Goal: Information Seeking & Learning: Learn about a topic

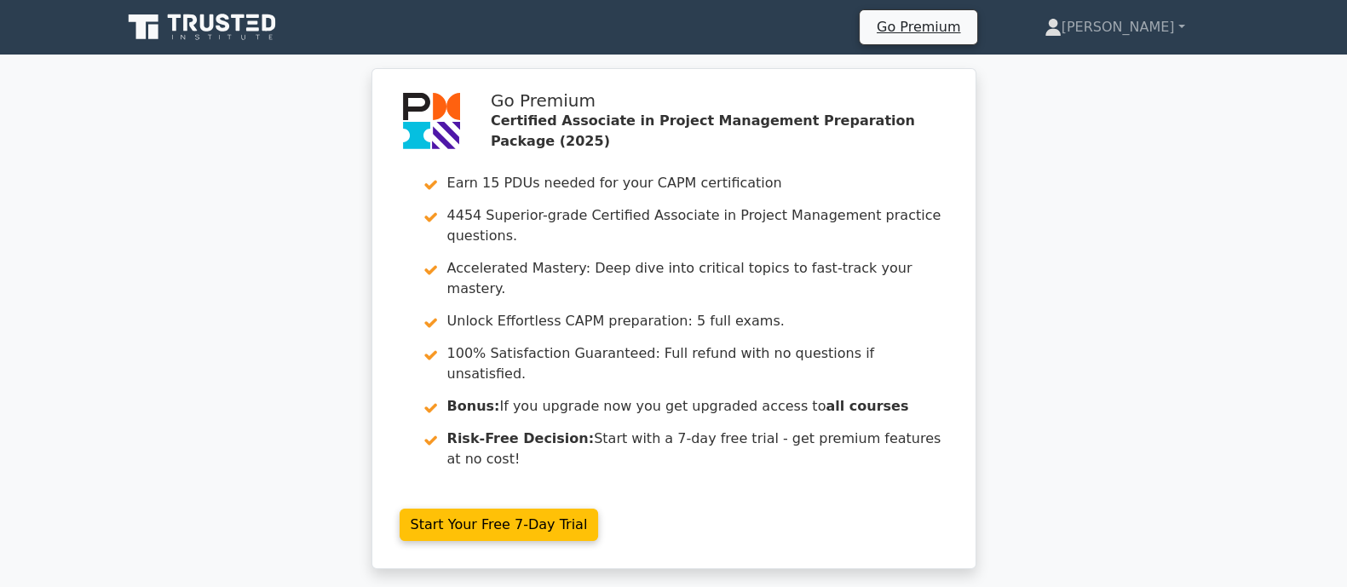
click at [273, 385] on div "Go Premium Certified Associate in Project Management Preparation Package (2025)…" at bounding box center [673, 329] width 1347 height 522
click at [228, 26] on icon at bounding box center [223, 23] width 14 height 18
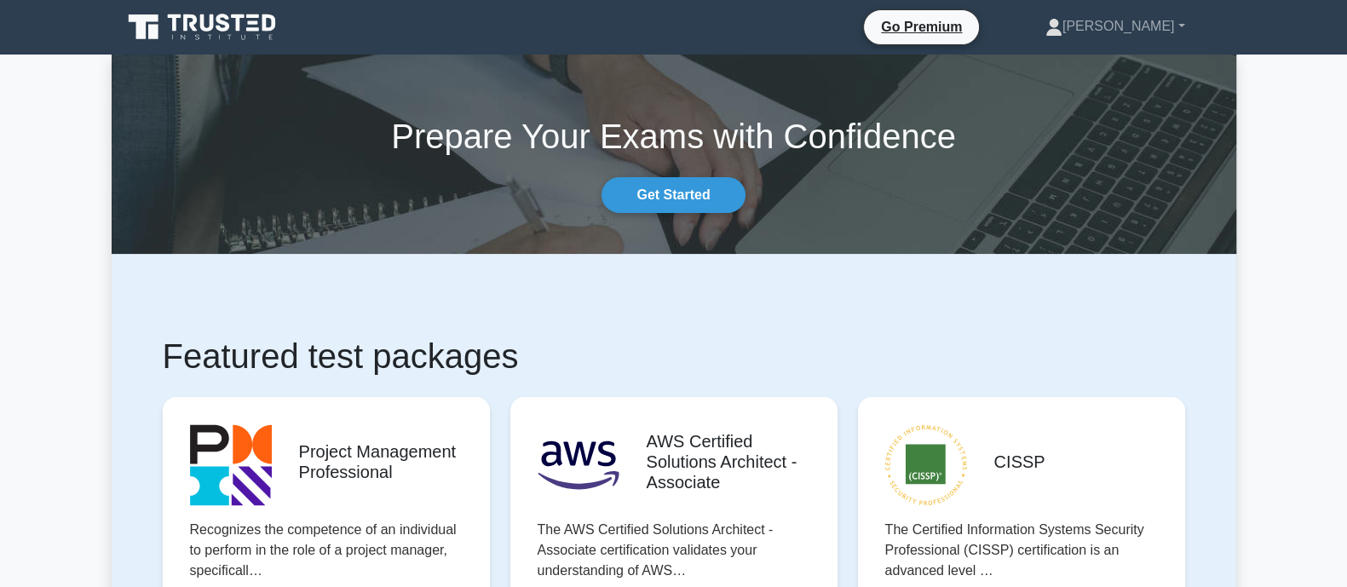
scroll to position [745, 0]
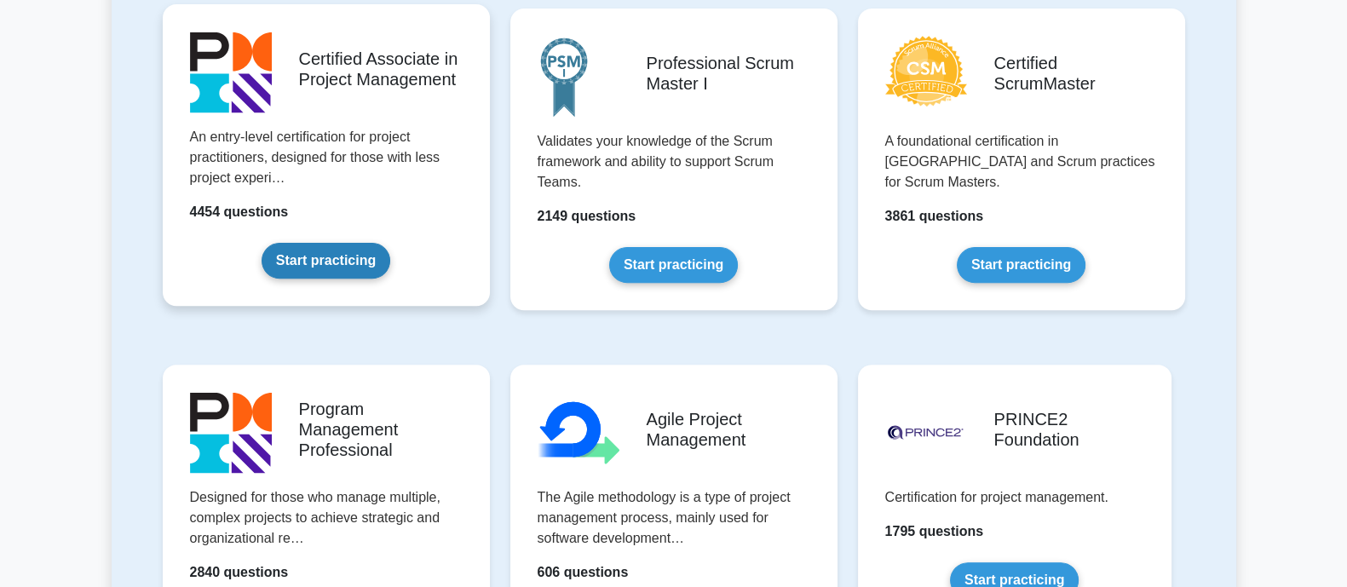
click at [287, 243] on link "Start practicing" at bounding box center [326, 261] width 129 height 36
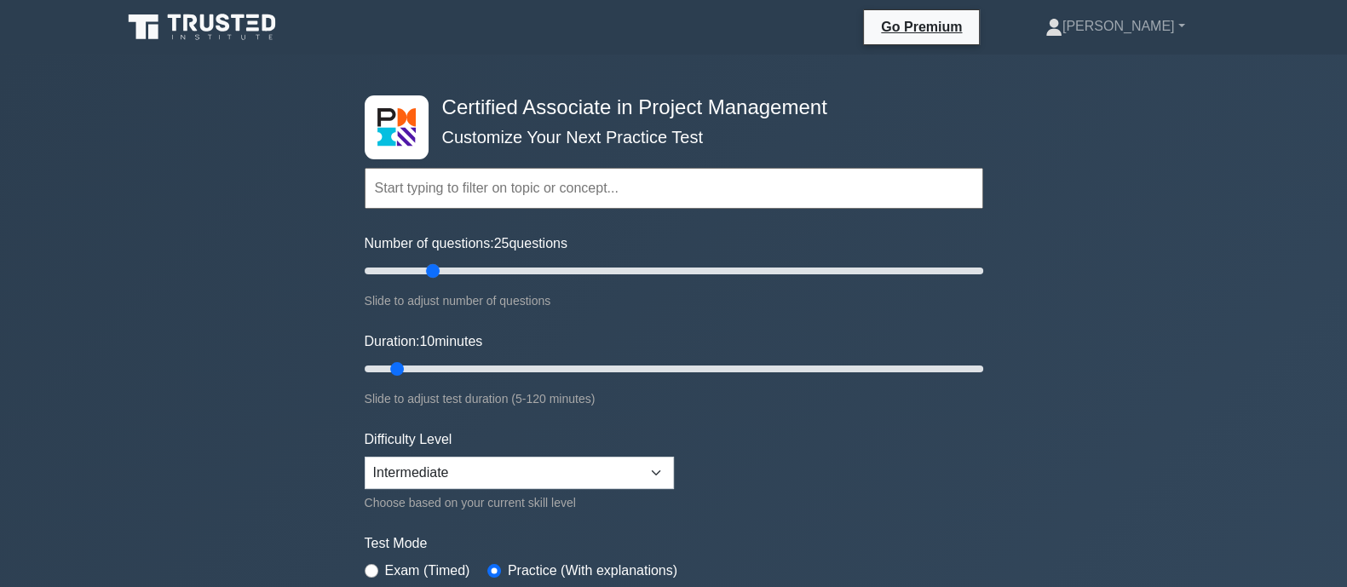
drag, startPoint x: 383, startPoint y: 268, endPoint x: 435, endPoint y: 272, distance: 52.1
type input "25"
click at [435, 272] on input "Number of questions: 25 questions" at bounding box center [674, 271] width 619 height 20
drag, startPoint x: 396, startPoint y: 367, endPoint x: 438, endPoint y: 364, distance: 41.9
type input "20"
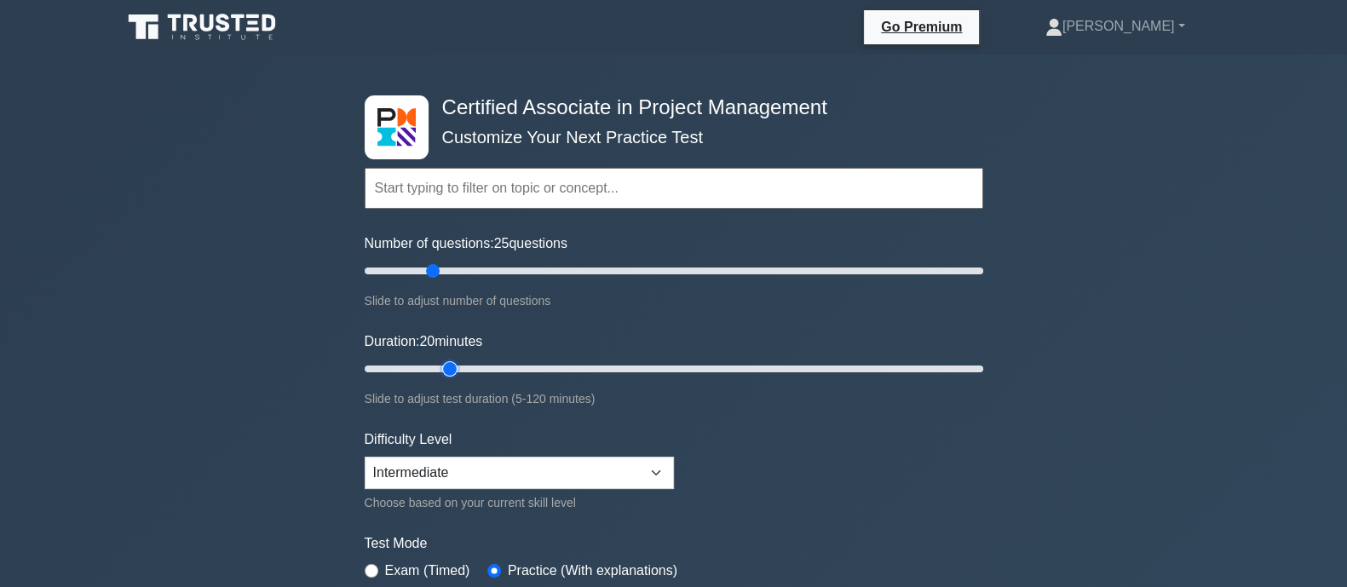
click at [438, 364] on input "Duration: 20 minutes" at bounding box center [674, 369] width 619 height 20
click at [263, 341] on div "Certified Associate in Project Management Customize Your Next Practice Test Top…" at bounding box center [673, 591] width 1347 height 1072
click at [379, 458] on select "Beginner Intermediate Expert" at bounding box center [519, 473] width 309 height 32
select select "expert"
click at [365, 457] on select "Beginner Intermediate Expert" at bounding box center [519, 473] width 309 height 32
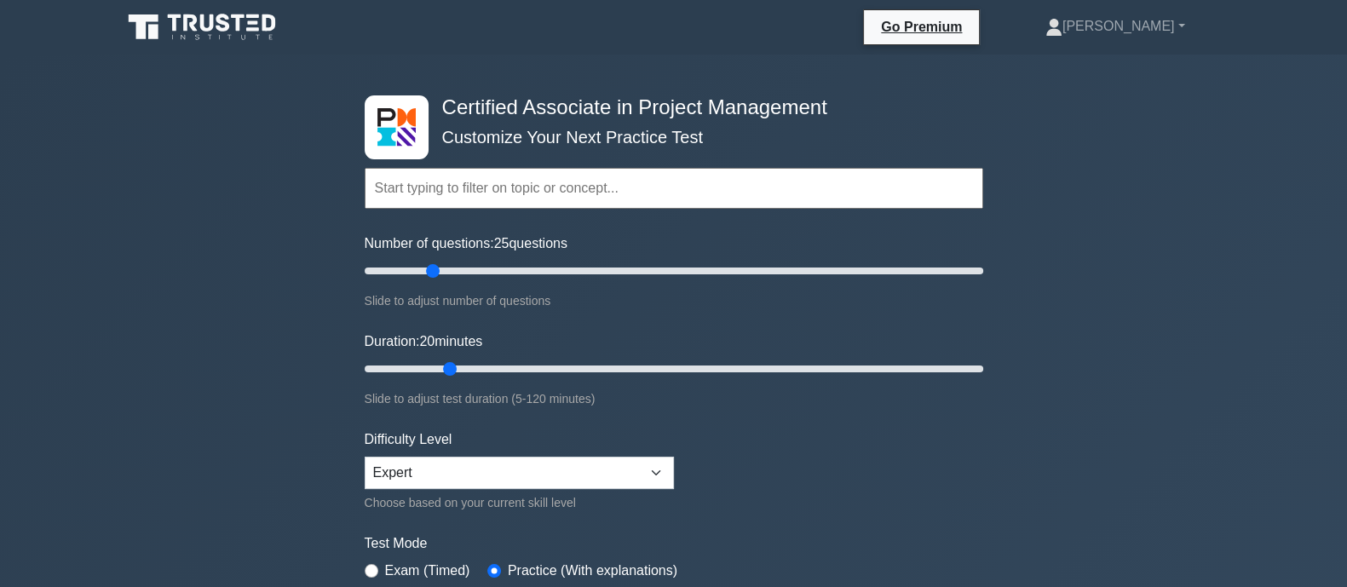
click at [217, 470] on div "Certified Associate in Project Management Customize Your Next Practice Test Top…" at bounding box center [673, 591] width 1347 height 1072
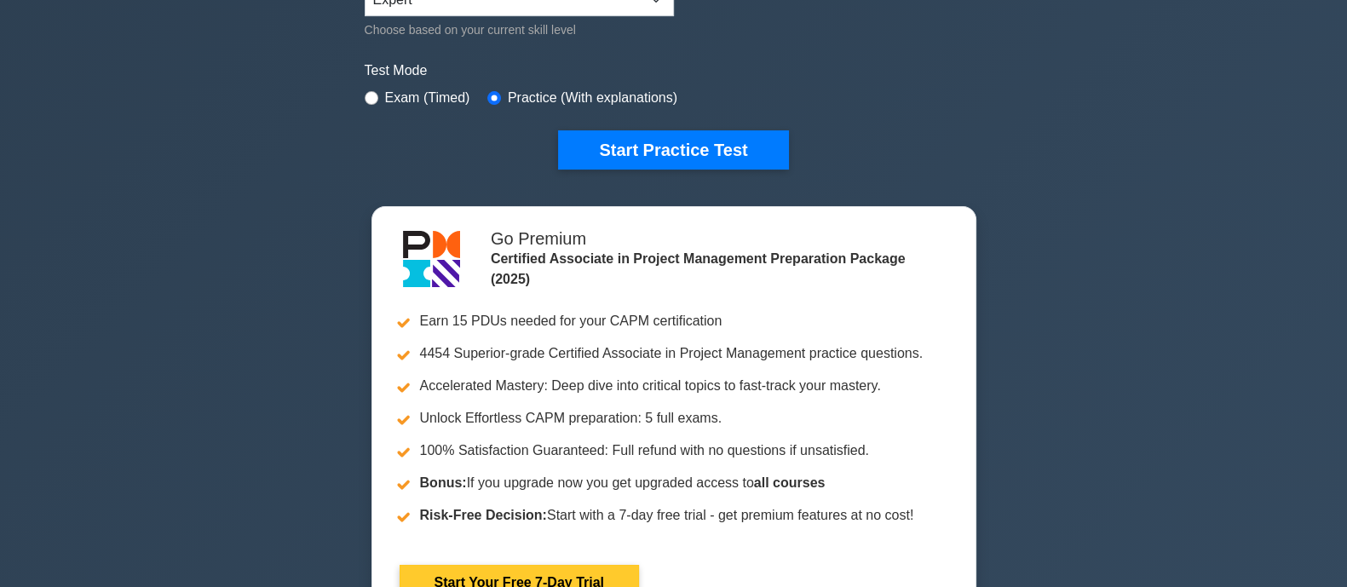
scroll to position [497, 0]
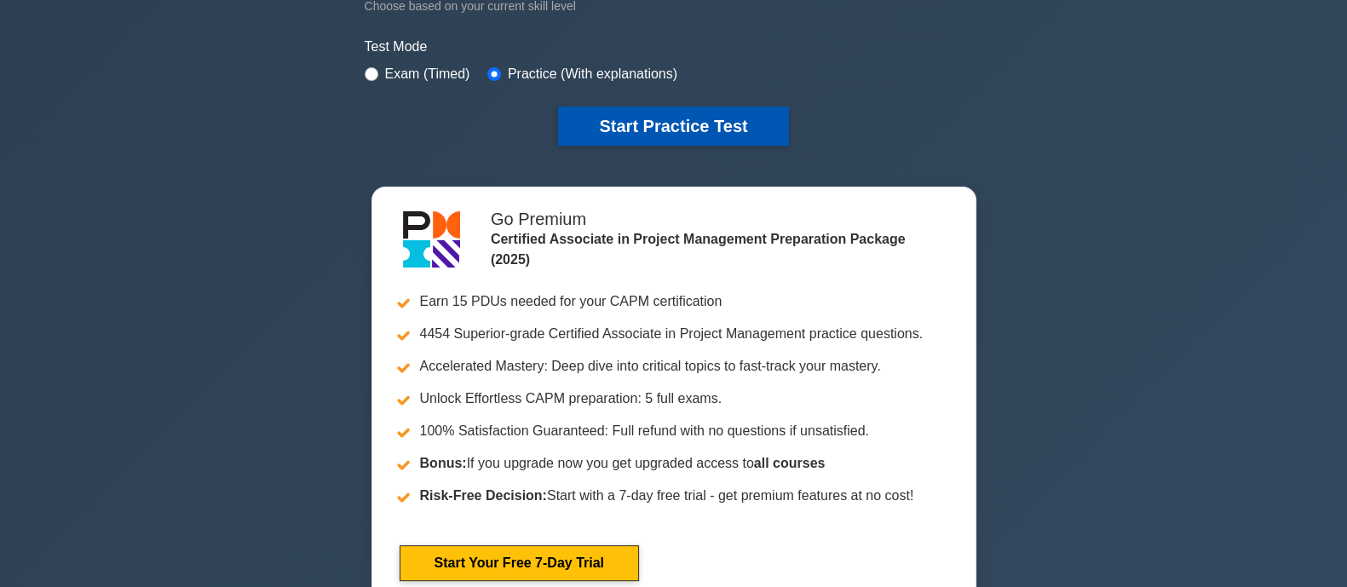
click at [679, 127] on button "Start Practice Test" at bounding box center [673, 126] width 230 height 39
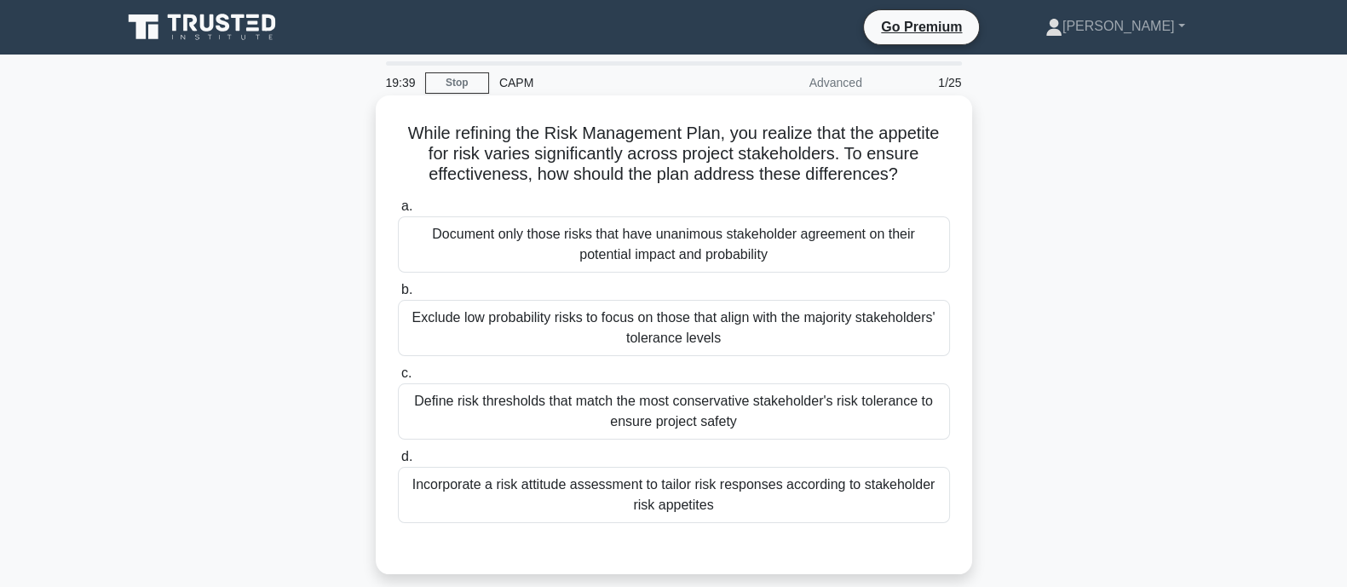
click at [527, 415] on div "Define risk thresholds that match the most conservative stakeholder's risk tole…" at bounding box center [674, 411] width 552 height 56
click at [398, 379] on input "c. Define risk thresholds that match the most conservative stakeholder's risk t…" at bounding box center [398, 373] width 0 height 11
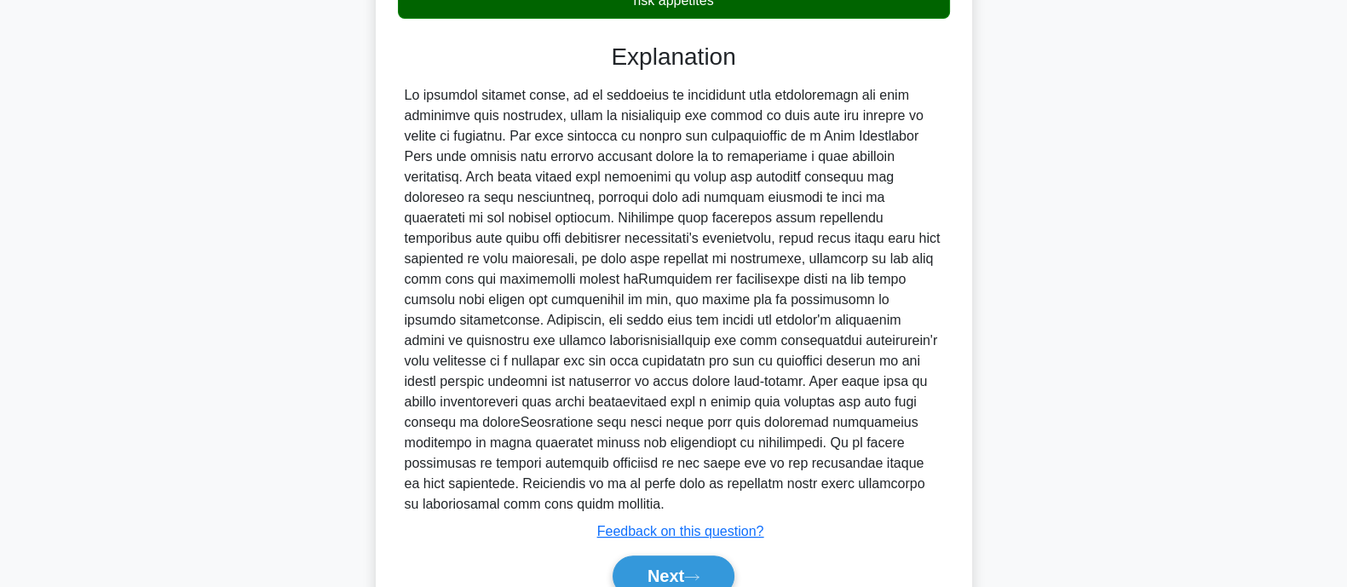
scroll to position [567, 0]
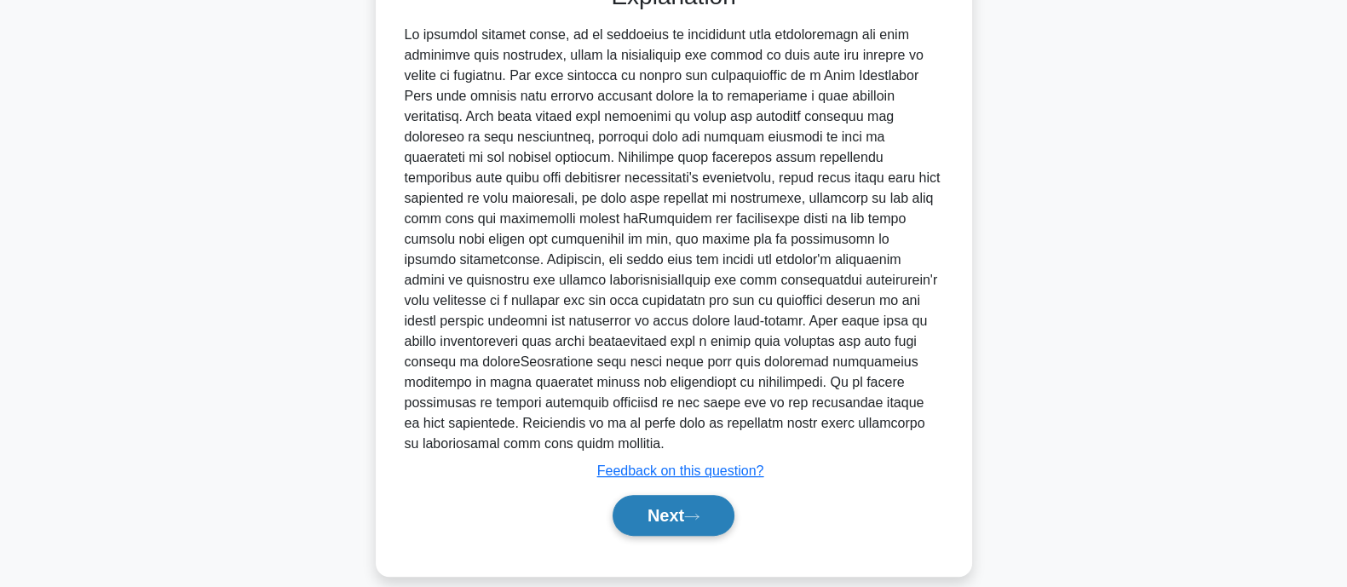
click at [720, 496] on button "Next" at bounding box center [674, 515] width 122 height 41
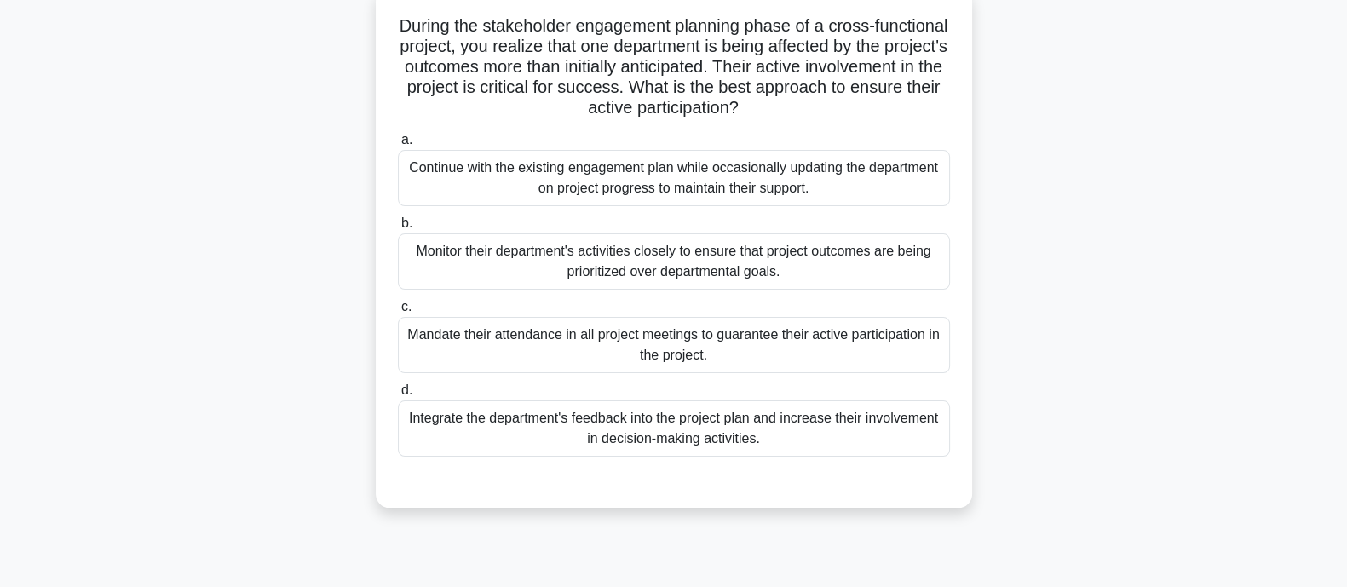
scroll to position [0, 0]
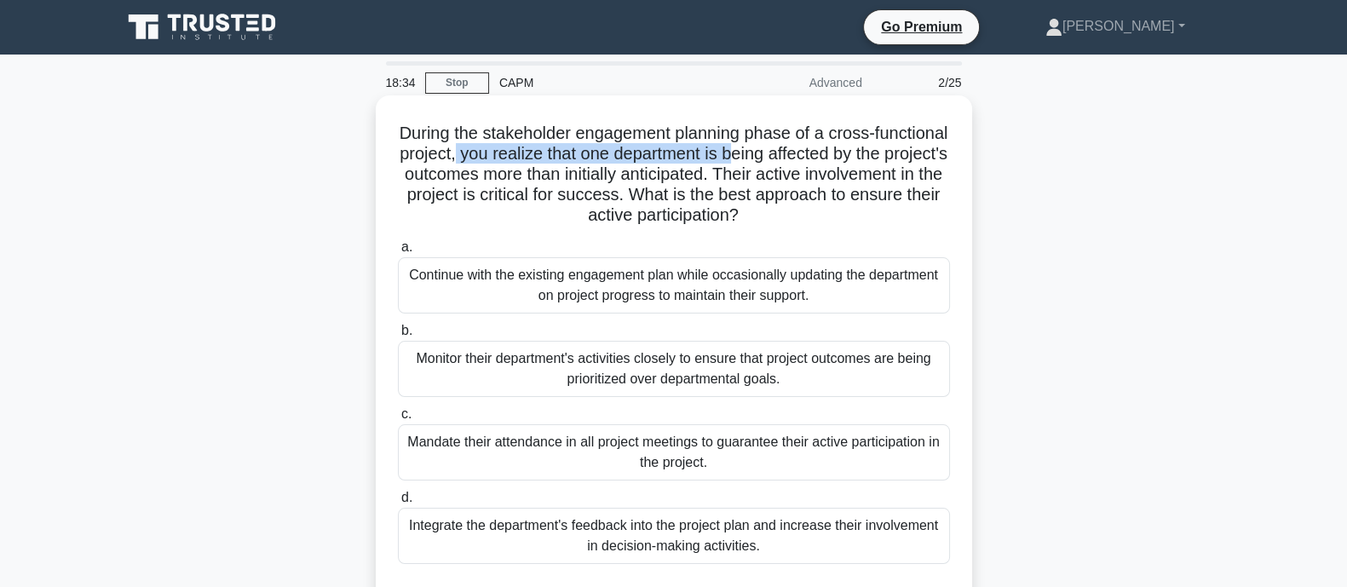
drag, startPoint x: 538, startPoint y: 164, endPoint x: 827, endPoint y: 152, distance: 289.1
click at [827, 152] on h5 "During the stakeholder engagement planning phase of a cross-functional project,…" at bounding box center [674, 175] width 556 height 104
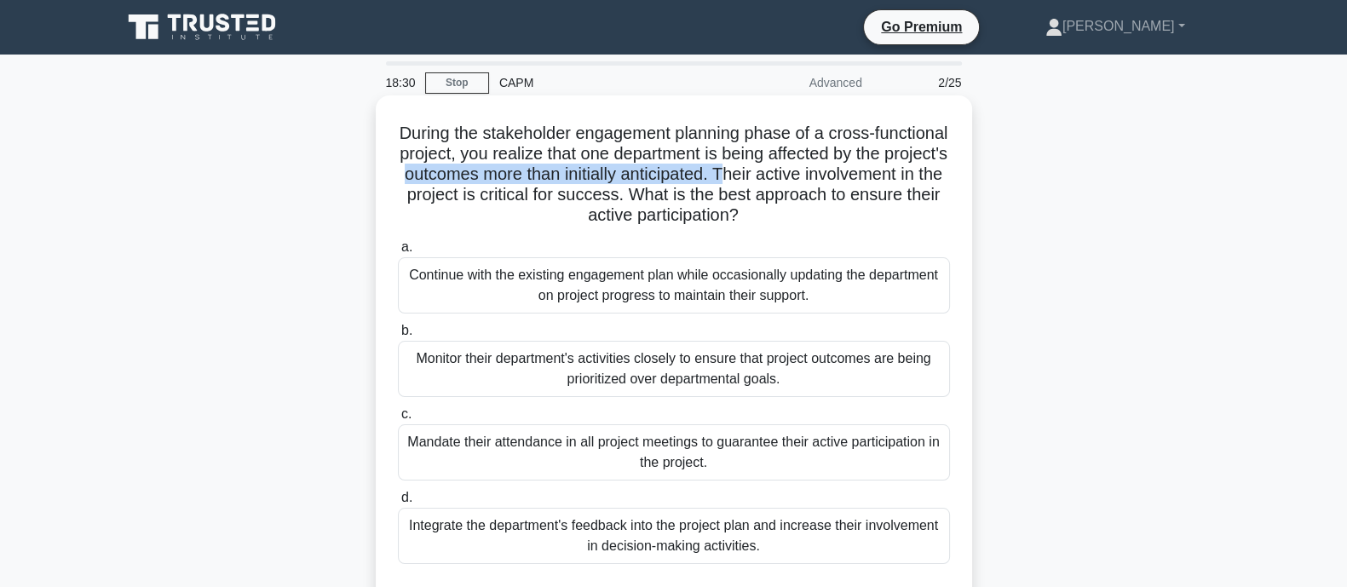
drag, startPoint x: 522, startPoint y: 183, endPoint x: 851, endPoint y: 172, distance: 330.0
click at [851, 172] on h5 "During the stakeholder engagement planning phase of a cross-functional project,…" at bounding box center [674, 175] width 556 height 104
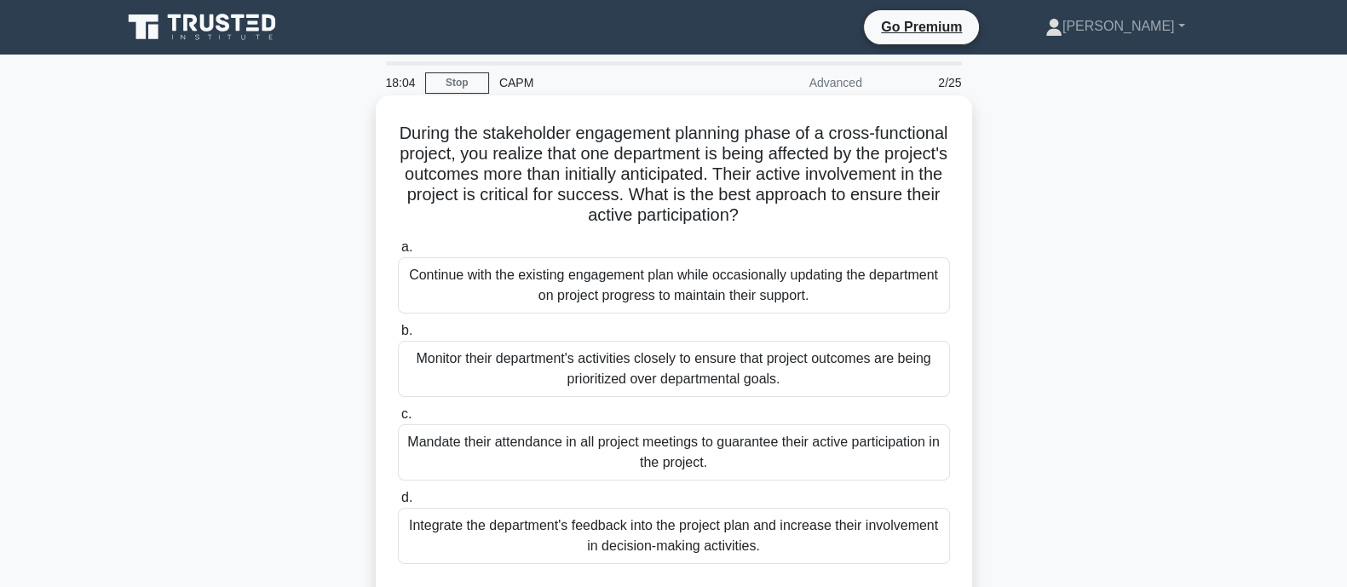
click at [433, 135] on h5 "During the stakeholder engagement planning phase of a cross-functional project,…" at bounding box center [674, 175] width 556 height 104
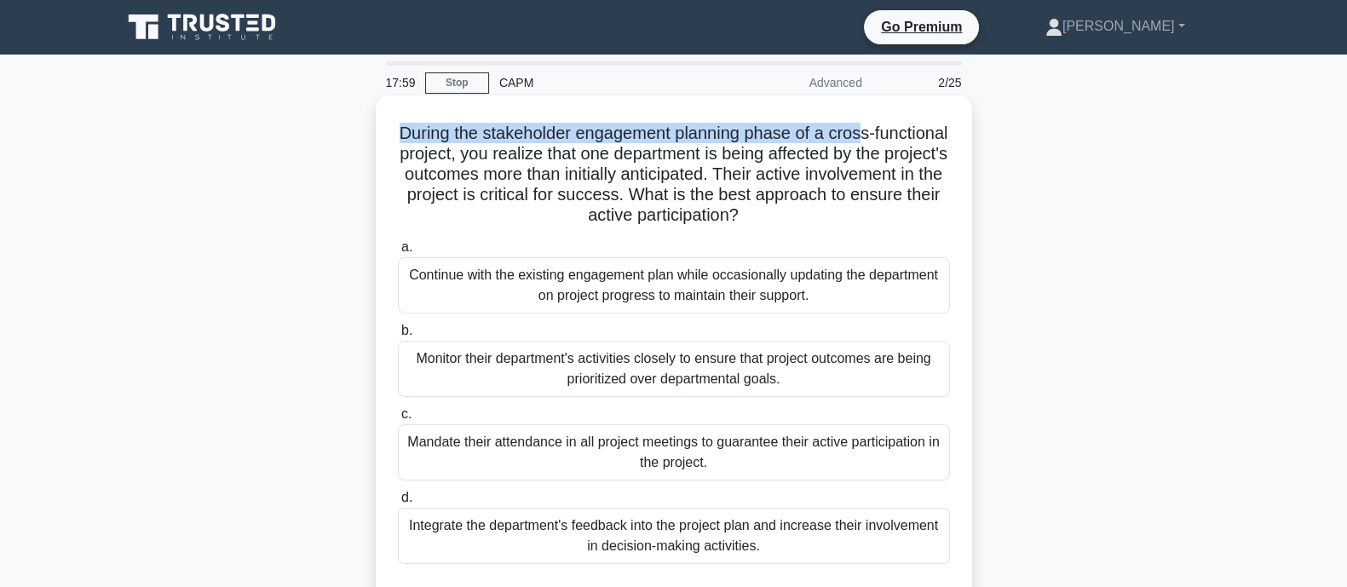
drag, startPoint x: 425, startPoint y: 135, endPoint x: 904, endPoint y: 138, distance: 478.9
click at [904, 138] on h5 "During the stakeholder engagement planning phase of a cross-functional project,…" at bounding box center [674, 175] width 556 height 104
click at [902, 142] on h5 "During the stakeholder engagement planning phase of a cross-functional project,…" at bounding box center [674, 175] width 556 height 104
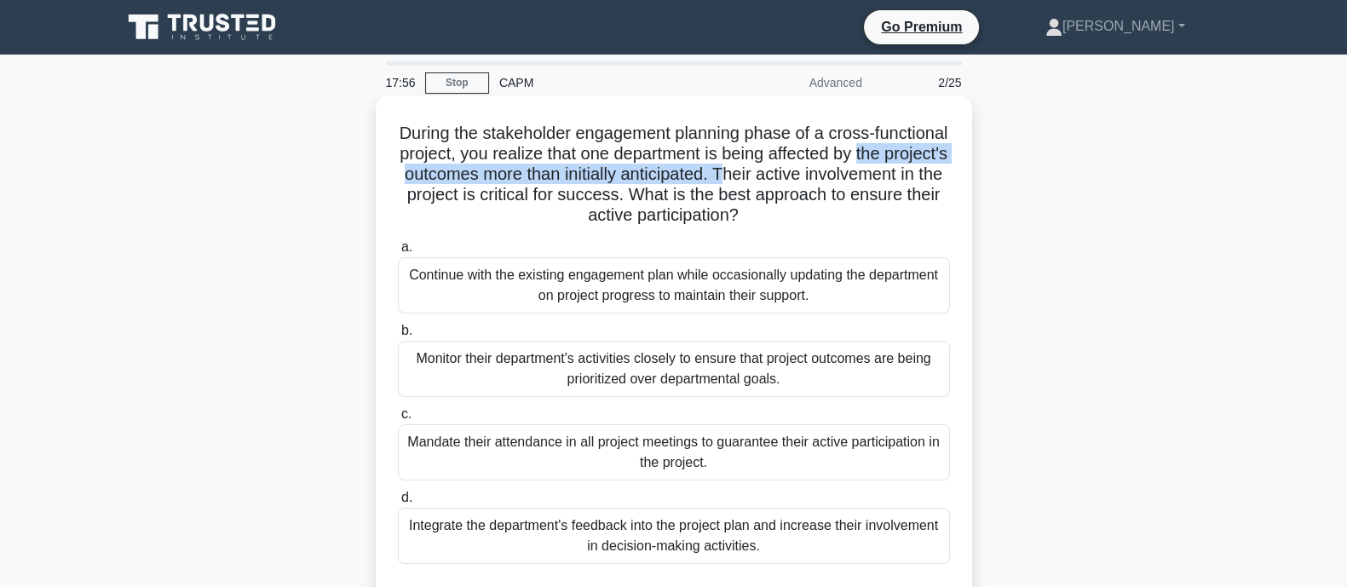
drag, startPoint x: 420, startPoint y: 181, endPoint x: 846, endPoint y: 175, distance: 426.1
click at [846, 175] on h5 "During the stakeholder engagement planning phase of a cross-functional project,…" at bounding box center [674, 175] width 556 height 104
click at [592, 184] on h5 "During the stakeholder engagement planning phase of a cross-functional project,…" at bounding box center [674, 175] width 556 height 104
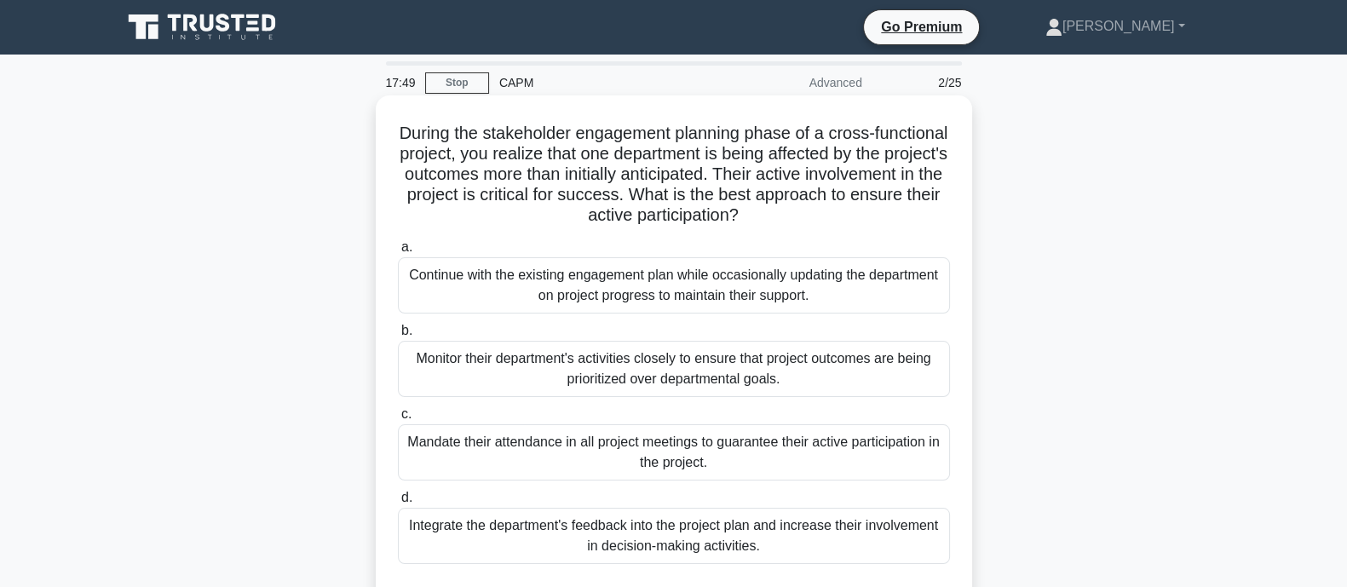
click at [570, 199] on h5 "During the stakeholder engagement planning phase of a cross-functional project,…" at bounding box center [674, 175] width 556 height 104
click at [470, 510] on div "Integrate the department's feedback into the project plan and increase their in…" at bounding box center [674, 536] width 552 height 56
click at [398, 504] on input "d. Integrate the department's feedback into the project plan and increase their…" at bounding box center [398, 498] width 0 height 11
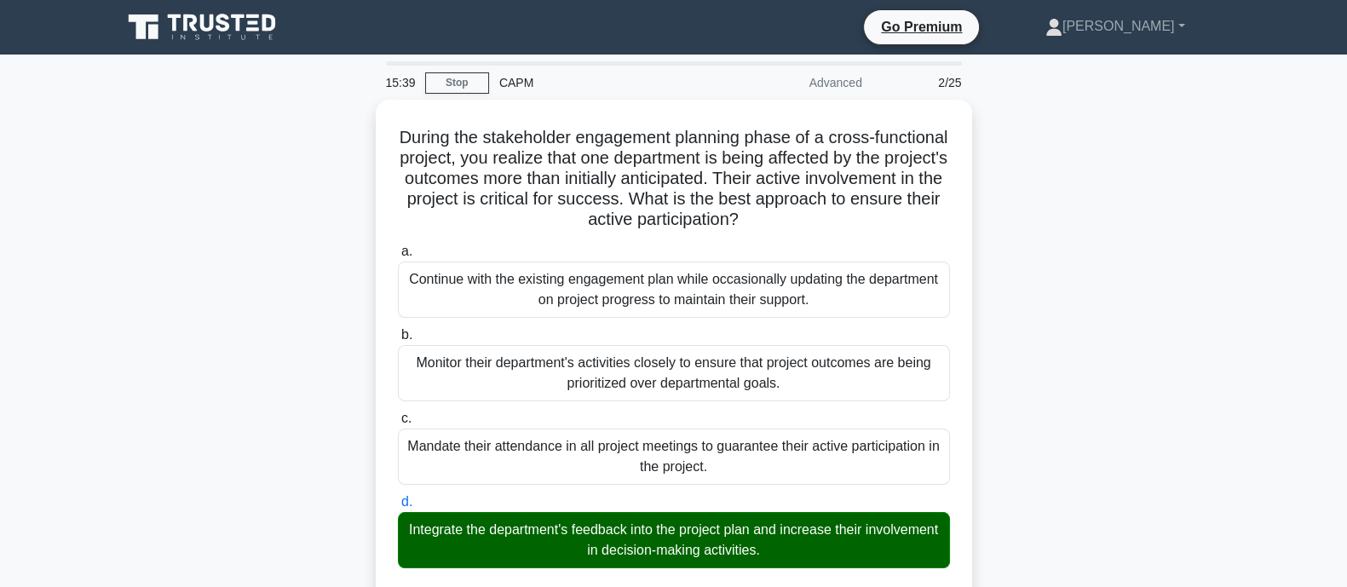
scroll to position [442, 0]
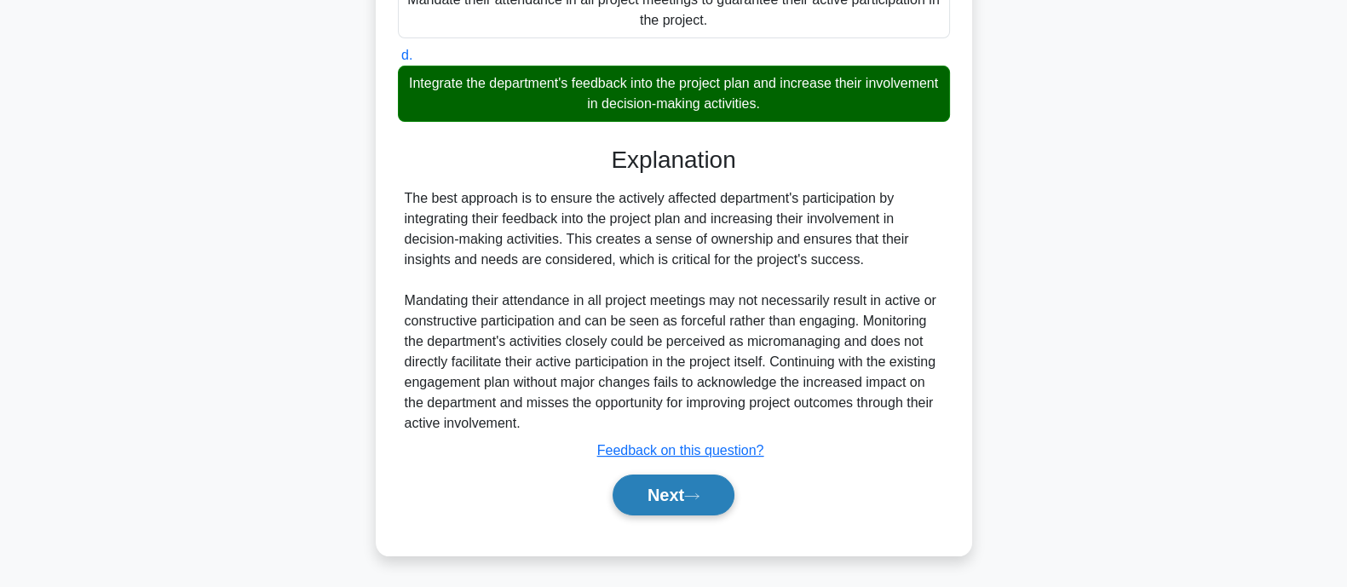
click at [664, 488] on button "Next" at bounding box center [674, 495] width 122 height 41
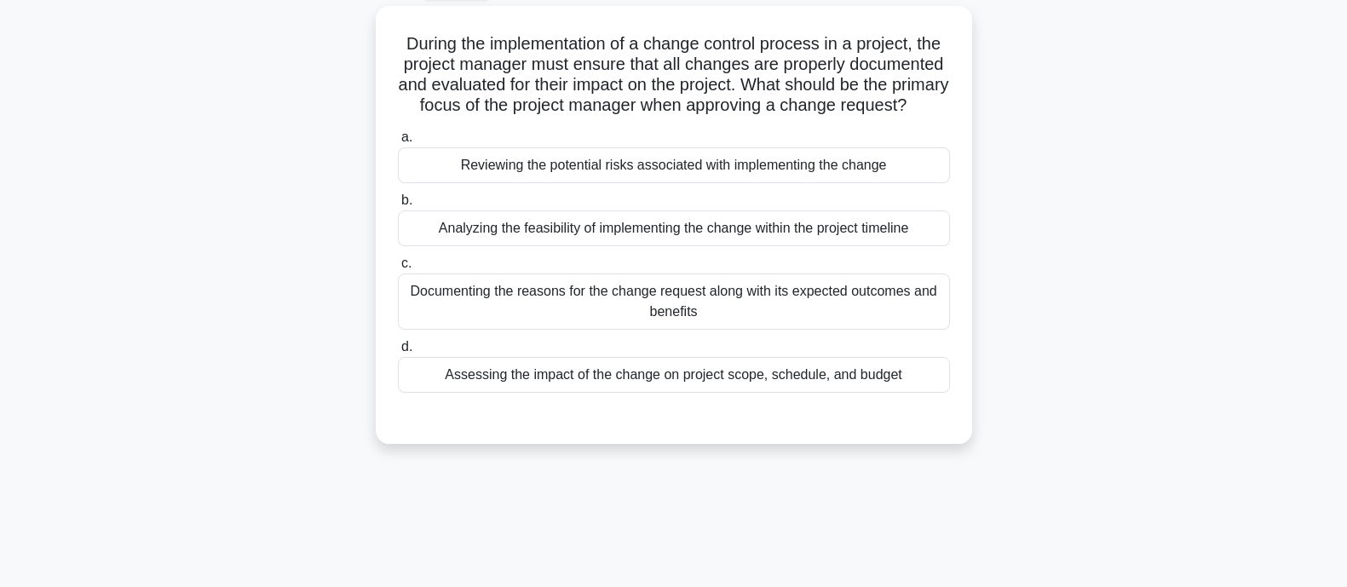
scroll to position [84, 0]
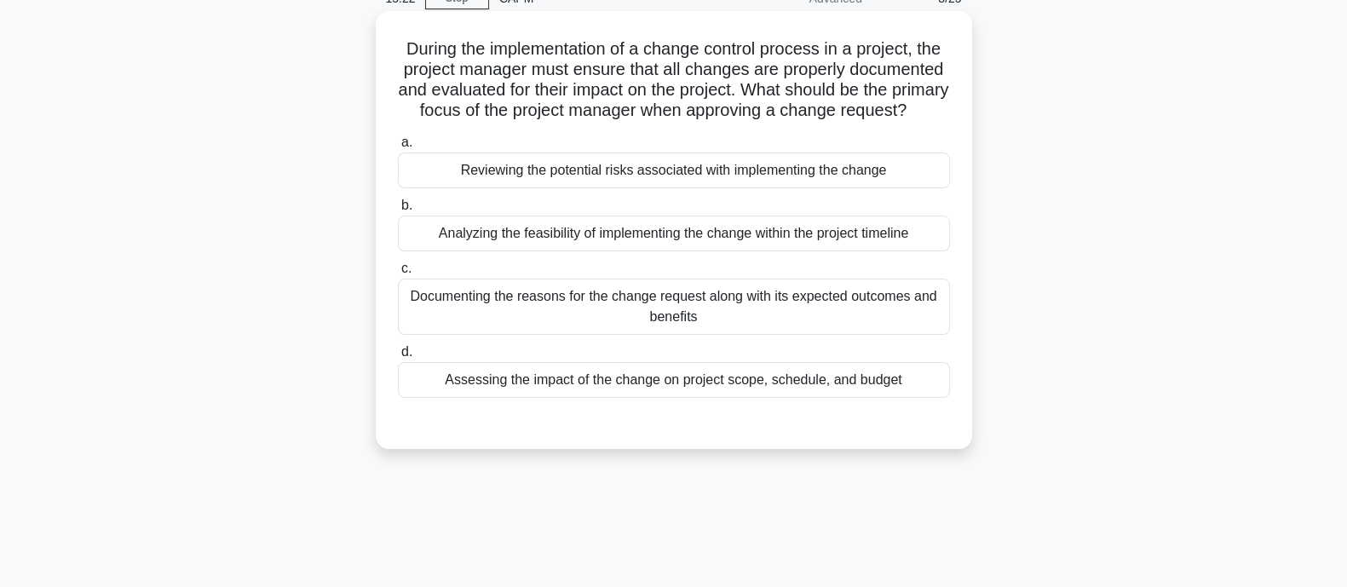
click at [660, 390] on div "Assessing the impact of the change on project scope, schedule, and budget" at bounding box center [674, 380] width 552 height 36
click at [398, 358] on input "d. Assessing the impact of the change on project scope, schedule, and budget" at bounding box center [398, 352] width 0 height 11
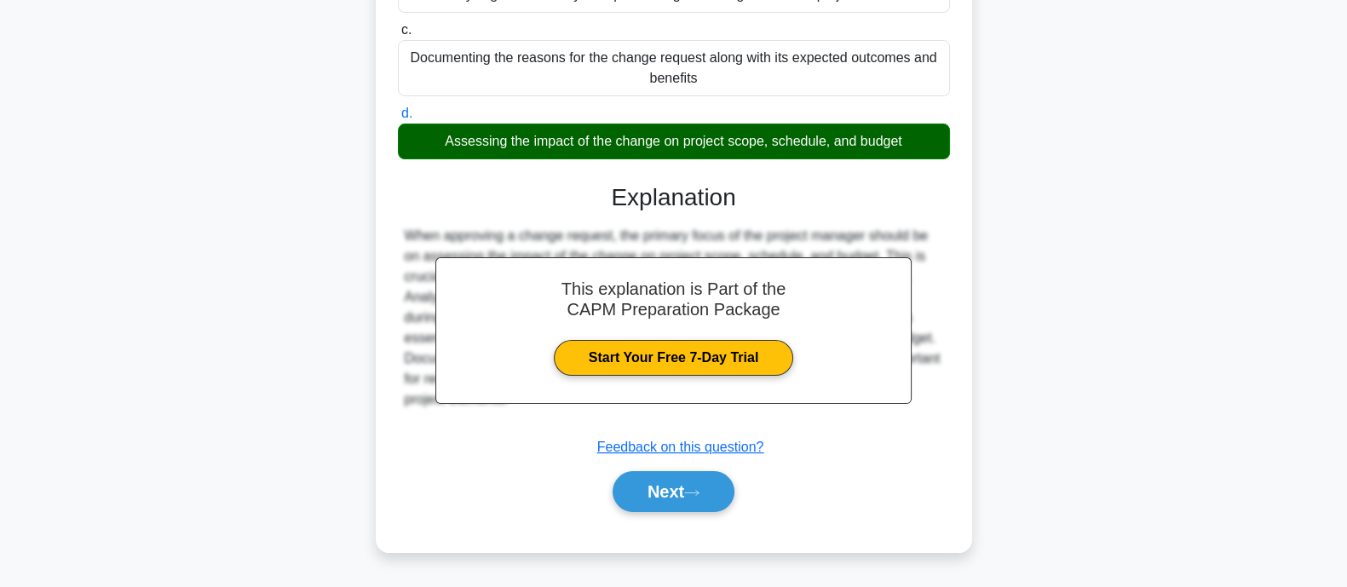
scroll to position [340, 0]
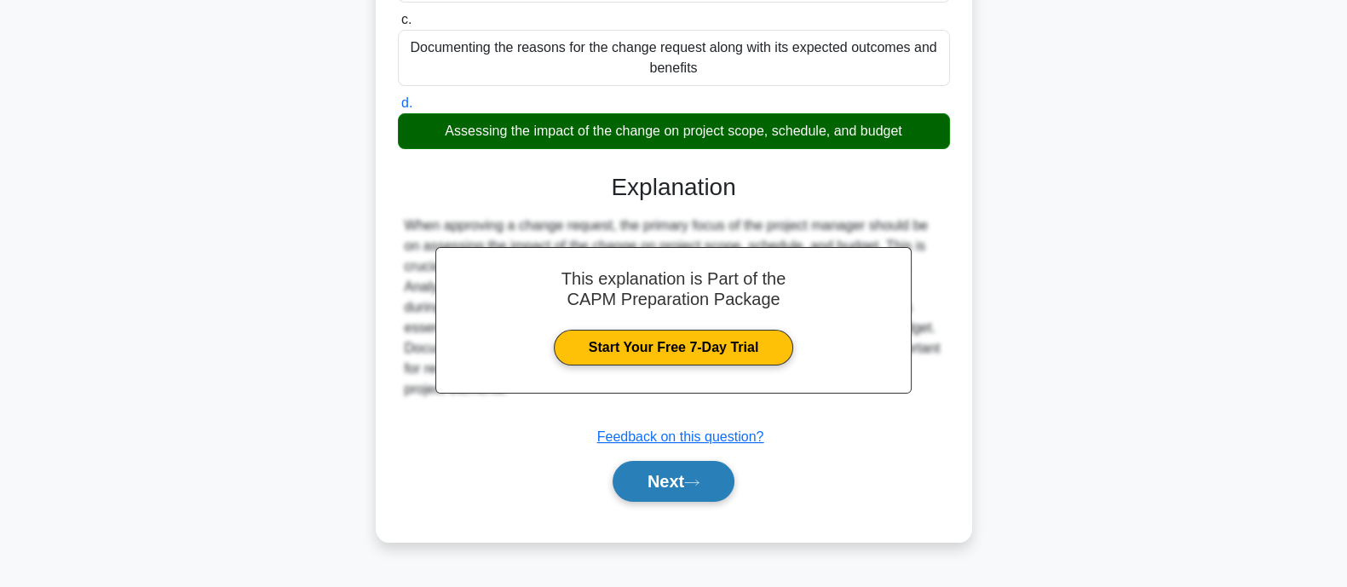
click at [728, 484] on button "Next" at bounding box center [674, 481] width 122 height 41
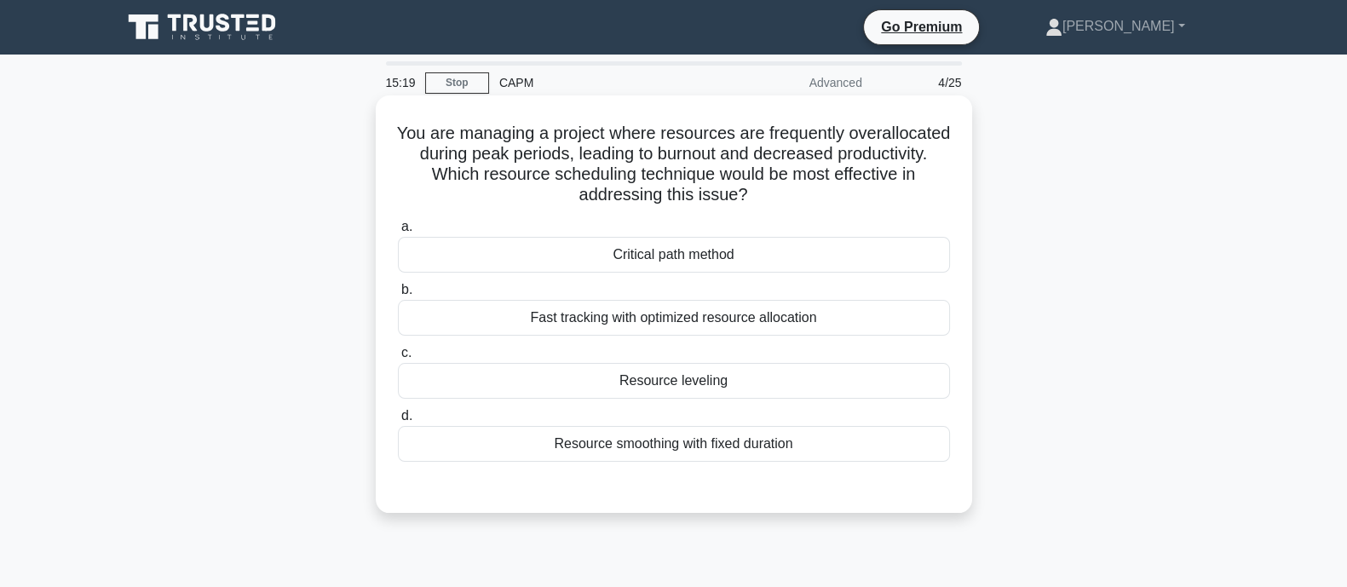
scroll to position [0, 0]
click at [602, 315] on div "Fast tracking with optimized resource allocation" at bounding box center [674, 318] width 552 height 36
click at [398, 296] on input "b. Fast tracking with optimized resource allocation" at bounding box center [398, 290] width 0 height 11
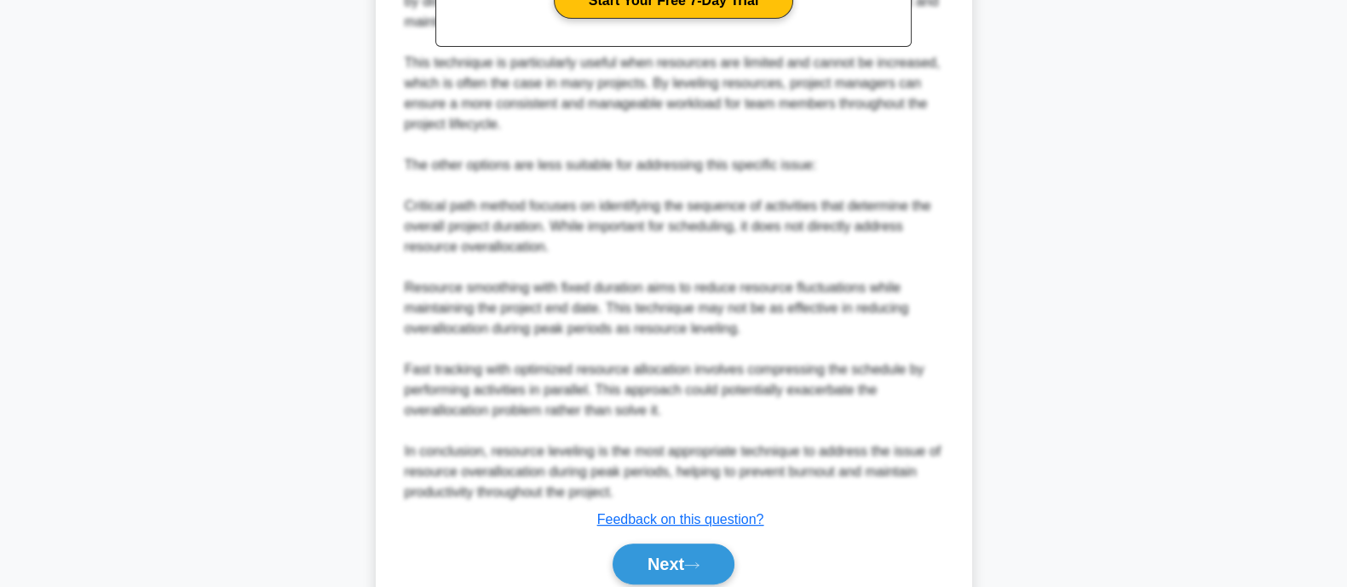
scroll to position [729, 0]
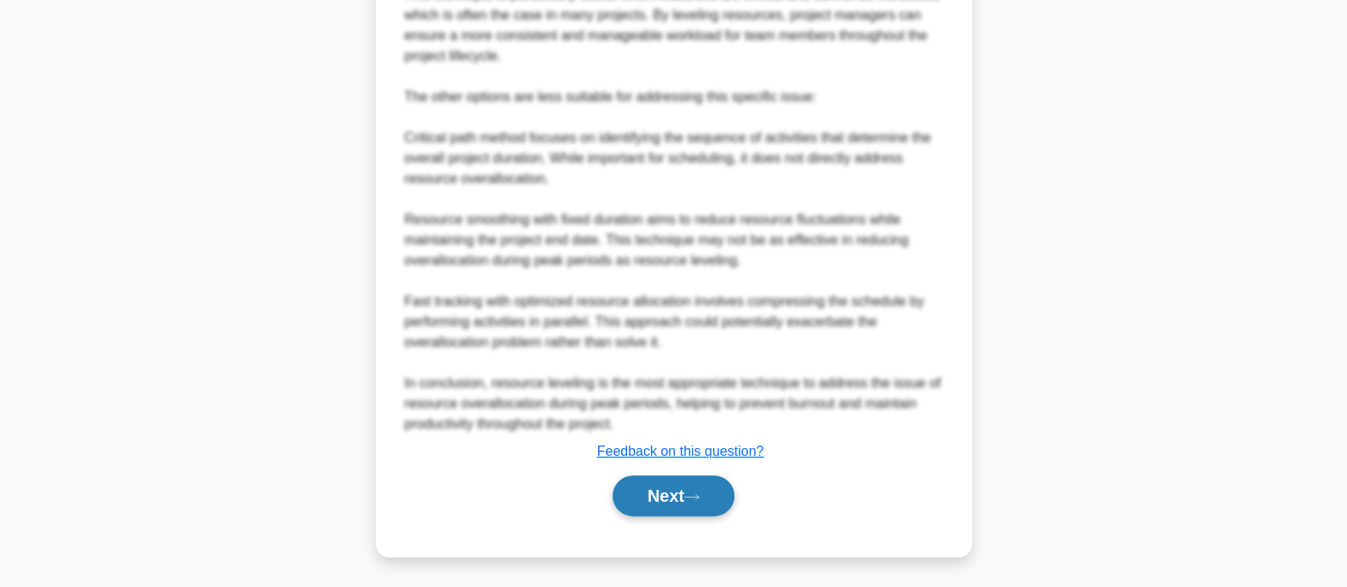
click at [660, 497] on button "Next" at bounding box center [674, 496] width 122 height 41
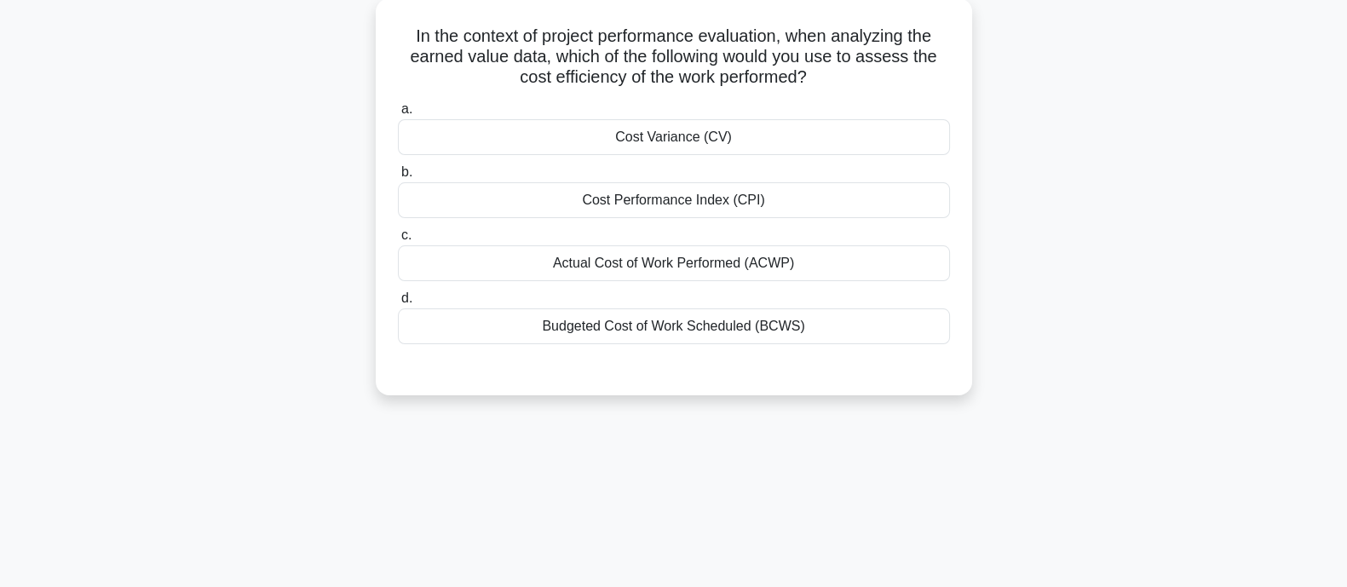
scroll to position [0, 0]
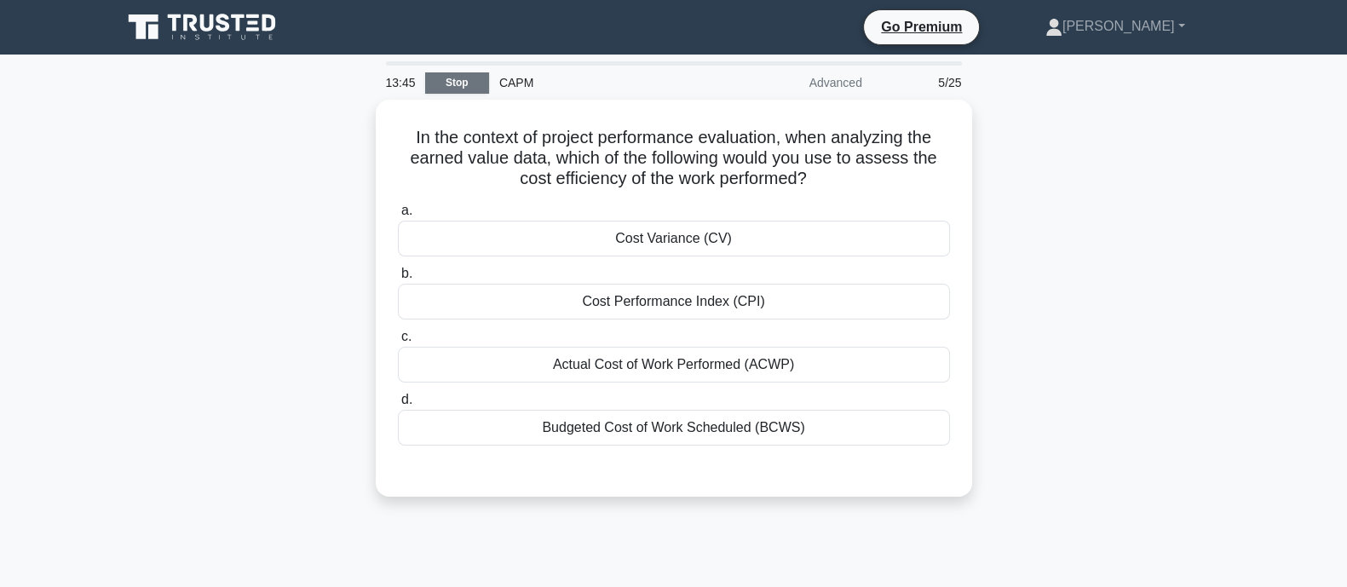
click at [474, 84] on link "Stop" at bounding box center [457, 82] width 64 height 21
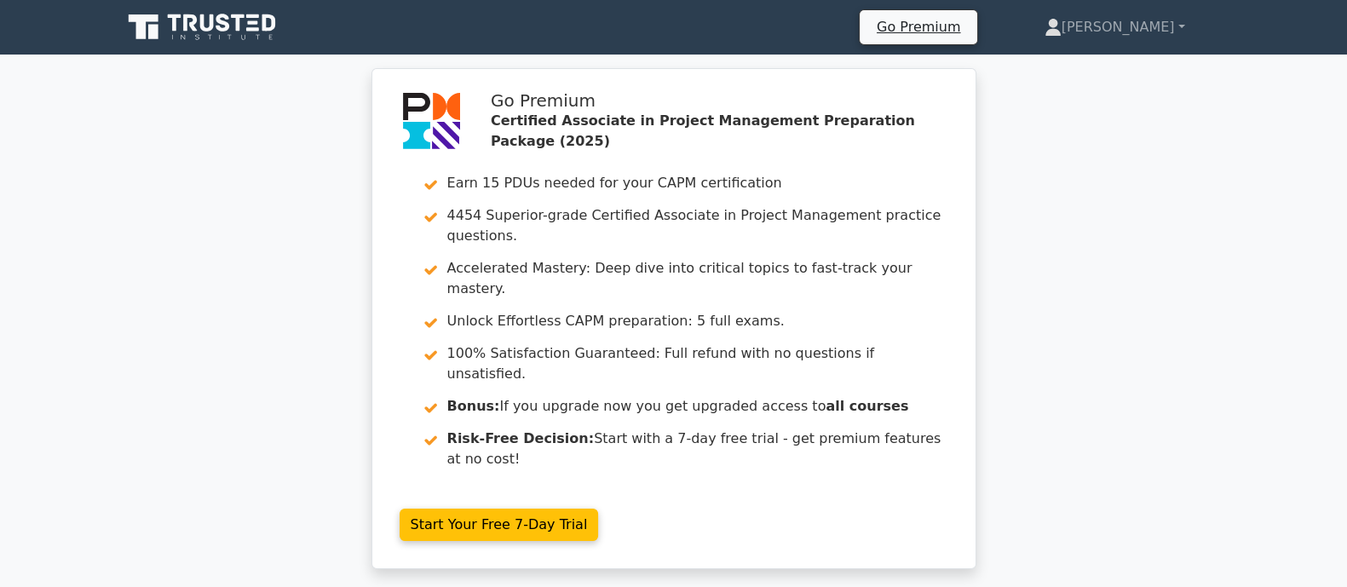
click at [1218, 343] on div "Go Premium Certified Associate in Project Management Preparation Package (2025)…" at bounding box center [673, 329] width 1347 height 522
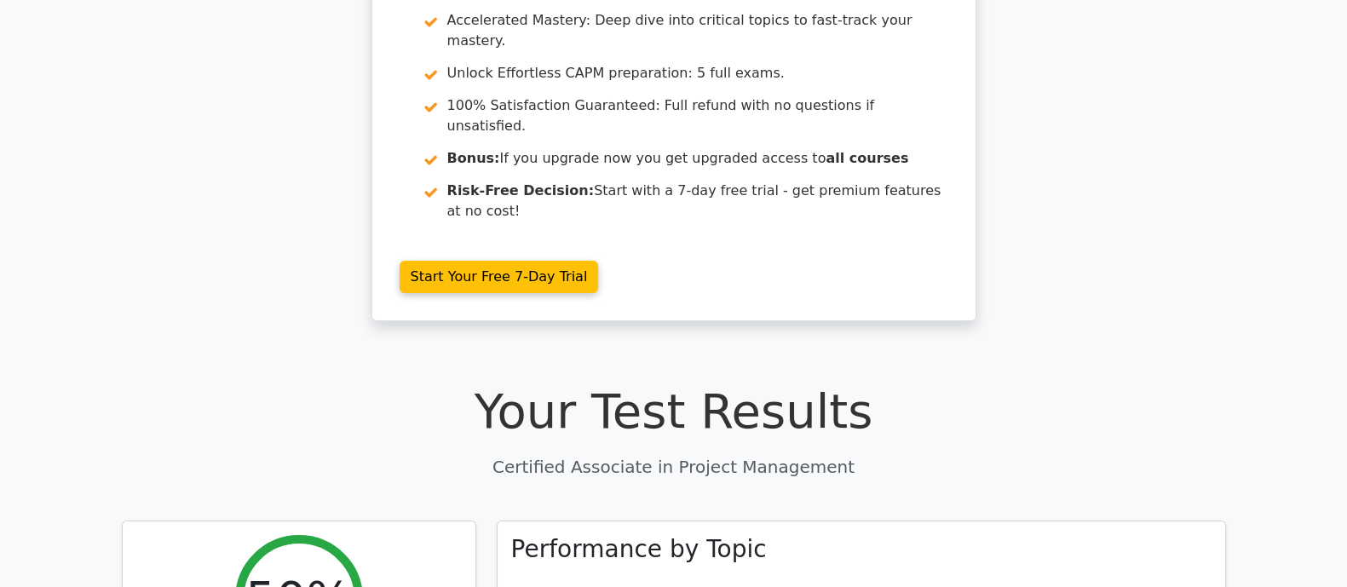
scroll to position [497, 0]
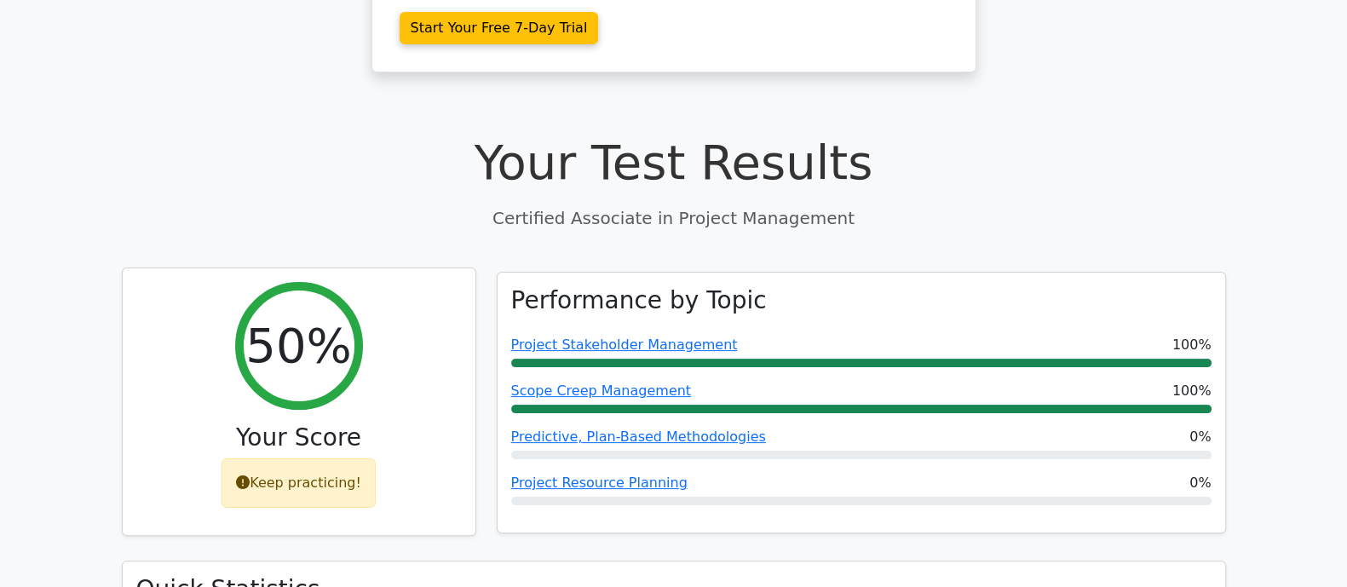
click at [313, 320] on div "50%" at bounding box center [299, 346] width 128 height 128
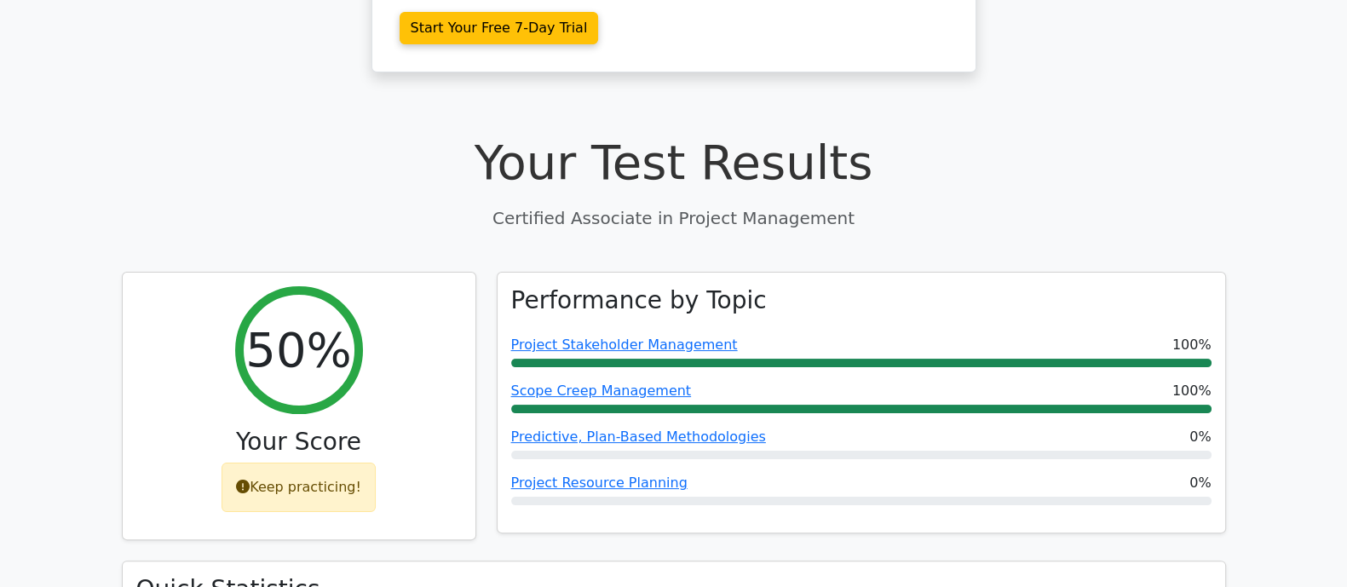
scroll to position [0, 0]
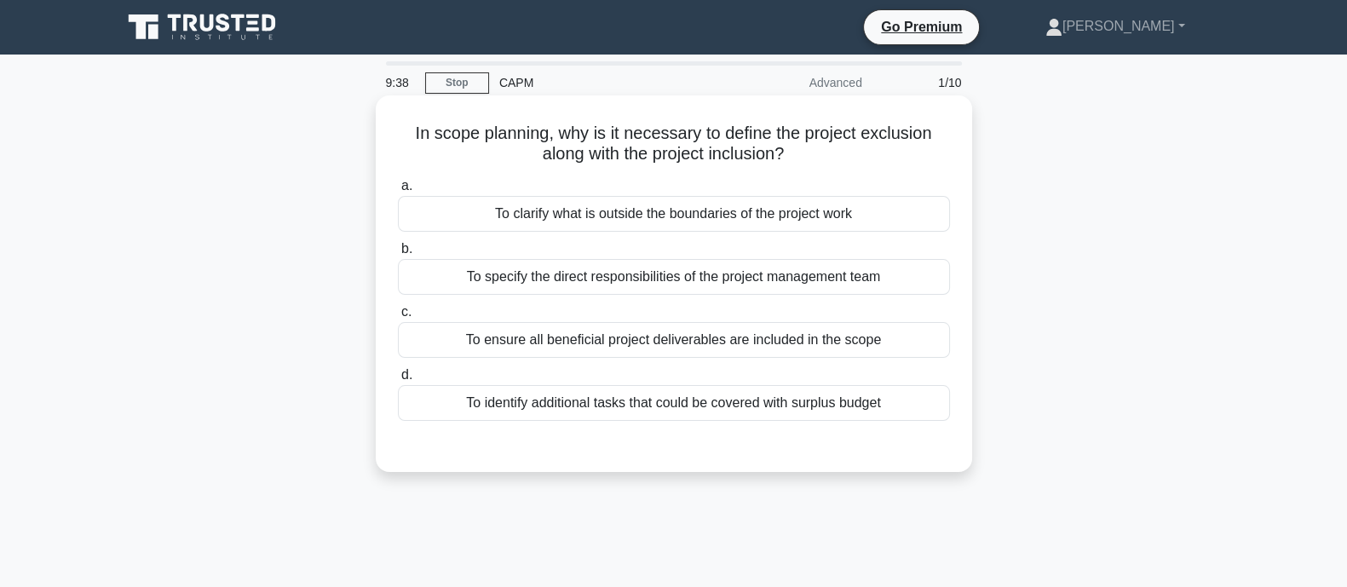
click at [529, 210] on div "To clarify what is outside the boundaries of the project work" at bounding box center [674, 214] width 552 height 36
click at [398, 192] on input "a. To clarify what is outside the boundaries of the project work" at bounding box center [398, 186] width 0 height 11
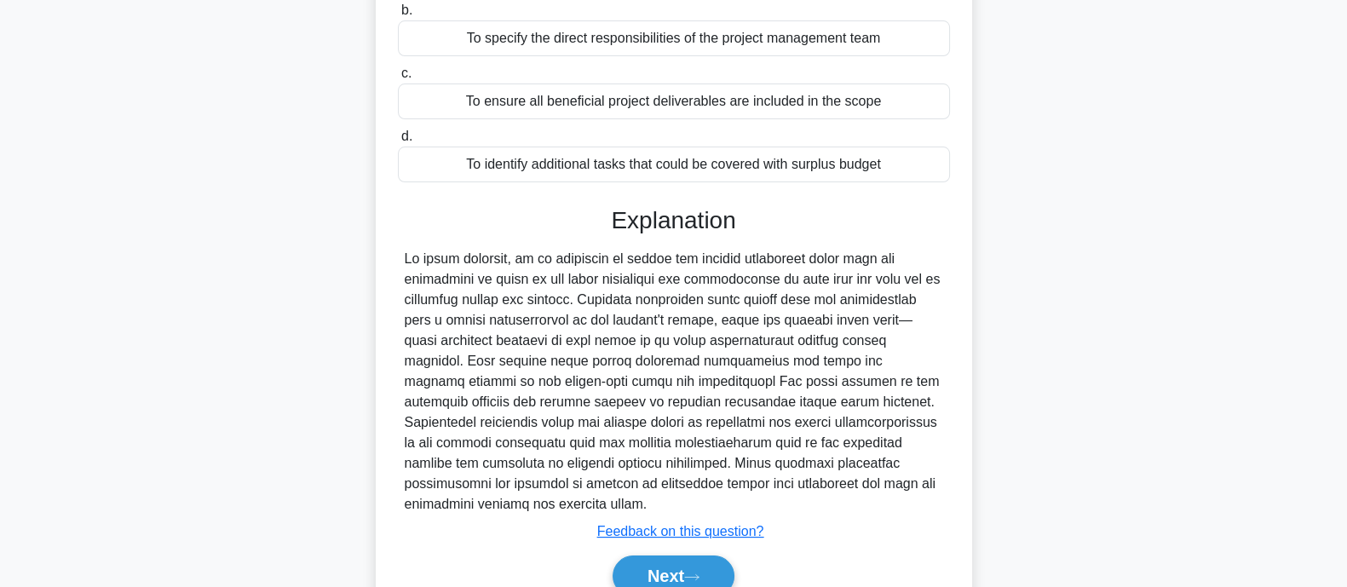
scroll to position [248, 0]
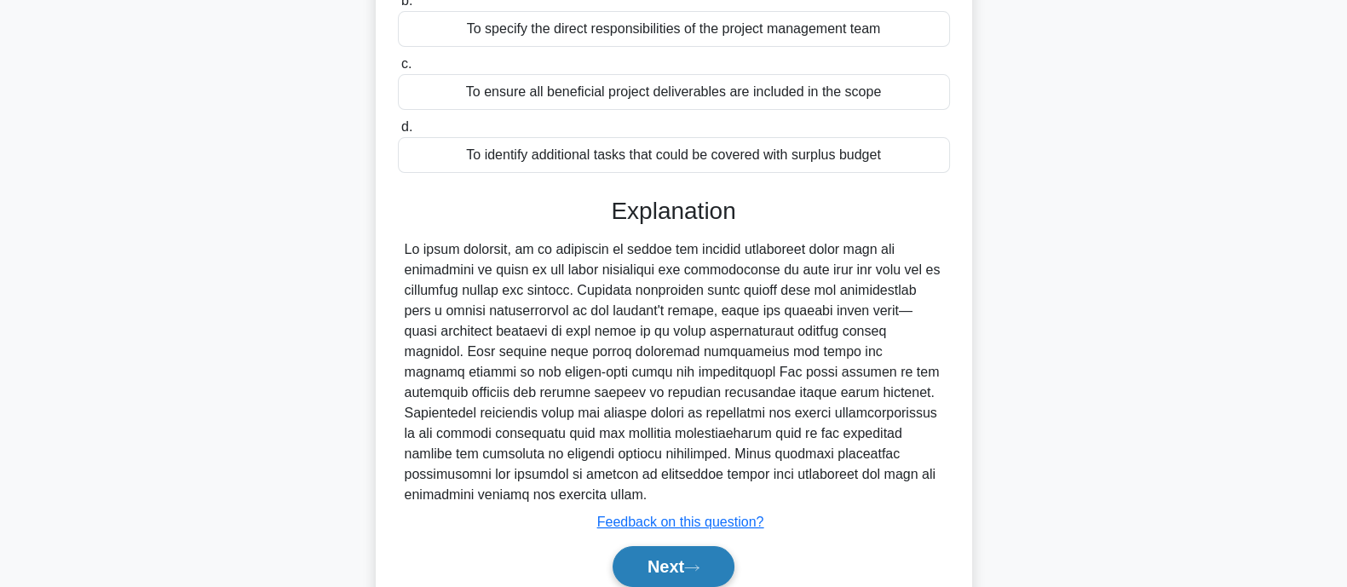
click at [682, 555] on button "Next" at bounding box center [674, 566] width 122 height 41
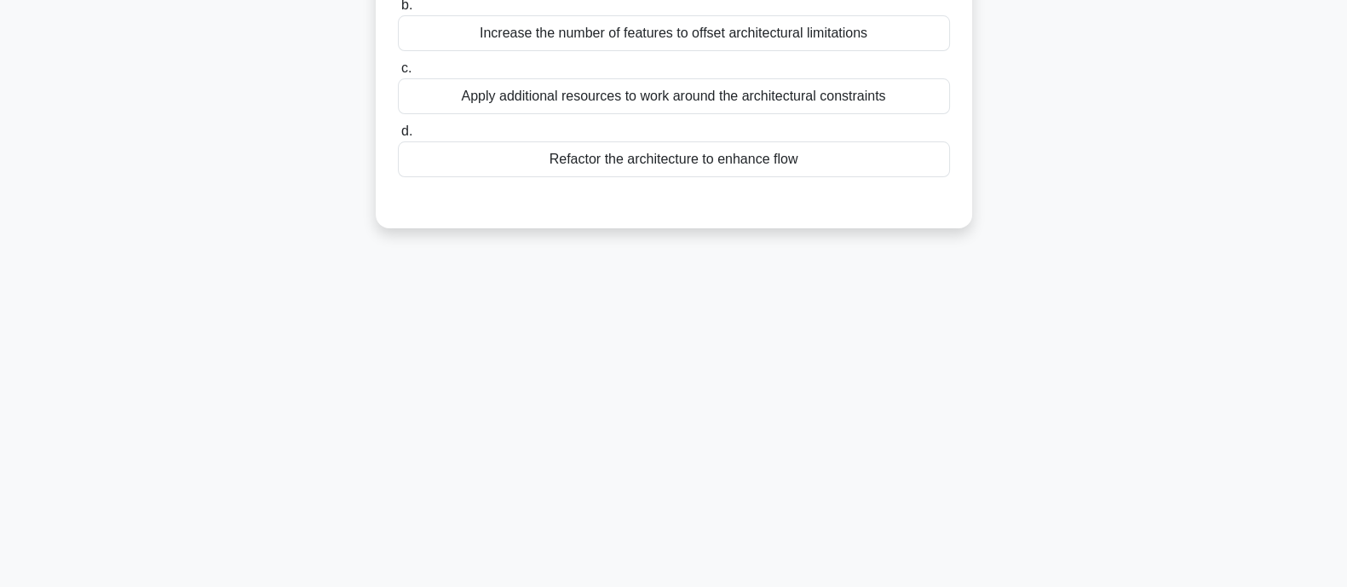
scroll to position [0, 0]
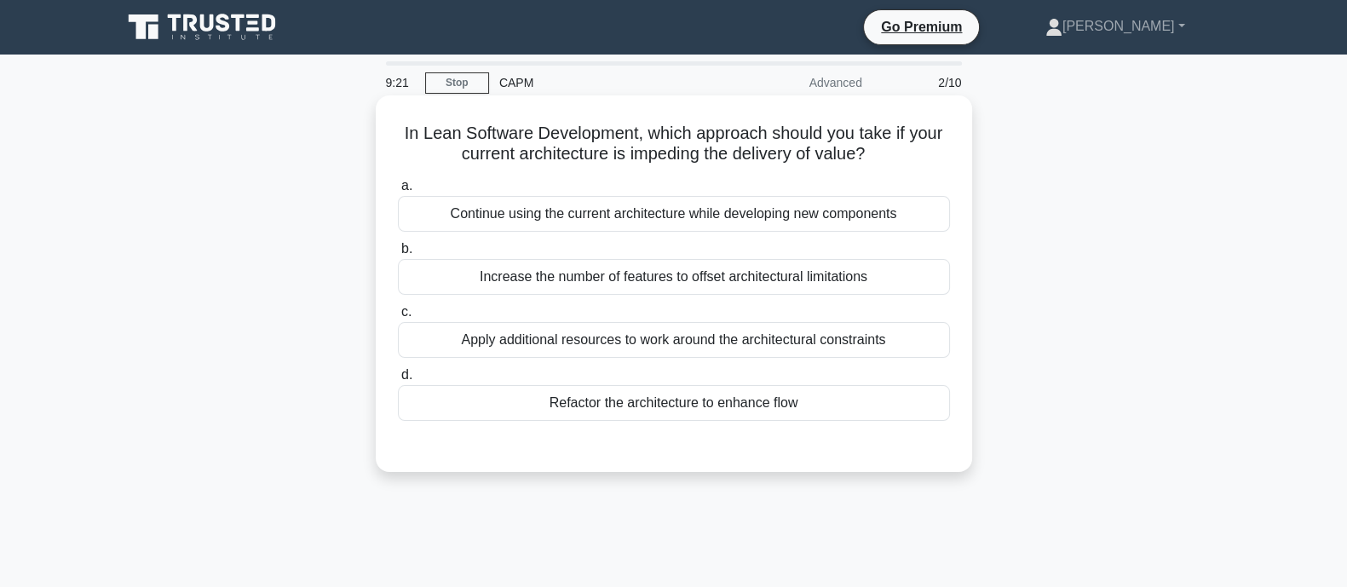
click at [494, 215] on div "Continue using the current architecture while developing new components" at bounding box center [674, 214] width 552 height 36
click at [398, 192] on input "a. Continue using the current architecture while developing new components" at bounding box center [398, 186] width 0 height 11
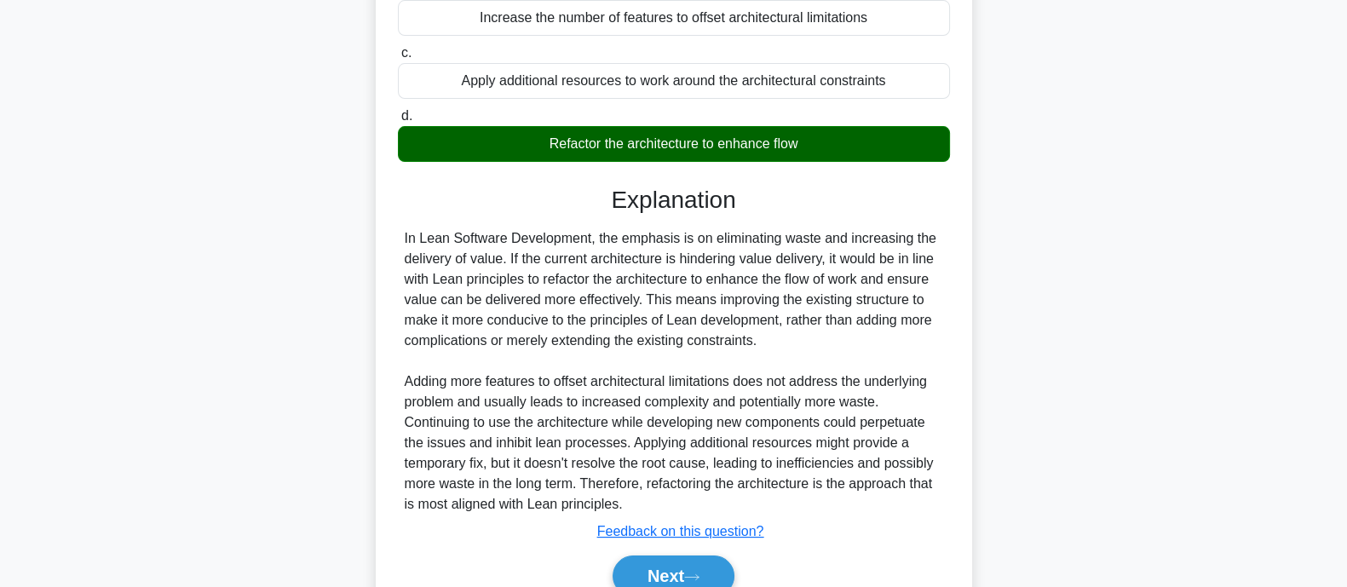
scroll to position [341, 0]
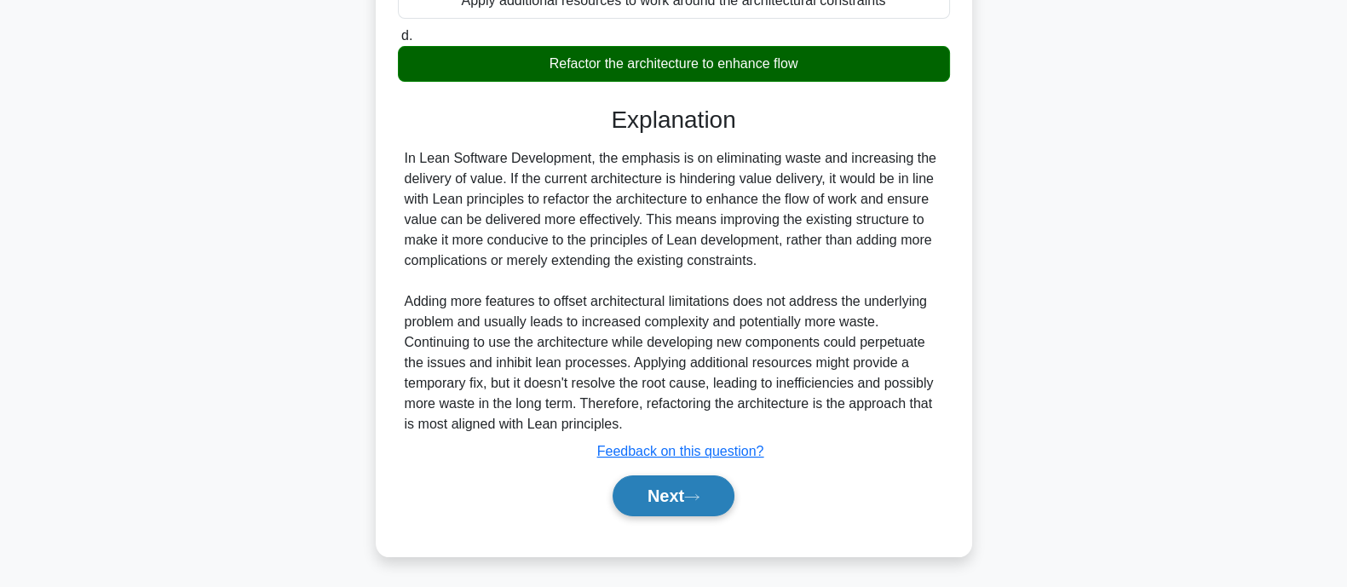
click at [626, 510] on button "Next" at bounding box center [674, 496] width 122 height 41
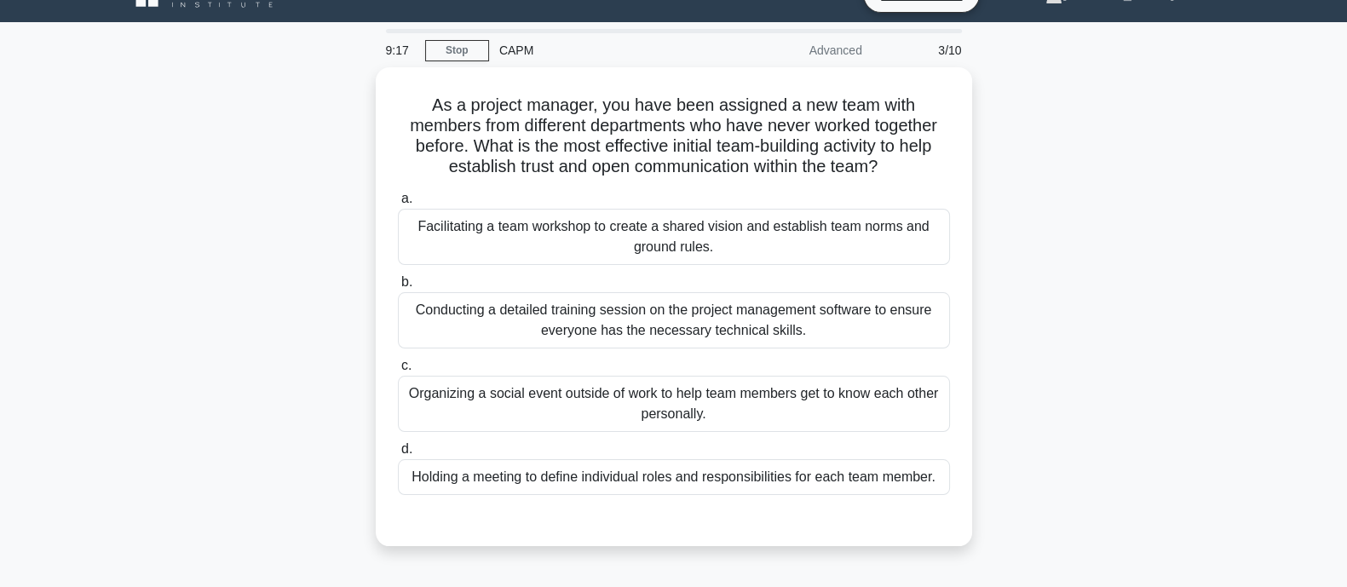
scroll to position [0, 0]
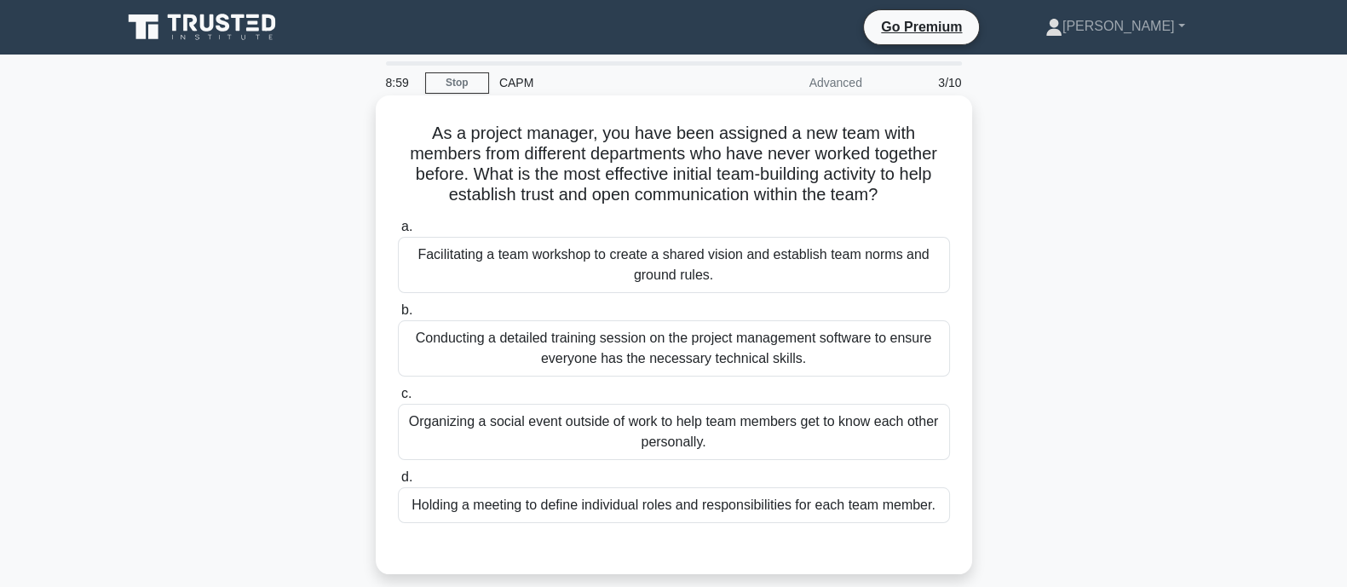
click at [551, 247] on div "Facilitating a team workshop to create a shared vision and establish team norms…" at bounding box center [674, 265] width 552 height 56
click at [398, 233] on input "a. Facilitating a team workshop to create a shared vision and establish team no…" at bounding box center [398, 227] width 0 height 11
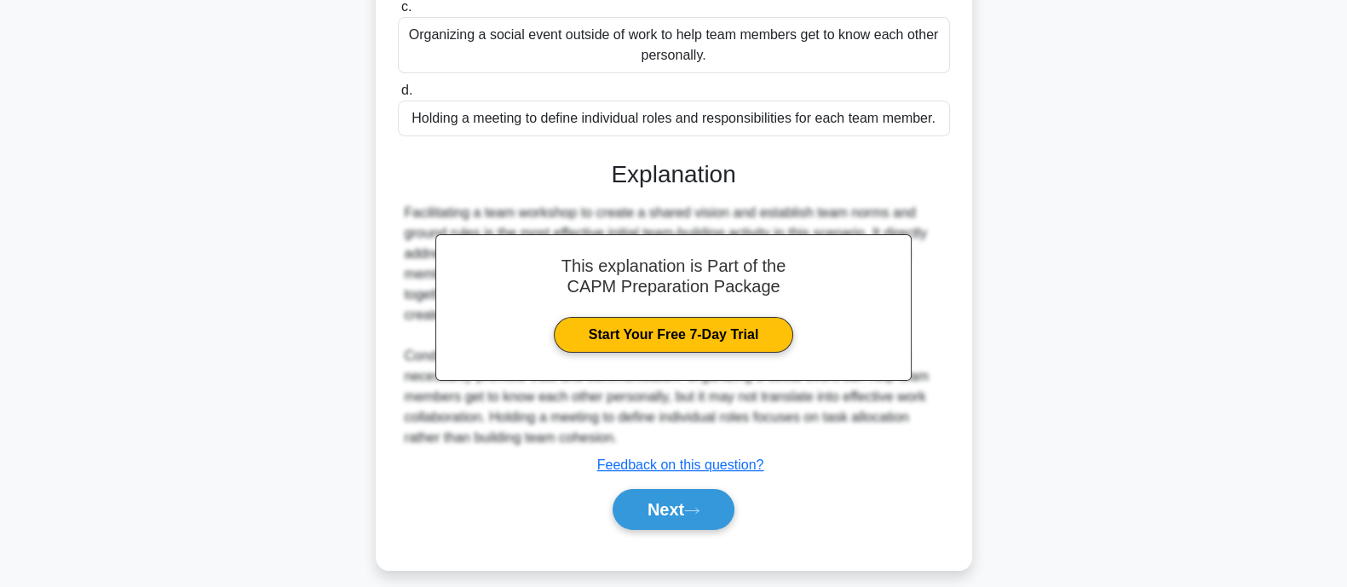
scroll to position [401, 0]
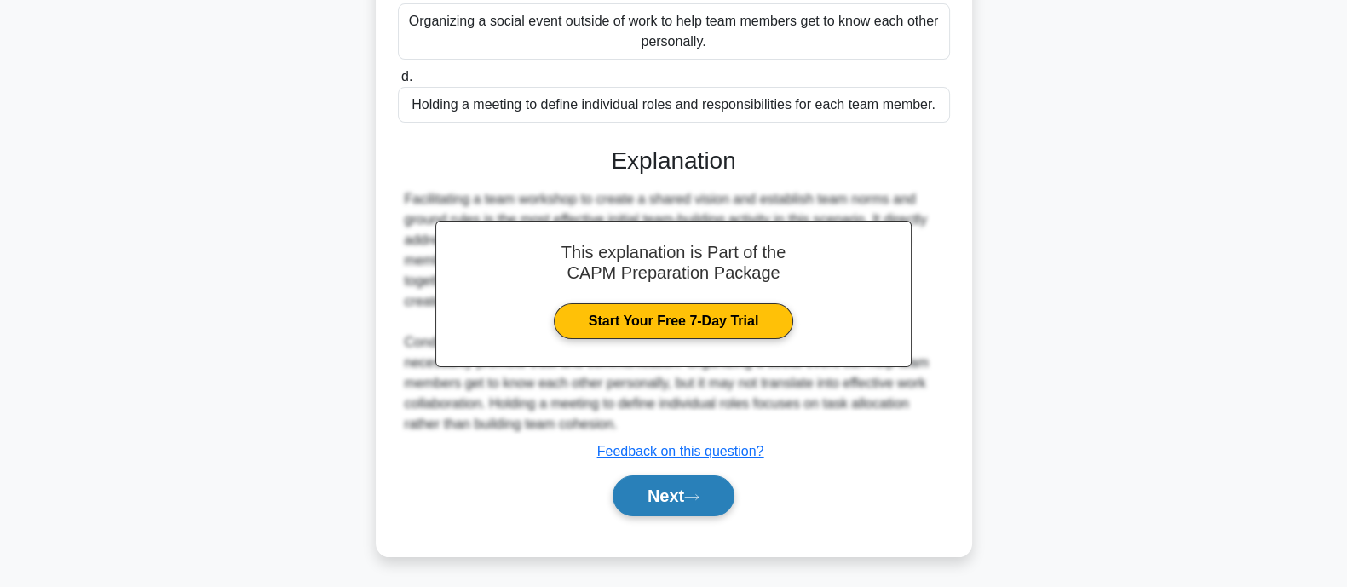
click at [662, 488] on button "Next" at bounding box center [674, 496] width 122 height 41
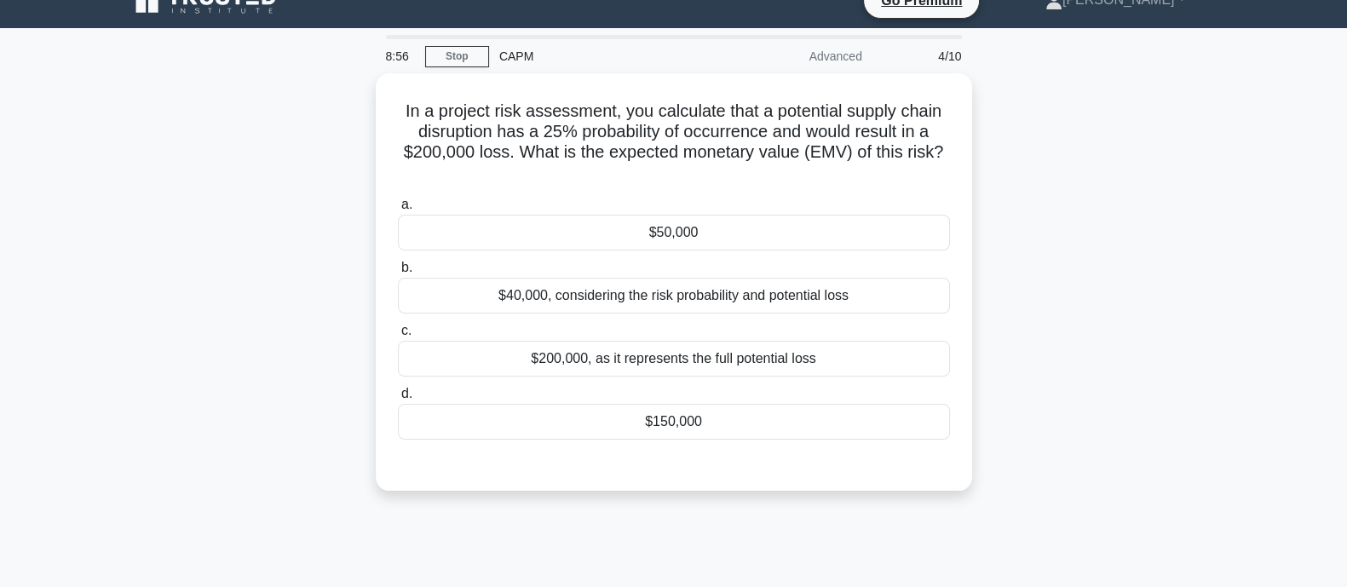
scroll to position [0, 0]
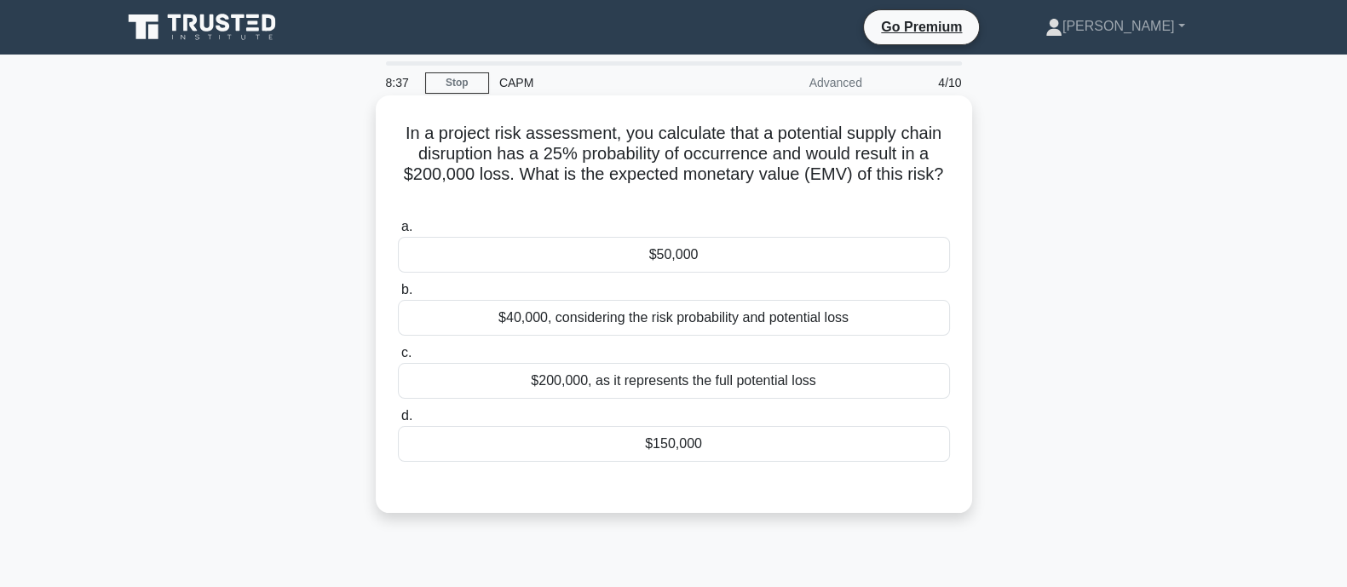
click at [709, 251] on div "$50,000" at bounding box center [674, 255] width 552 height 36
click at [398, 233] on input "a. $50,000" at bounding box center [398, 227] width 0 height 11
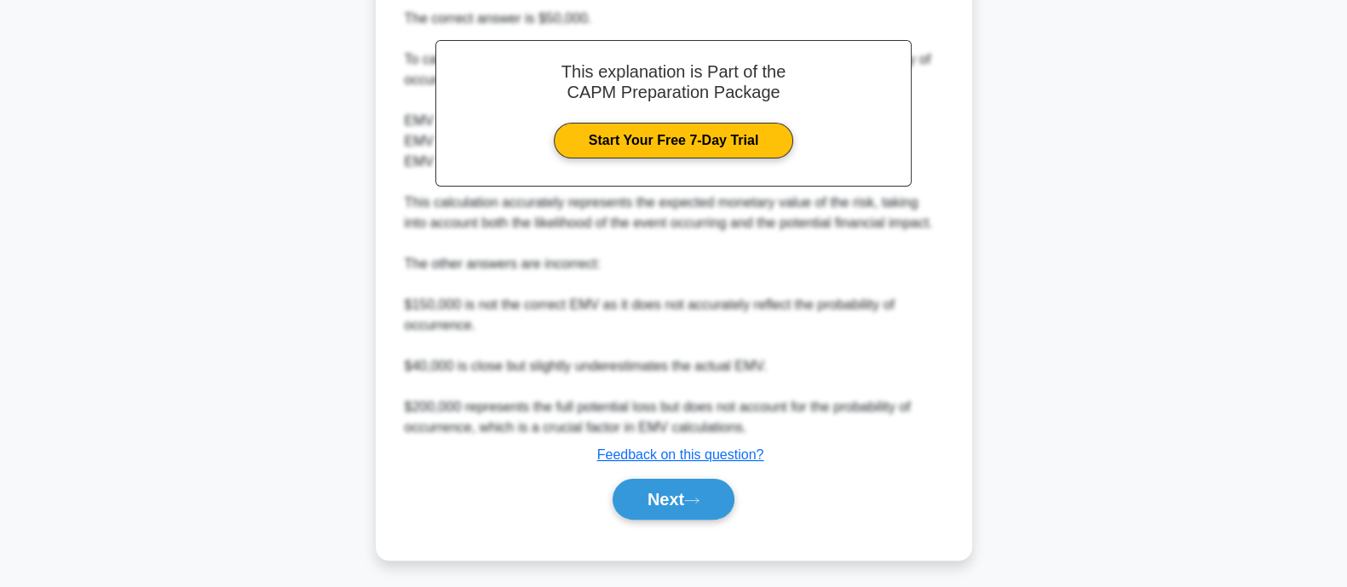
scroll to position [524, 0]
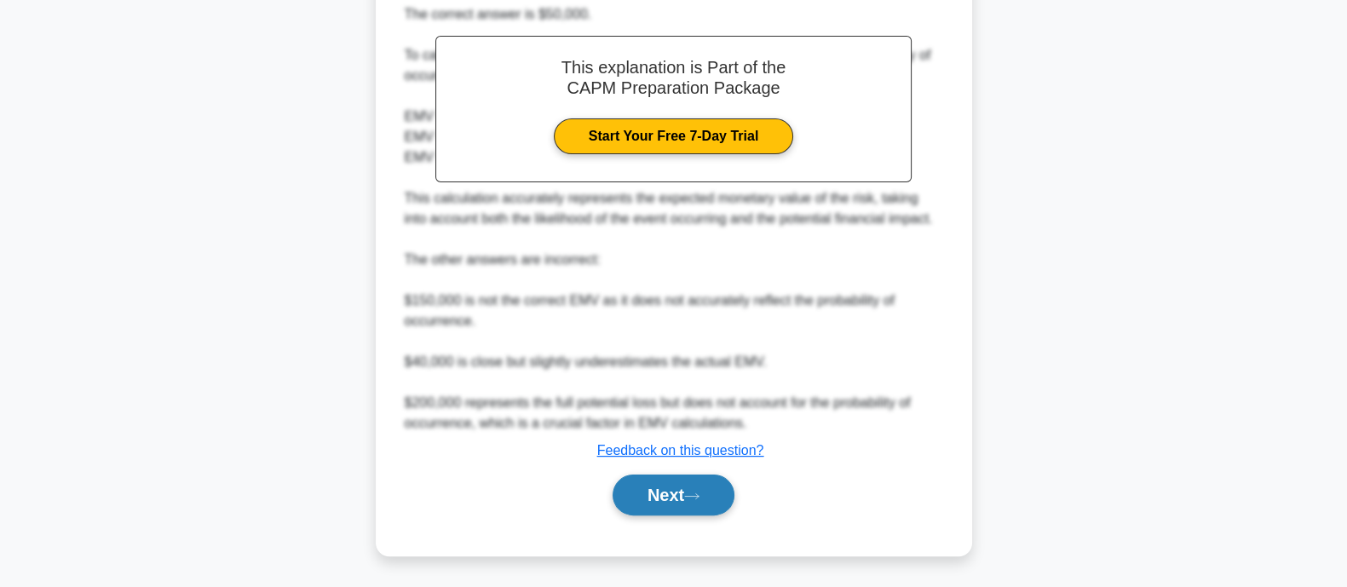
click at [669, 476] on button "Next" at bounding box center [674, 495] width 122 height 41
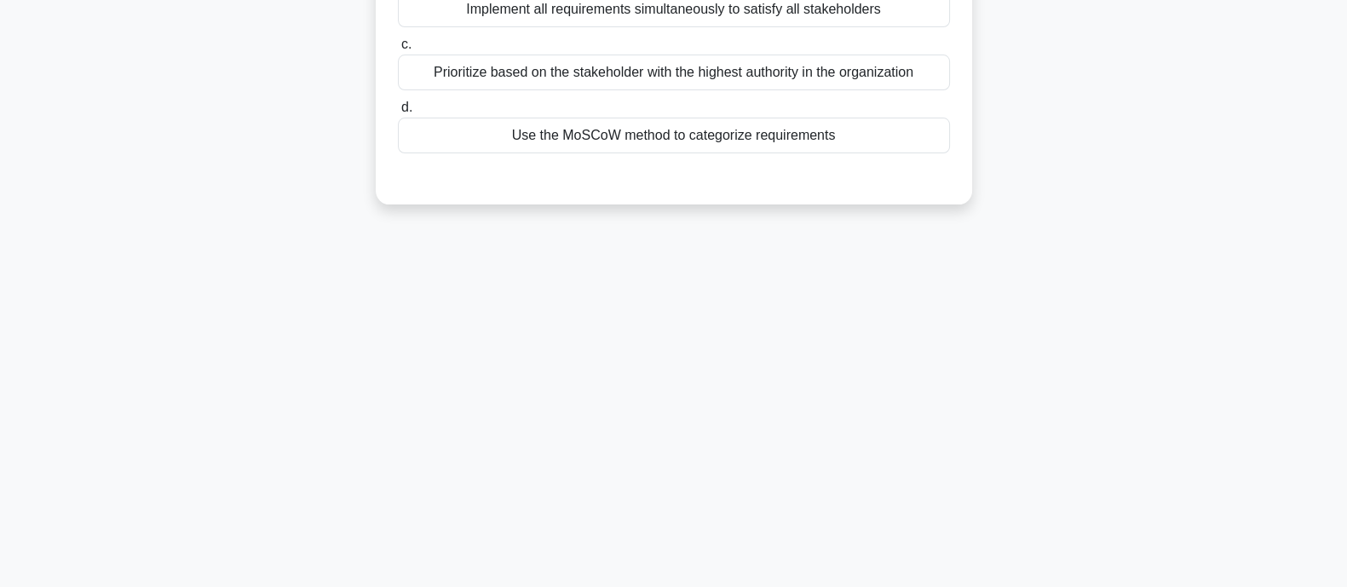
scroll to position [0, 0]
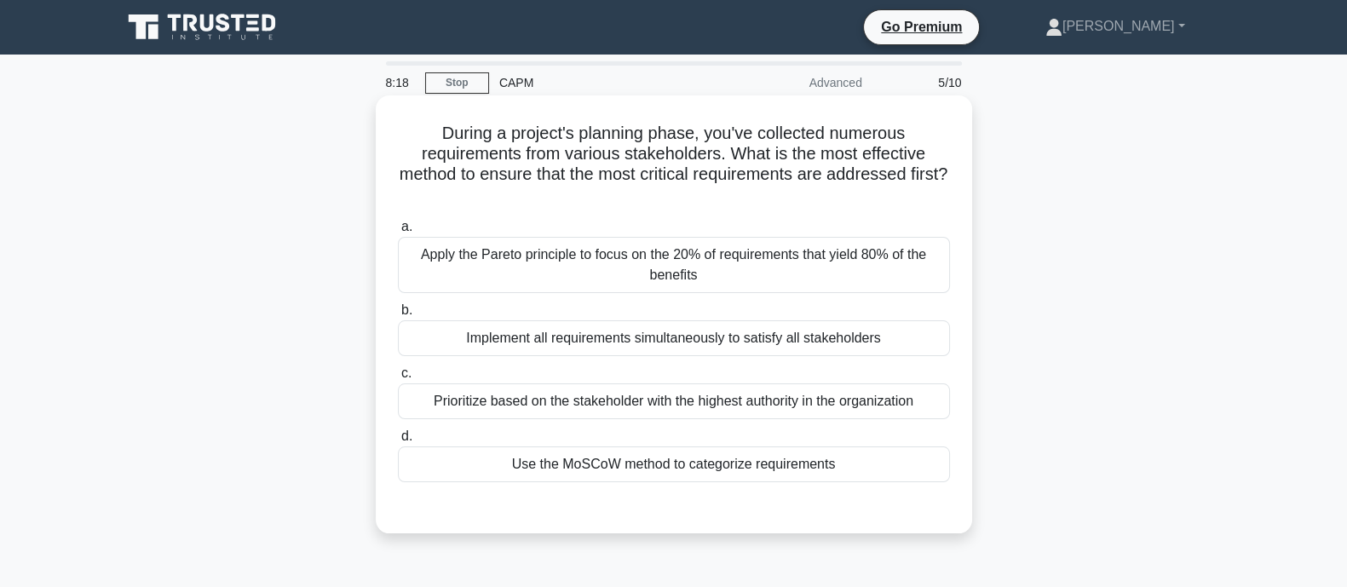
click at [531, 285] on div "Apply the Pareto principle to focus on the 20% of requirements that yield 80% o…" at bounding box center [674, 265] width 552 height 56
click at [398, 233] on input "a. Apply the Pareto principle to focus on the 20% of requirements that yield 80…" at bounding box center [398, 227] width 0 height 11
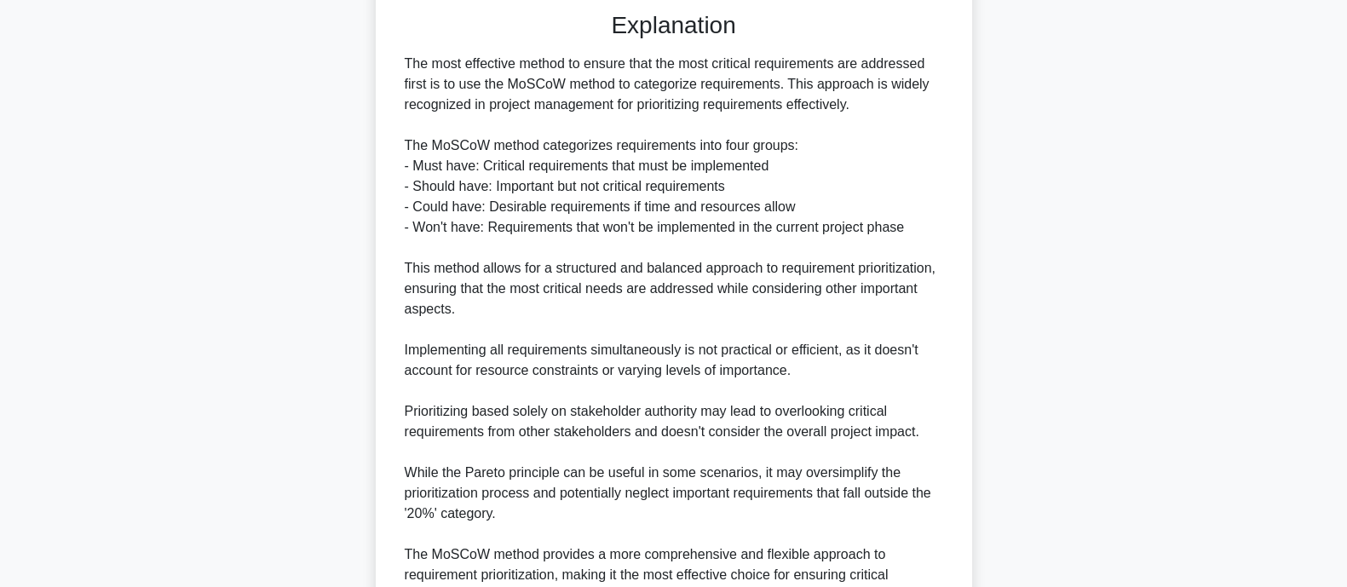
scroll to position [668, 0]
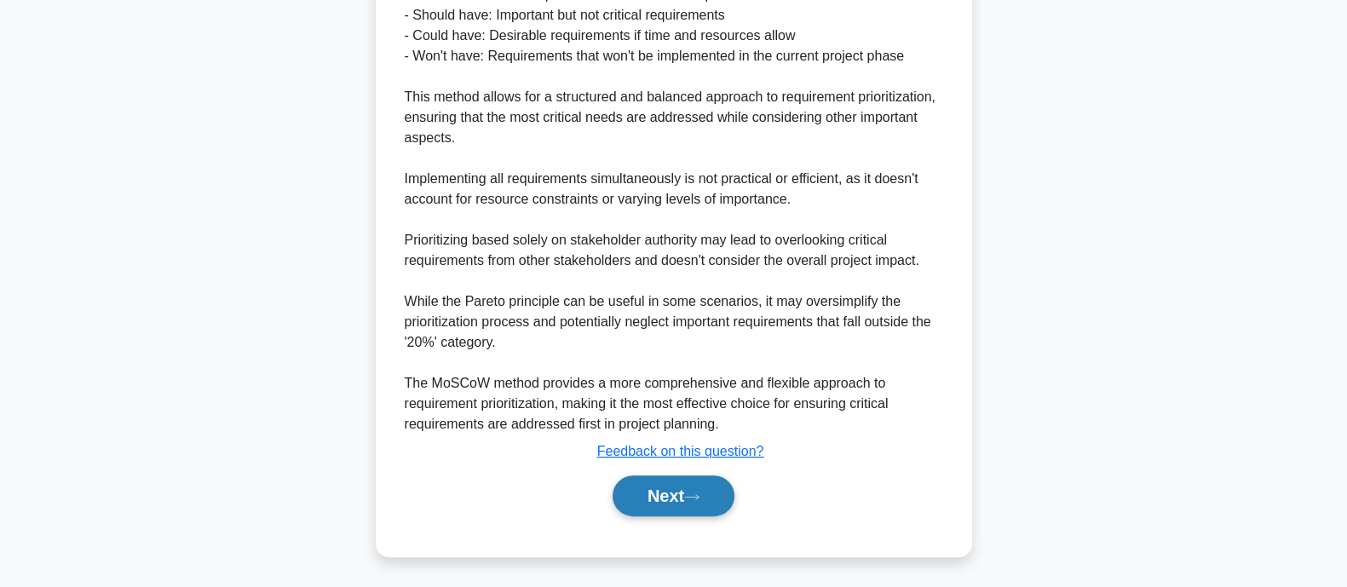
click at [703, 489] on button "Next" at bounding box center [674, 496] width 122 height 41
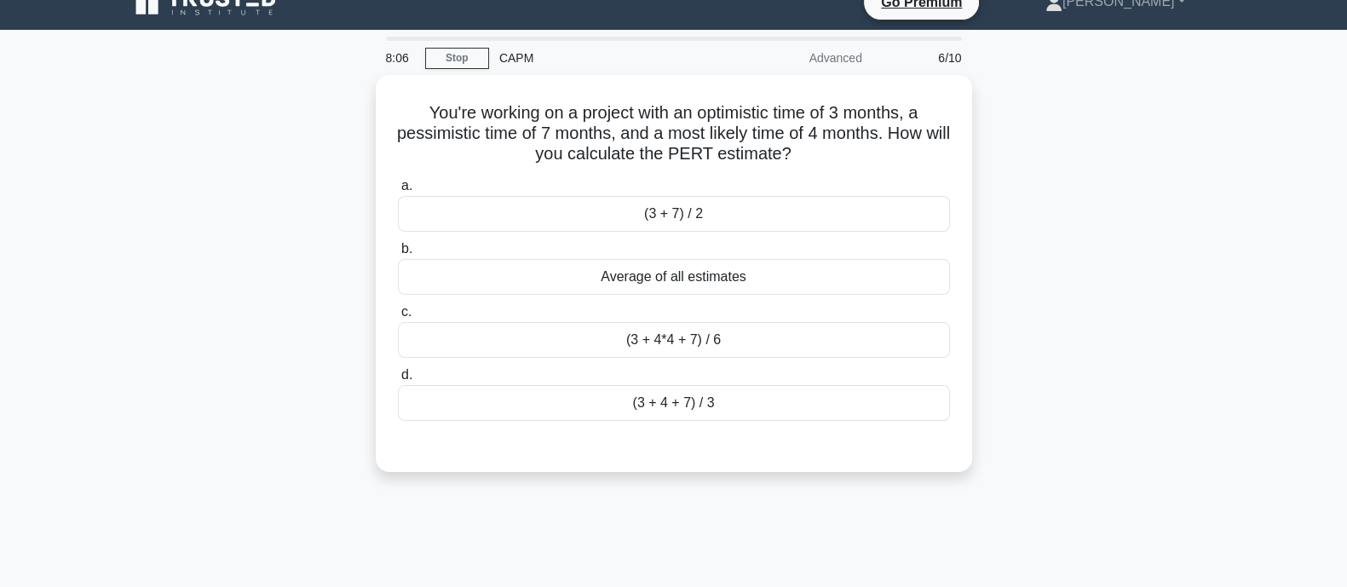
scroll to position [0, 0]
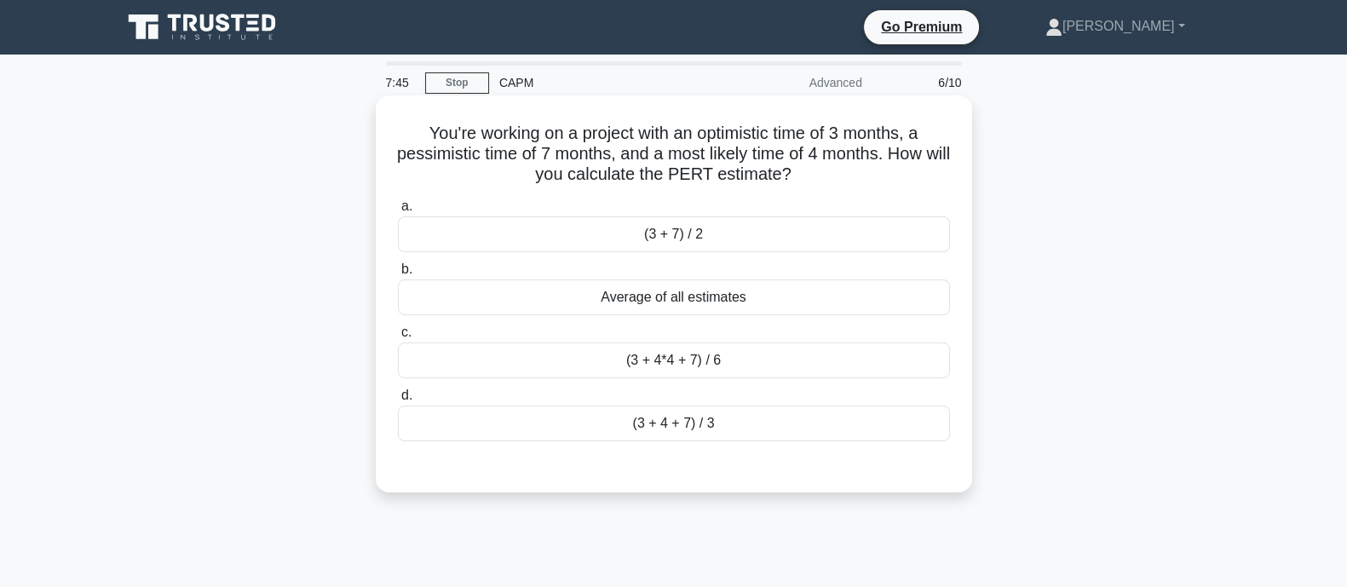
click at [793, 365] on div "(3 + 4*4 + 7) / 6" at bounding box center [674, 361] width 552 height 36
click at [398, 338] on input "c. (3 + 4*4 + 7) / 6" at bounding box center [398, 332] width 0 height 11
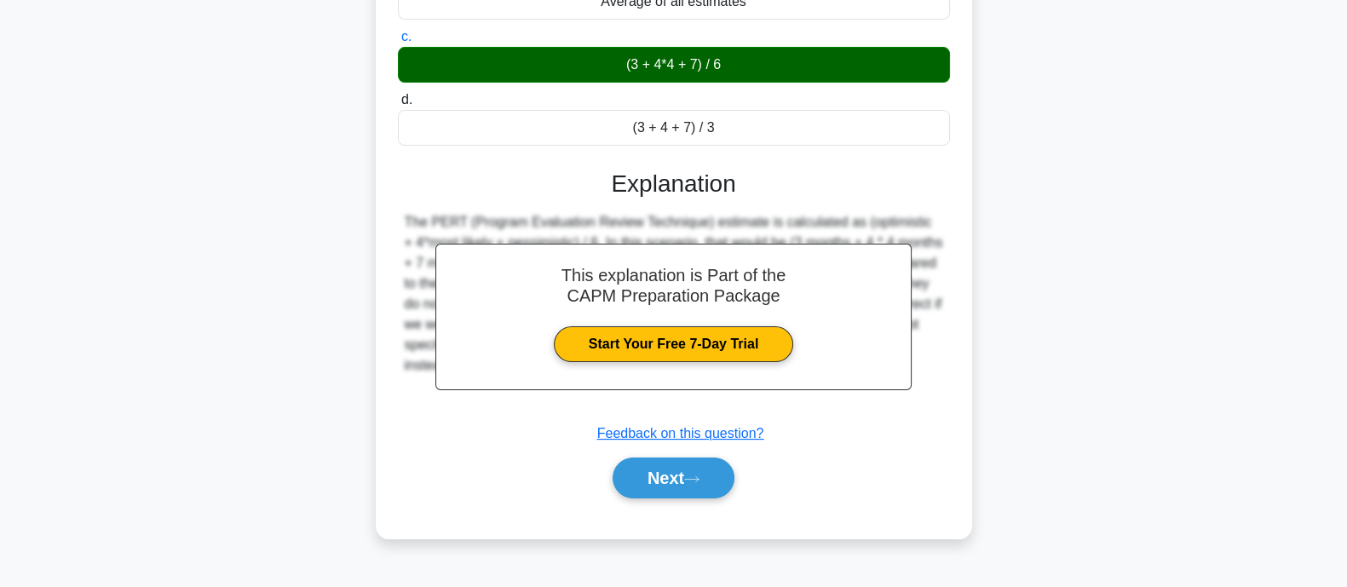
scroll to position [333, 0]
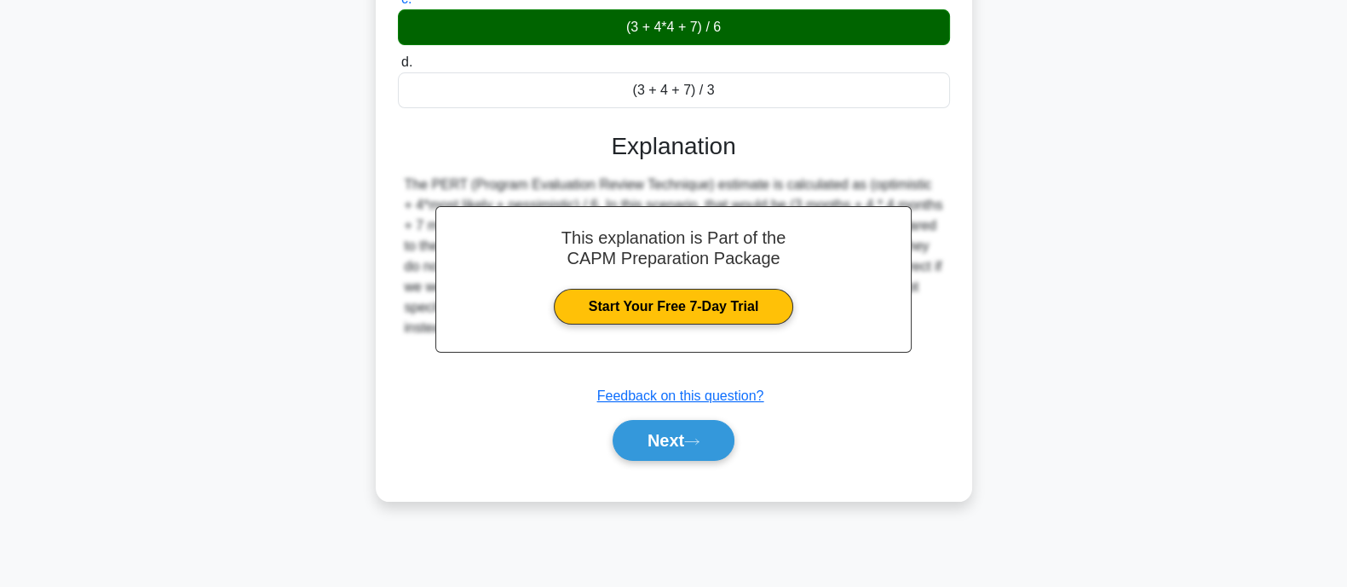
click at [637, 459] on div "Next" at bounding box center [674, 440] width 552 height 55
click at [637, 454] on button "Next" at bounding box center [674, 440] width 122 height 41
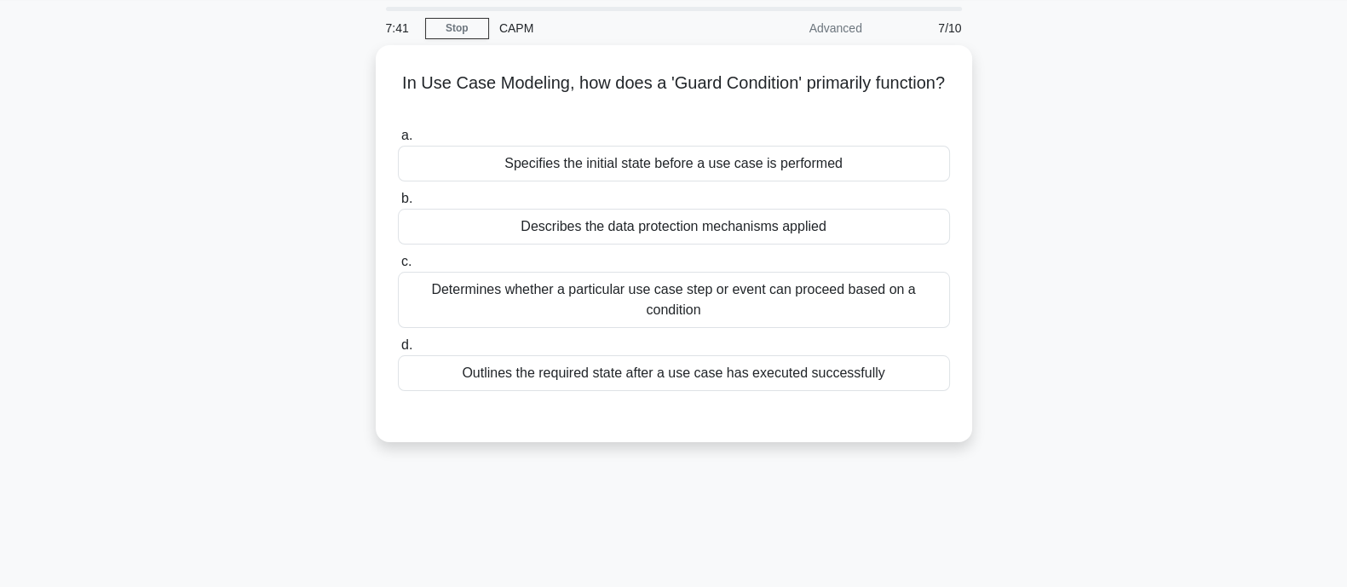
scroll to position [0, 0]
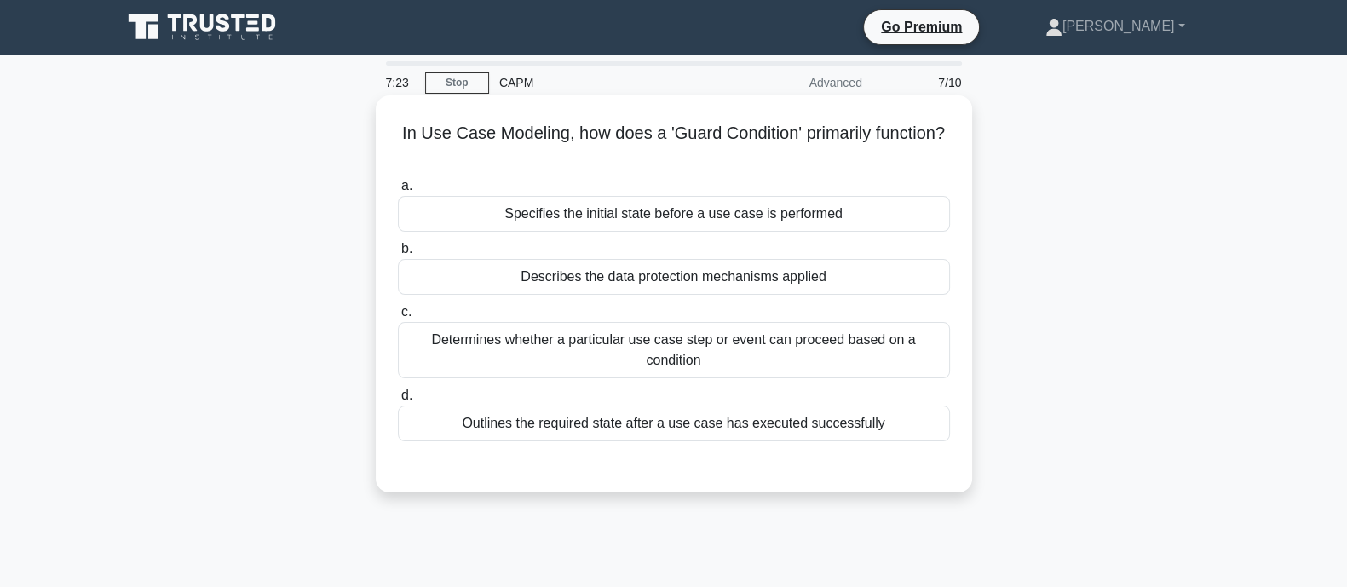
click at [622, 349] on div "Determines whether a particular use case step or event can proceed based on a c…" at bounding box center [674, 350] width 552 height 56
click at [398, 318] on input "c. Determines whether a particular use case step or event can proceed based on …" at bounding box center [398, 312] width 0 height 11
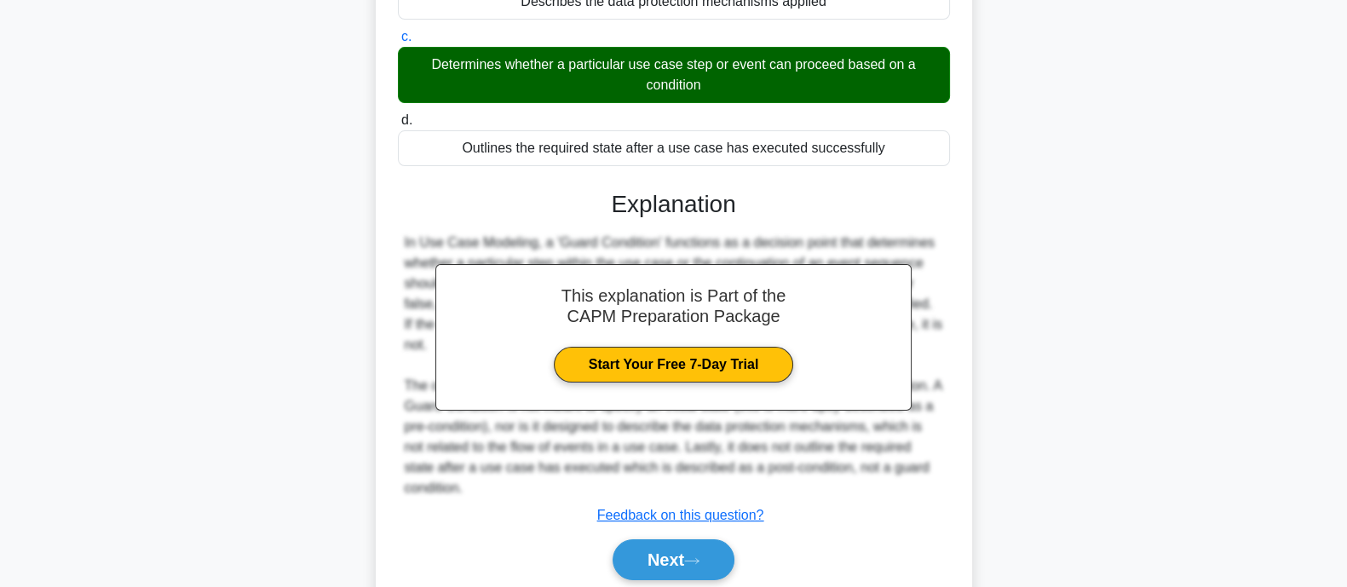
scroll to position [333, 0]
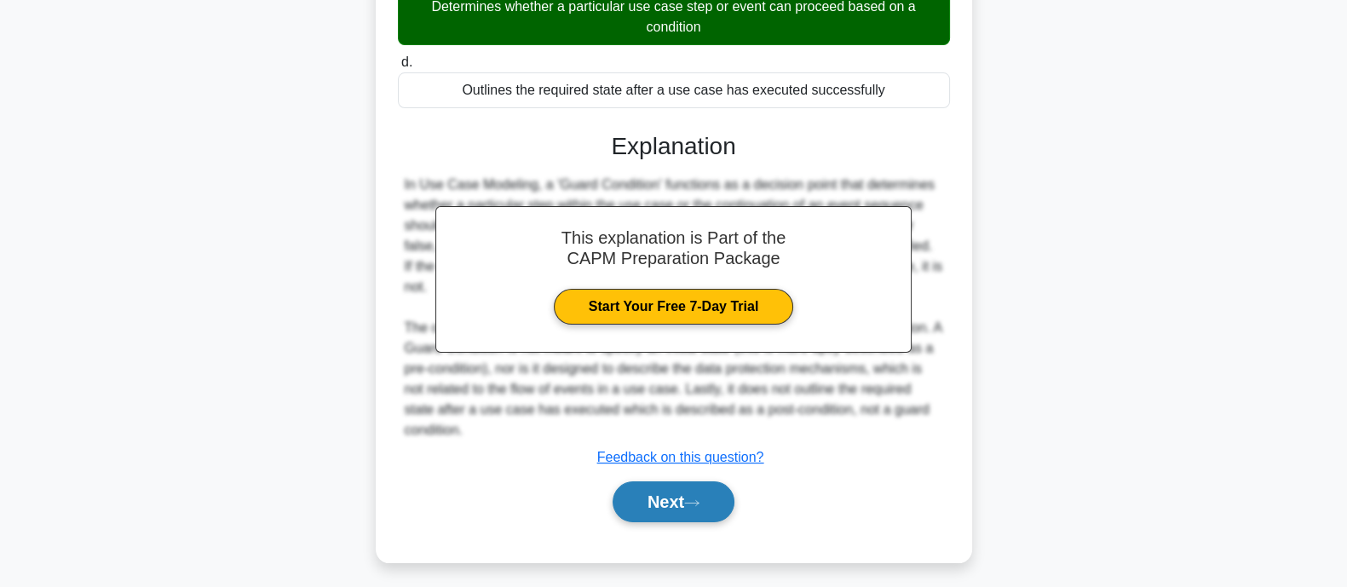
click at [695, 481] on button "Next" at bounding box center [674, 501] width 122 height 41
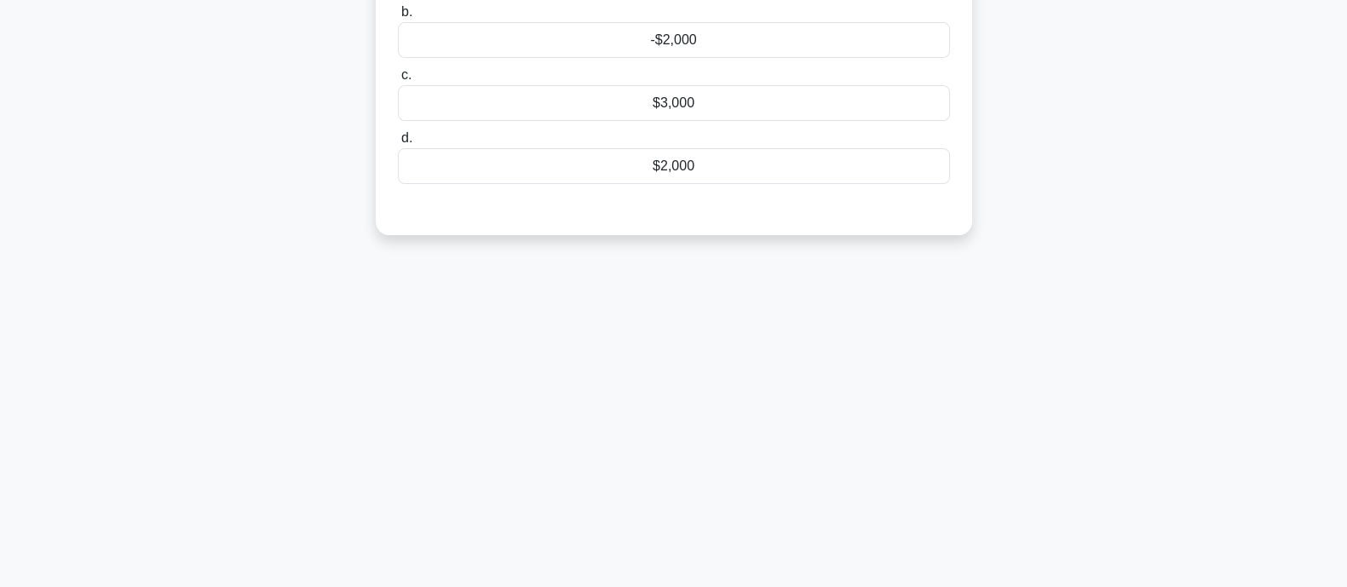
scroll to position [0, 0]
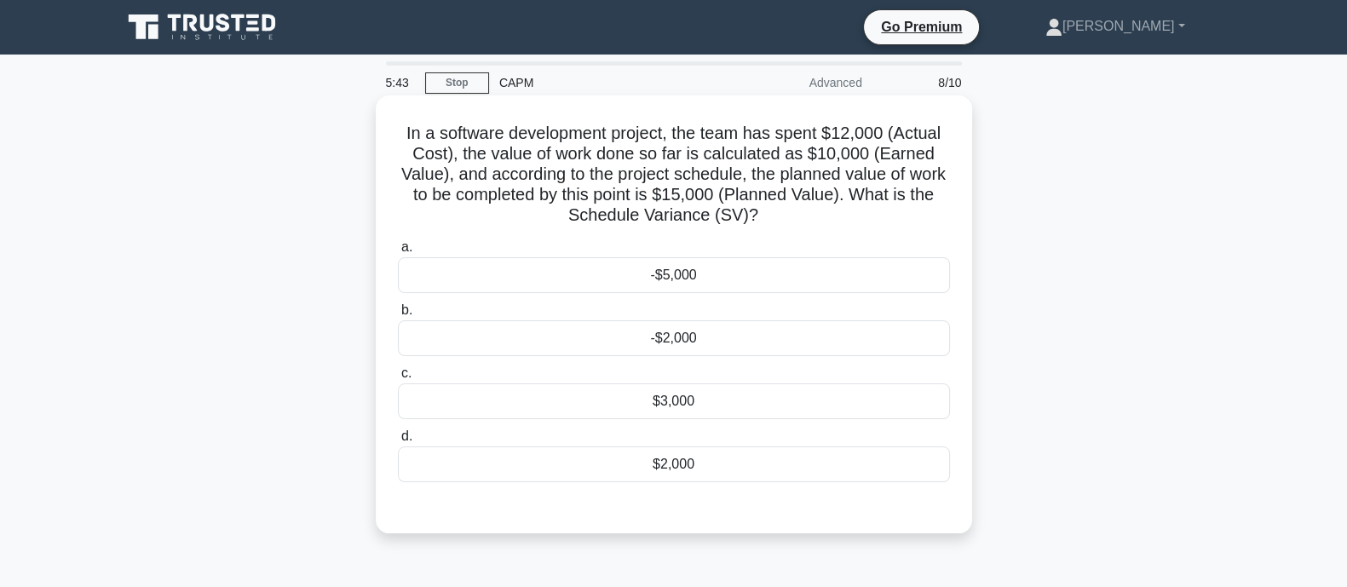
click at [805, 331] on div "-$2,000" at bounding box center [674, 338] width 552 height 36
click at [398, 316] on input "b. -$2,000" at bounding box center [398, 310] width 0 height 11
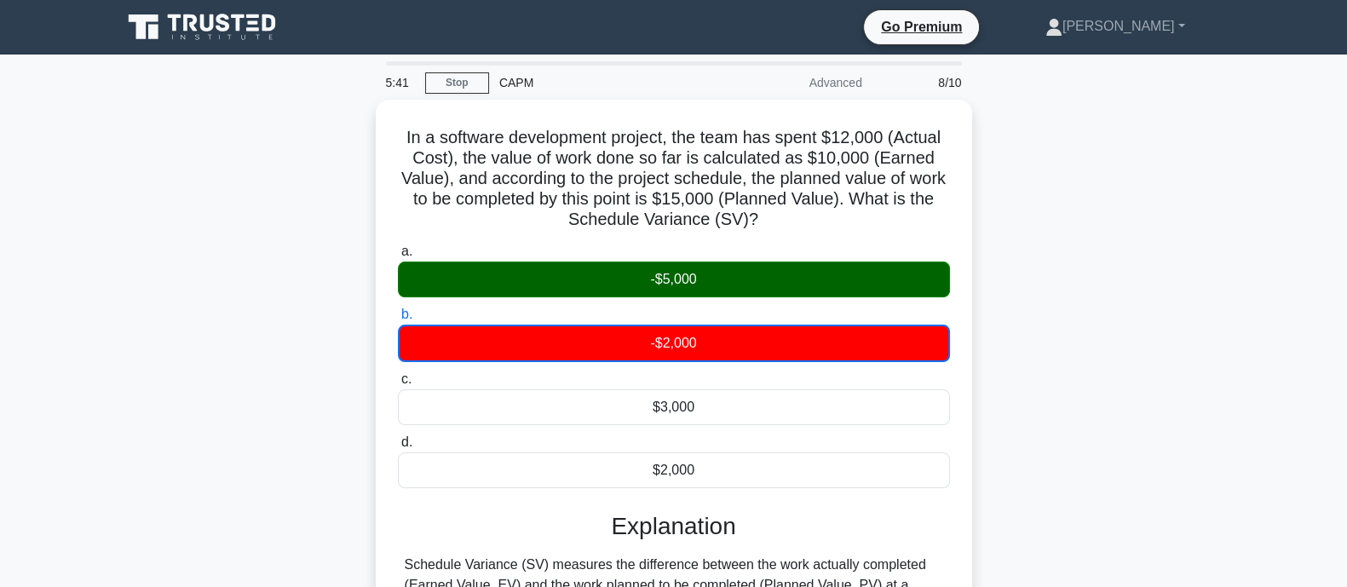
scroll to position [248, 0]
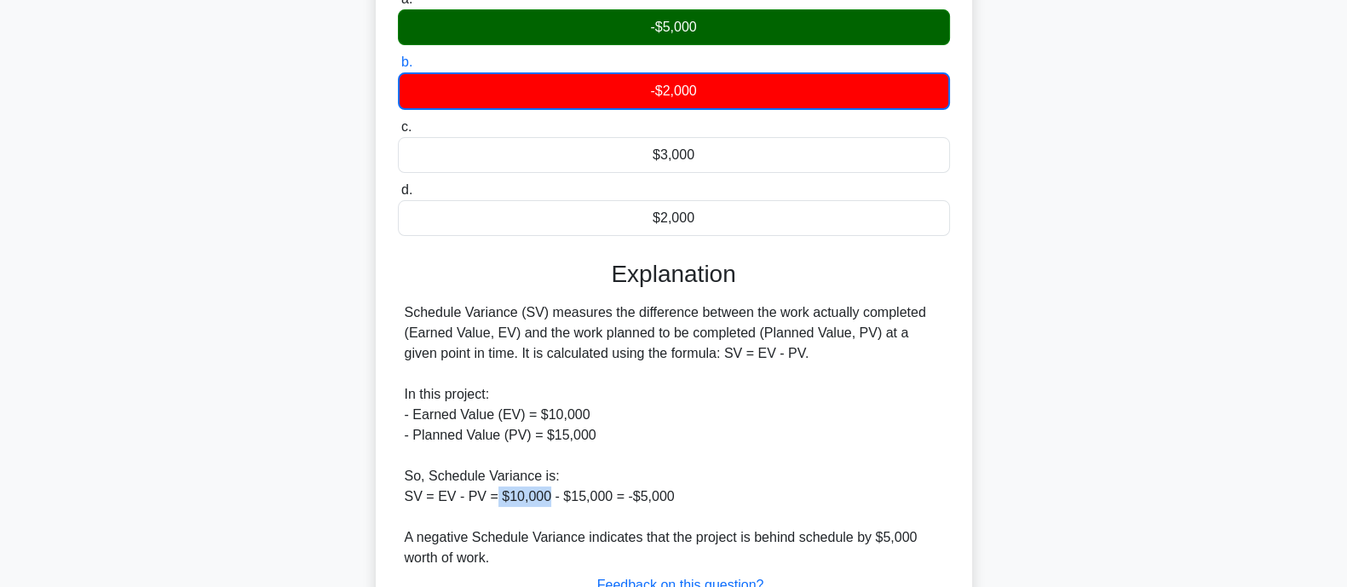
drag, startPoint x: 491, startPoint y: 496, endPoint x: 546, endPoint y: 495, distance: 55.4
click at [546, 495] on div "Schedule Variance (SV) measures the difference between the work actually comple…" at bounding box center [674, 436] width 539 height 266
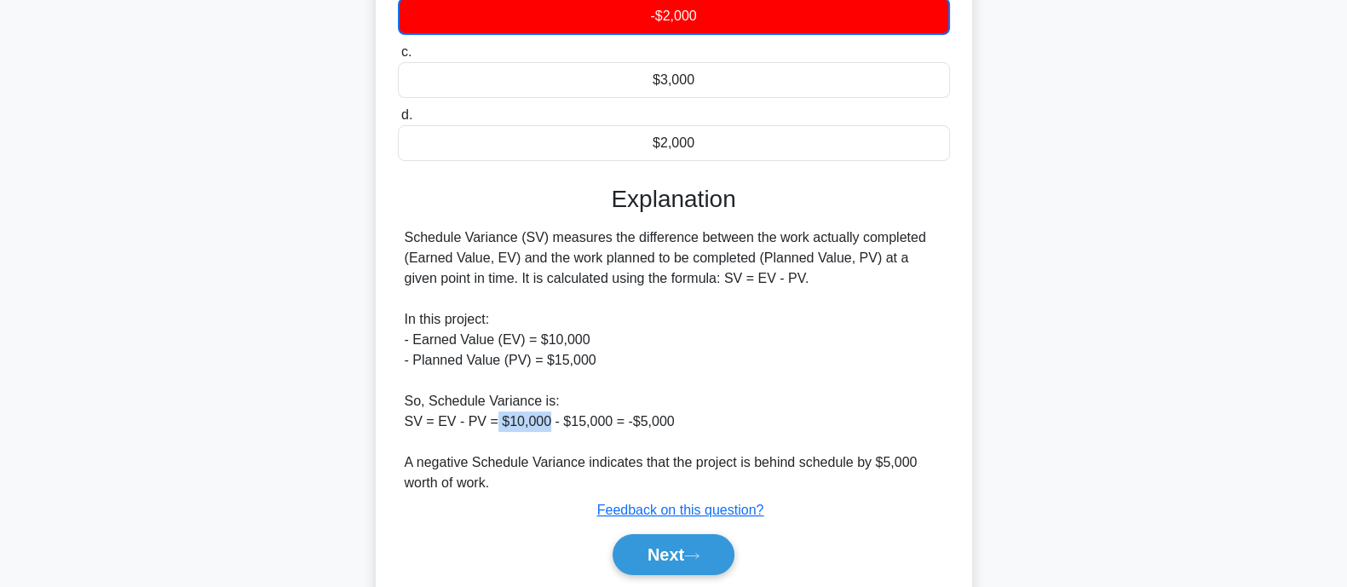
scroll to position [382, 0]
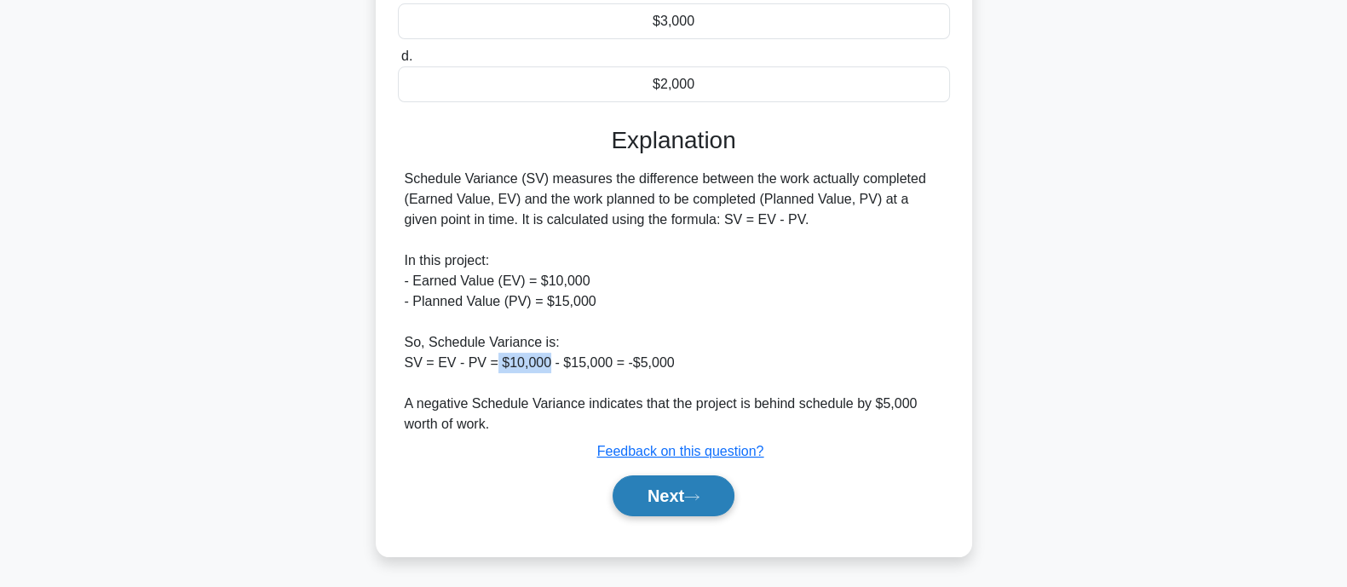
click at [689, 494] on button "Next" at bounding box center [674, 496] width 122 height 41
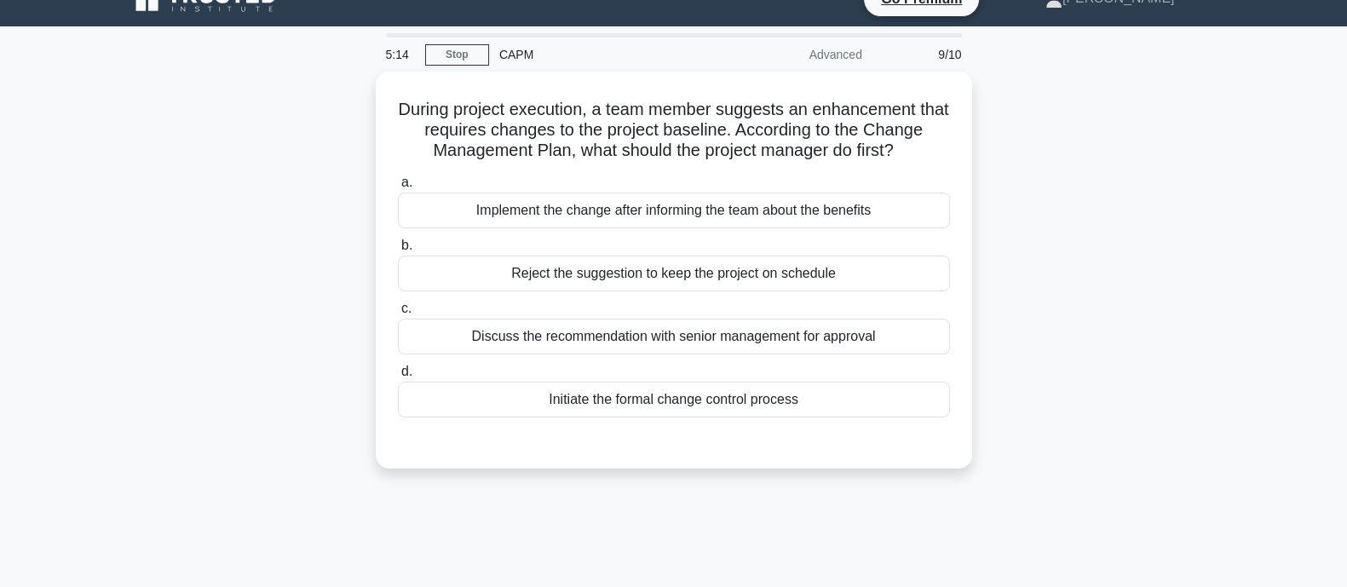
scroll to position [0, 0]
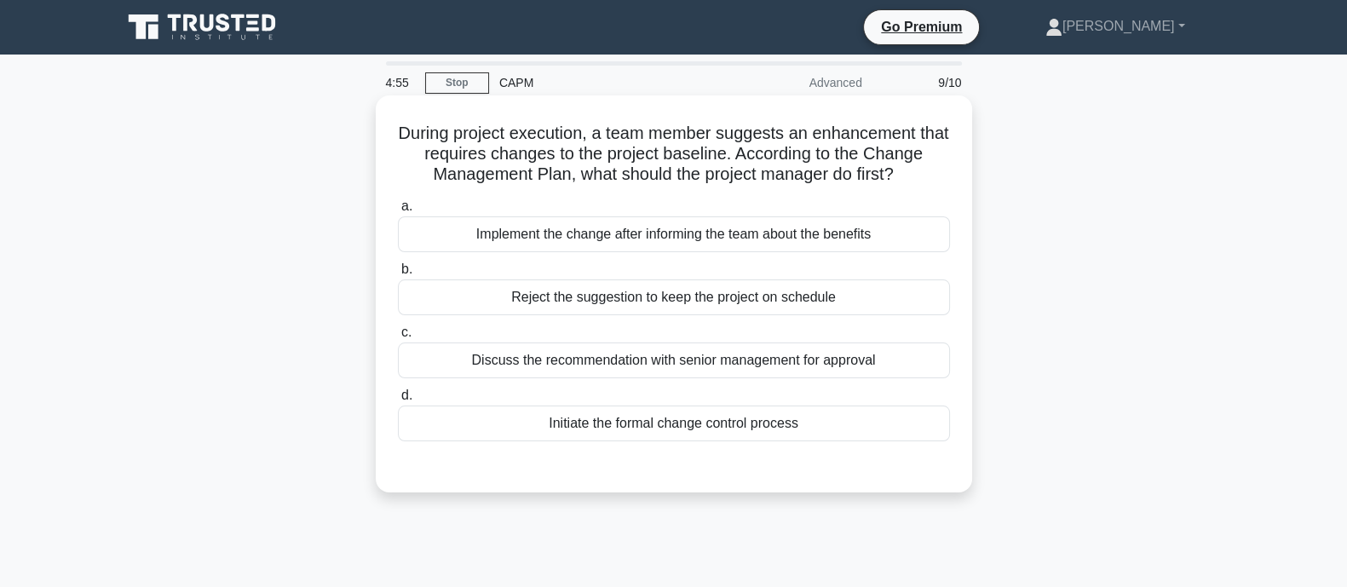
click at [777, 427] on div "Initiate the formal change control process" at bounding box center [674, 424] width 552 height 36
click at [398, 401] on input "d. Initiate the formal change control process" at bounding box center [398, 395] width 0 height 11
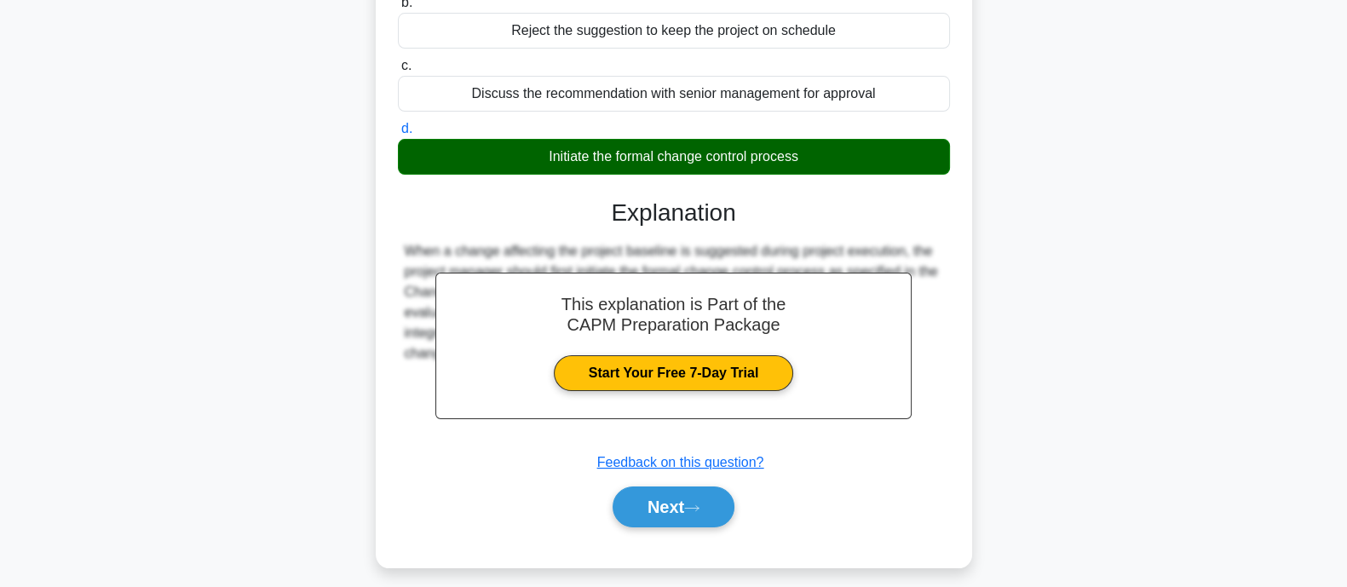
scroll to position [289, 0]
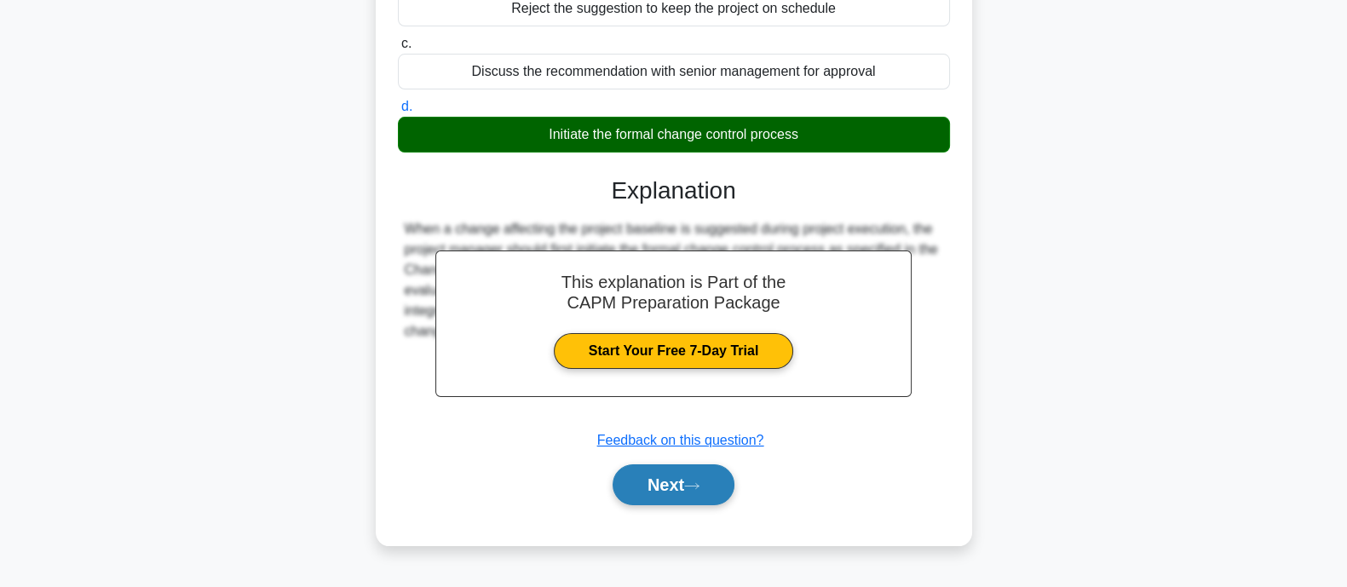
drag, startPoint x: 667, startPoint y: 504, endPoint x: 662, endPoint y: 480, distance: 25.2
click at [662, 480] on div "Next" at bounding box center [674, 485] width 552 height 55
click at [662, 480] on button "Next" at bounding box center [674, 484] width 122 height 41
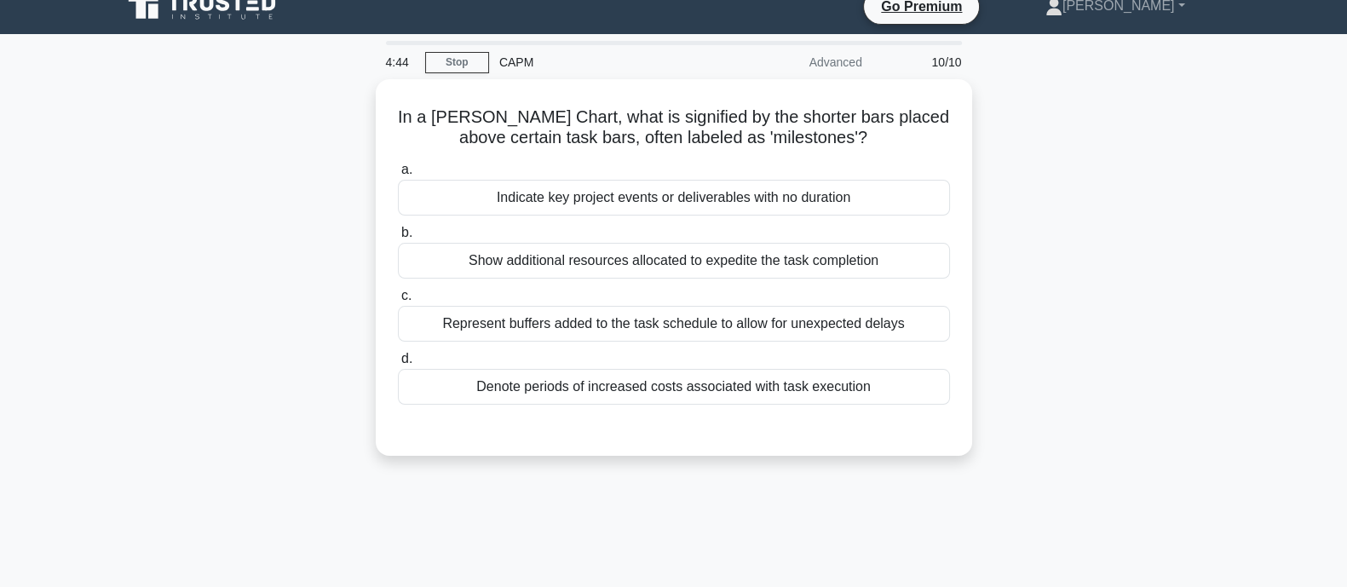
scroll to position [22, 0]
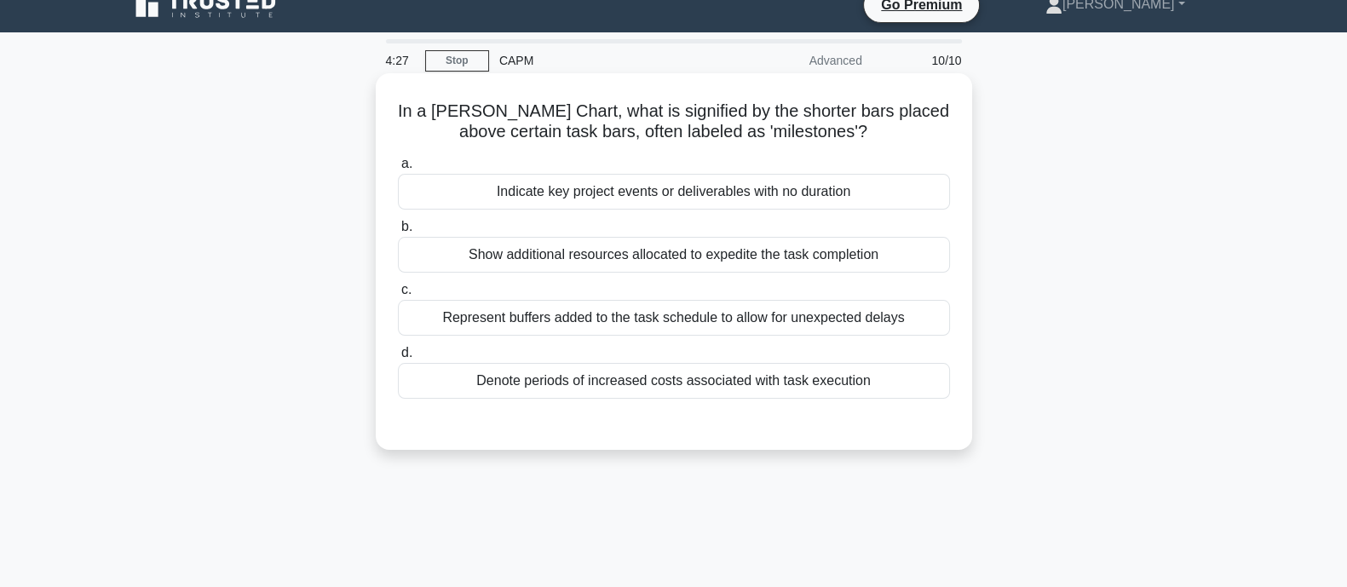
click at [637, 313] on div "Represent buffers added to the task schedule to allow for unexpected delays" at bounding box center [674, 318] width 552 height 36
click at [398, 296] on input "c. Represent buffers added to the task schedule to allow for unexpected delays" at bounding box center [398, 290] width 0 height 11
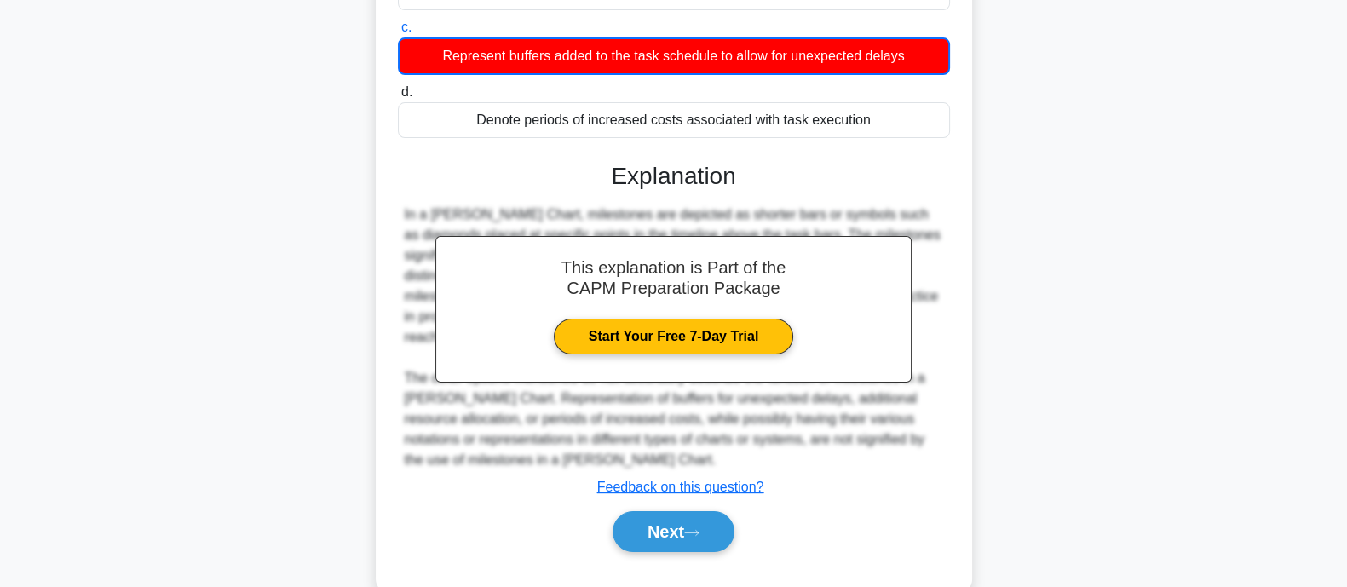
scroll to position [333, 0]
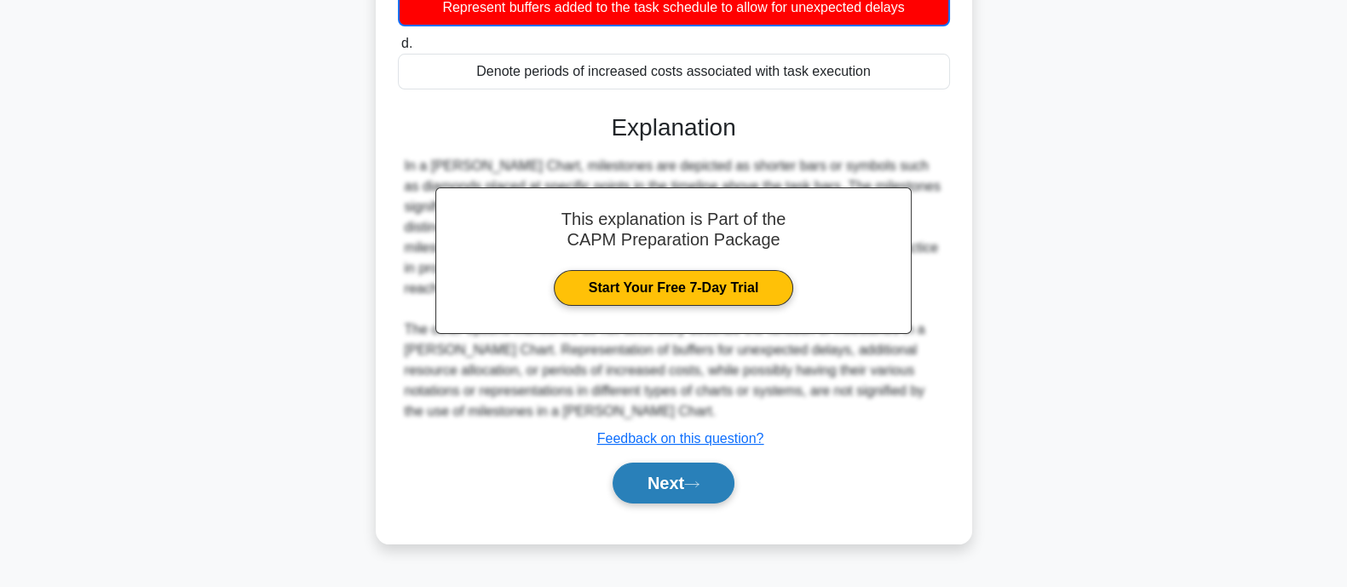
click at [719, 470] on button "Next" at bounding box center [674, 483] width 122 height 41
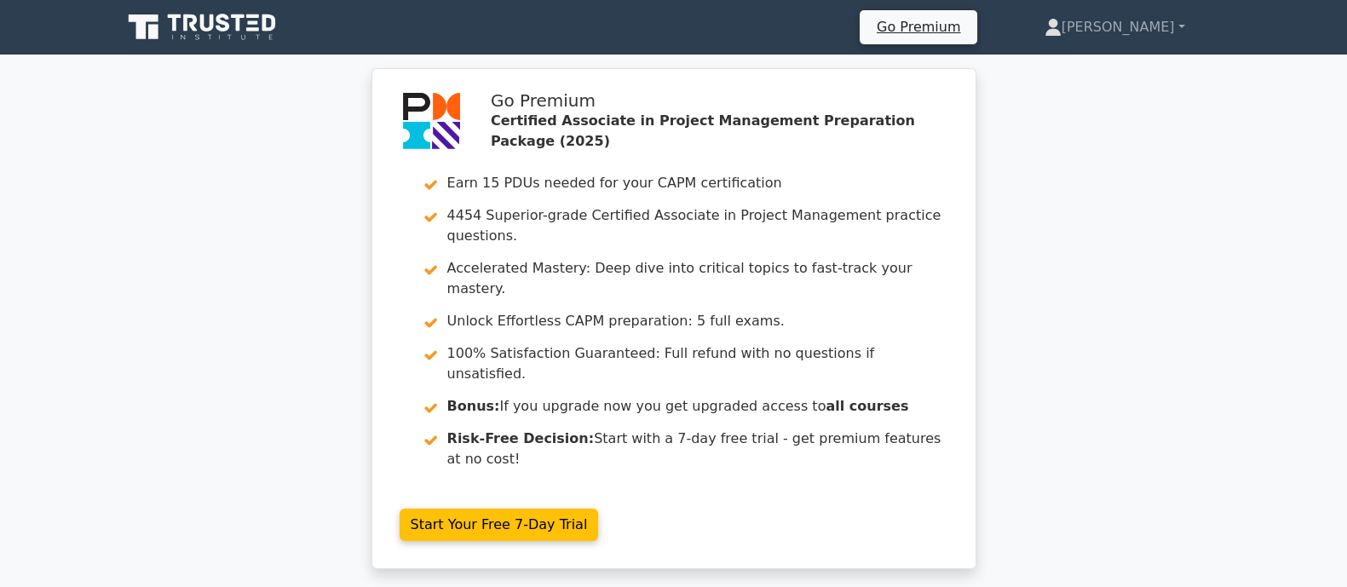
click at [251, 30] on icon at bounding box center [253, 28] width 13 height 3
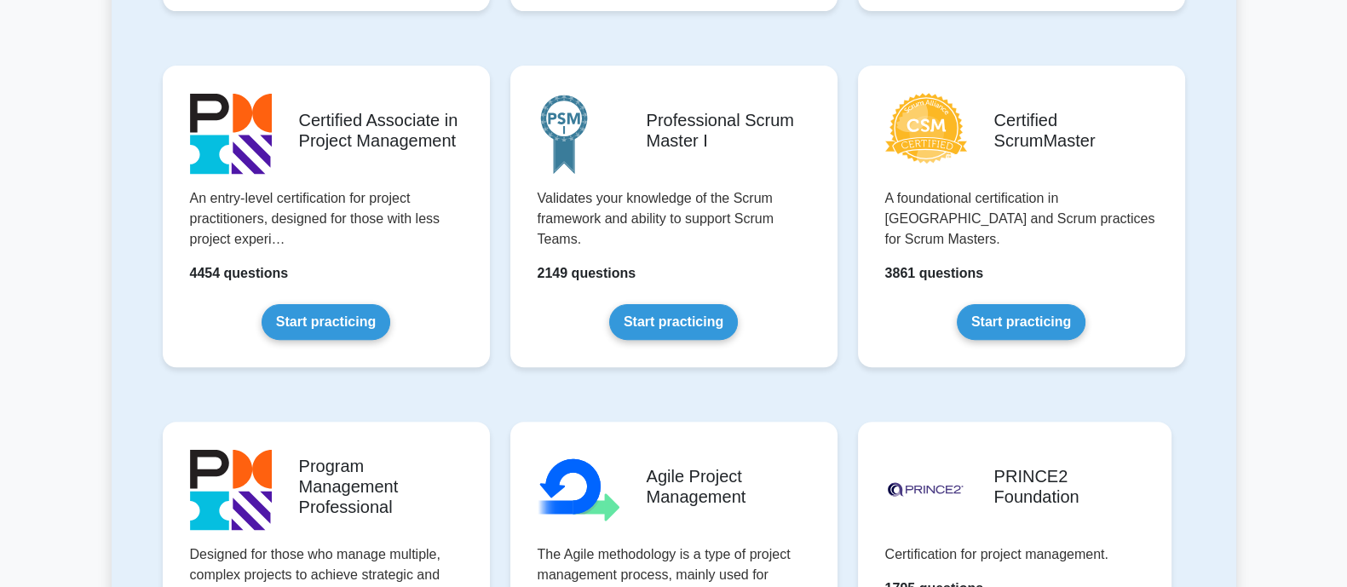
scroll to position [672, 0]
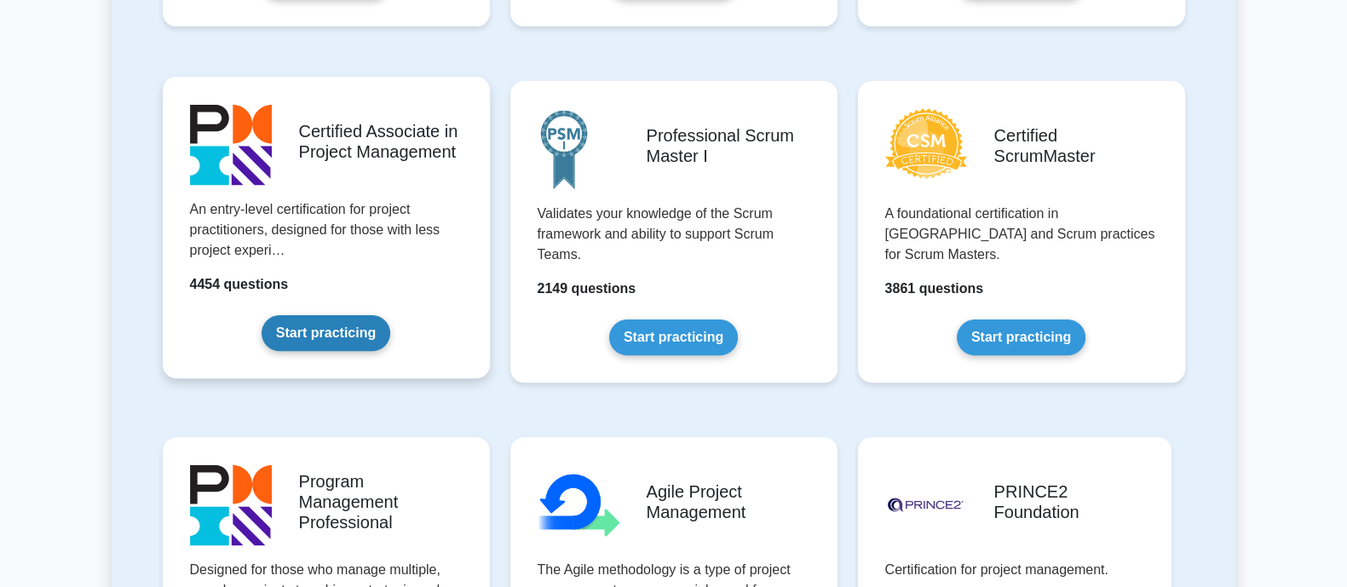
click at [303, 315] on link "Start practicing" at bounding box center [326, 333] width 129 height 36
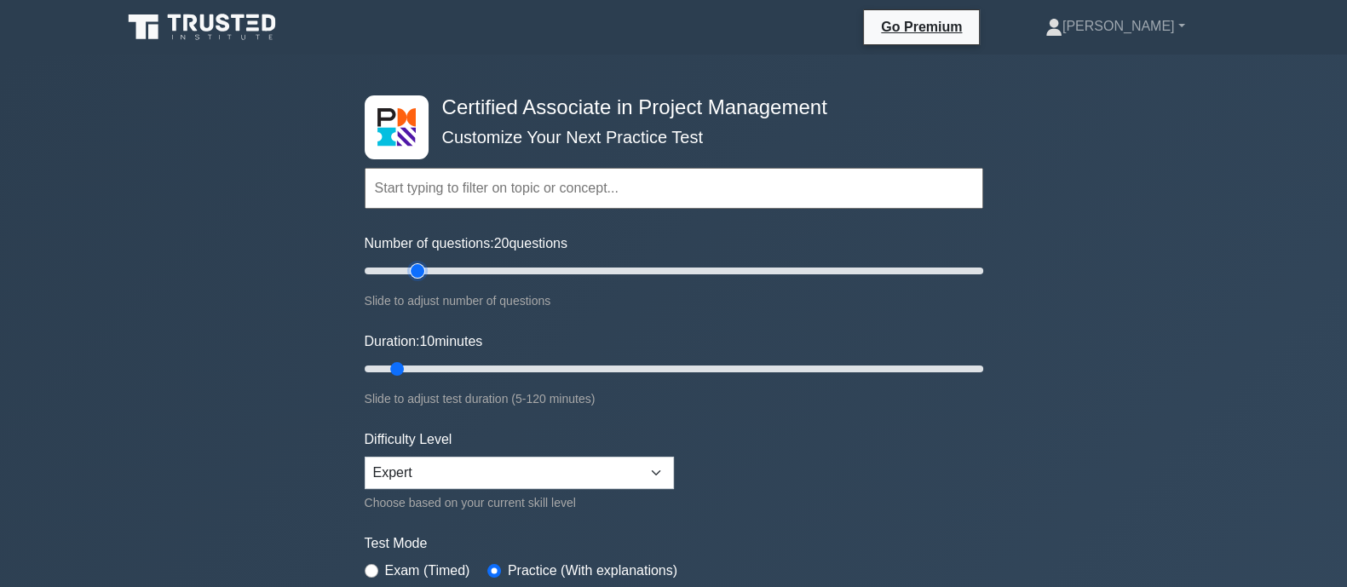
drag, startPoint x: 390, startPoint y: 266, endPoint x: 424, endPoint y: 264, distance: 34.1
type input "20"
click at [424, 264] on input "Number of questions: 20 questions" at bounding box center [674, 271] width 619 height 20
drag, startPoint x: 396, startPoint y: 370, endPoint x: 406, endPoint y: 368, distance: 9.5
click at [406, 368] on input "Duration: 10 minutes" at bounding box center [674, 369] width 619 height 20
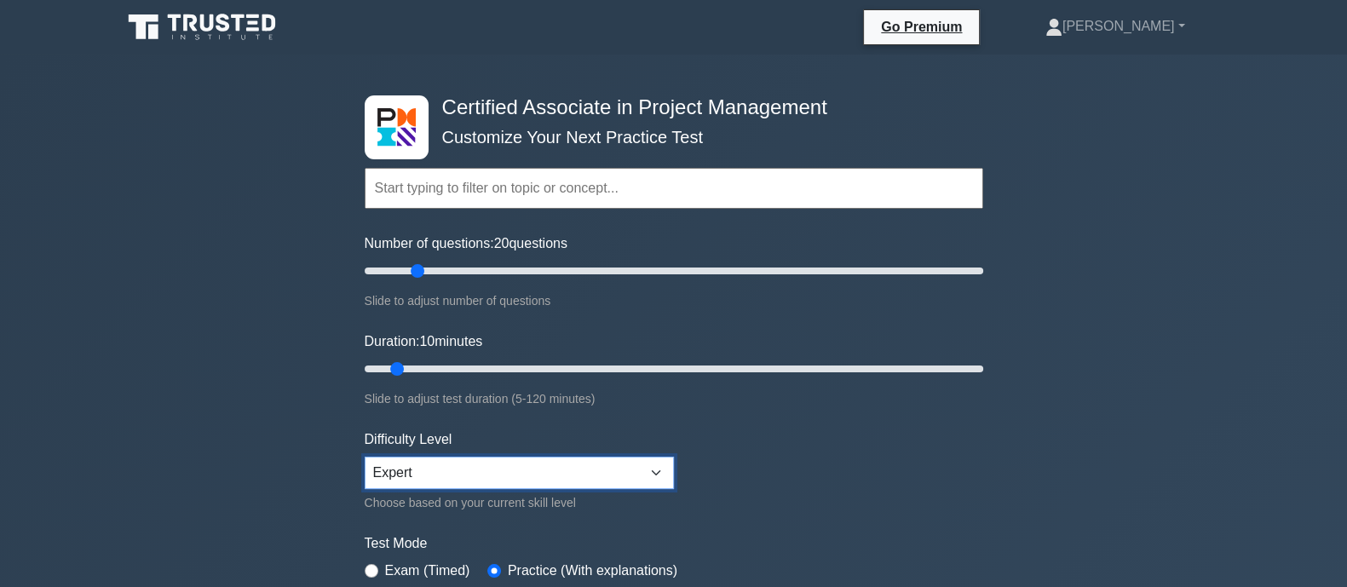
click at [548, 475] on select "Beginner Intermediate Expert" at bounding box center [519, 473] width 309 height 32
click at [365, 457] on select "Beginner Intermediate Expert" at bounding box center [519, 473] width 309 height 32
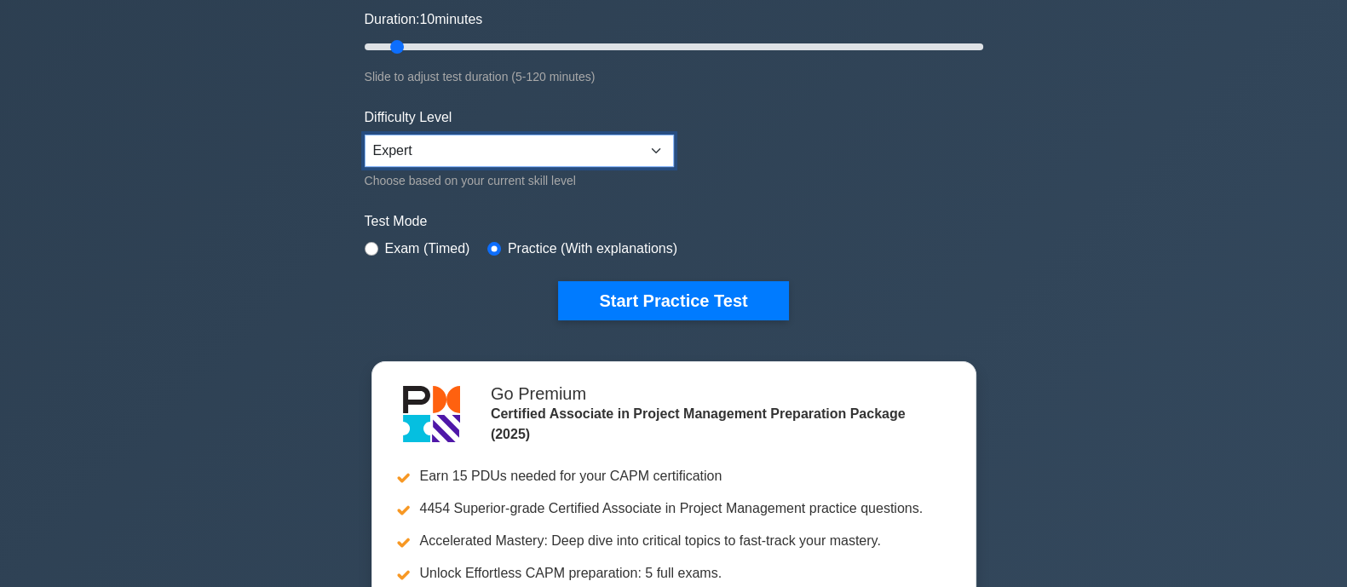
scroll to position [350, 0]
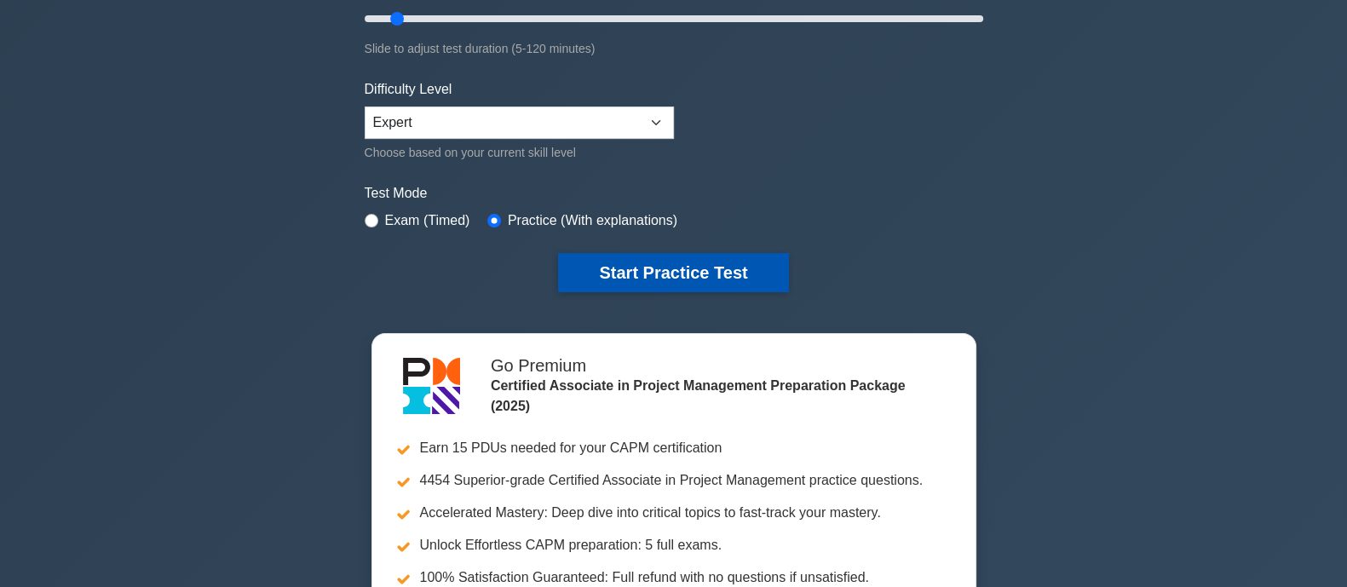
click at [699, 280] on button "Start Practice Test" at bounding box center [673, 272] width 230 height 39
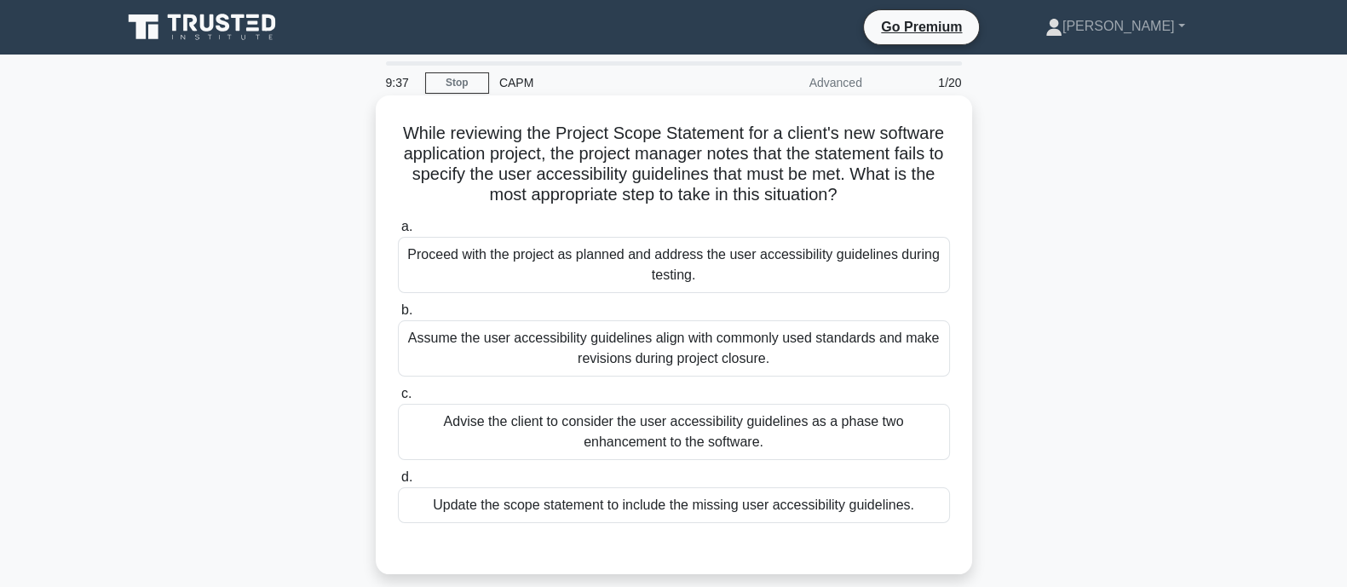
click at [529, 507] on div "Update the scope statement to include the missing user accessibility guidelines." at bounding box center [674, 505] width 552 height 36
click at [398, 483] on input "d. Update the scope statement to include the missing user accessibility guideli…" at bounding box center [398, 477] width 0 height 11
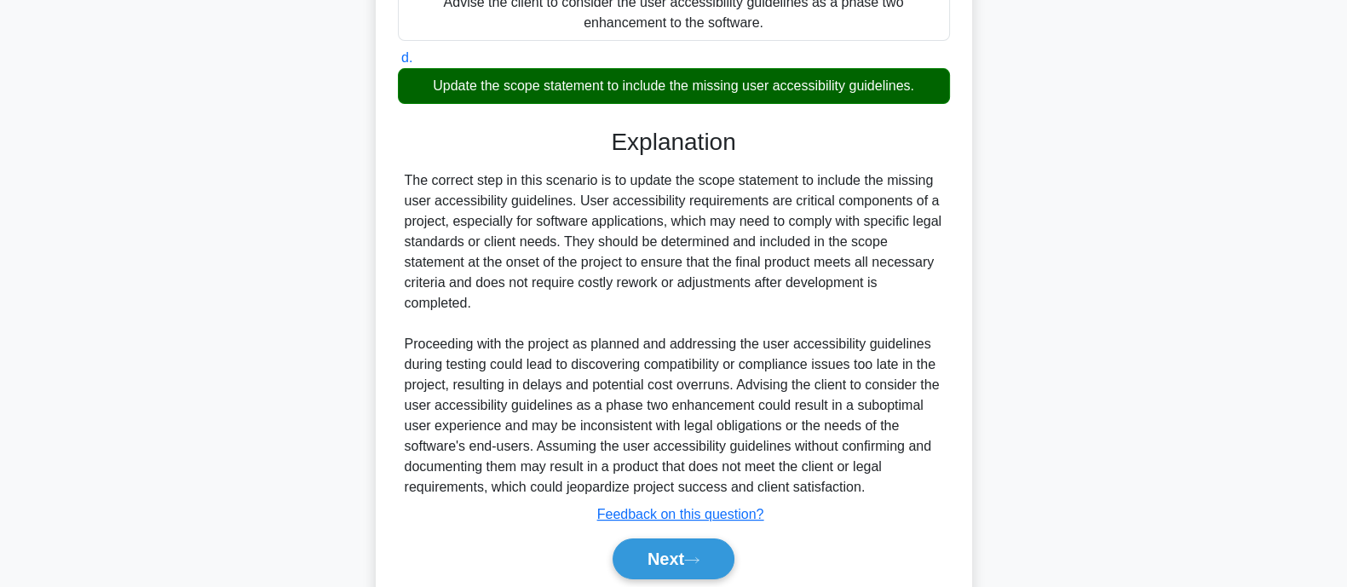
scroll to position [482, 0]
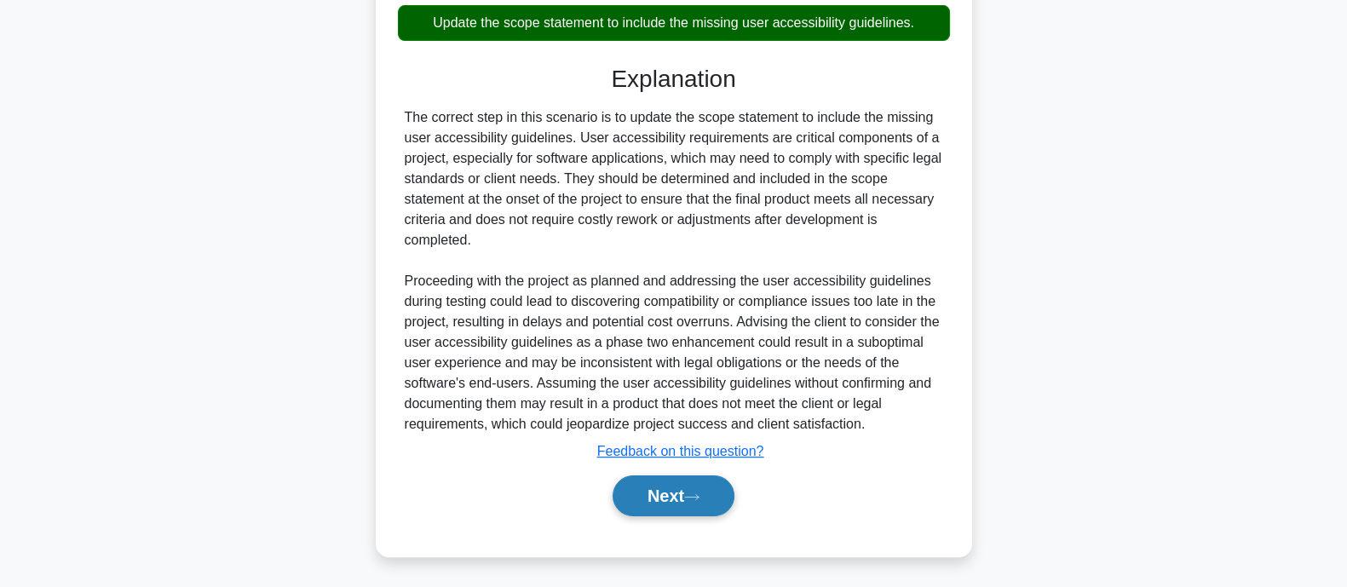
click at [682, 497] on button "Next" at bounding box center [674, 496] width 122 height 41
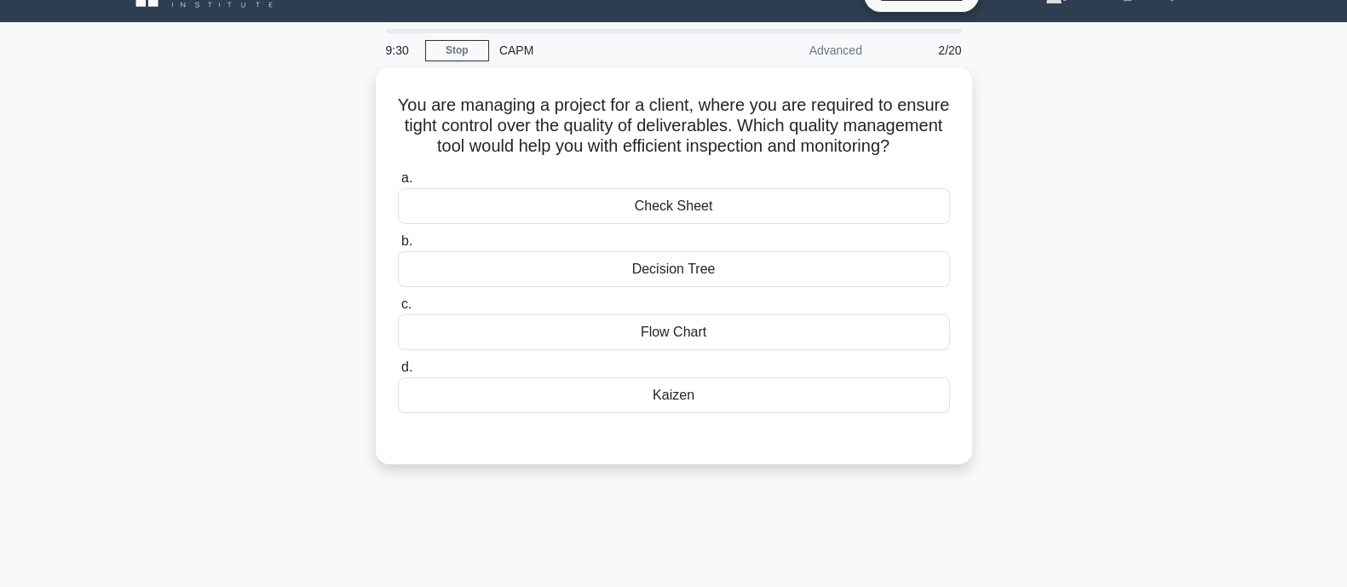
scroll to position [0, 0]
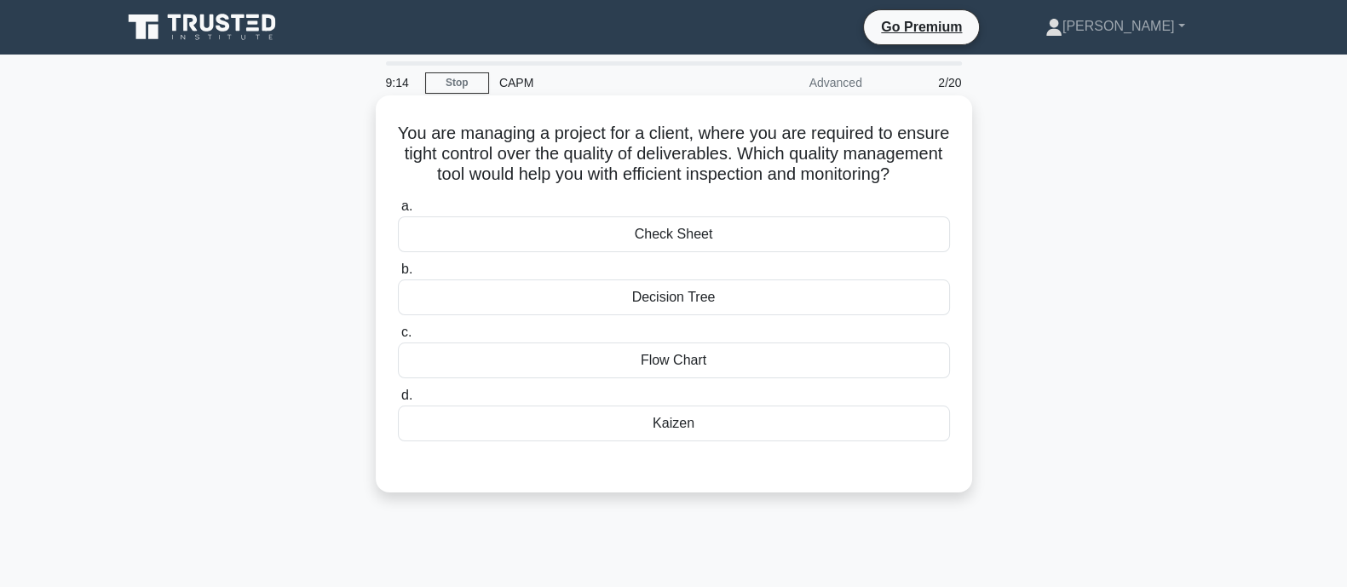
click at [672, 378] on div "Flow Chart" at bounding box center [674, 361] width 552 height 36
click at [398, 338] on input "c. Flow Chart" at bounding box center [398, 332] width 0 height 11
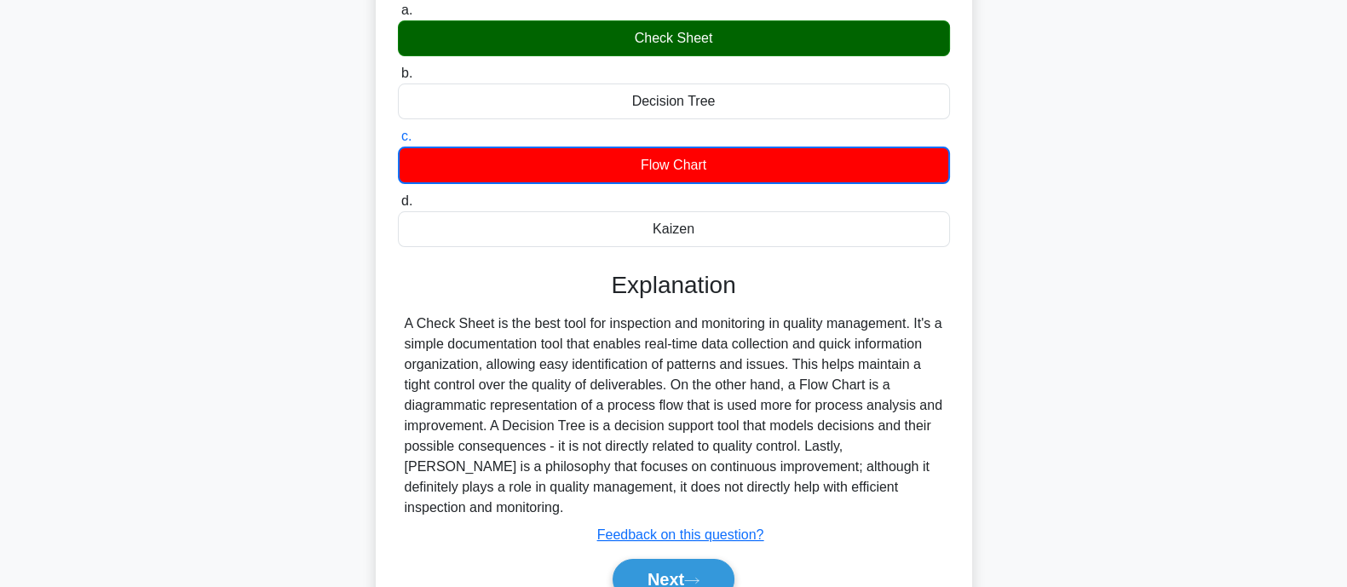
scroll to position [333, 0]
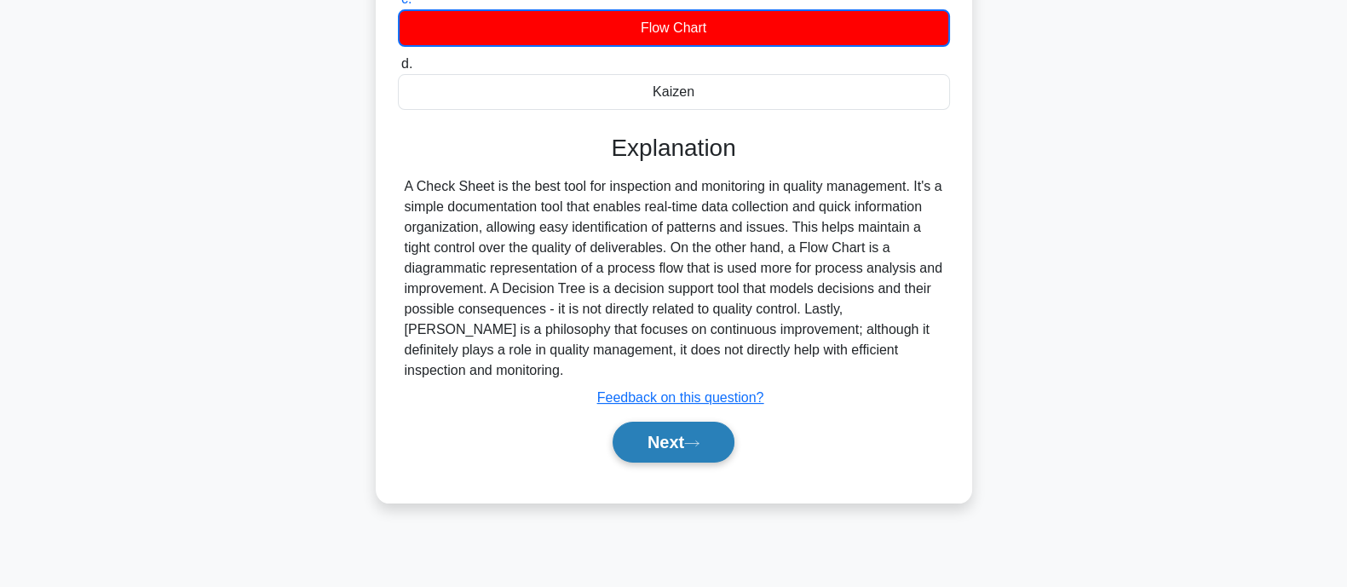
click at [714, 435] on button "Next" at bounding box center [674, 442] width 122 height 41
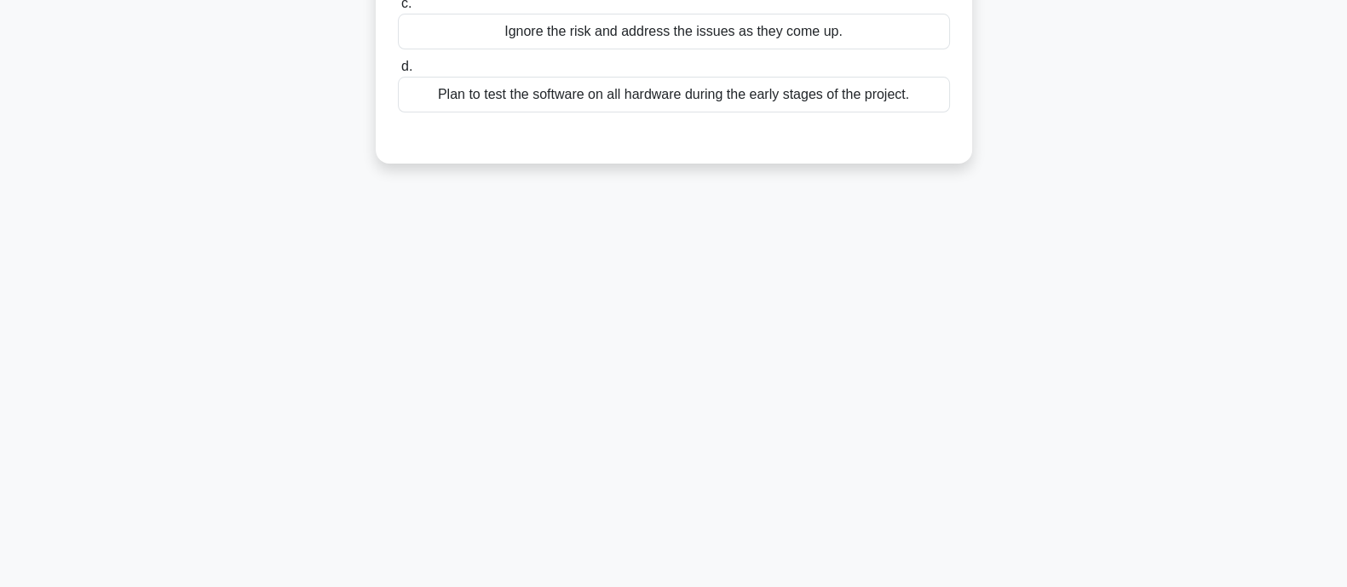
scroll to position [0, 0]
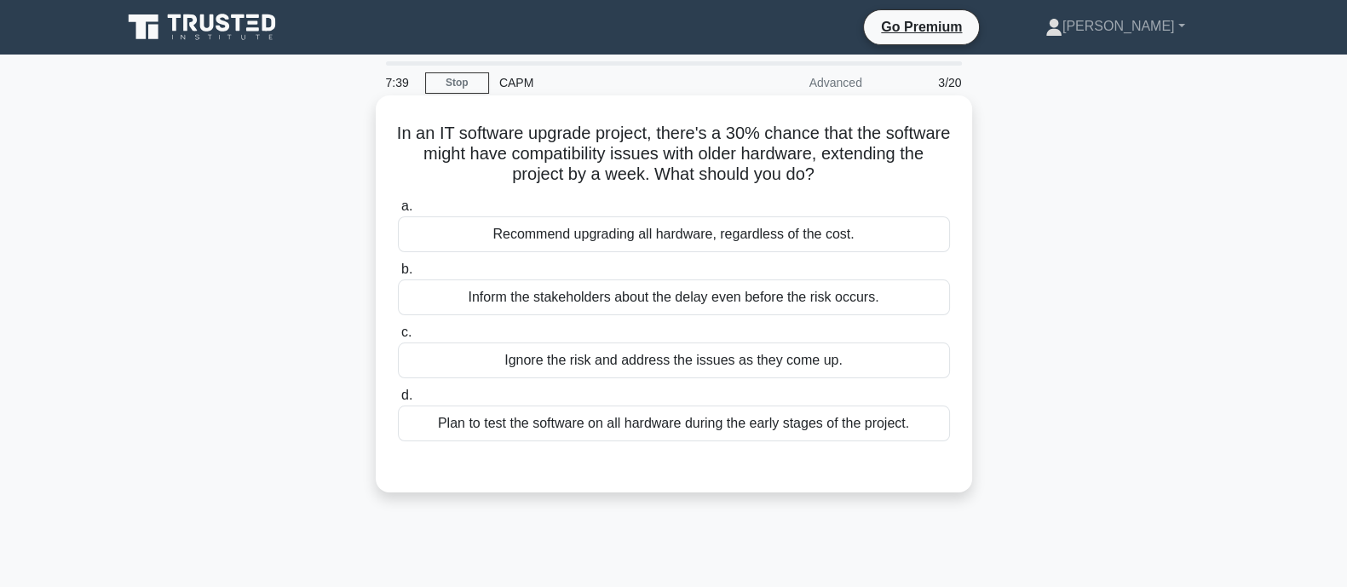
click at [591, 428] on div "Plan to test the software on all hardware during the early stages of the projec…" at bounding box center [674, 424] width 552 height 36
click at [398, 401] on input "d. Plan to test the software on all hardware during the early stages of the pro…" at bounding box center [398, 395] width 0 height 11
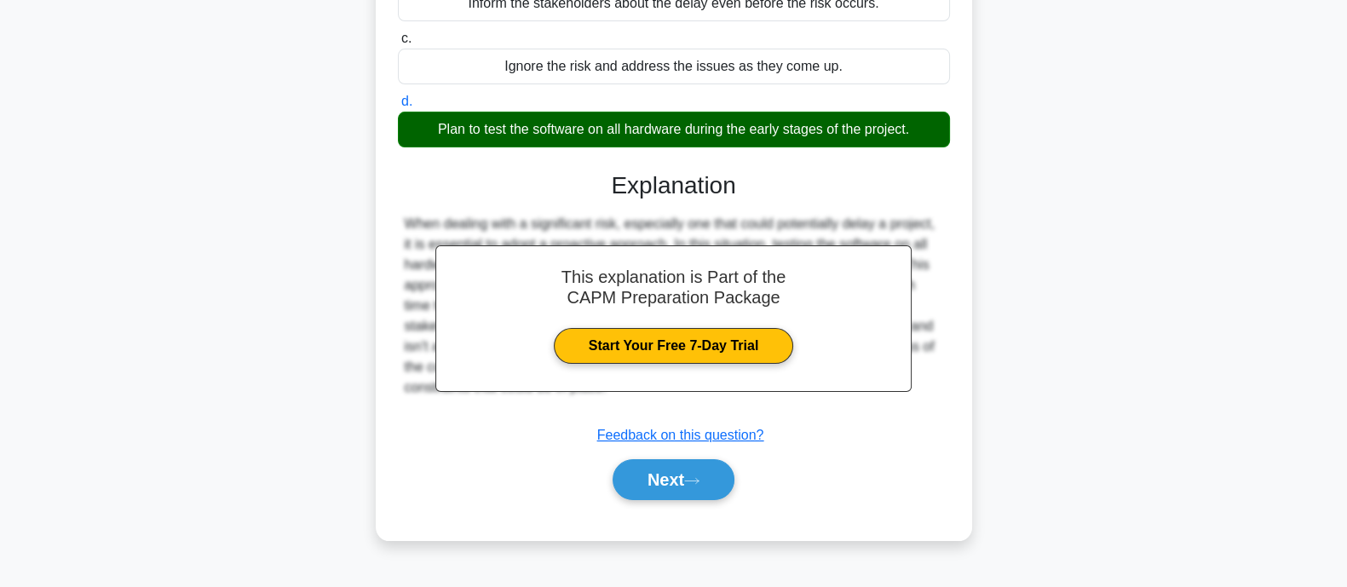
scroll to position [303, 0]
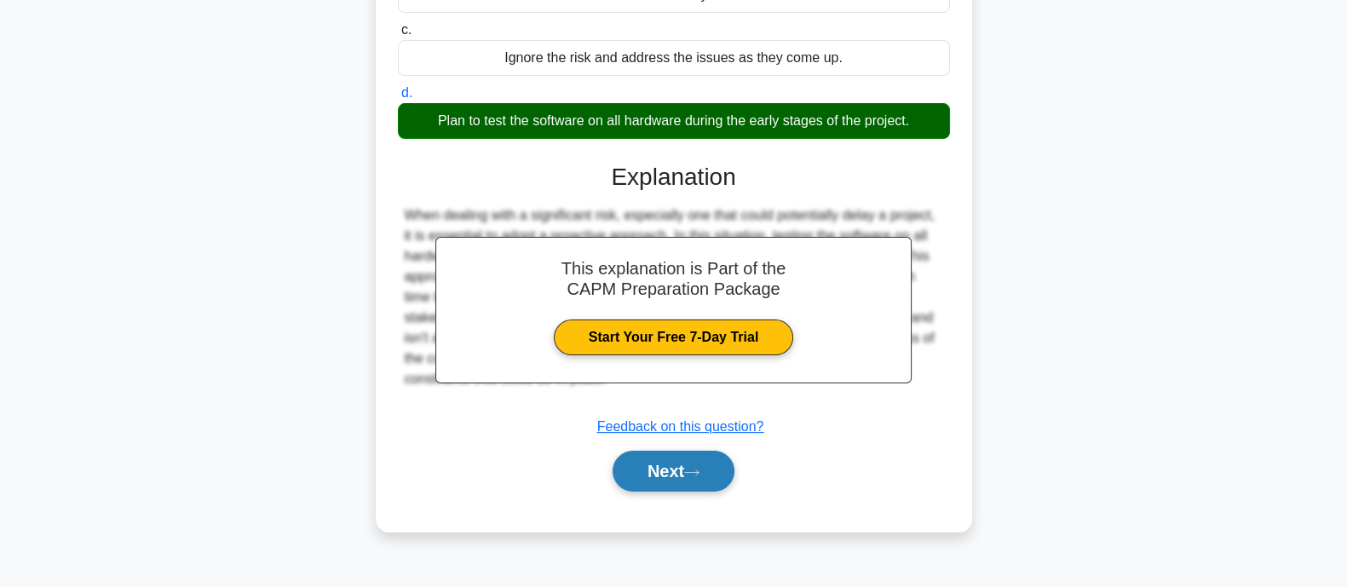
click at [616, 476] on button "Next" at bounding box center [674, 471] width 122 height 41
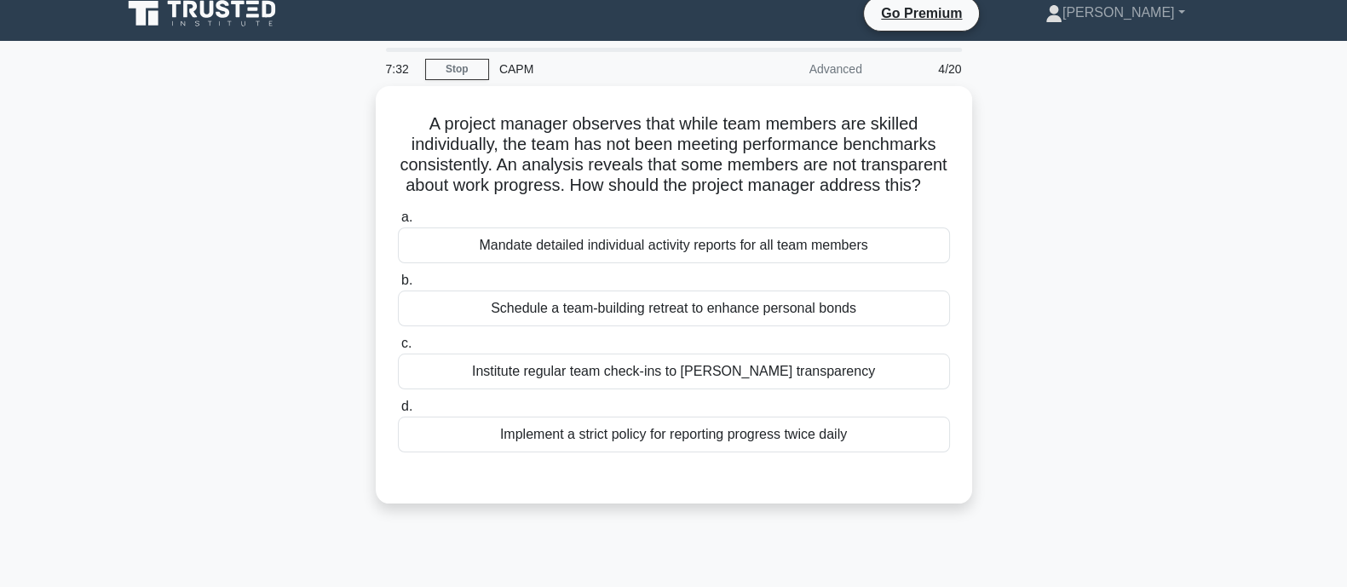
scroll to position [10, 0]
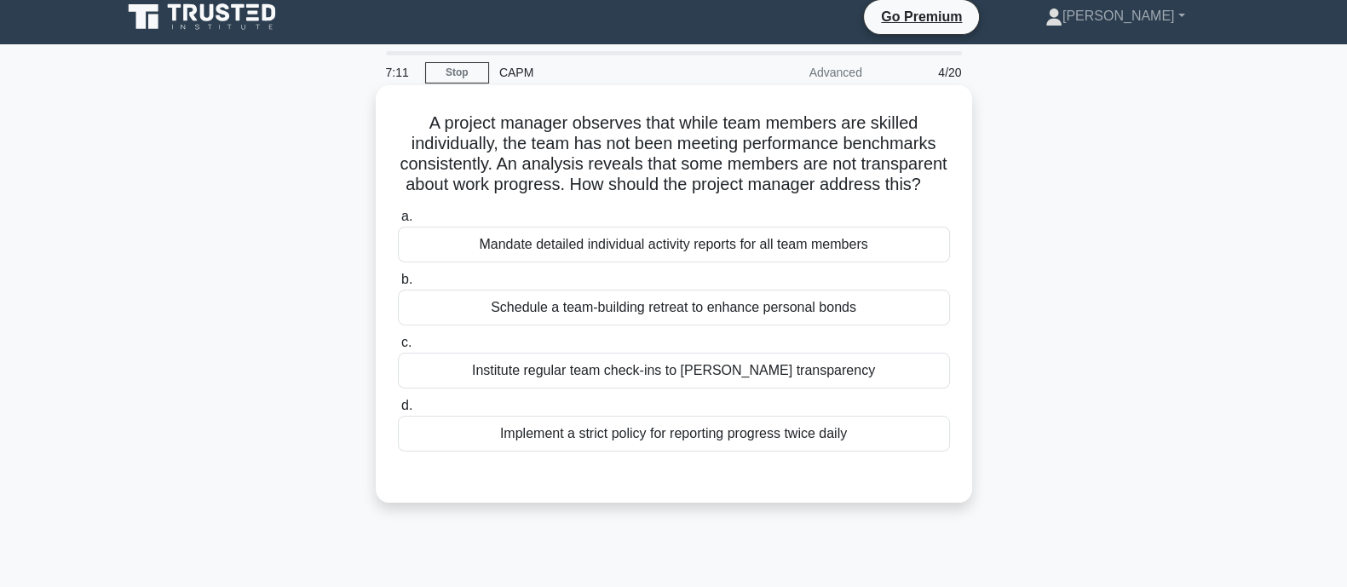
click at [540, 389] on div "Institute regular team check-ins to foster transparency" at bounding box center [674, 371] width 552 height 36
click at [398, 349] on input "c. Institute regular team check-ins to foster transparency" at bounding box center [398, 342] width 0 height 11
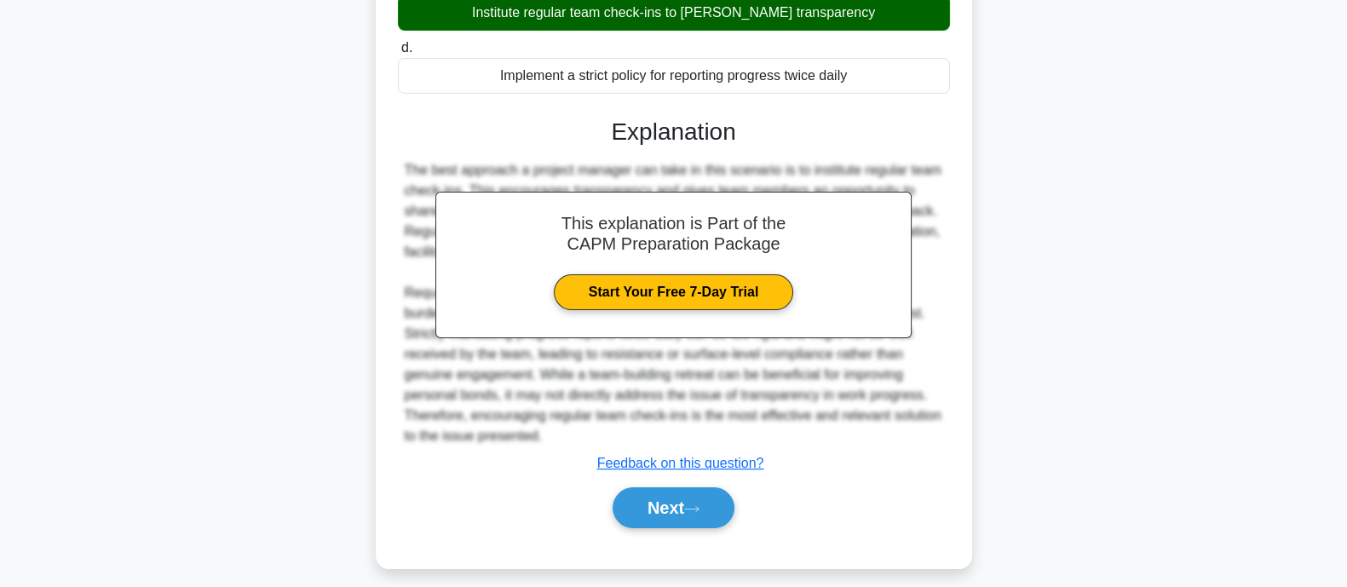
scroll to position [401, 0]
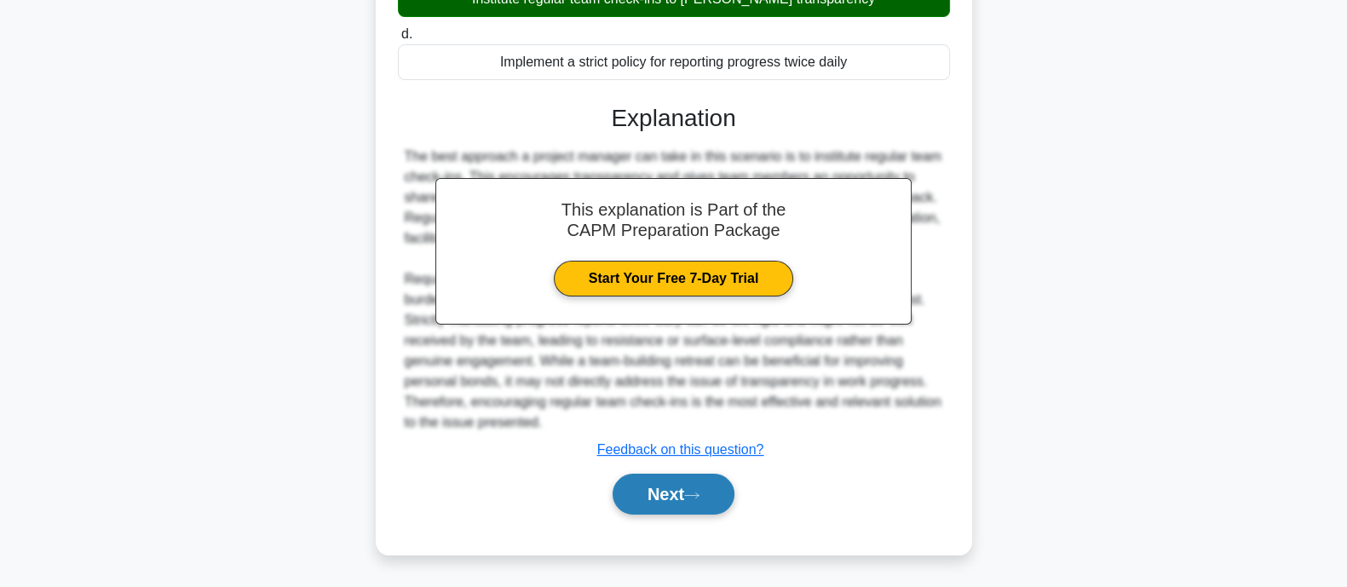
click at [700, 499] on icon at bounding box center [691, 495] width 15 height 9
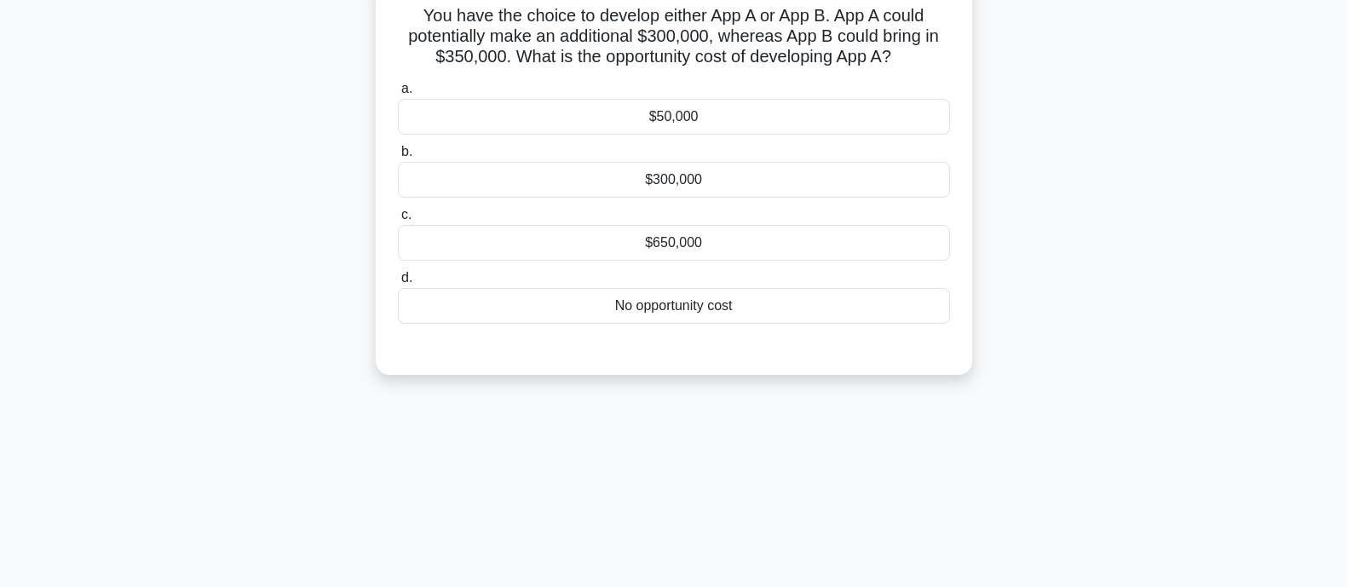
scroll to position [0, 0]
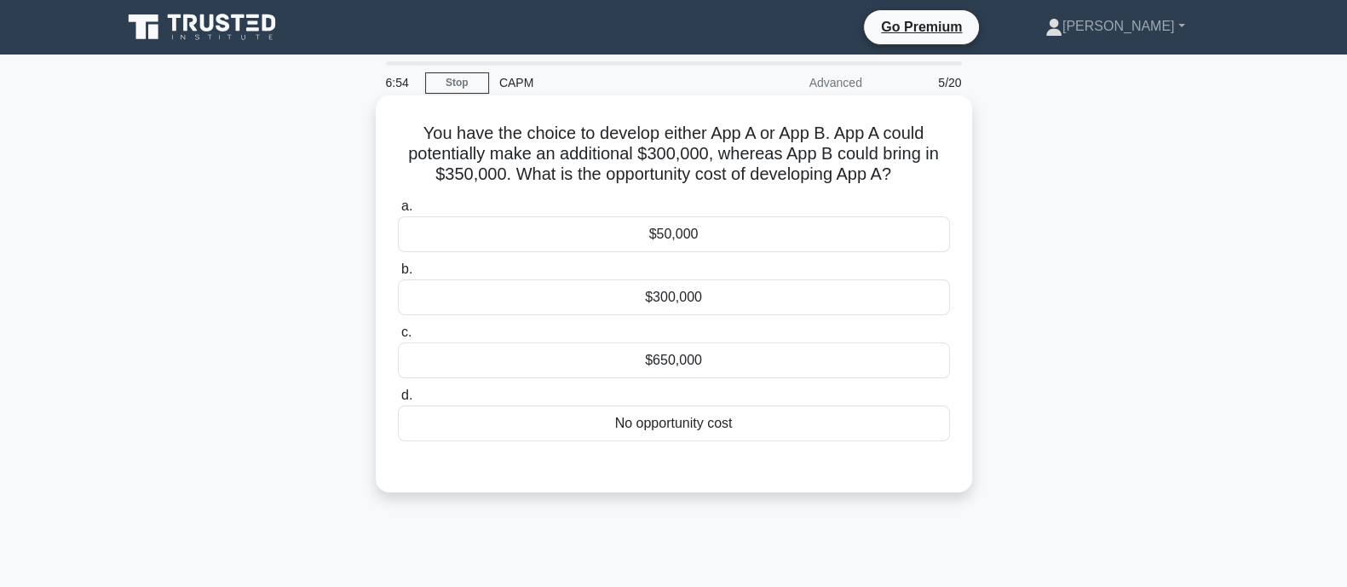
click at [725, 223] on div "$50,000" at bounding box center [674, 234] width 552 height 36
click at [398, 212] on input "a. $50,000" at bounding box center [398, 206] width 0 height 11
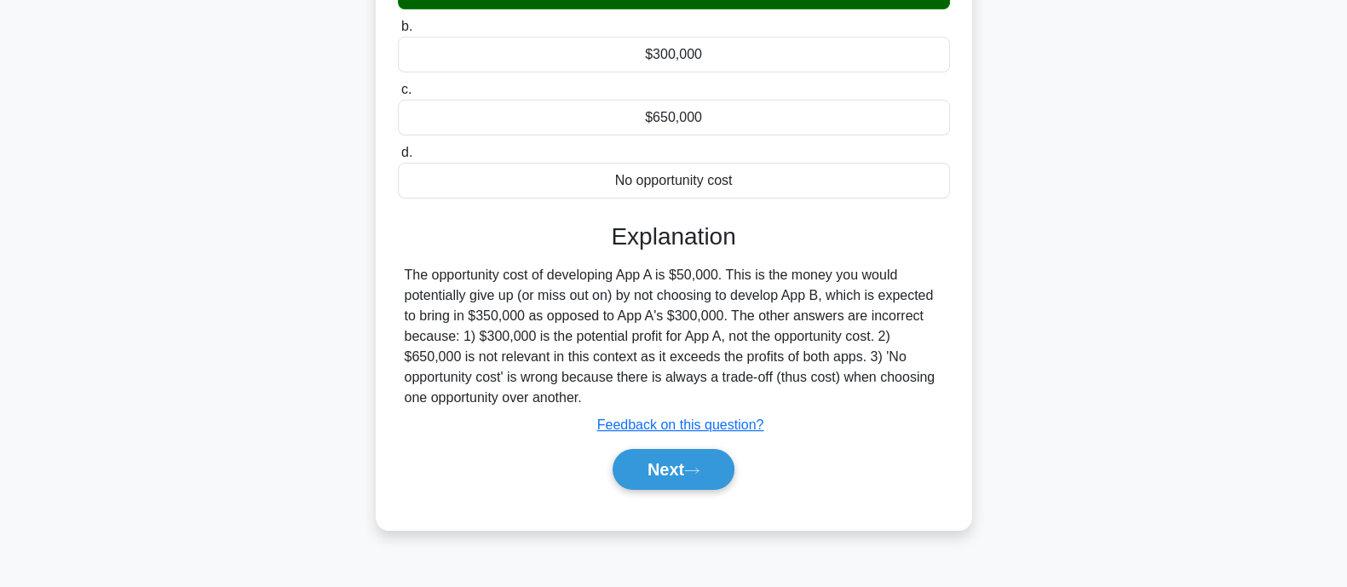
scroll to position [333, 0]
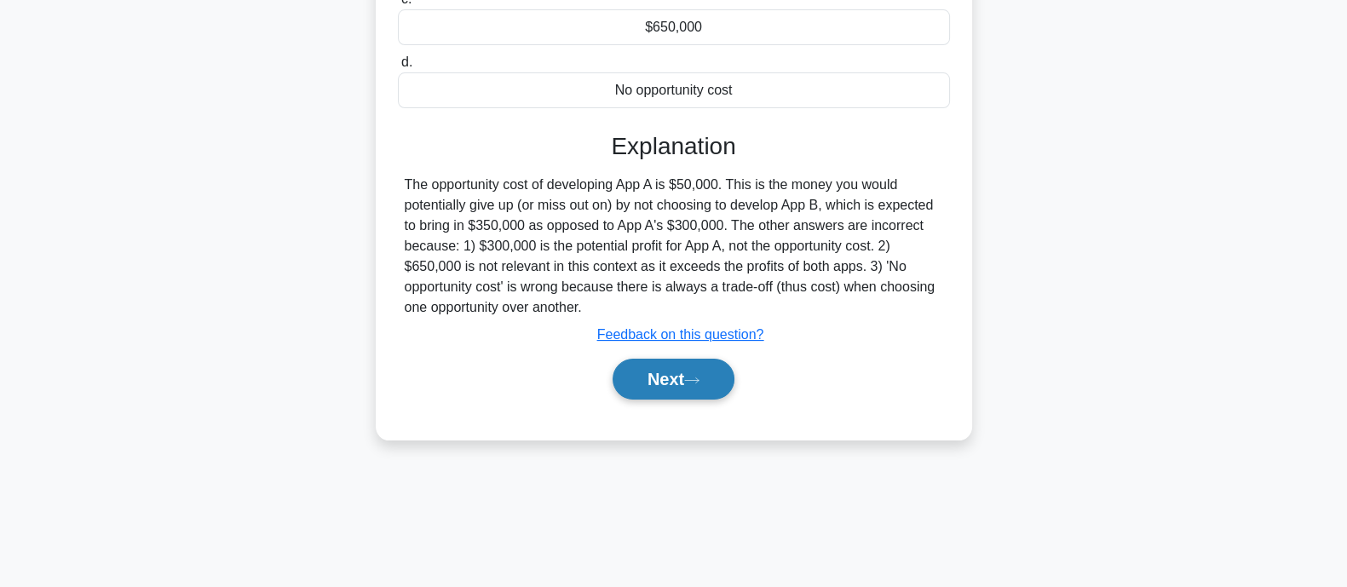
click at [696, 385] on button "Next" at bounding box center [674, 379] width 122 height 41
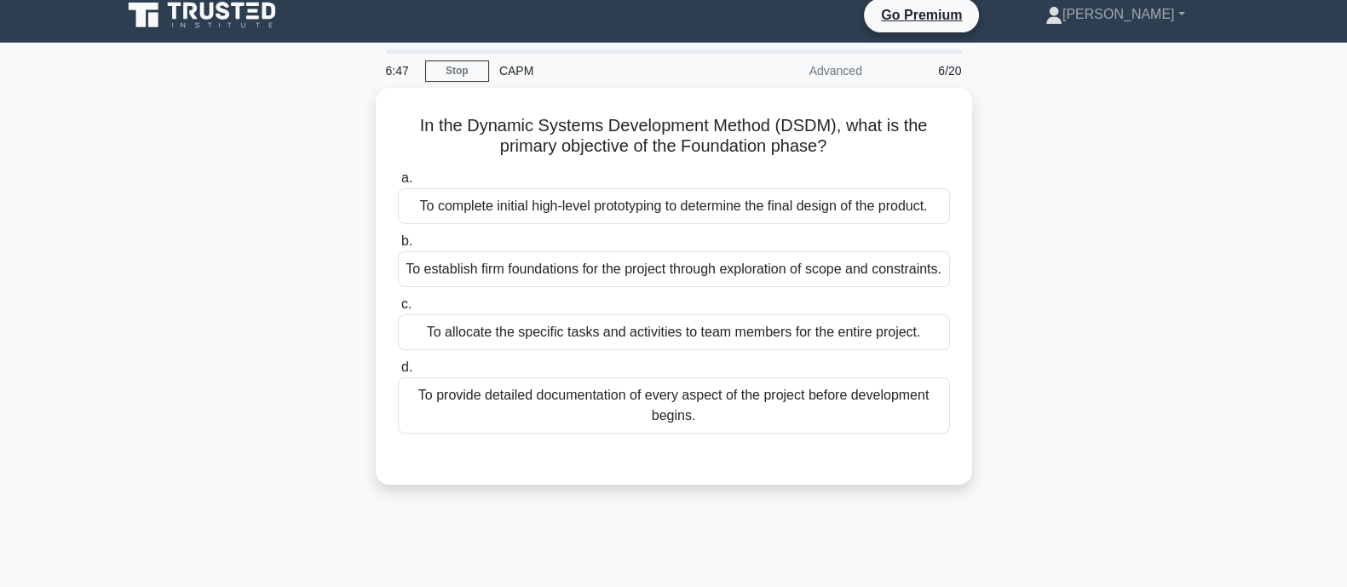
scroll to position [0, 0]
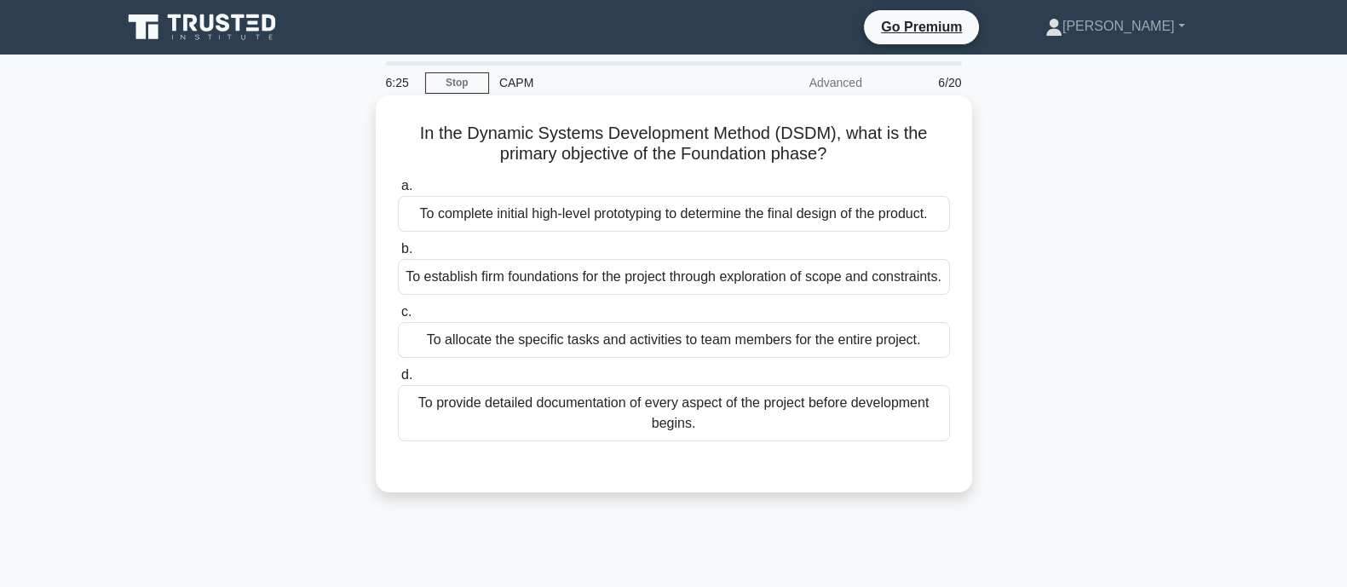
click at [501, 441] on div "To provide detailed documentation of every aspect of the project before develop…" at bounding box center [674, 413] width 552 height 56
click at [398, 381] on input "d. To provide detailed documentation of every aspect of the project before deve…" at bounding box center [398, 375] width 0 height 11
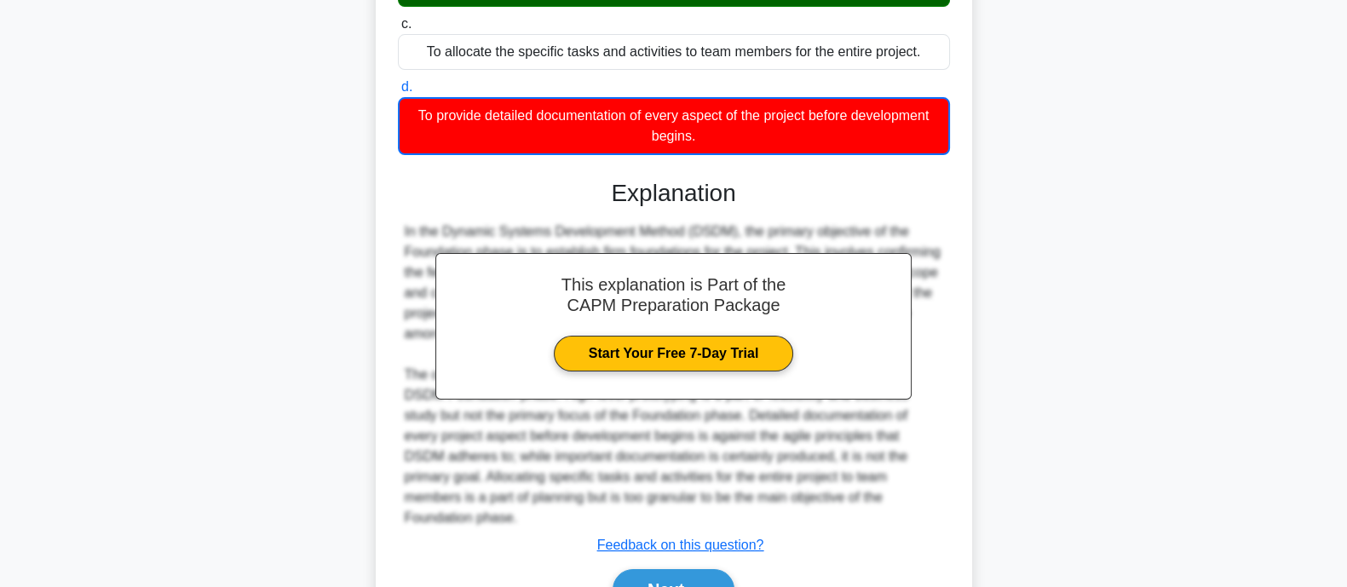
scroll to position [382, 0]
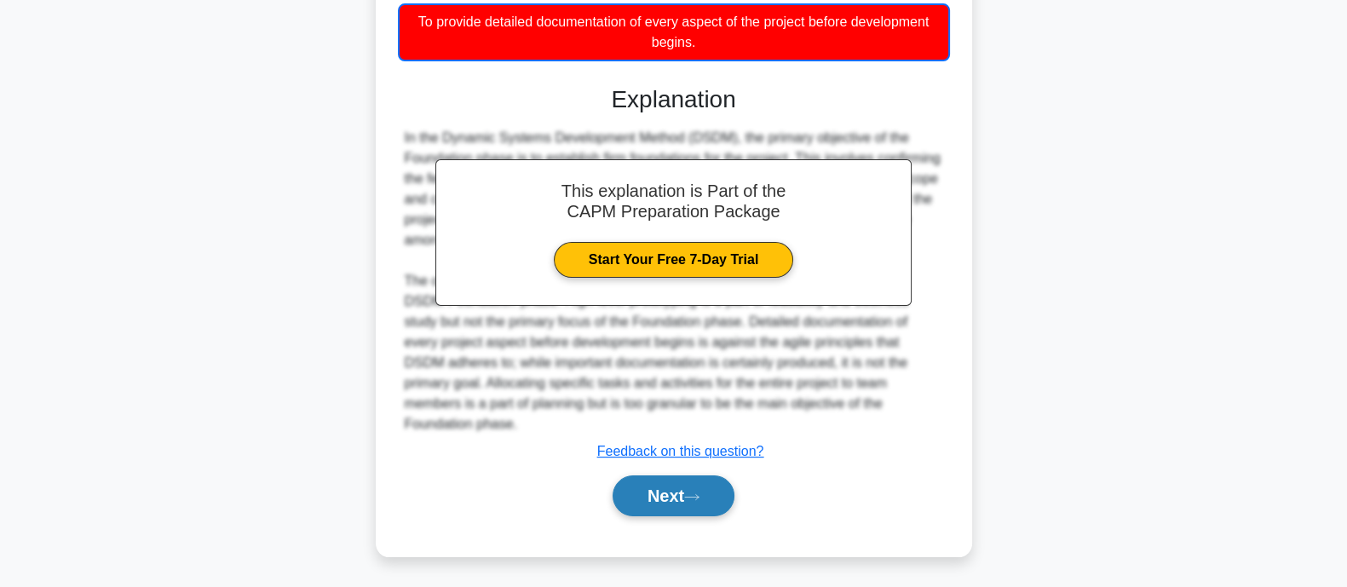
click at [714, 494] on button "Next" at bounding box center [674, 496] width 122 height 41
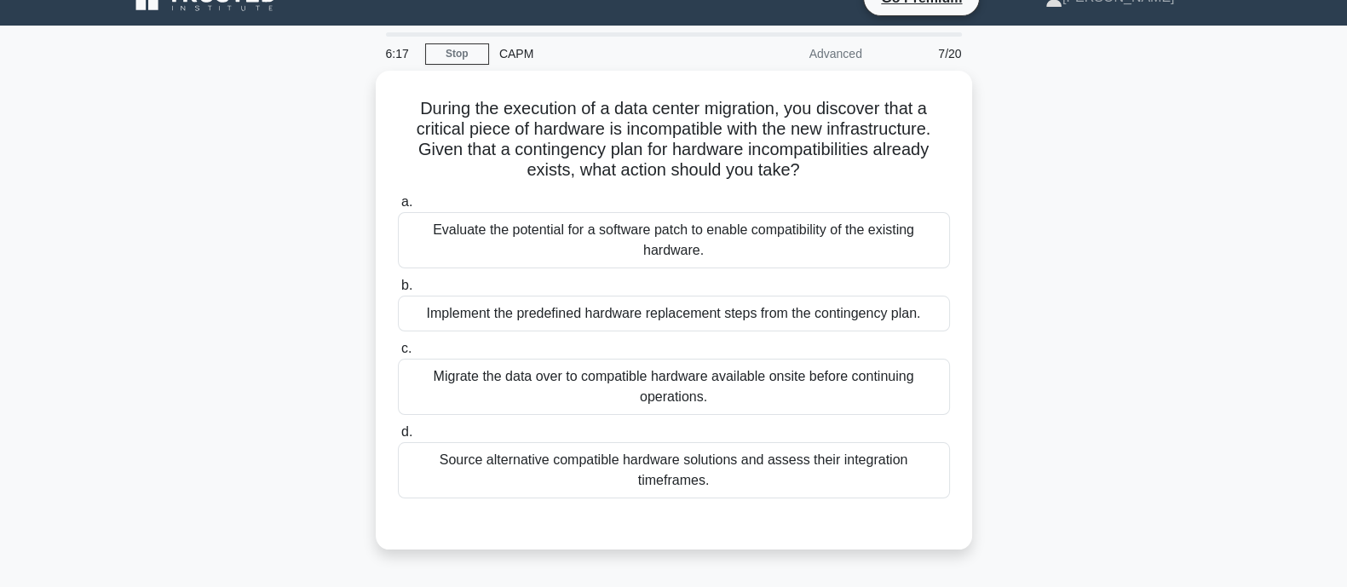
scroll to position [0, 0]
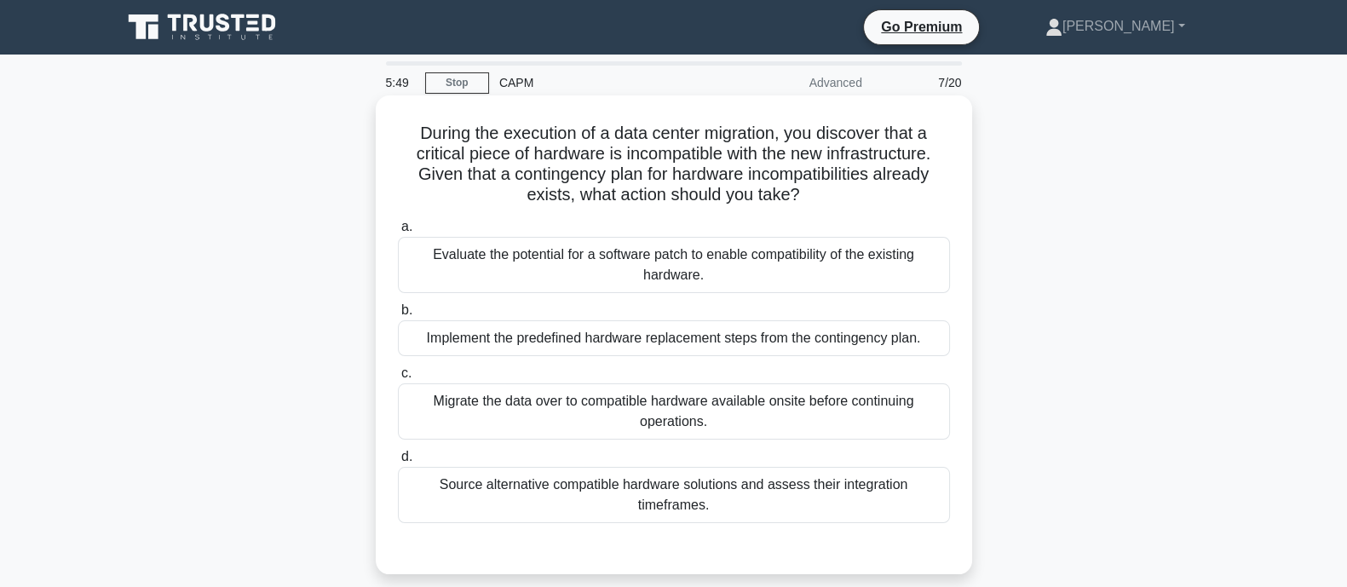
click at [524, 513] on div "Source alternative compatible hardware solutions and assess their integration t…" at bounding box center [674, 495] width 552 height 56
click at [398, 463] on input "d. Source alternative compatible hardware solutions and assess their integratio…" at bounding box center [398, 457] width 0 height 11
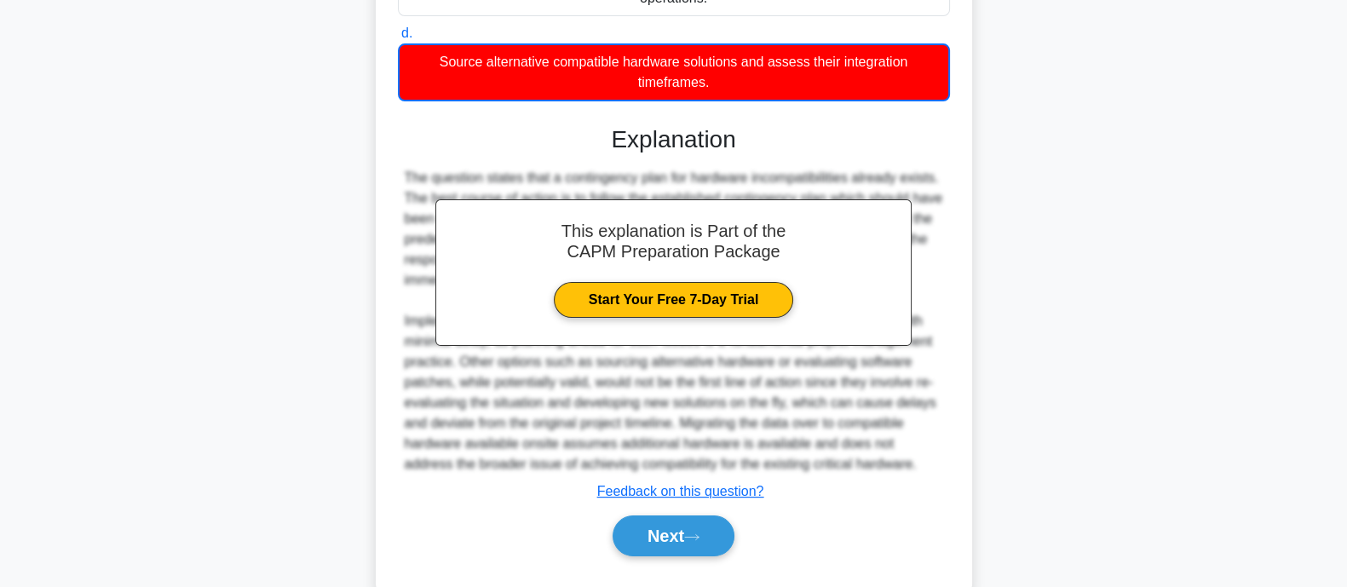
scroll to position [462, 0]
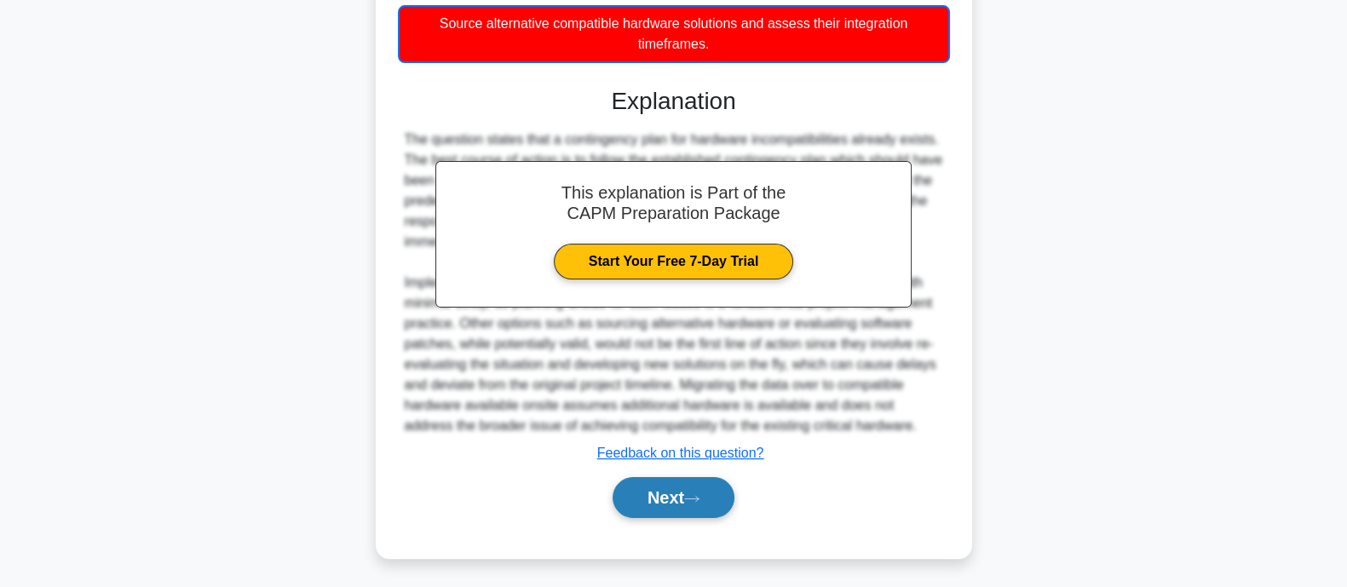
click at [676, 510] on button "Next" at bounding box center [674, 497] width 122 height 41
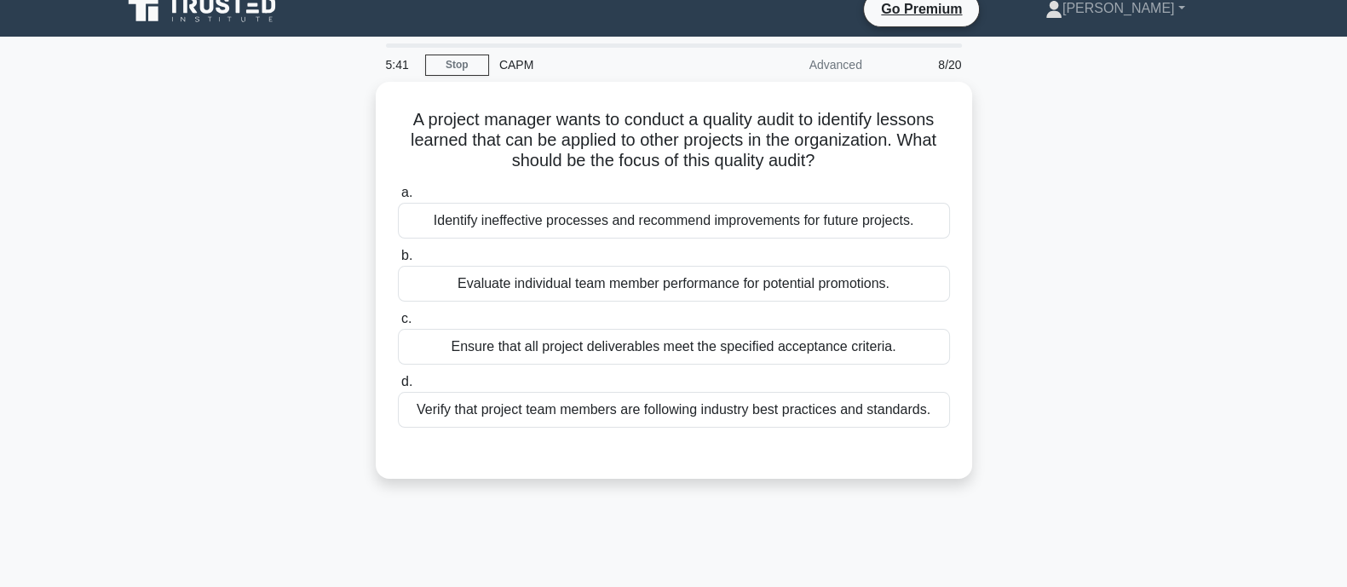
scroll to position [0, 0]
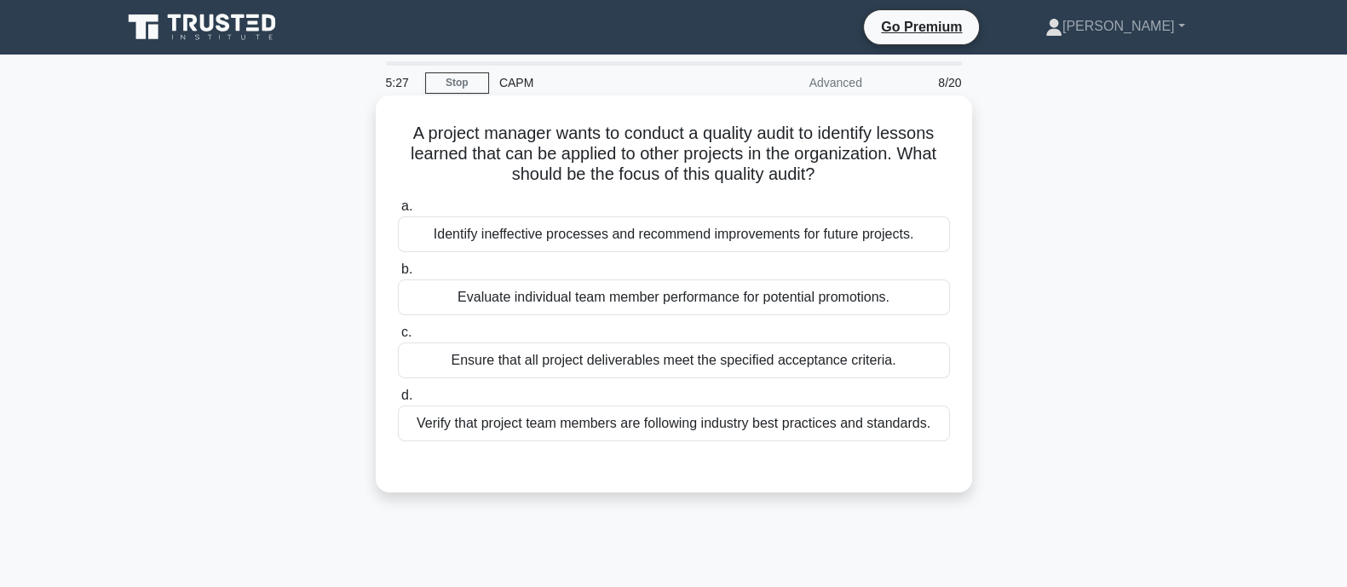
click at [822, 222] on div "Identify ineffective processes and recommend improvements for future projects." at bounding box center [674, 234] width 552 height 36
click at [398, 212] on input "a. Identify ineffective processes and recommend improvements for future project…" at bounding box center [398, 206] width 0 height 11
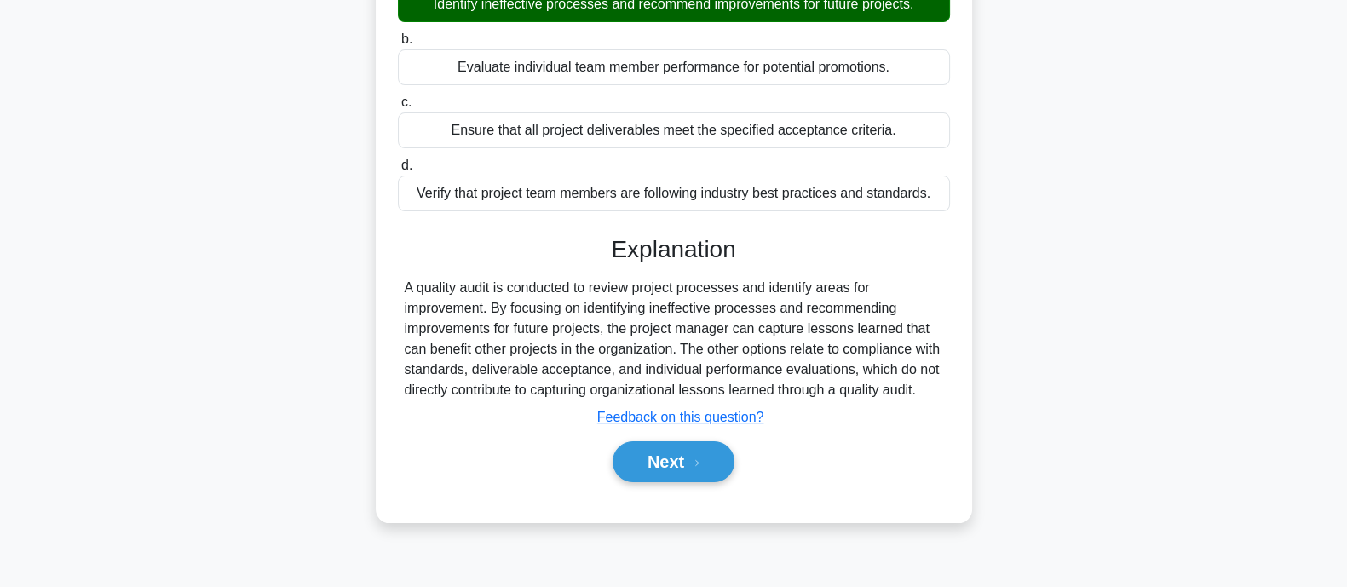
scroll to position [333, 0]
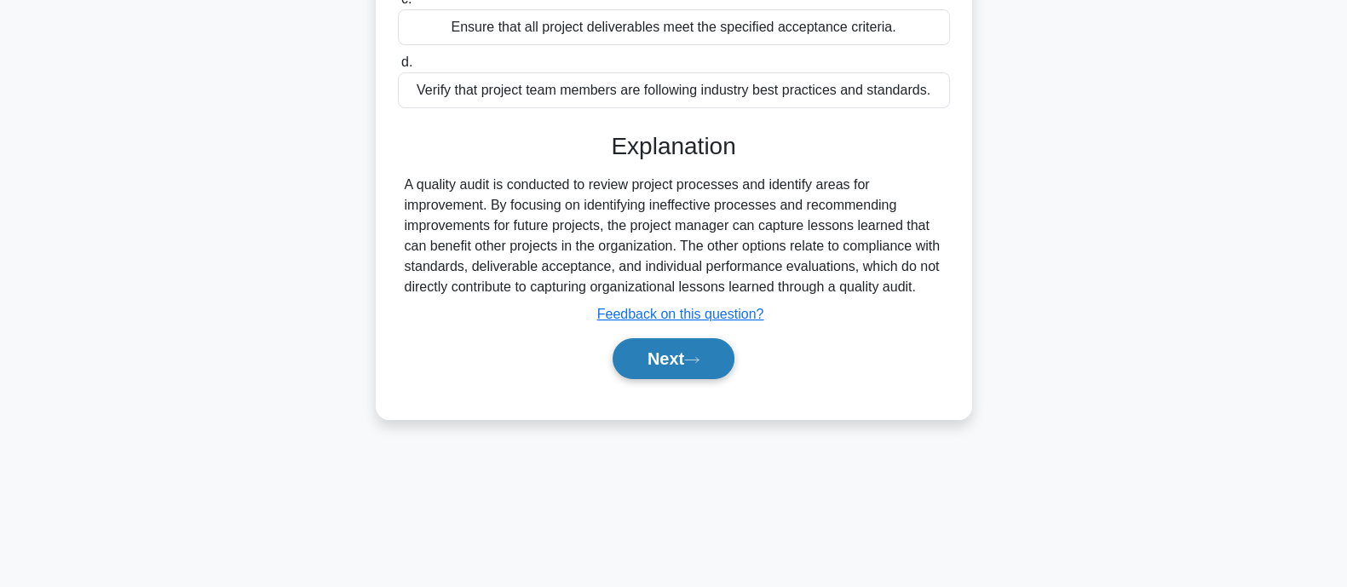
click at [669, 379] on button "Next" at bounding box center [674, 358] width 122 height 41
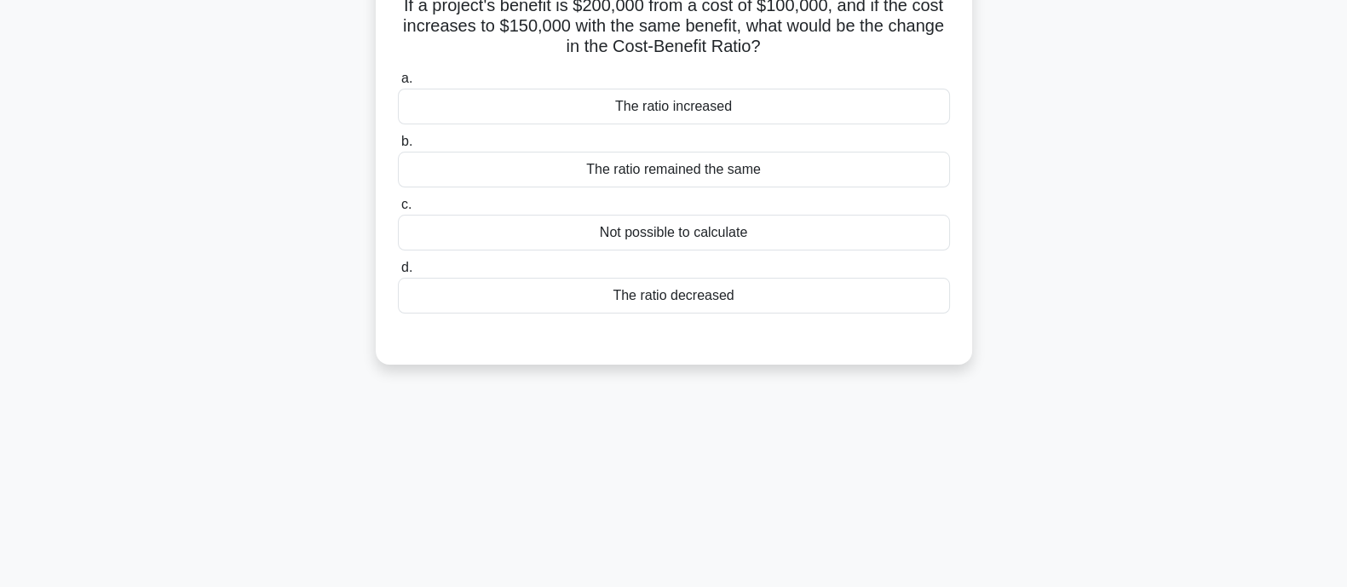
scroll to position [0, 0]
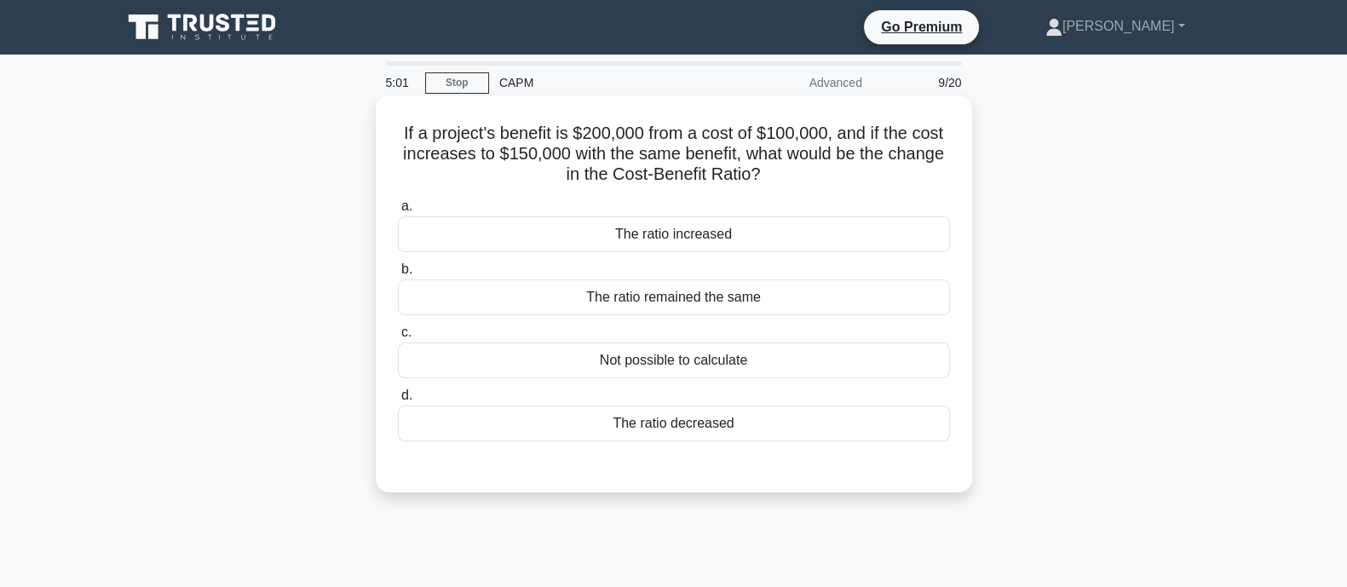
click at [577, 234] on div "The ratio increased" at bounding box center [674, 234] width 552 height 36
click at [398, 212] on input "a. The ratio increased" at bounding box center [398, 206] width 0 height 11
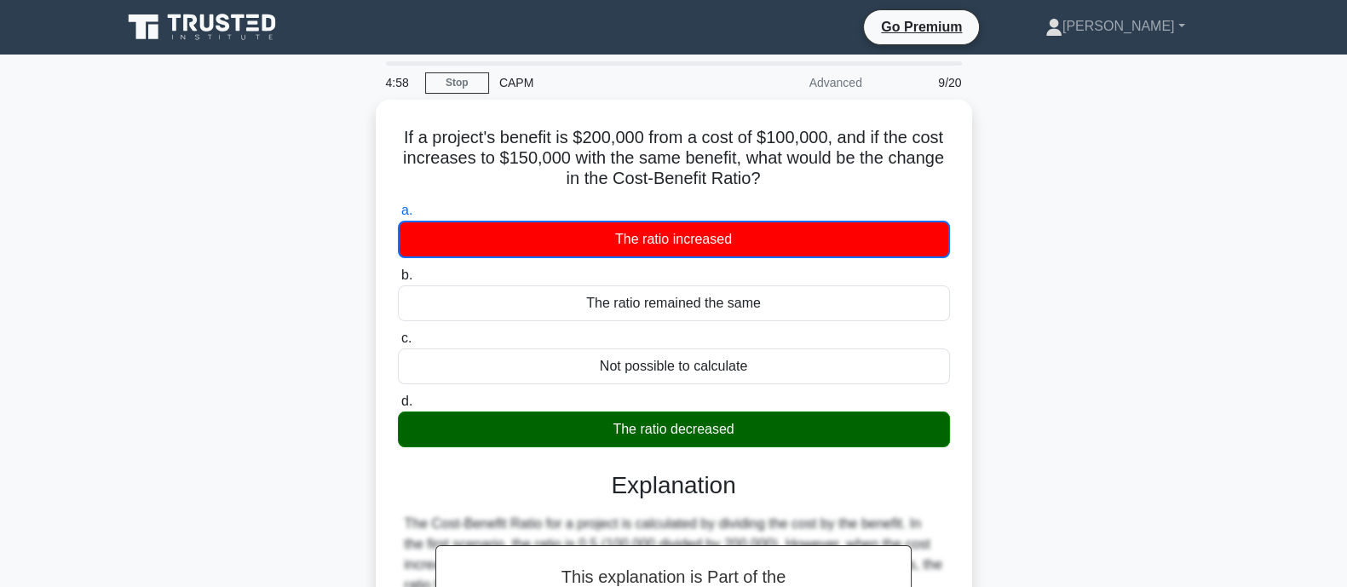
scroll to position [333, 0]
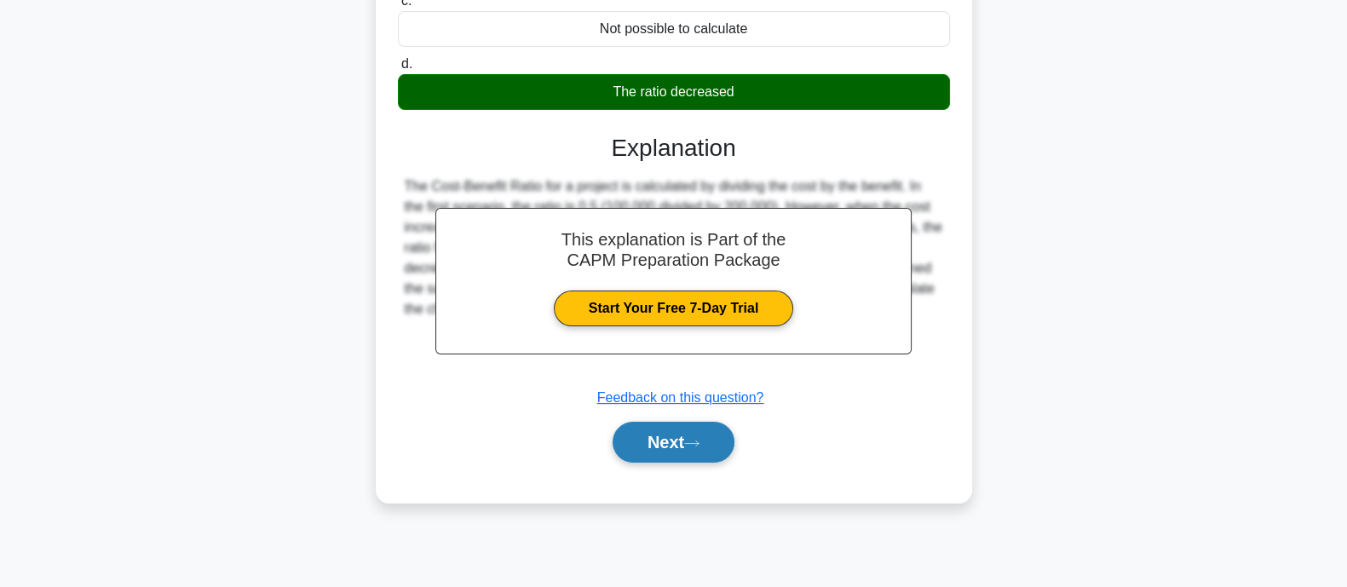
click at [648, 441] on button "Next" at bounding box center [674, 442] width 122 height 41
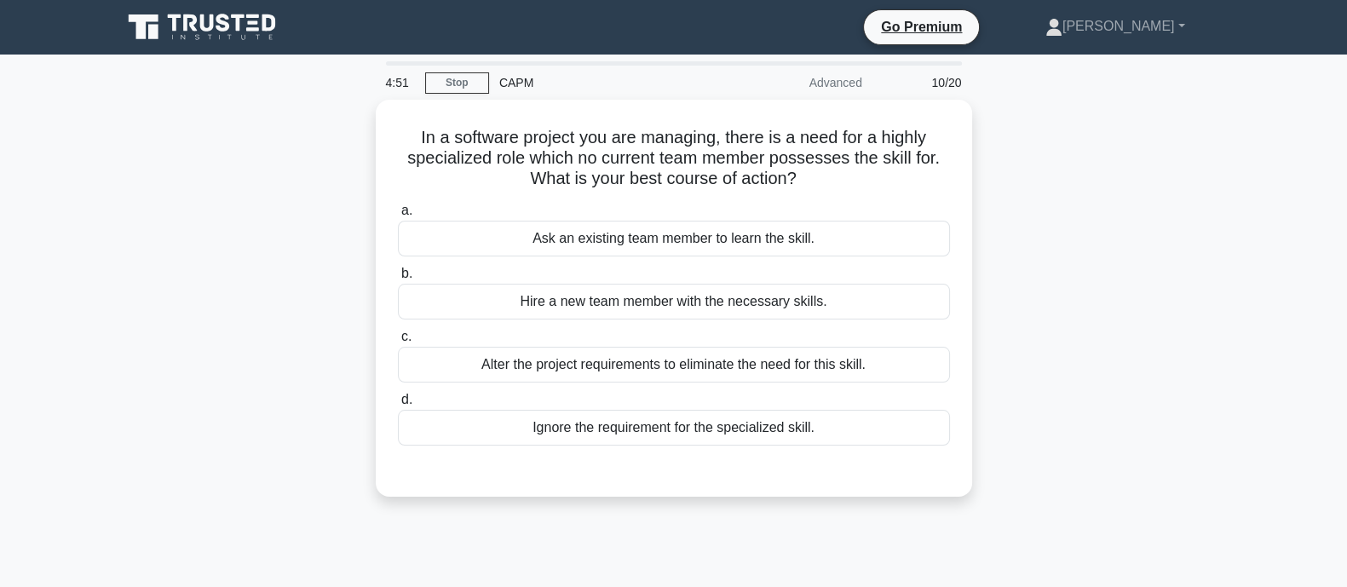
scroll to position [17, 0]
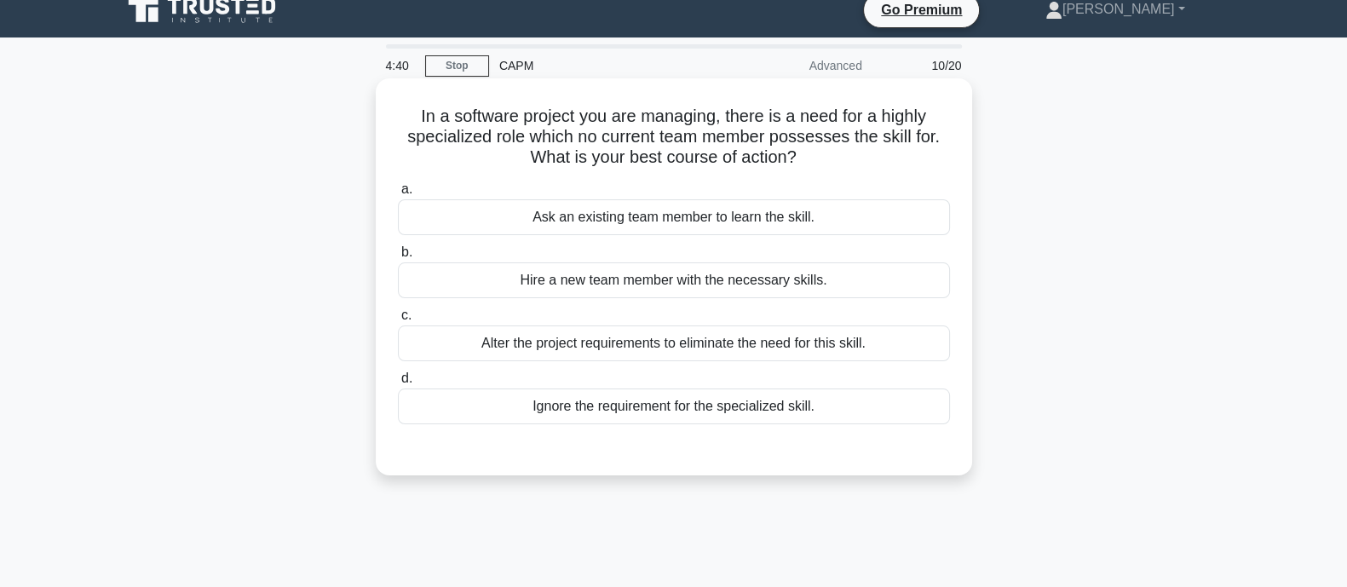
click at [814, 280] on div "Hire a new team member with the necessary skills." at bounding box center [674, 280] width 552 height 36
click at [398, 258] on input "b. Hire a new team member with the necessary skills." at bounding box center [398, 252] width 0 height 11
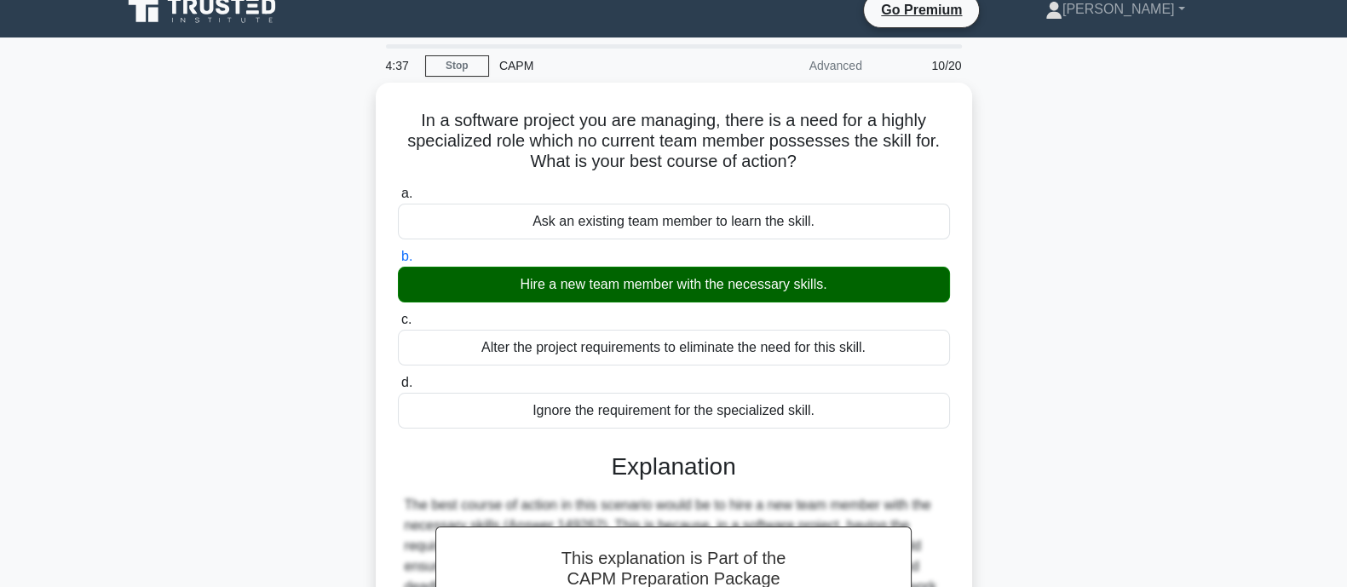
scroll to position [333, 0]
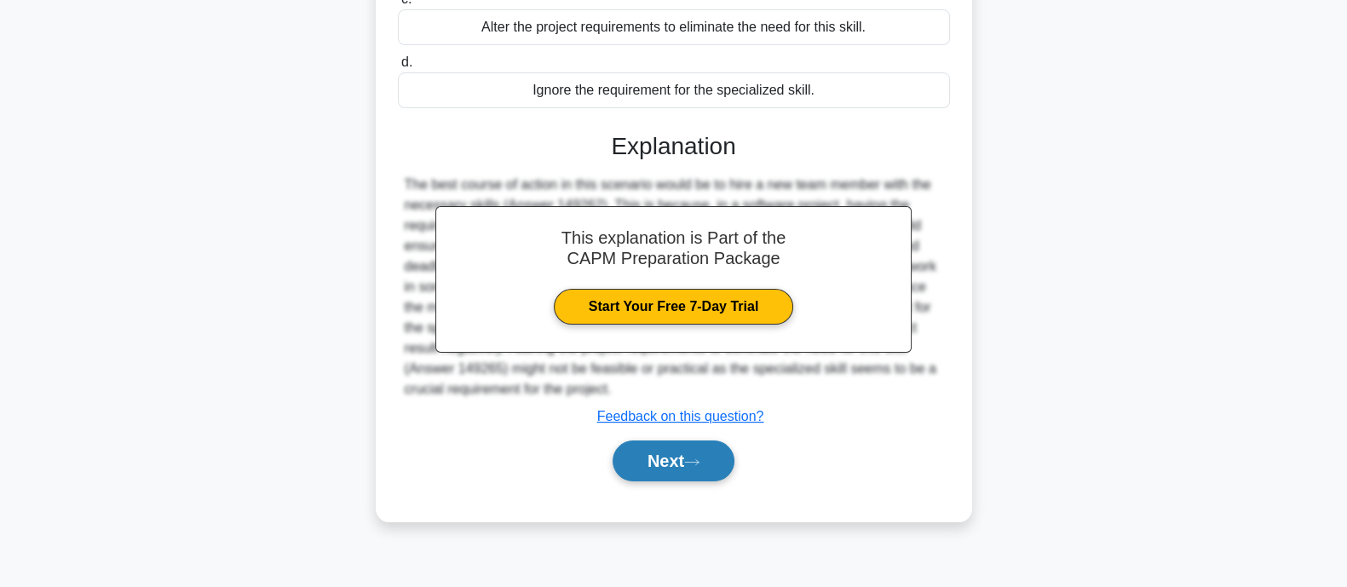
click at [721, 457] on button "Next" at bounding box center [674, 461] width 122 height 41
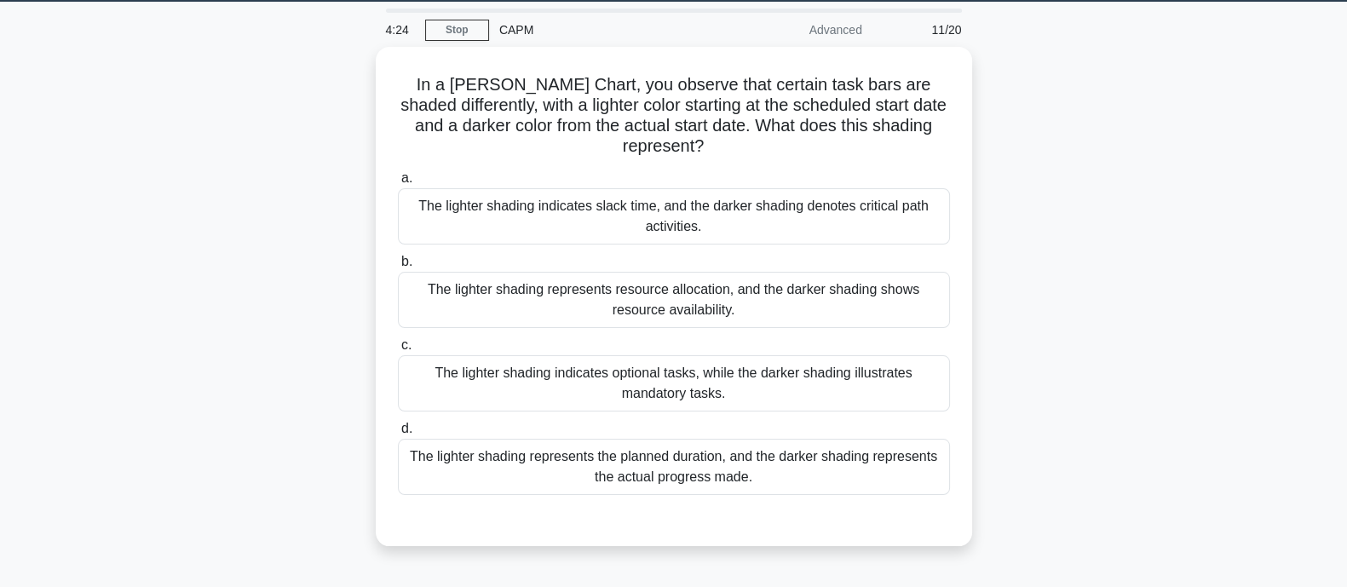
scroll to position [54, 0]
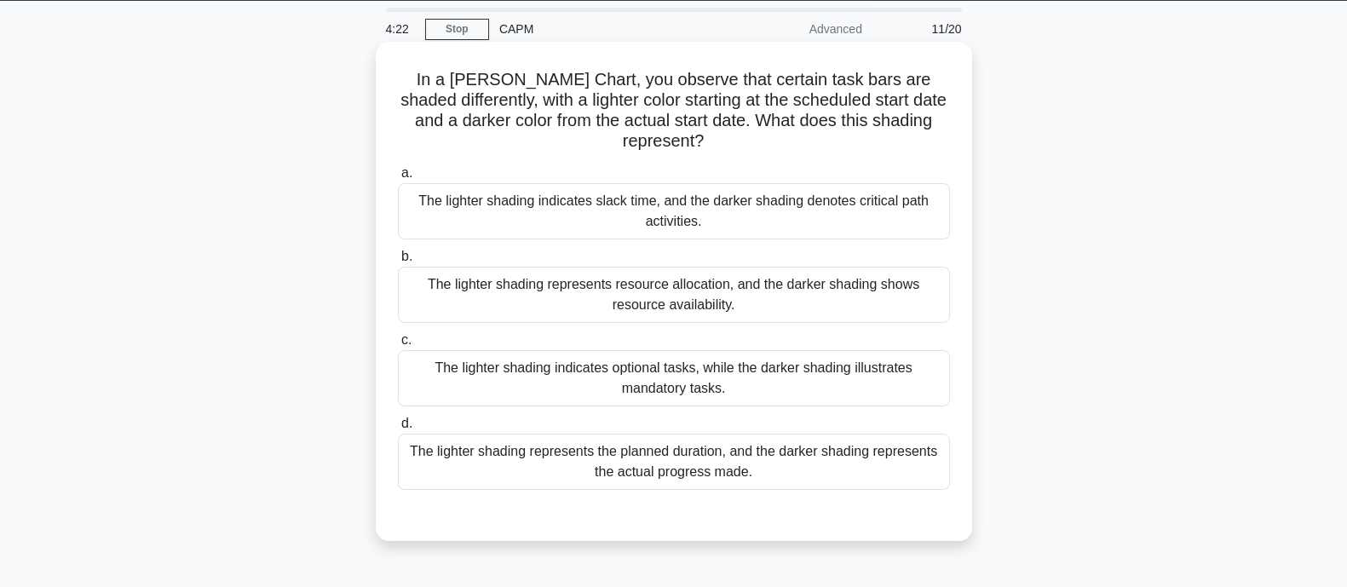
click at [798, 182] on label "a. The lighter shading indicates slack time, and the darker shading denotes cri…" at bounding box center [674, 201] width 552 height 77
click at [398, 179] on input "a. The lighter shading indicates slack time, and the darker shading denotes cri…" at bounding box center [398, 173] width 0 height 11
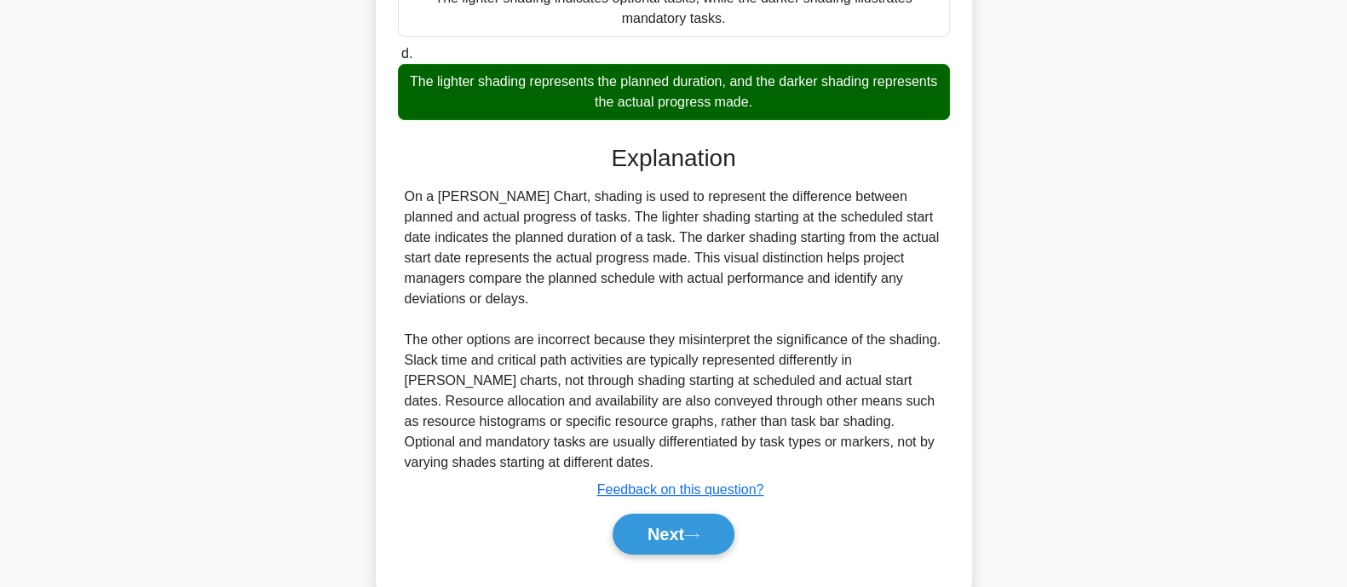
scroll to position [440, 0]
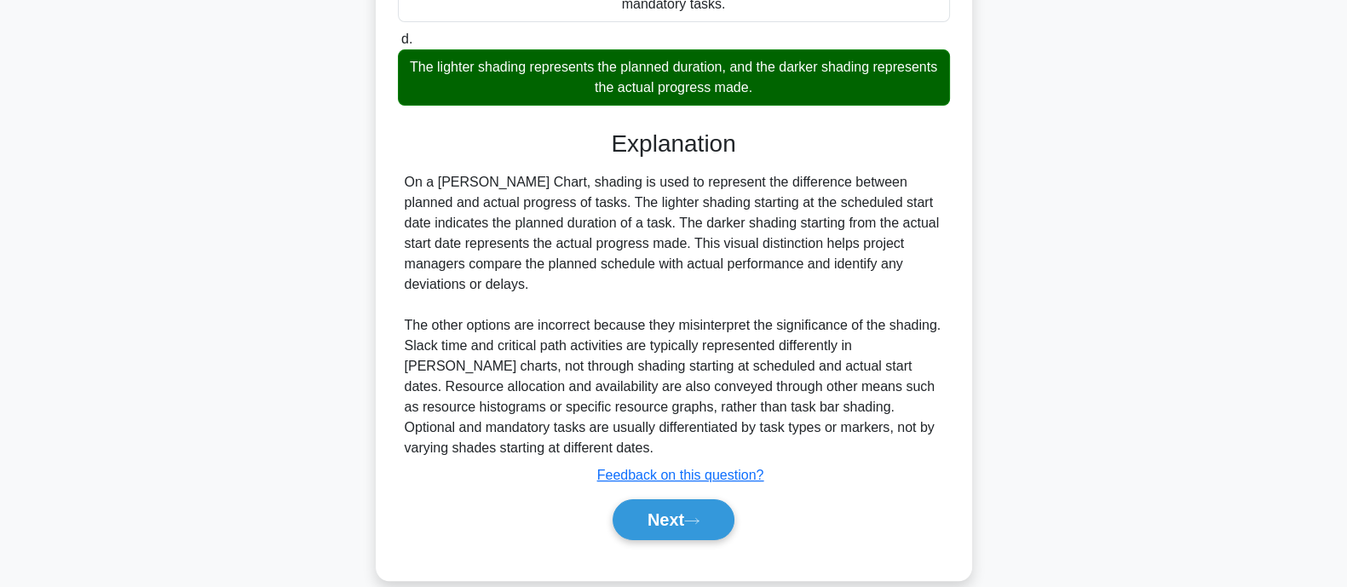
click at [677, 493] on div "Next" at bounding box center [674, 520] width 552 height 55
click at [677, 511] on button "Next" at bounding box center [674, 519] width 122 height 41
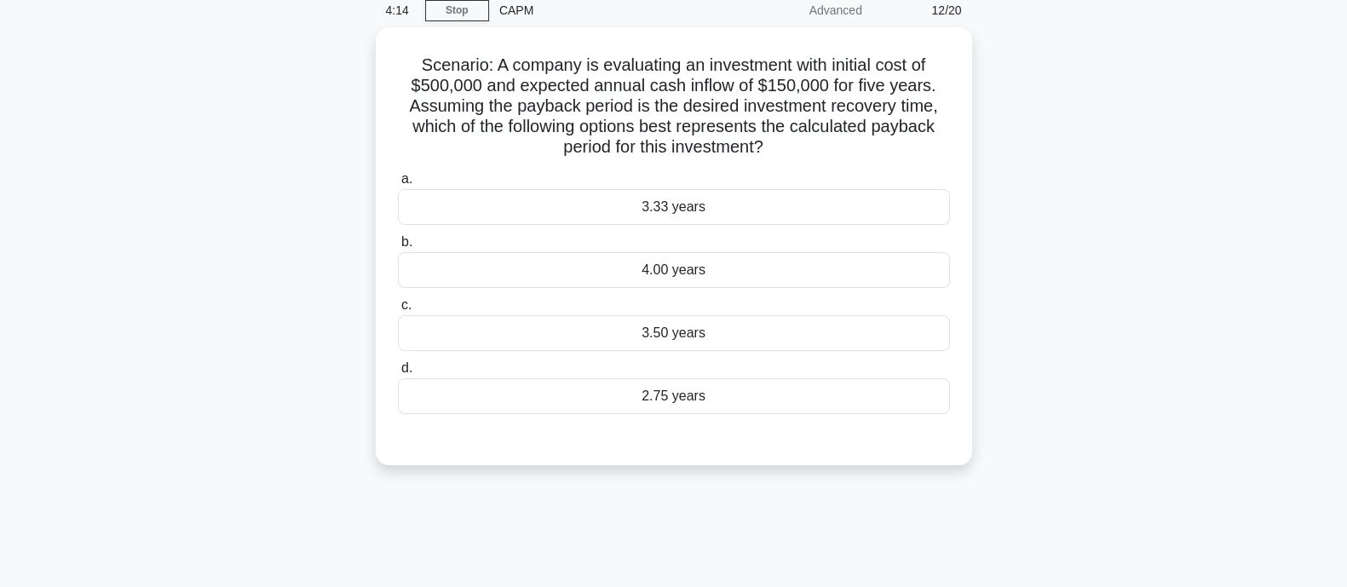
scroll to position [66, 0]
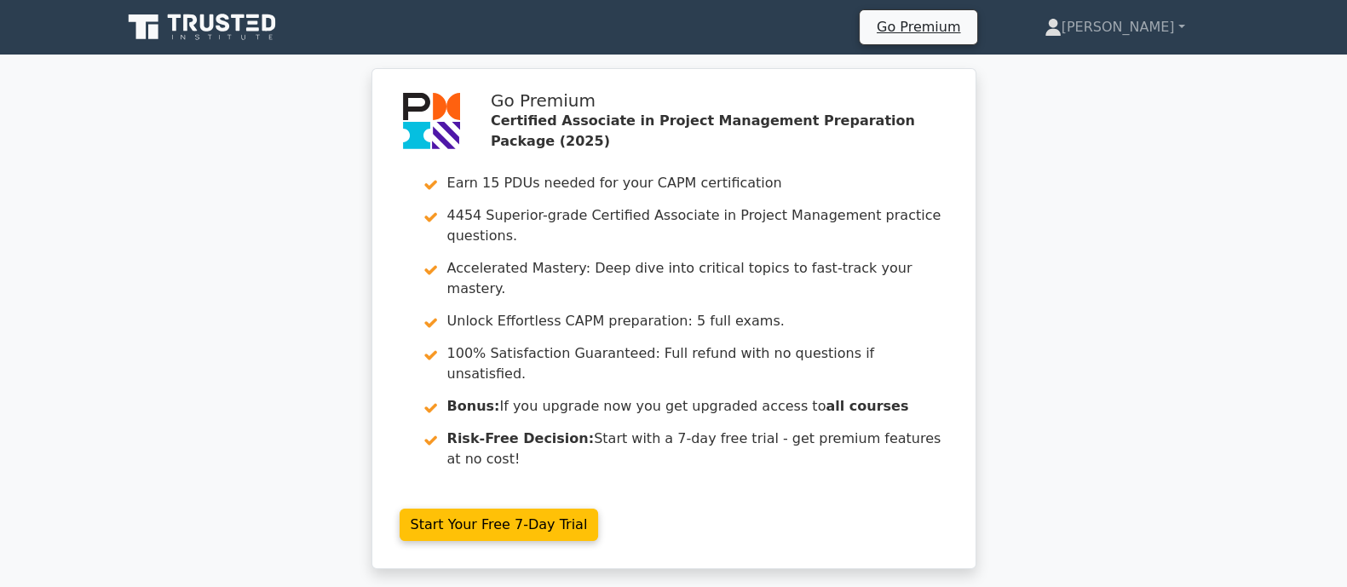
click at [328, 301] on div "Go Premium Certified Associate in Project Management Preparation Package (2025)…" at bounding box center [673, 329] width 1347 height 522
click at [243, 8] on link at bounding box center [204, 27] width 164 height 41
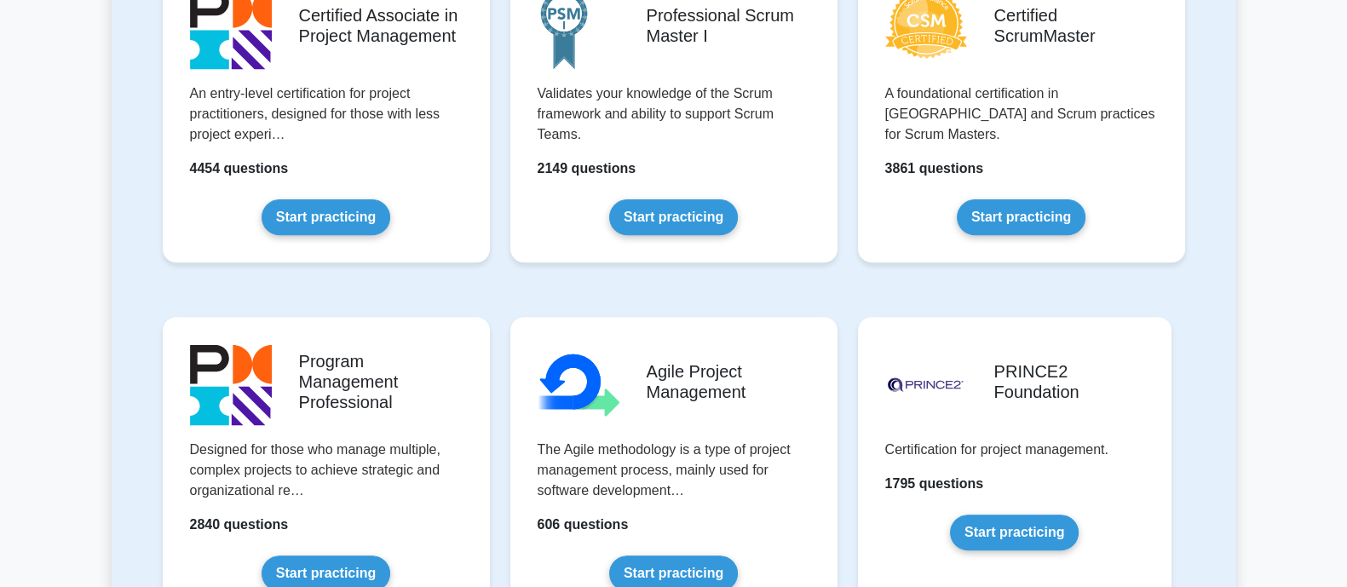
scroll to position [605, 0]
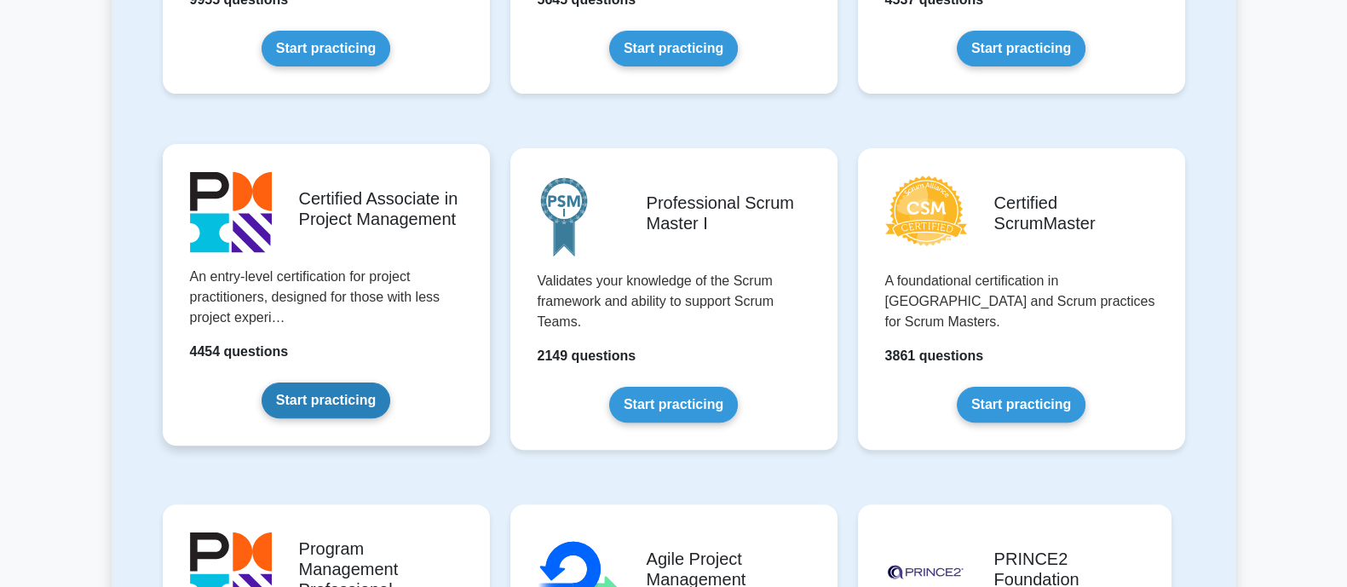
click at [349, 383] on link "Start practicing" at bounding box center [326, 401] width 129 height 36
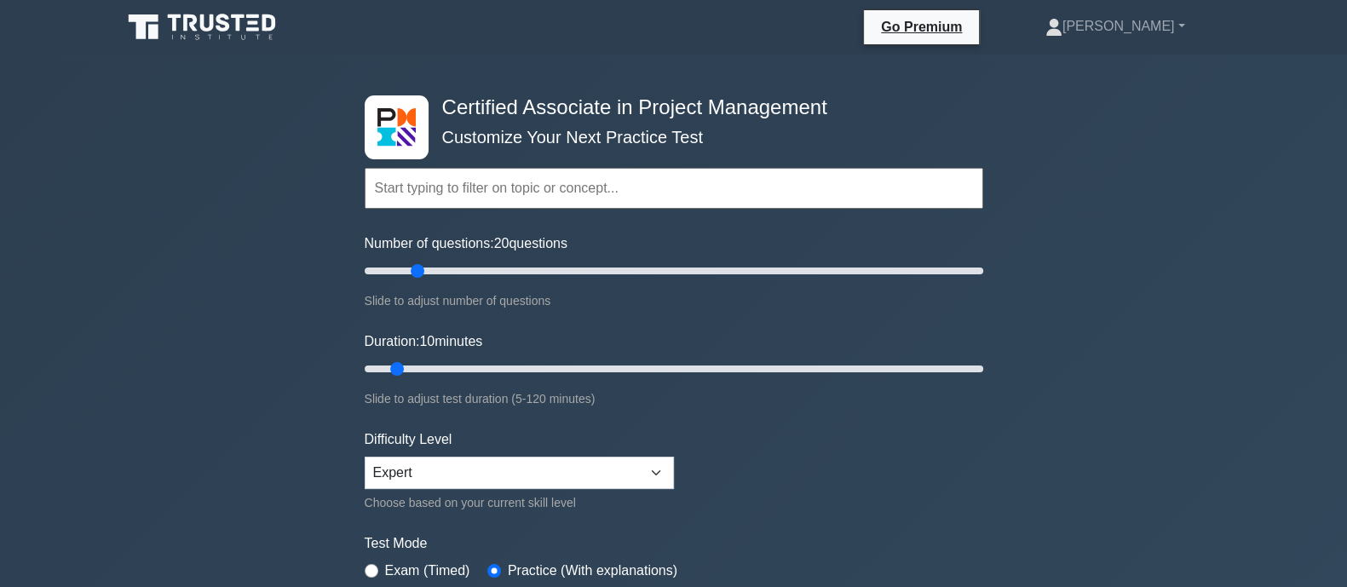
drag, startPoint x: 391, startPoint y: 270, endPoint x: 420, endPoint y: 269, distance: 29.0
type input "20"
click at [420, 269] on input "Number of questions: 20 questions" at bounding box center [674, 271] width 619 height 20
drag, startPoint x: 400, startPoint y: 365, endPoint x: 413, endPoint y: 366, distance: 13.7
type input "15"
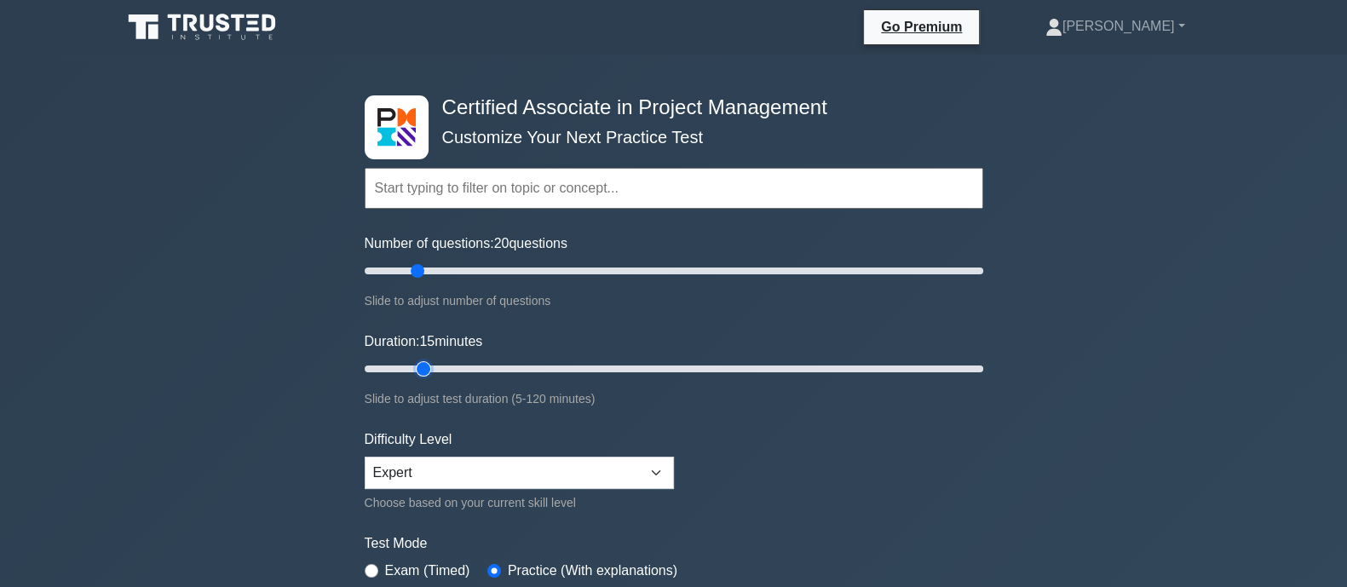
click at [413, 366] on input "Duration: 15 minutes" at bounding box center [674, 369] width 619 height 20
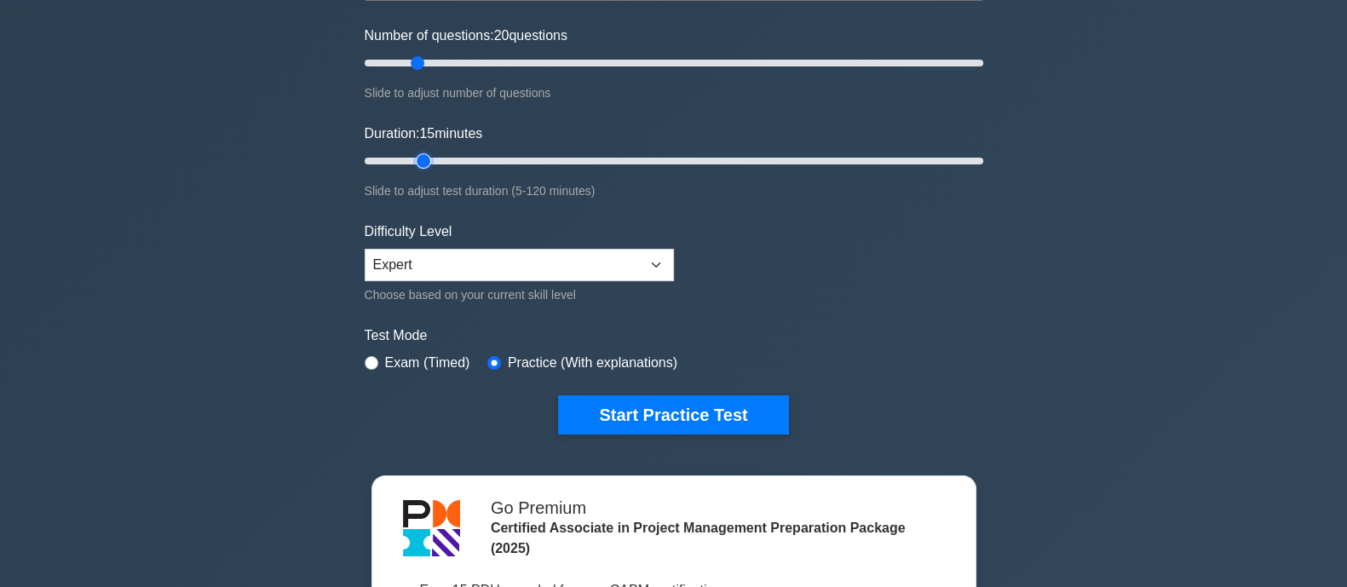
scroll to position [294, 0]
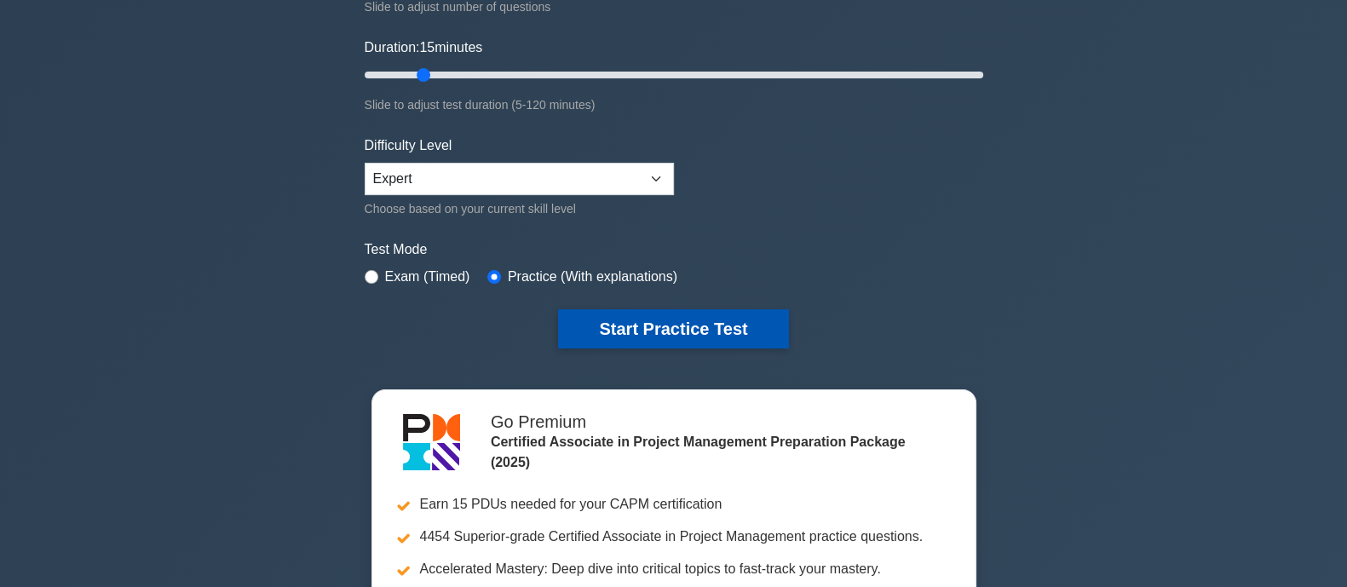
click at [760, 332] on button "Start Practice Test" at bounding box center [673, 328] width 230 height 39
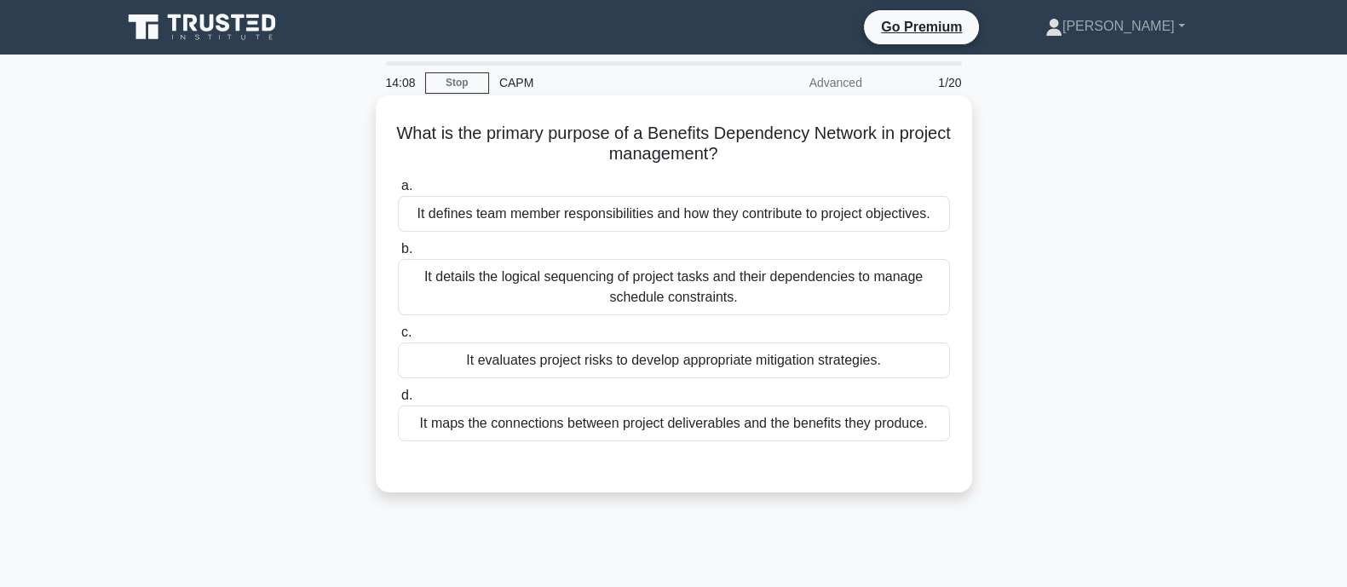
click at [539, 415] on div "It maps the connections between project deliverables and the benefits they prod…" at bounding box center [674, 424] width 552 height 36
click at [398, 401] on input "d. It maps the connections between project deliverables and the benefits they p…" at bounding box center [398, 395] width 0 height 11
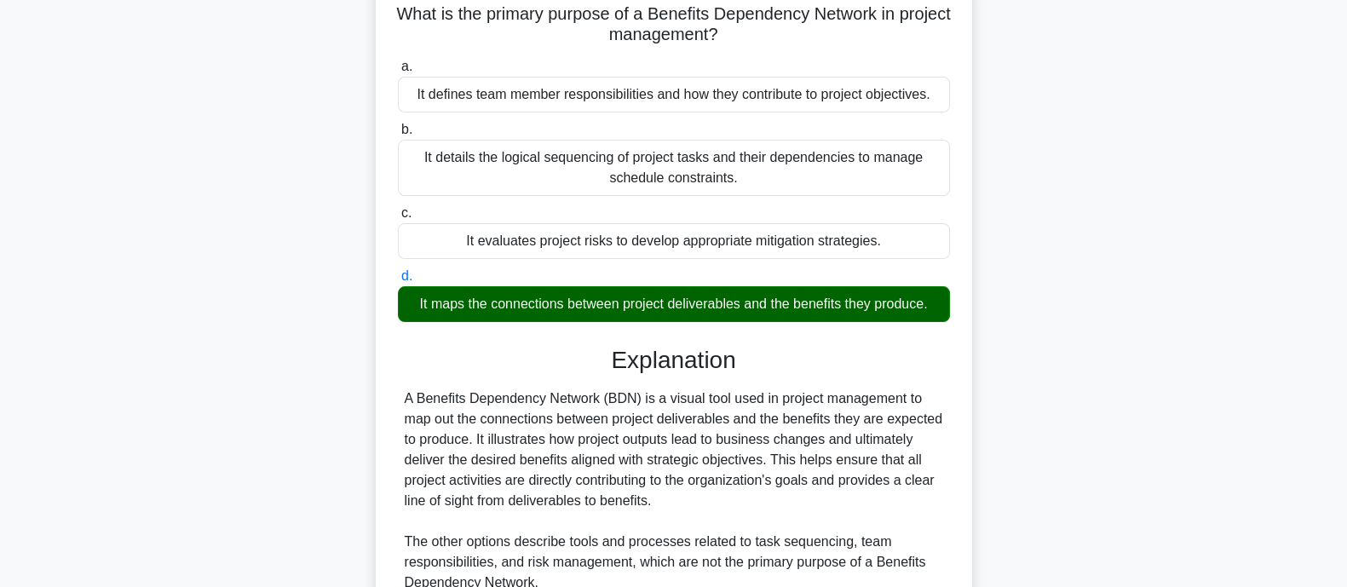
scroll to position [257, 0]
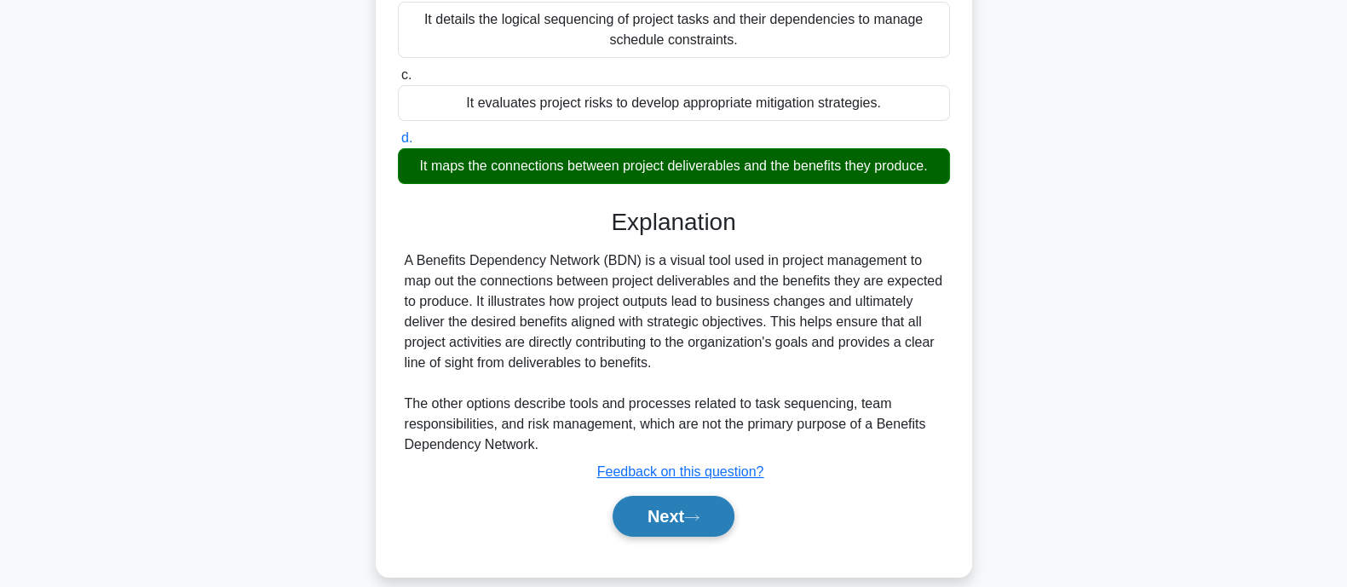
click at [646, 517] on button "Next" at bounding box center [674, 516] width 122 height 41
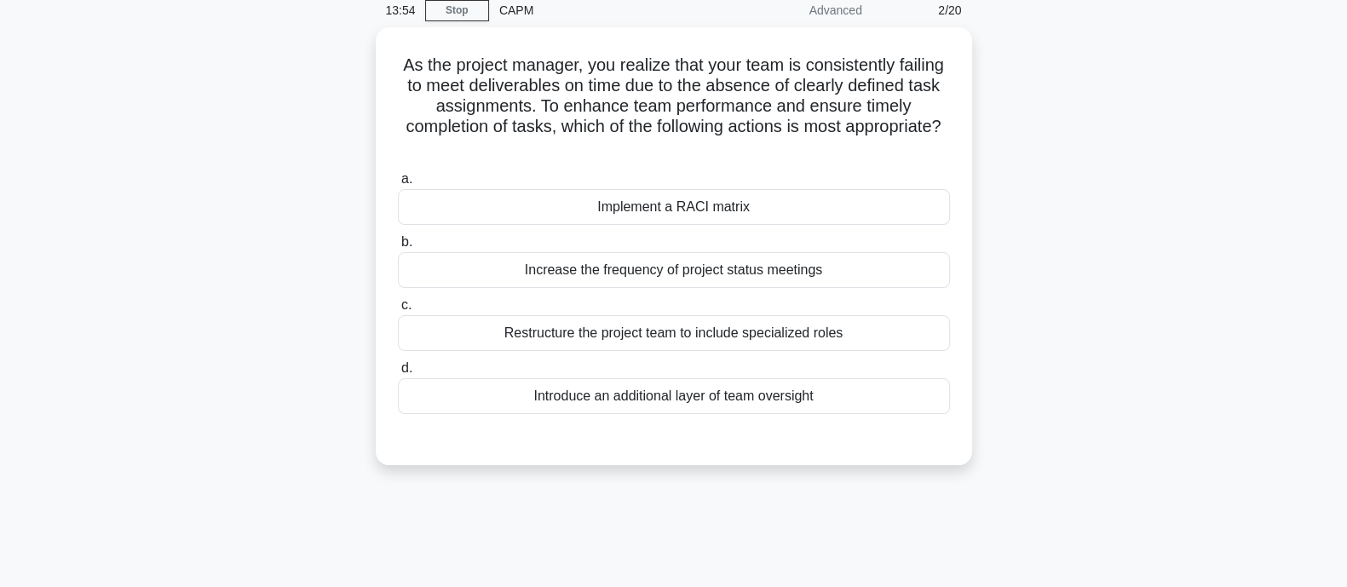
scroll to position [0, 0]
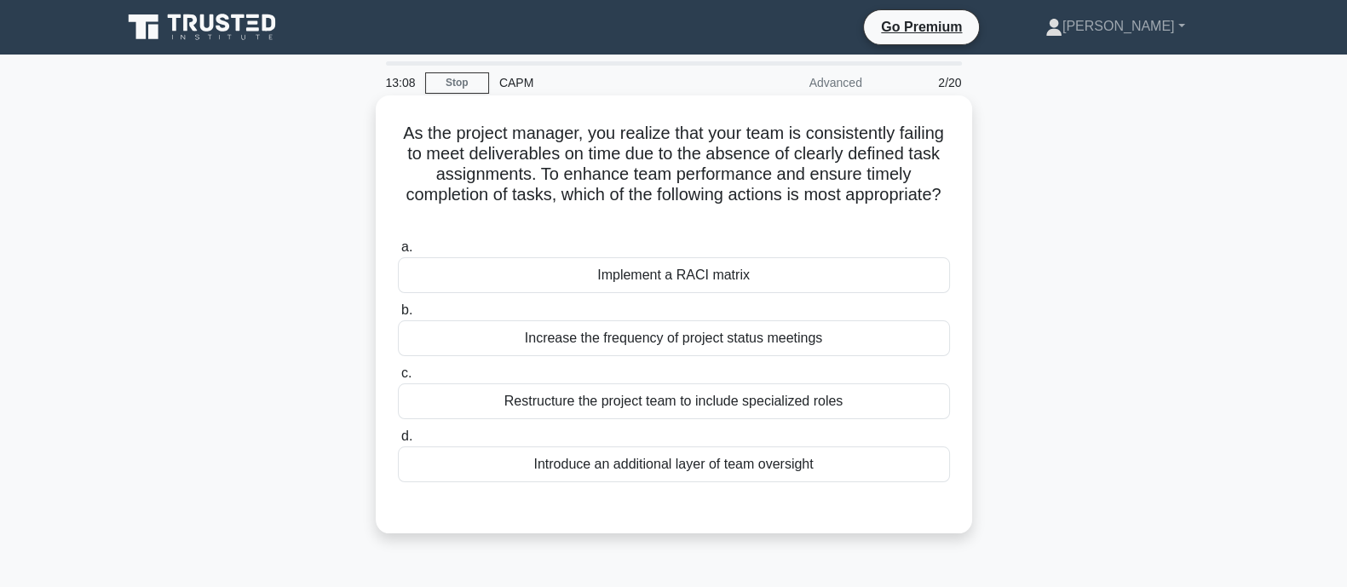
click at [523, 279] on div "Implement a RACI matrix" at bounding box center [674, 275] width 552 height 36
click at [398, 253] on input "a. Implement a RACI matrix" at bounding box center [398, 247] width 0 height 11
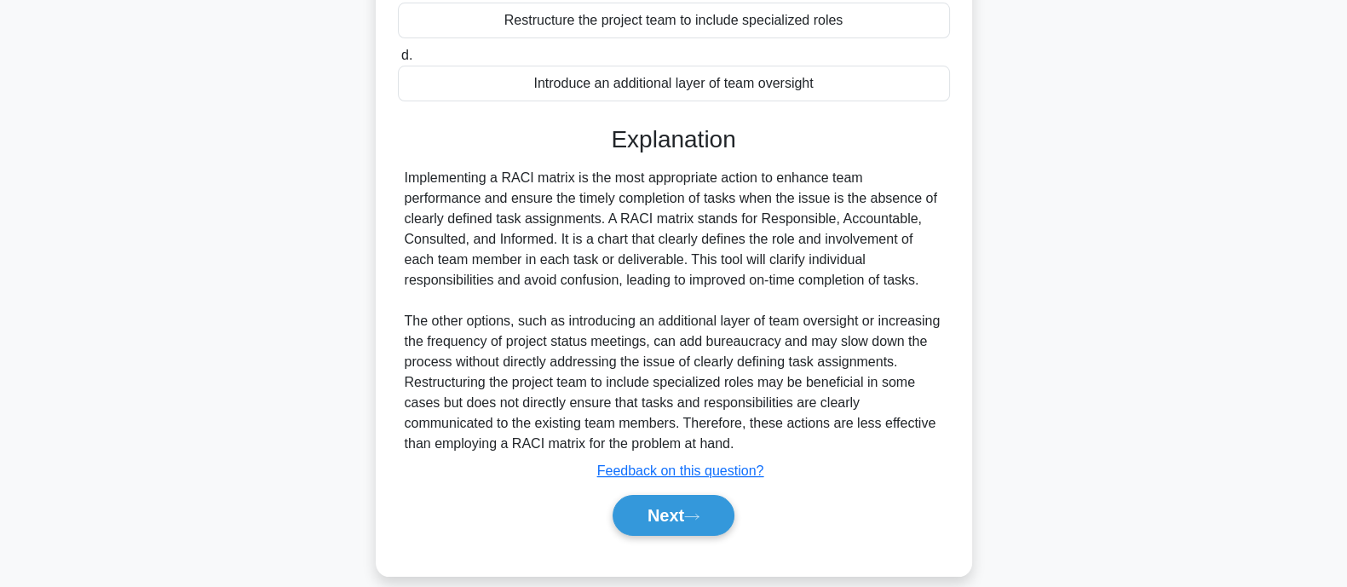
scroll to position [390, 0]
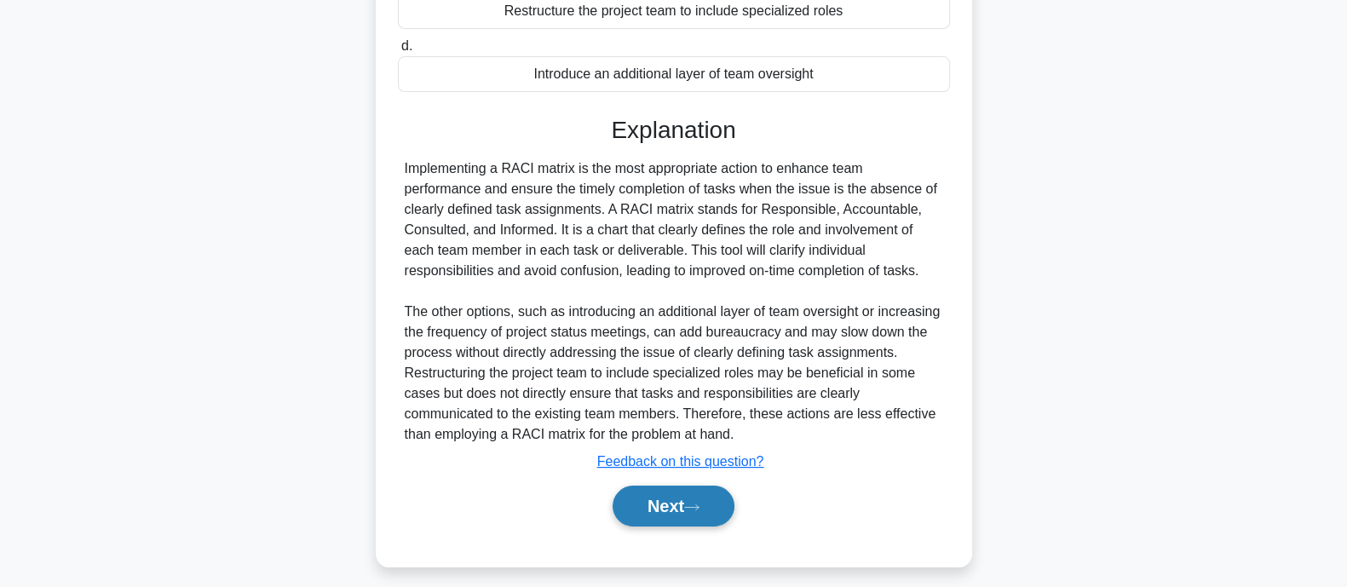
click at [664, 500] on button "Next" at bounding box center [674, 506] width 122 height 41
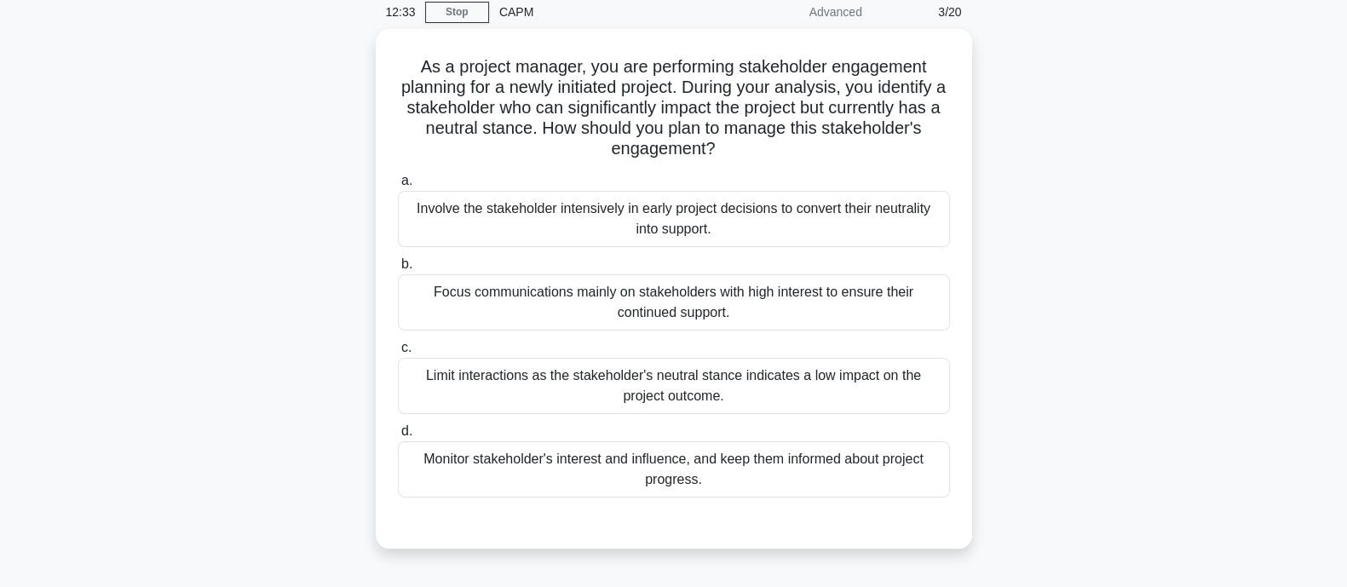
scroll to position [101, 0]
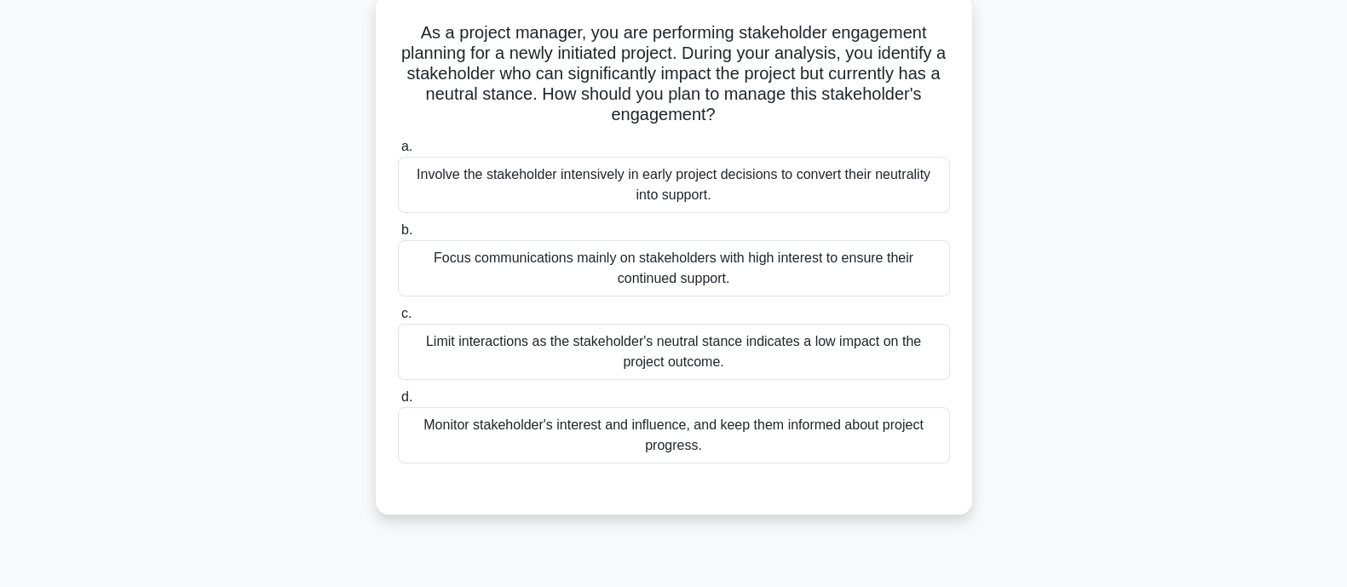
click at [667, 442] on div "Monitor stakeholder's interest and influence, and keep them informed about proj…" at bounding box center [674, 435] width 552 height 56
click at [398, 403] on input "d. Monitor stakeholder's interest and influence, and keep them informed about p…" at bounding box center [398, 397] width 0 height 11
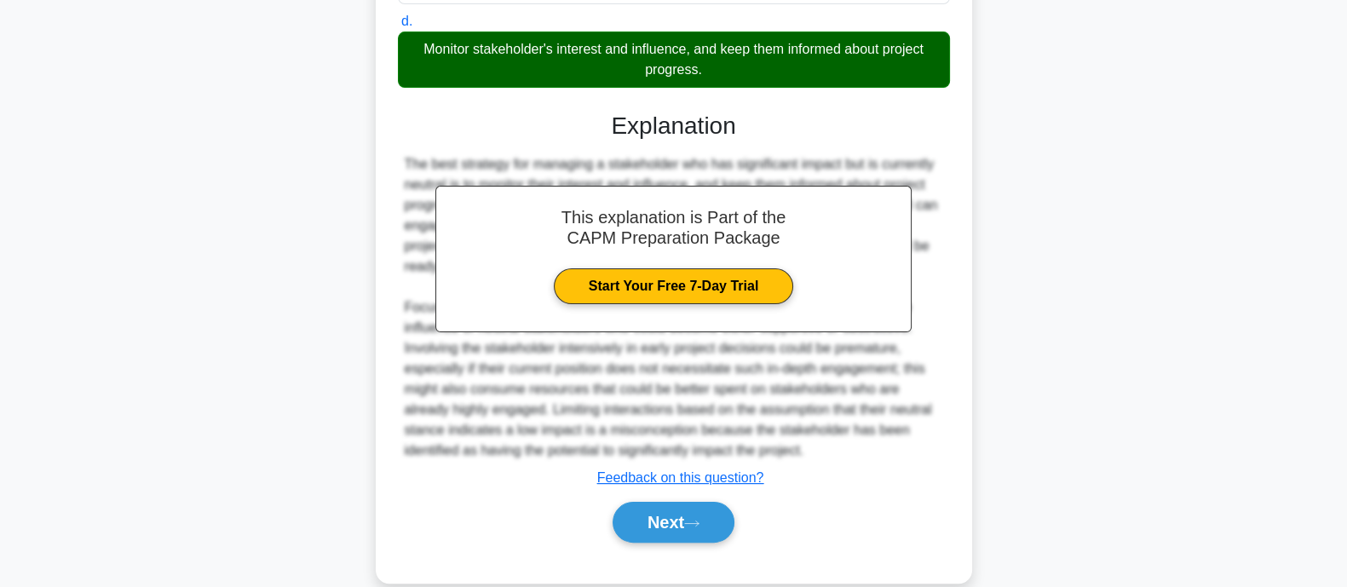
scroll to position [486, 0]
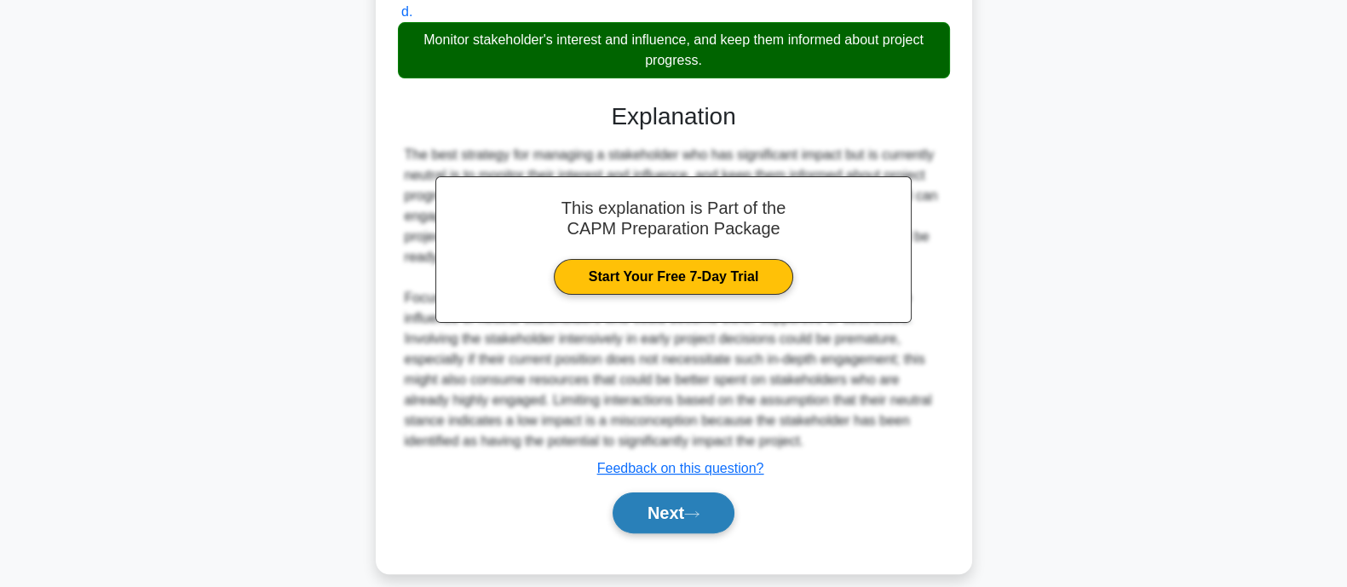
click at [643, 521] on button "Next" at bounding box center [674, 513] width 122 height 41
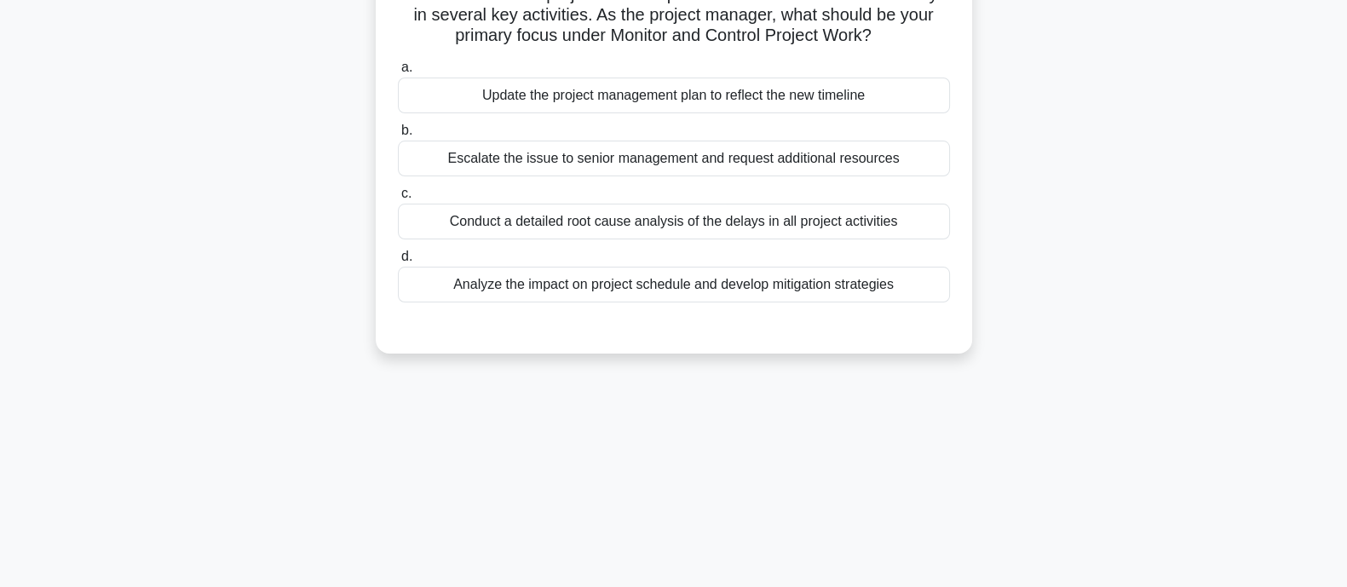
scroll to position [0, 0]
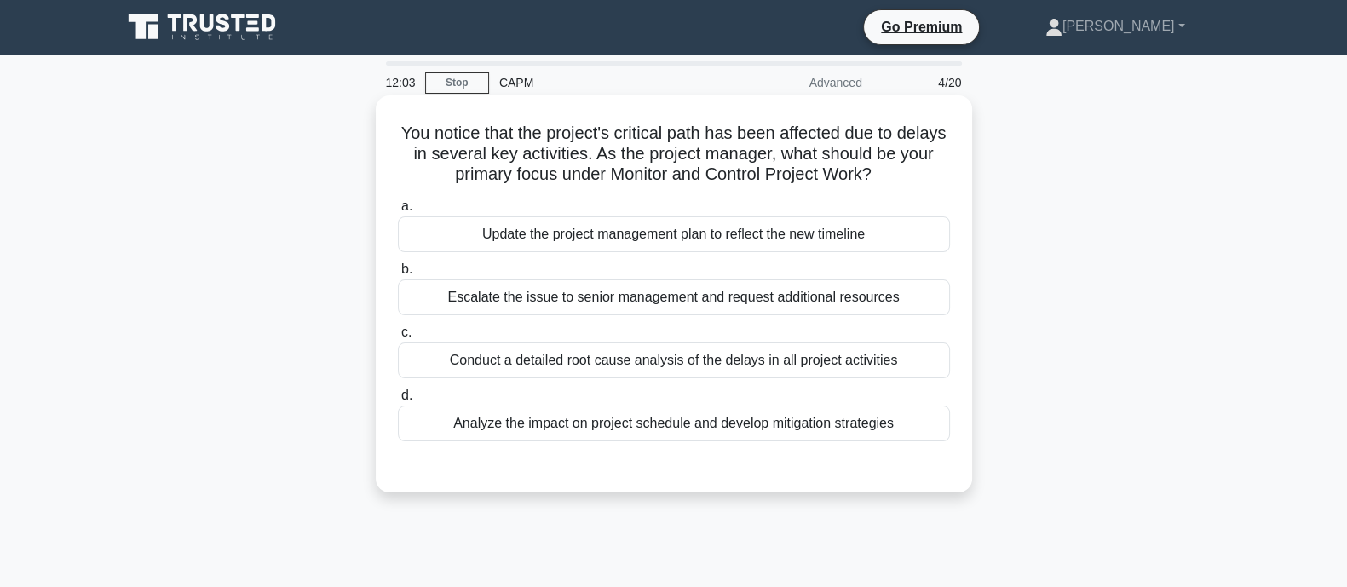
click at [622, 366] on div "Conduct a detailed root cause analysis of the delays in all project activities" at bounding box center [674, 361] width 552 height 36
click at [398, 338] on input "c. Conduct a detailed root cause analysis of the delays in all project activiti…" at bounding box center [398, 332] width 0 height 11
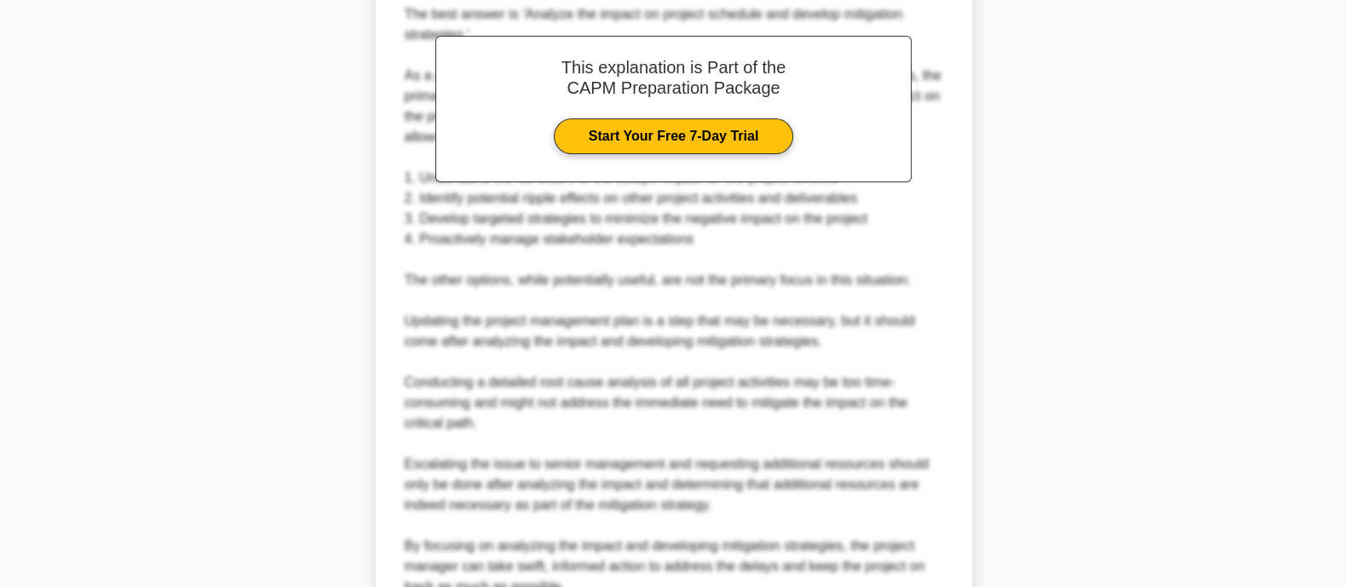
scroll to position [667, 0]
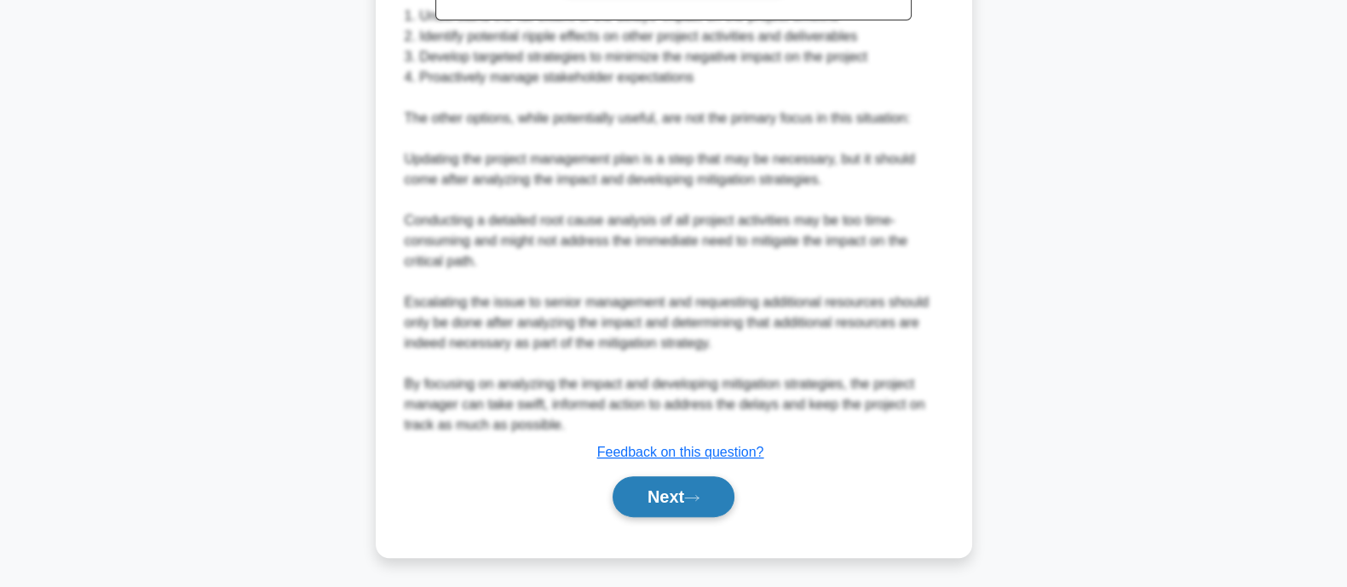
click at [725, 493] on button "Next" at bounding box center [674, 496] width 122 height 41
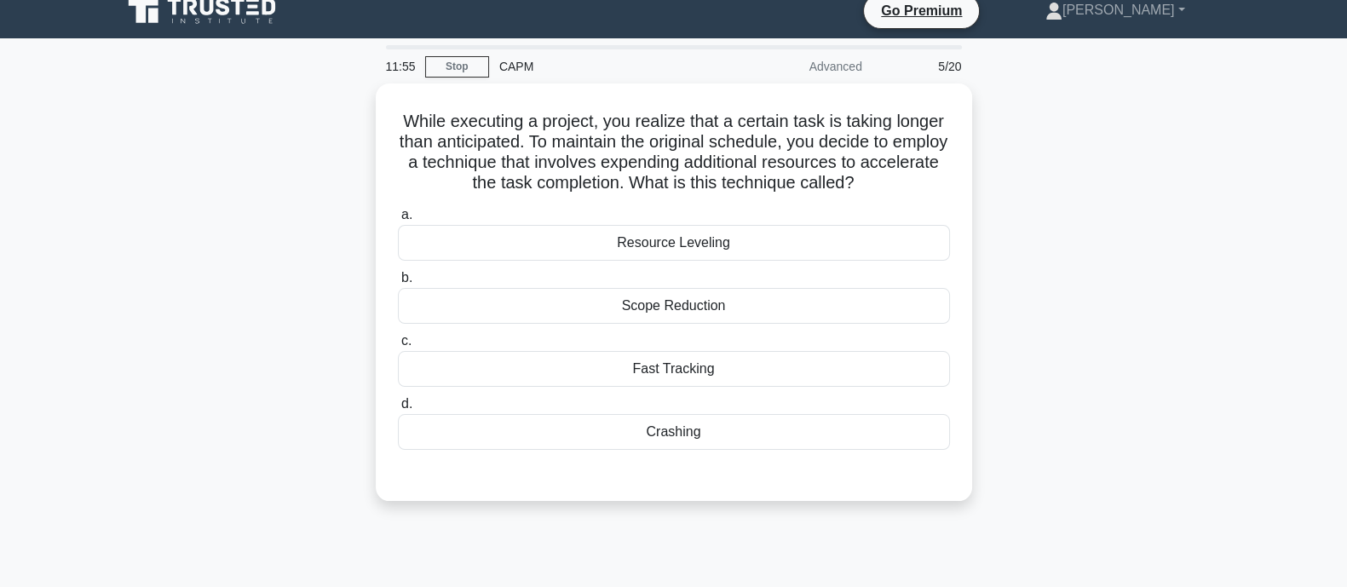
scroll to position [12, 0]
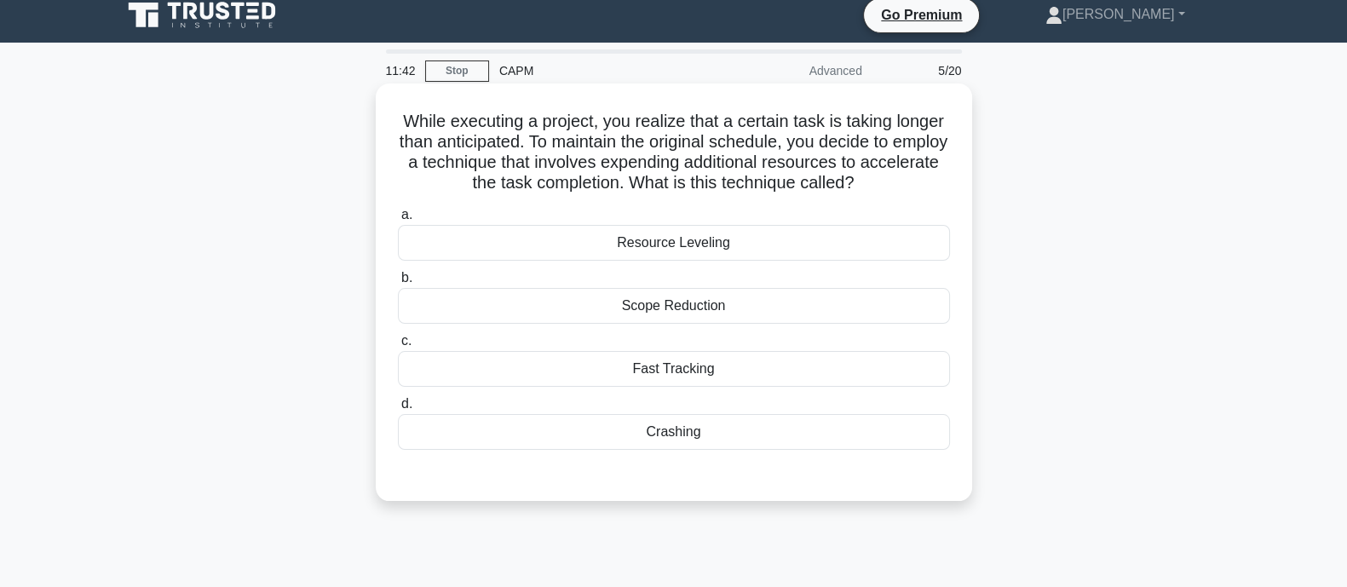
click at [720, 240] on div "Resource Leveling" at bounding box center [674, 243] width 552 height 36
click at [398, 221] on input "a. Resource Leveling" at bounding box center [398, 215] width 0 height 11
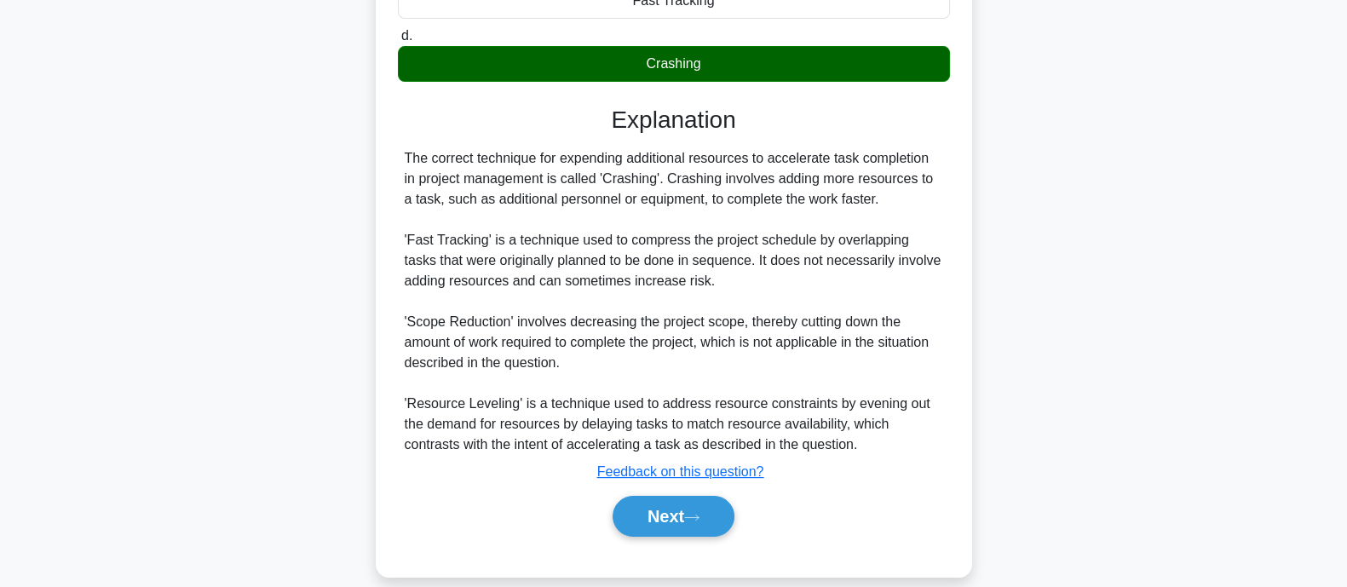
scroll to position [388, 0]
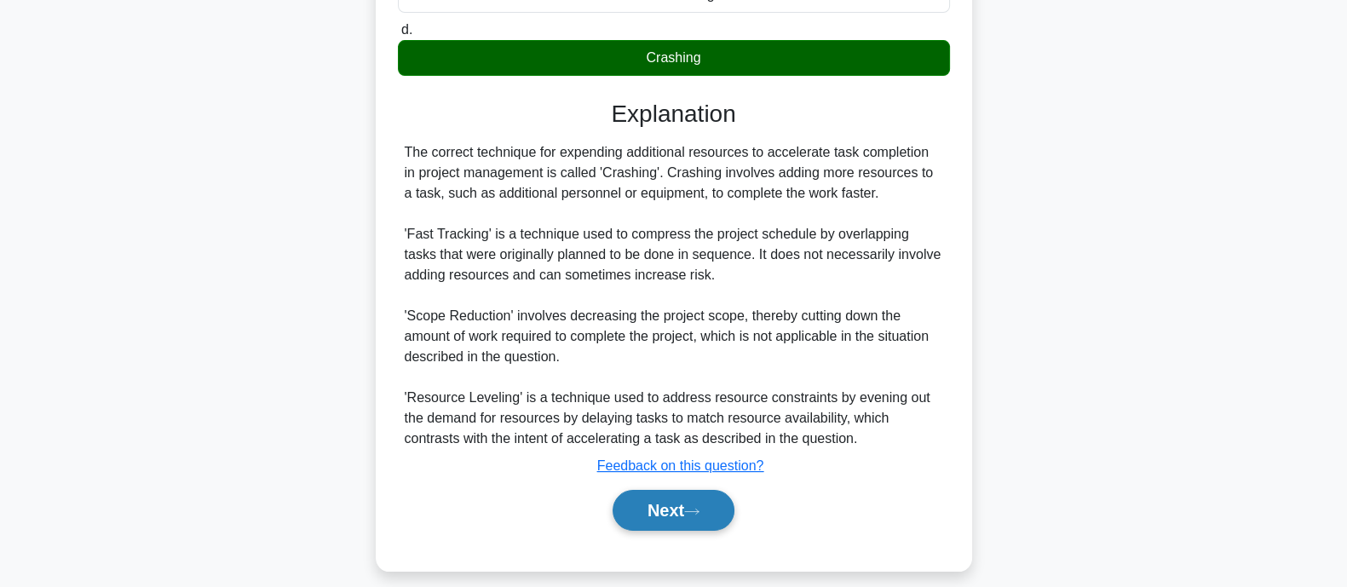
click at [627, 504] on button "Next" at bounding box center [674, 510] width 122 height 41
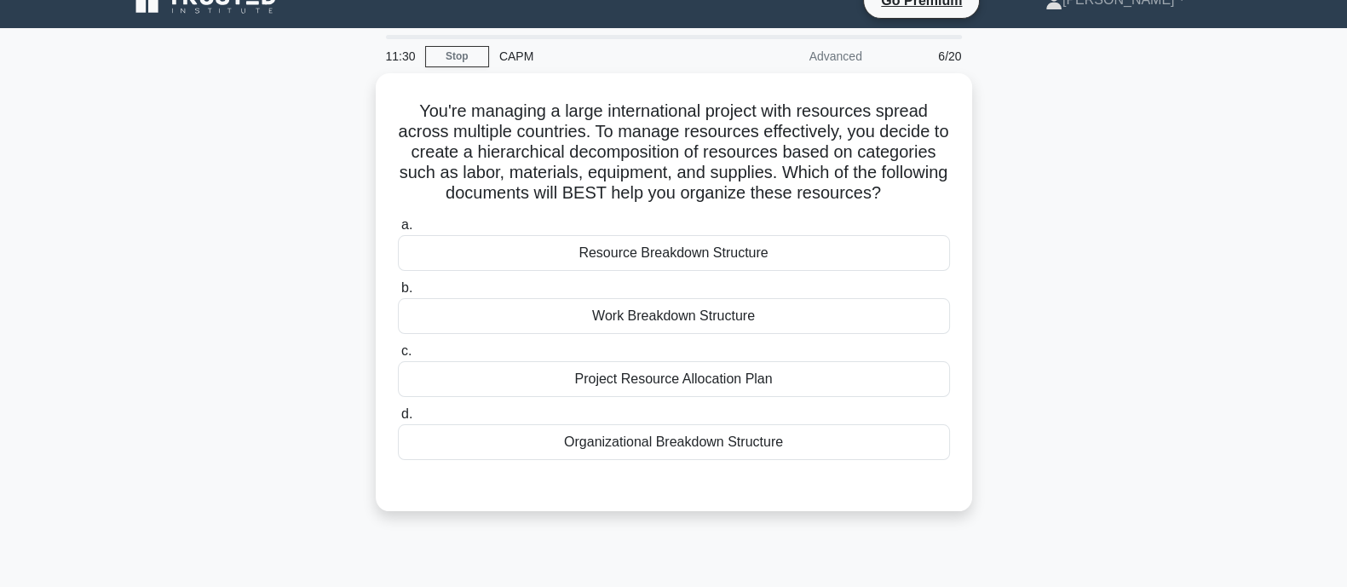
scroll to position [24, 0]
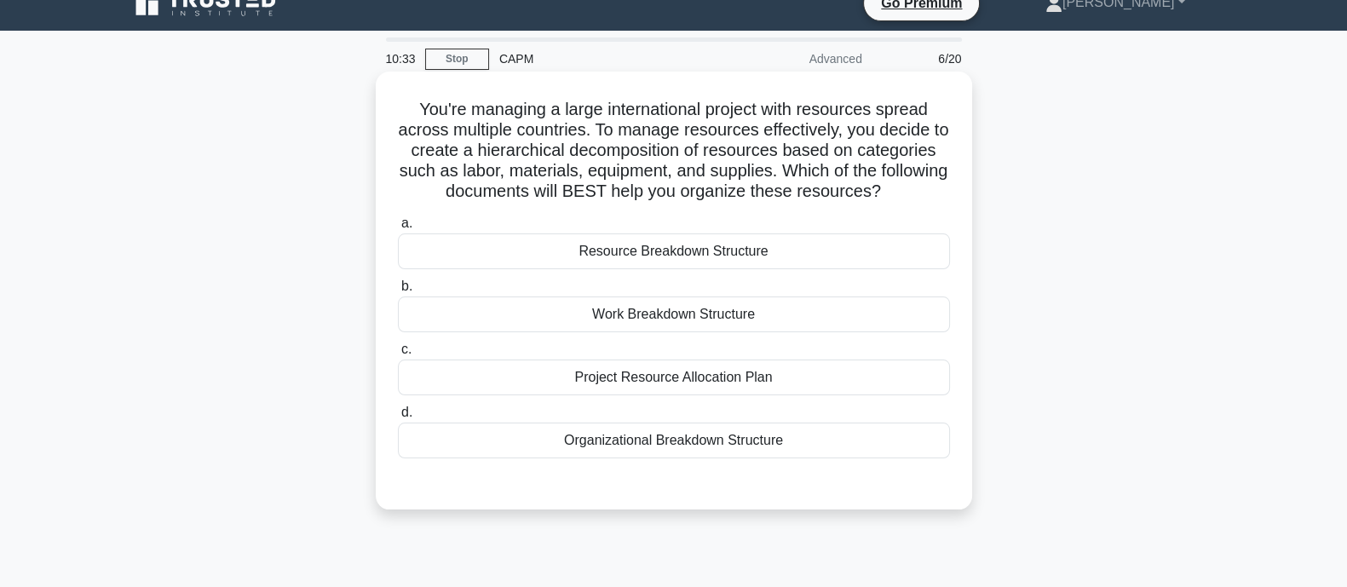
click at [690, 326] on div "Work Breakdown Structure" at bounding box center [674, 315] width 552 height 36
click at [398, 292] on input "b. Work Breakdown Structure" at bounding box center [398, 286] width 0 height 11
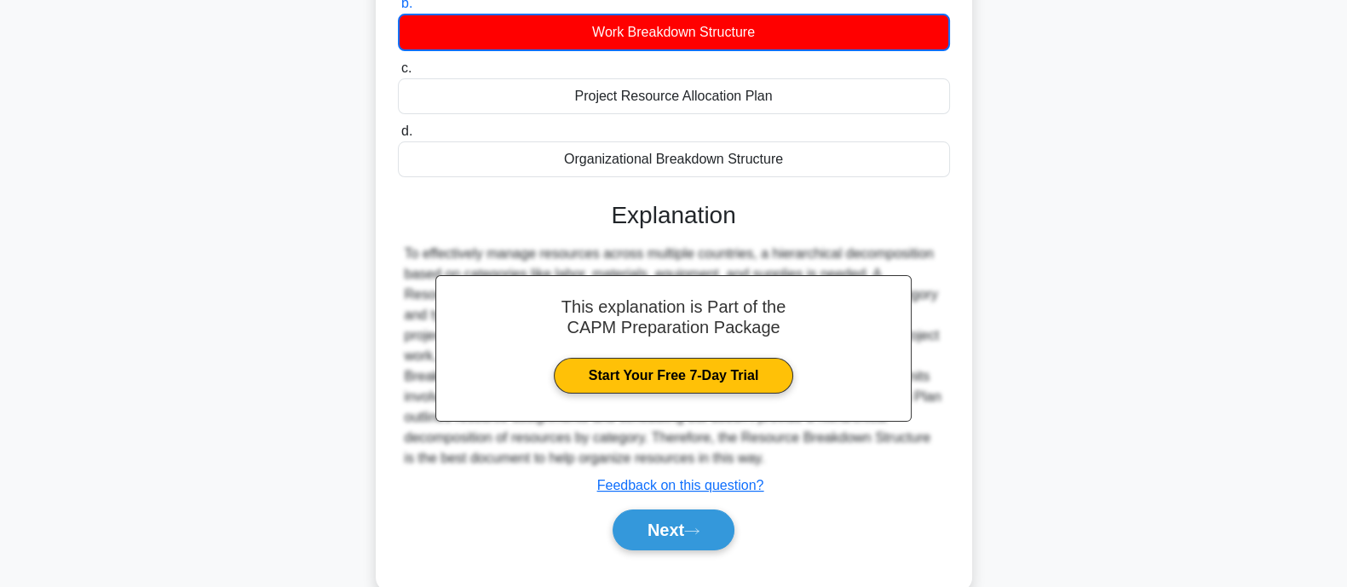
scroll to position [341, 0]
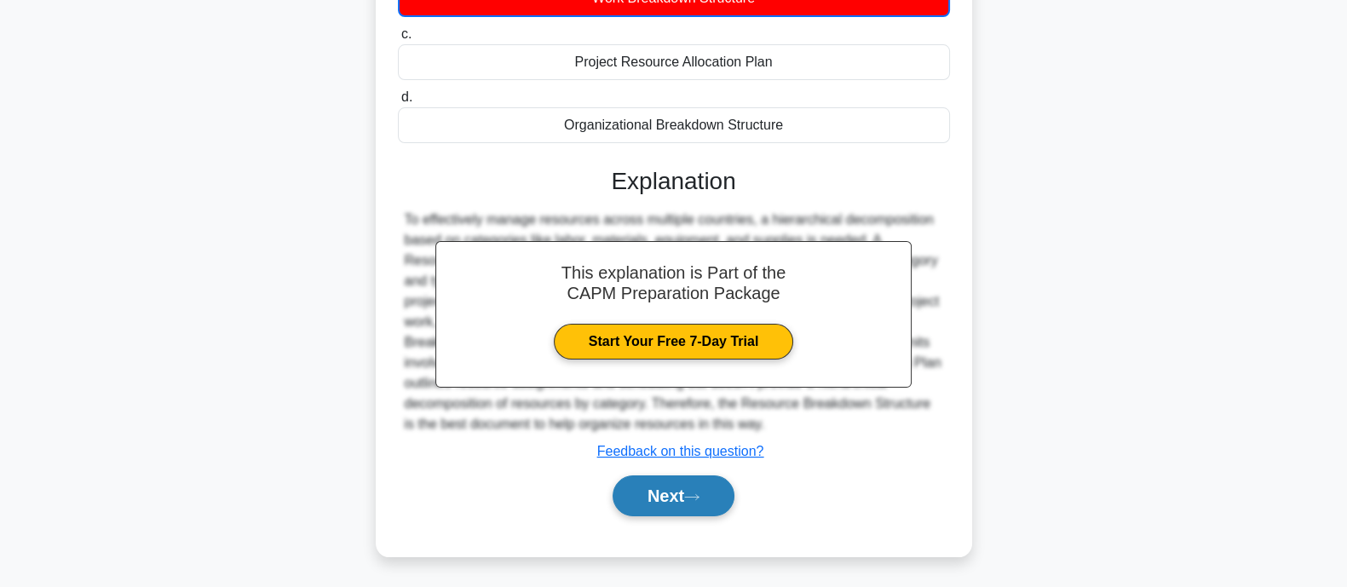
click at [688, 507] on button "Next" at bounding box center [674, 496] width 122 height 41
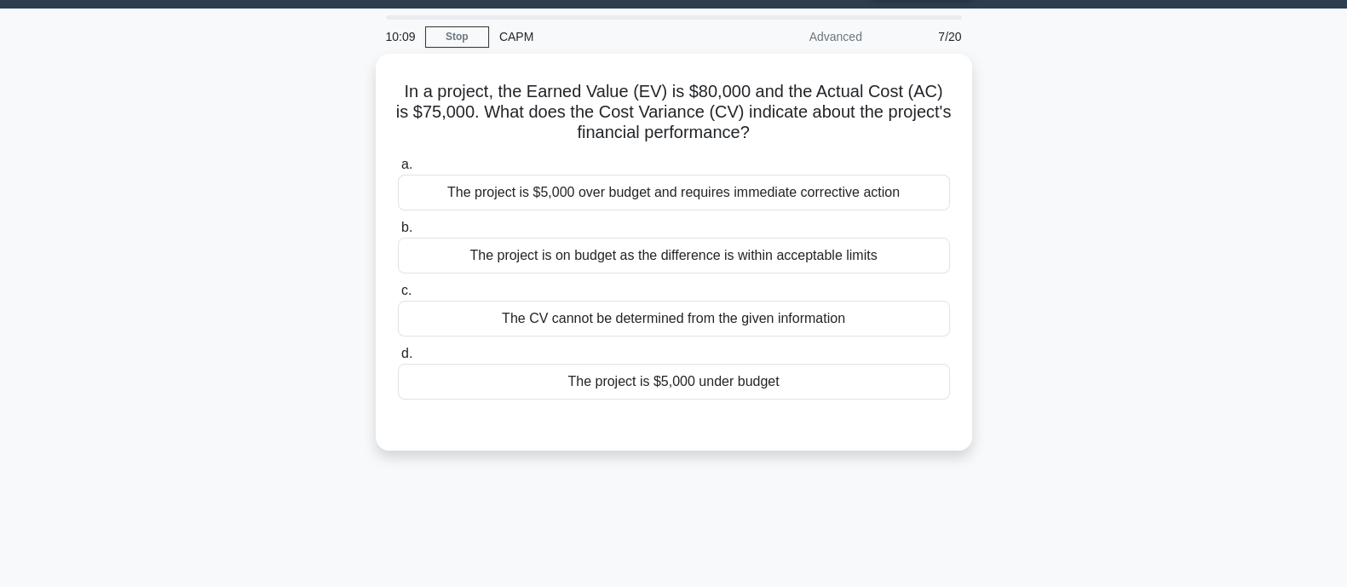
scroll to position [43, 0]
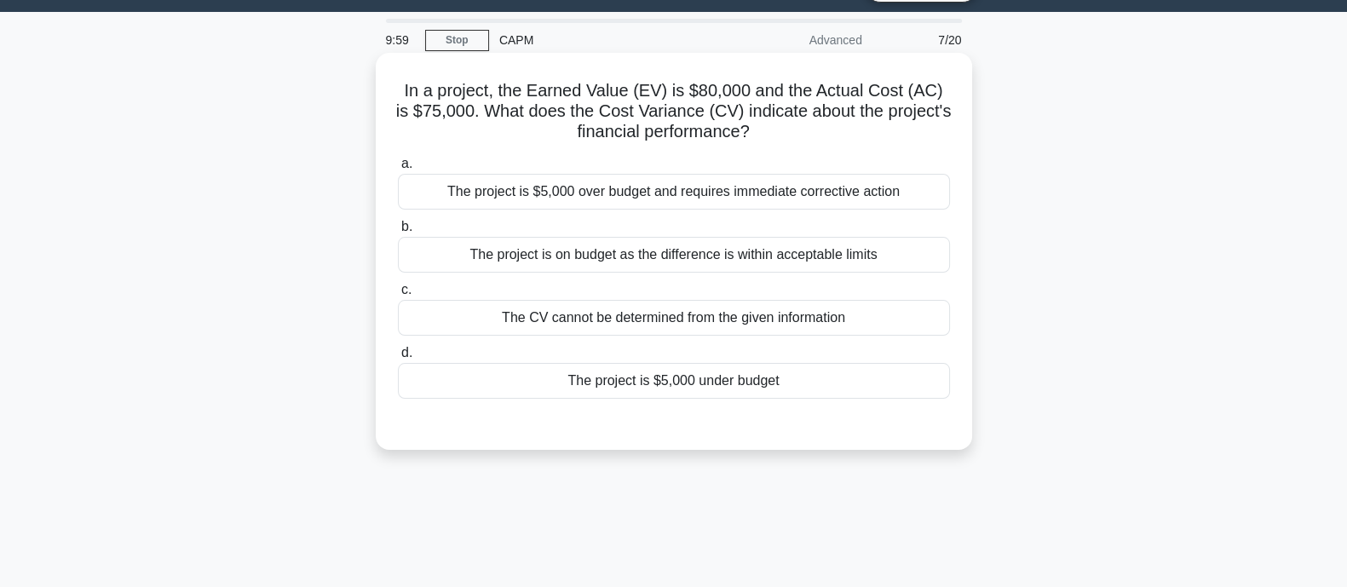
click at [766, 205] on div "The project is $5,000 over budget and requires immediate corrective action" at bounding box center [674, 192] width 552 height 36
click at [398, 170] on input "a. The project is $5,000 over budget and requires immediate corrective action" at bounding box center [398, 164] width 0 height 11
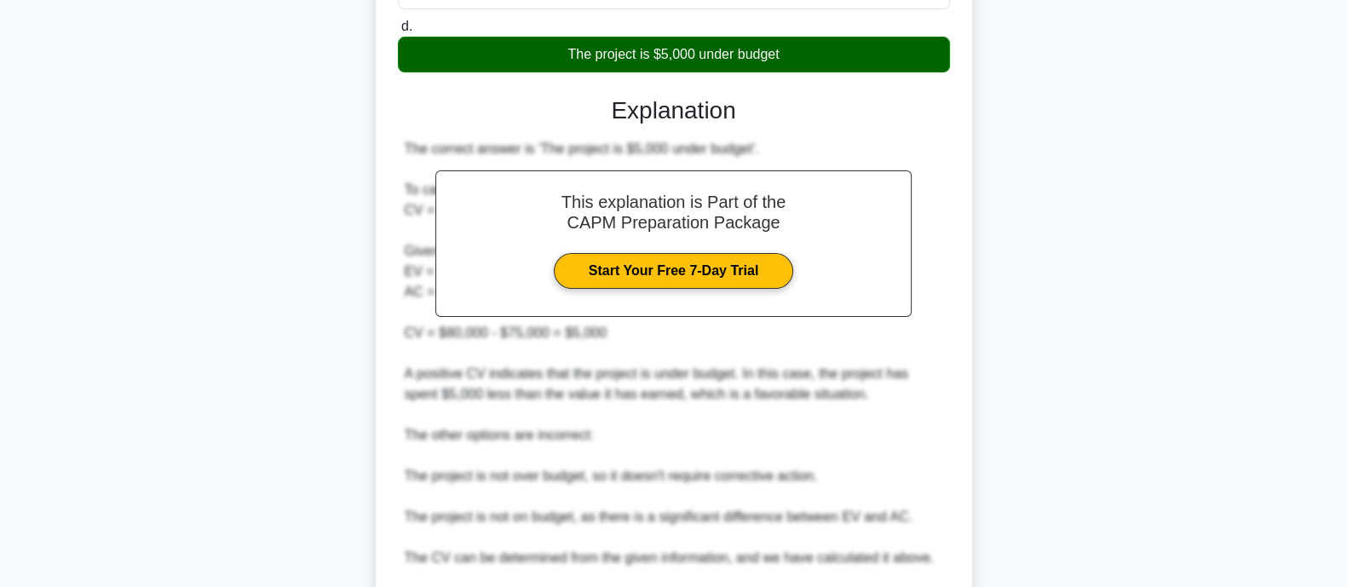
scroll to position [586, 0]
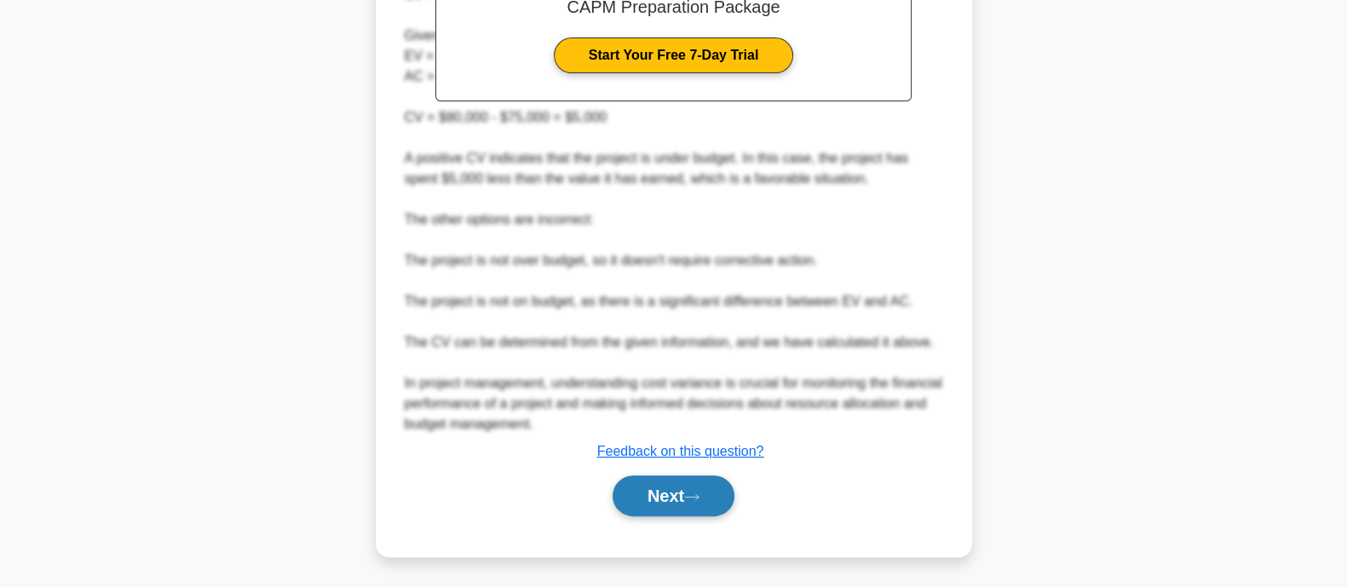
click at [637, 492] on button "Next" at bounding box center [674, 496] width 122 height 41
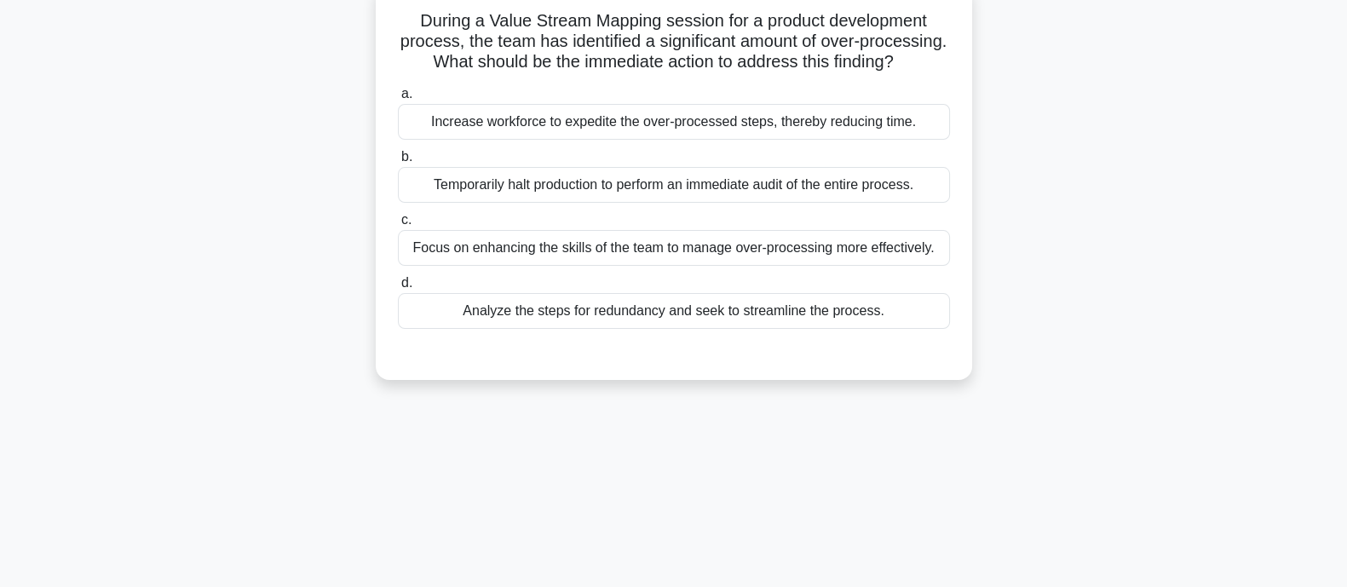
scroll to position [0, 0]
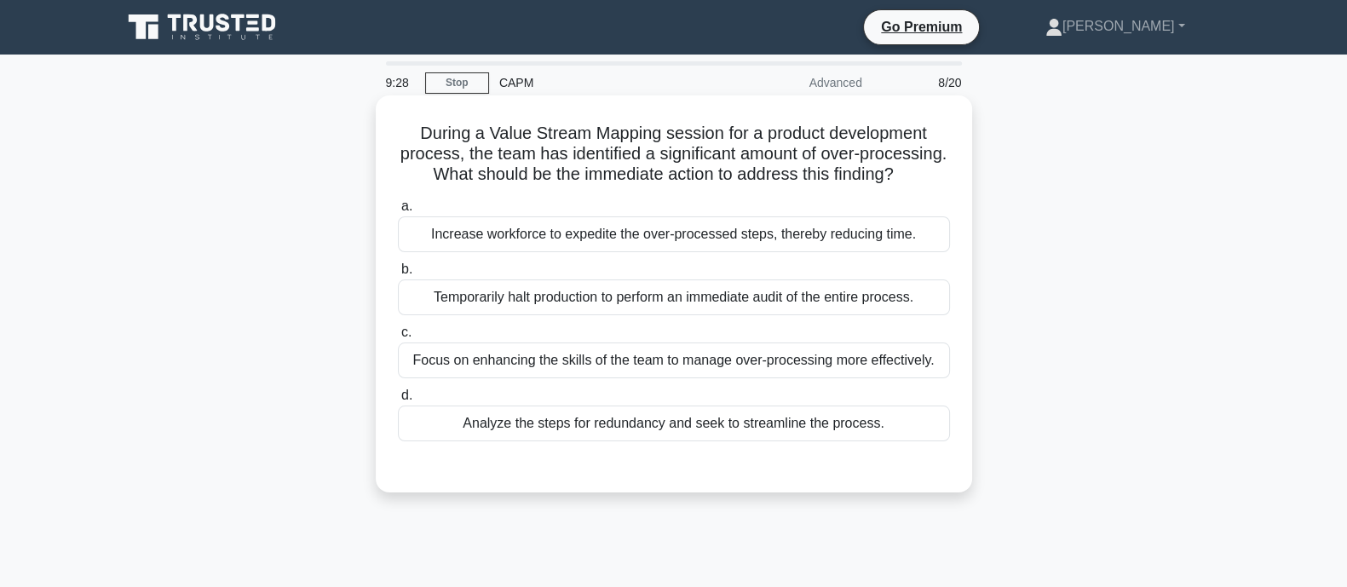
click at [703, 441] on div "Analyze the steps for redundancy and seek to streamline the process." at bounding box center [674, 424] width 552 height 36
click at [398, 401] on input "d. Analyze the steps for redundancy and seek to streamline the process." at bounding box center [398, 395] width 0 height 11
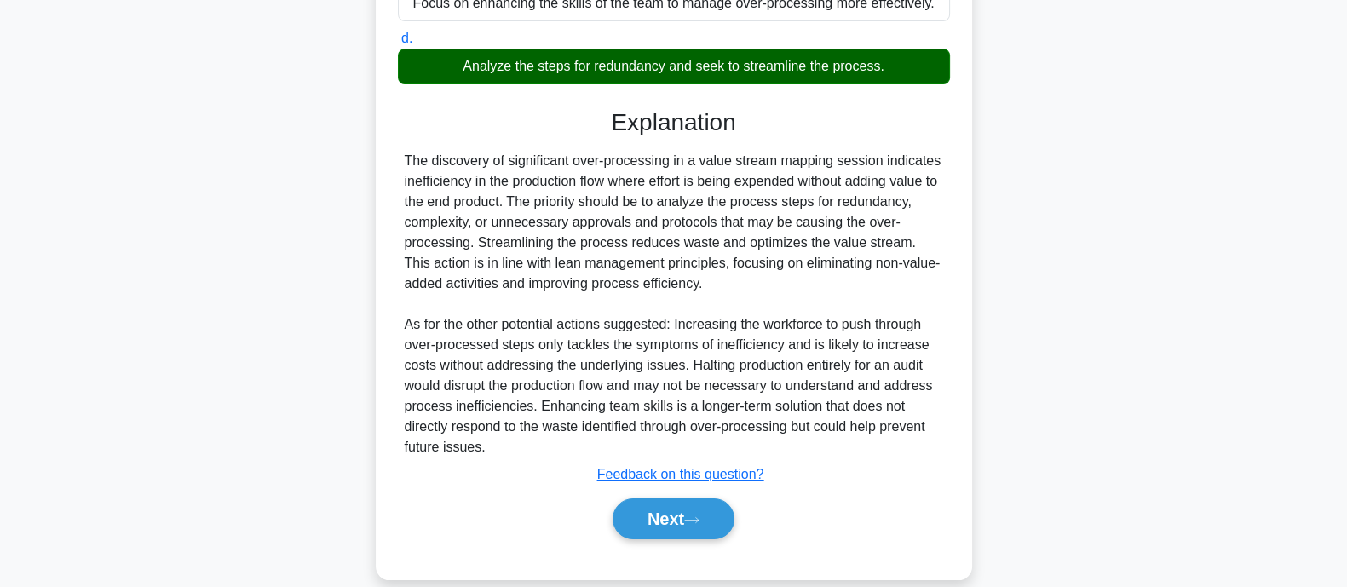
scroll to position [401, 0]
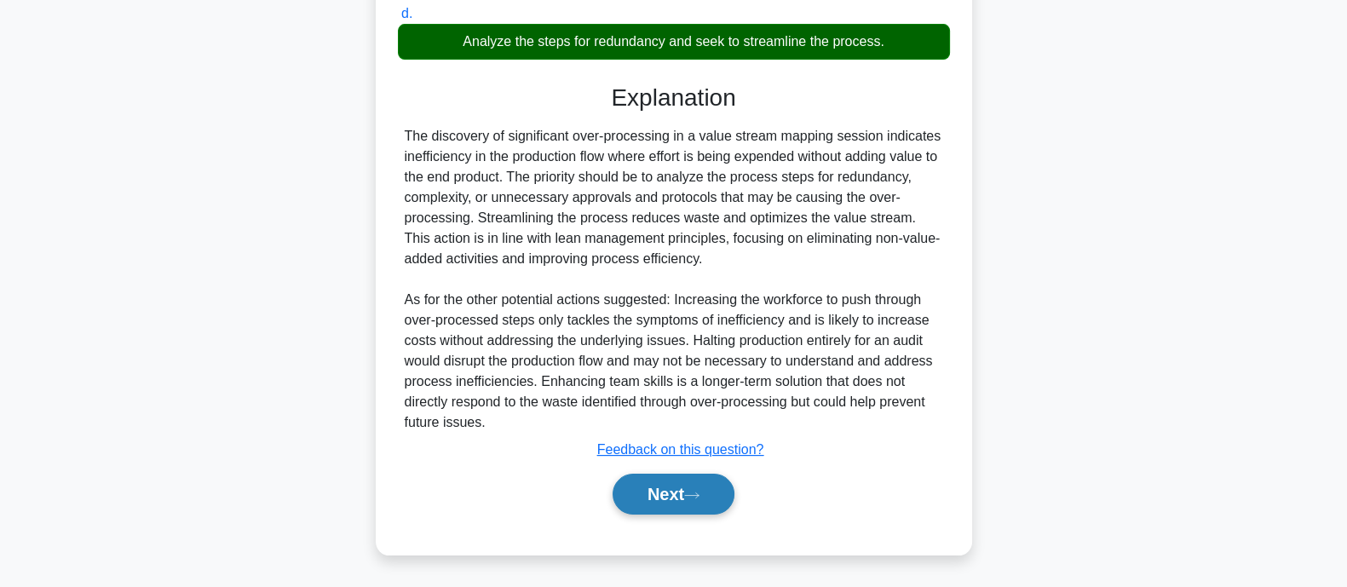
click at [678, 500] on button "Next" at bounding box center [674, 494] width 122 height 41
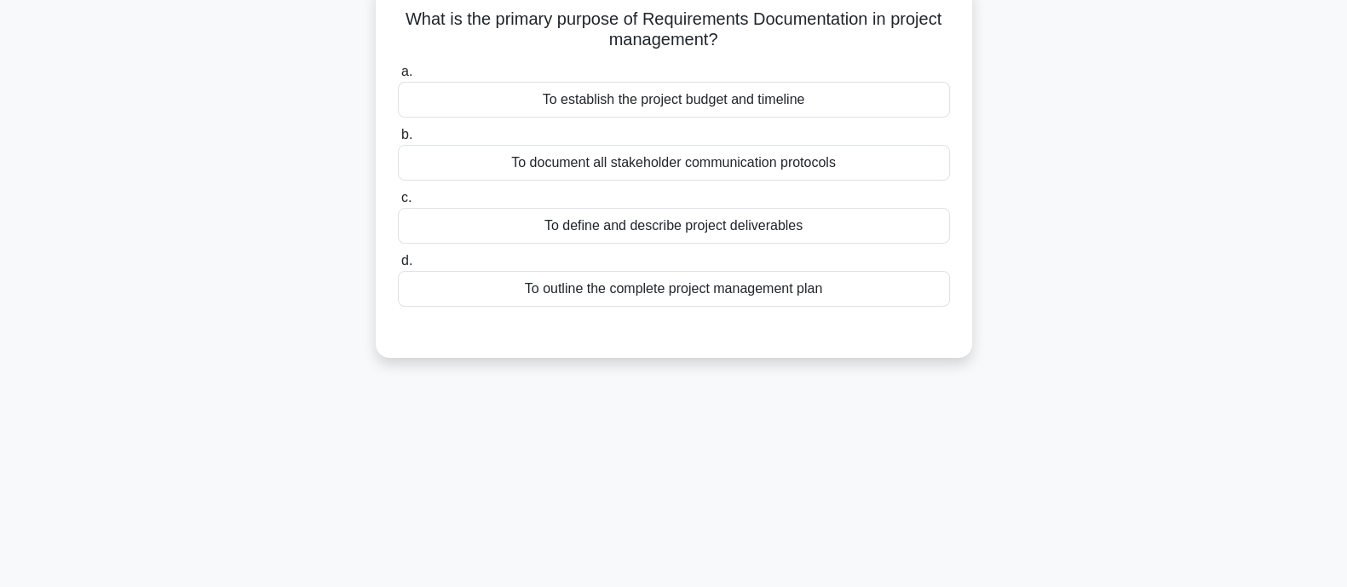
scroll to position [27, 0]
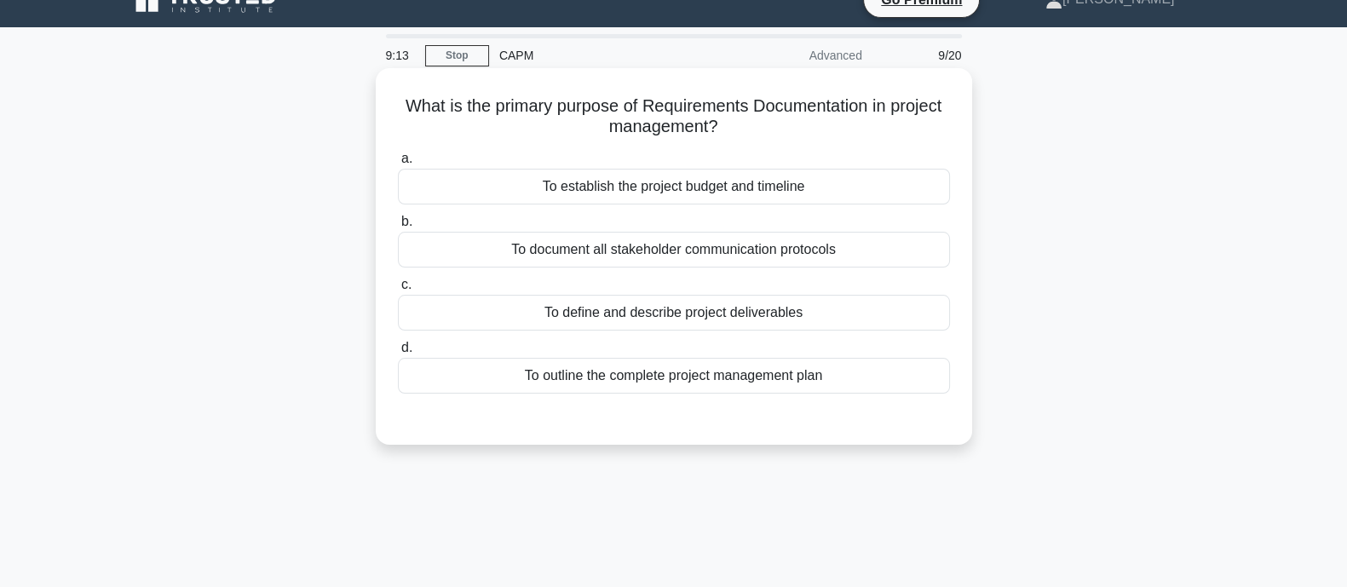
click at [735, 377] on div "To outline the complete project management plan" at bounding box center [674, 376] width 552 height 36
click at [398, 354] on input "d. To outline the complete project management plan" at bounding box center [398, 348] width 0 height 11
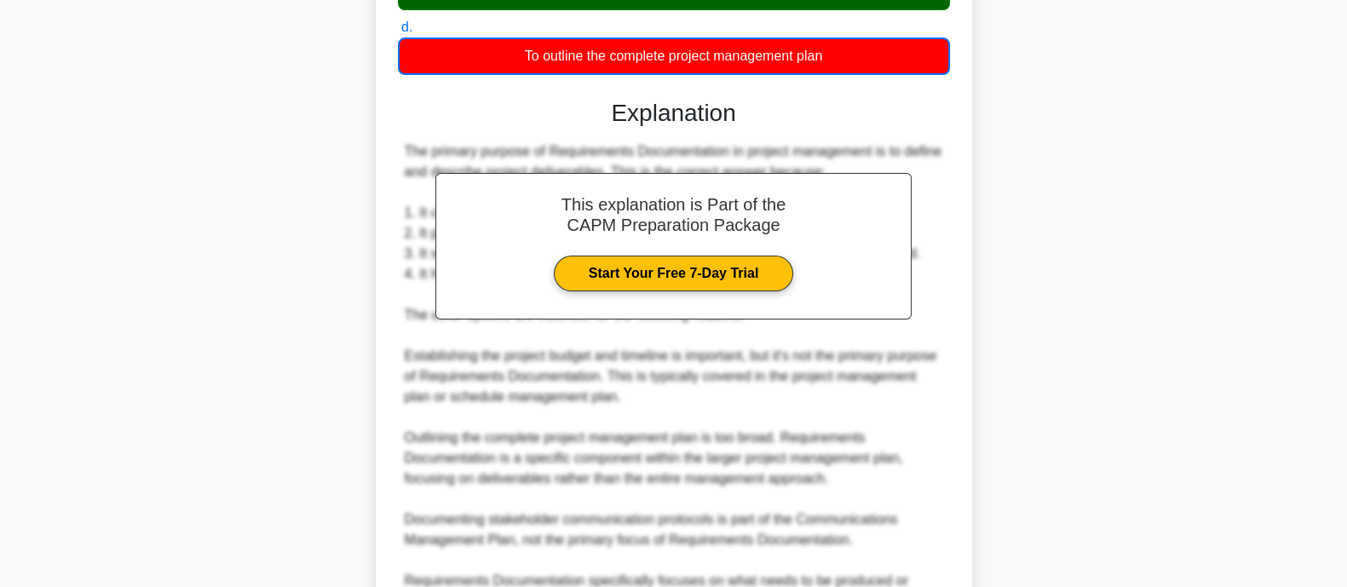
scroll to position [567, 0]
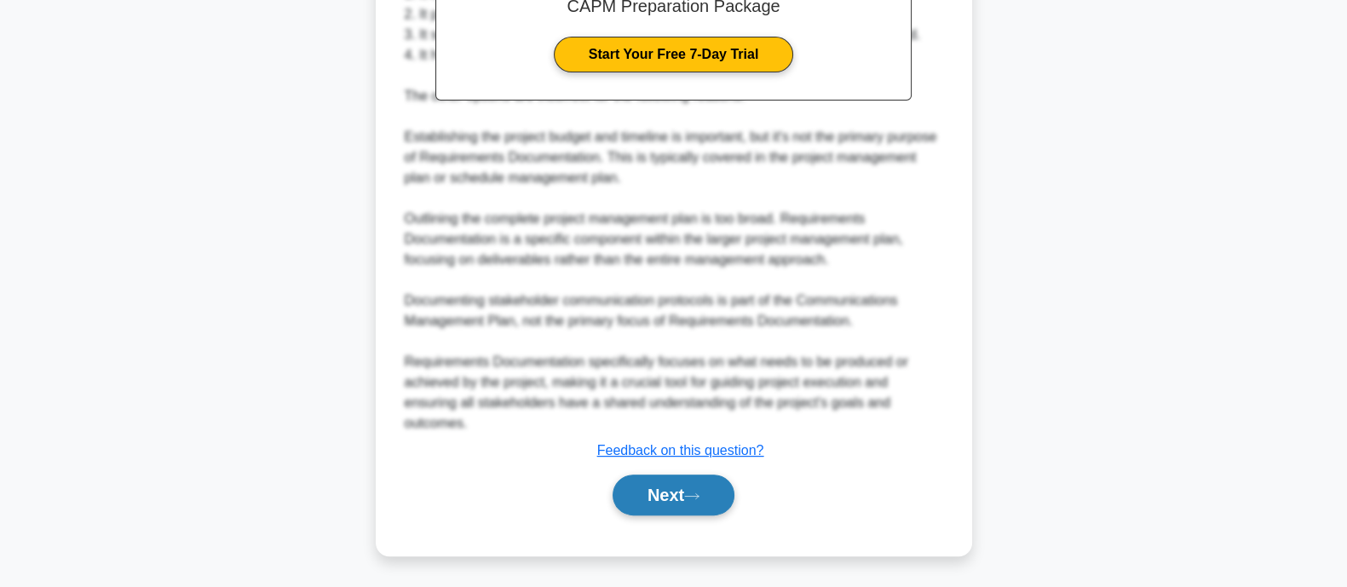
click at [665, 487] on button "Next" at bounding box center [674, 495] width 122 height 41
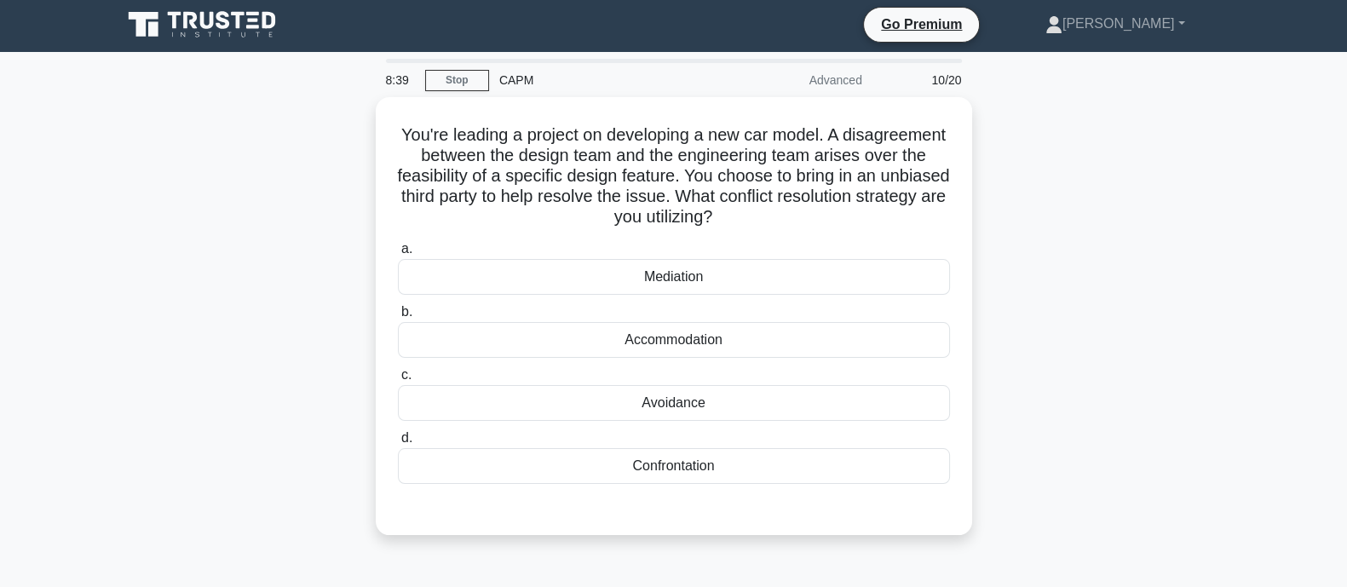
scroll to position [0, 0]
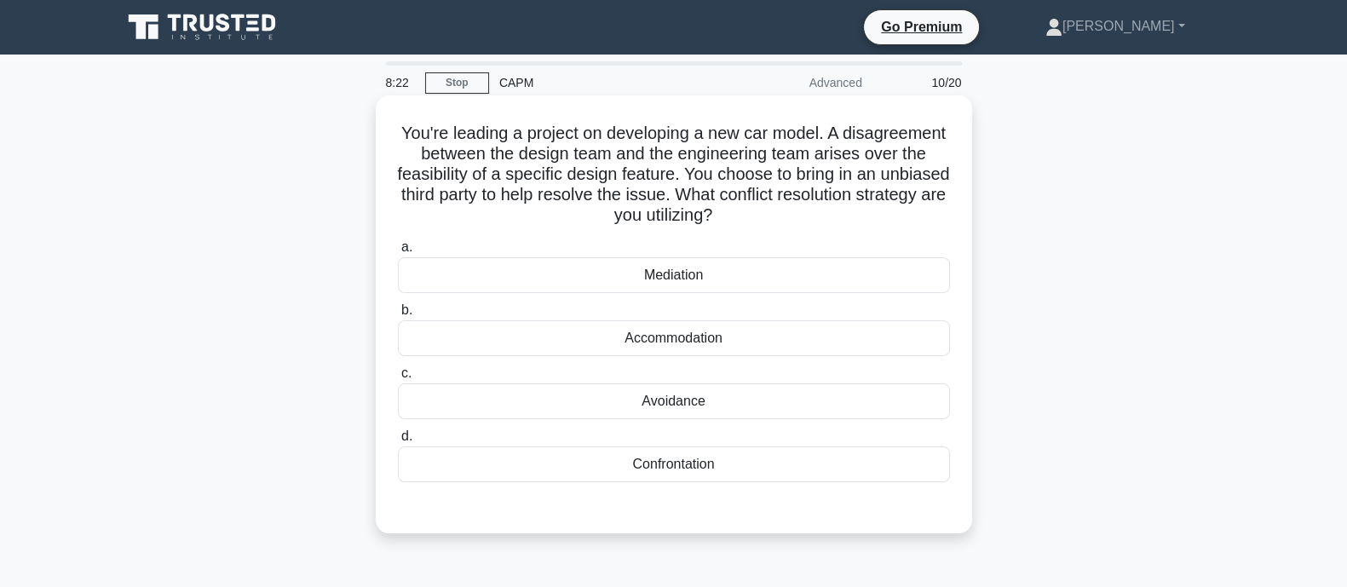
click at [703, 282] on div "Mediation" at bounding box center [674, 275] width 552 height 36
click at [398, 253] on input "a. Mediation" at bounding box center [398, 247] width 0 height 11
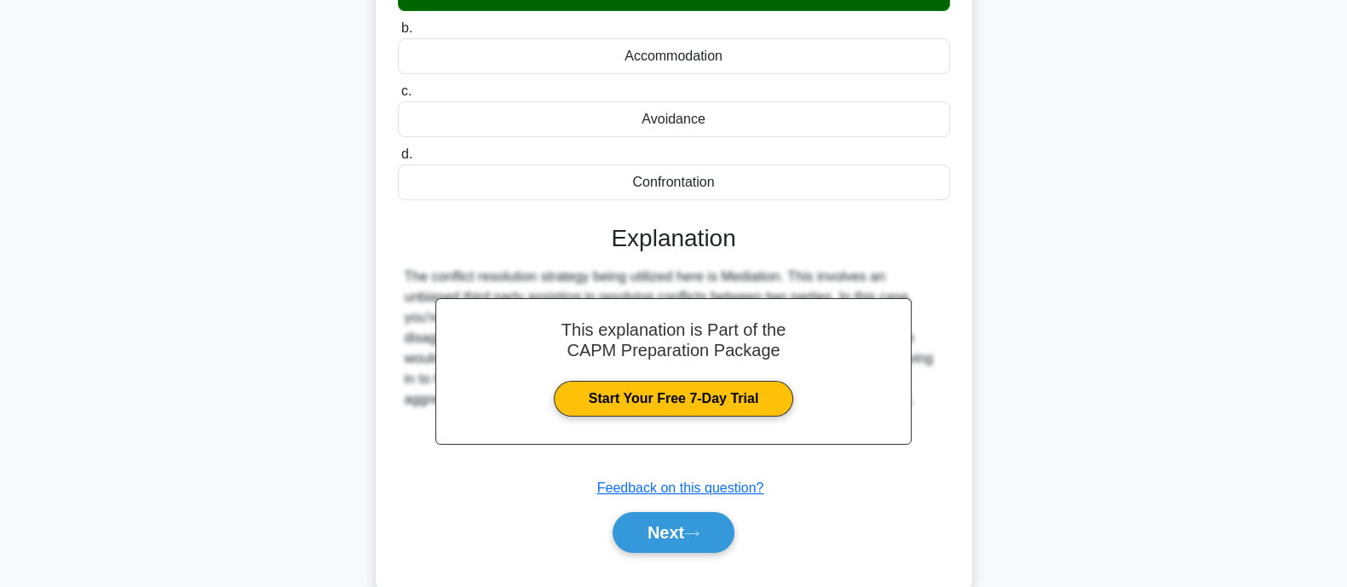
scroll to position [289, 0]
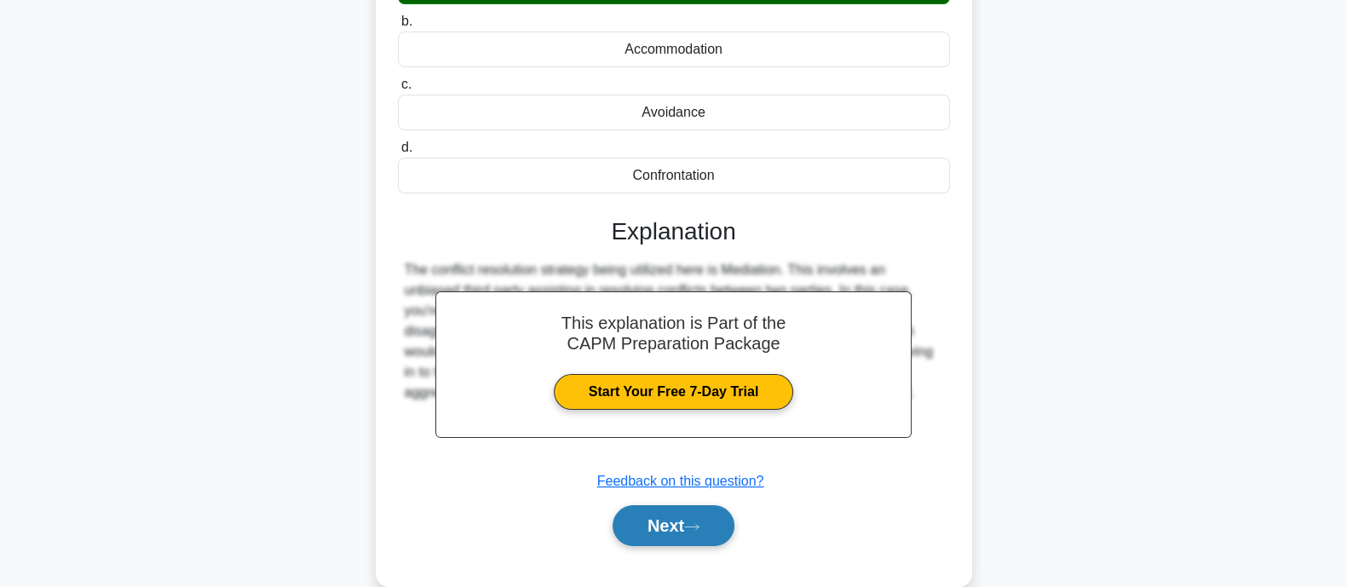
click at [694, 539] on button "Next" at bounding box center [674, 525] width 122 height 41
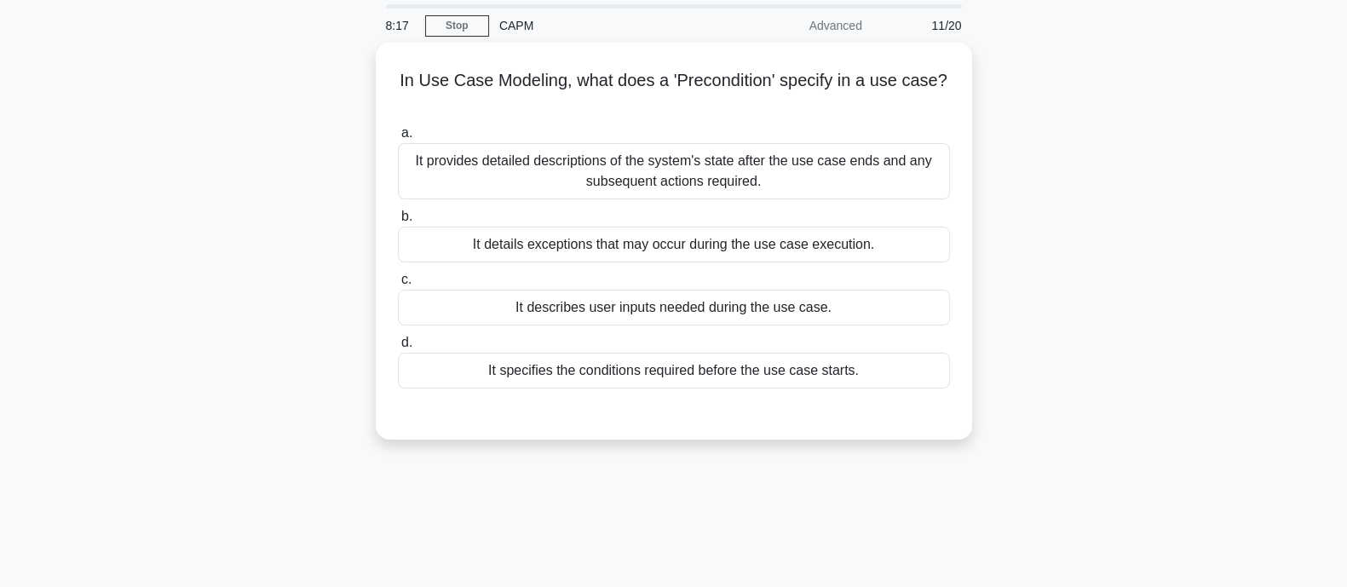
scroll to position [0, 0]
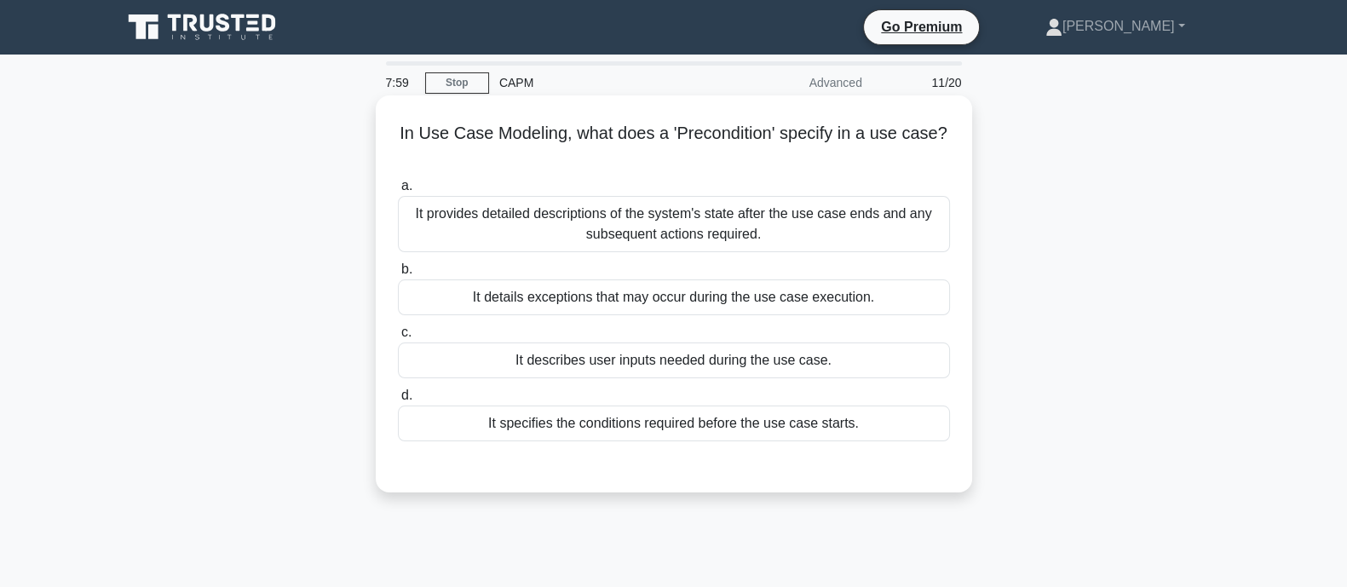
click at [611, 418] on div "It specifies the conditions required before the use case starts." at bounding box center [674, 424] width 552 height 36
click at [398, 401] on input "d. It specifies the conditions required before the use case starts." at bounding box center [398, 395] width 0 height 11
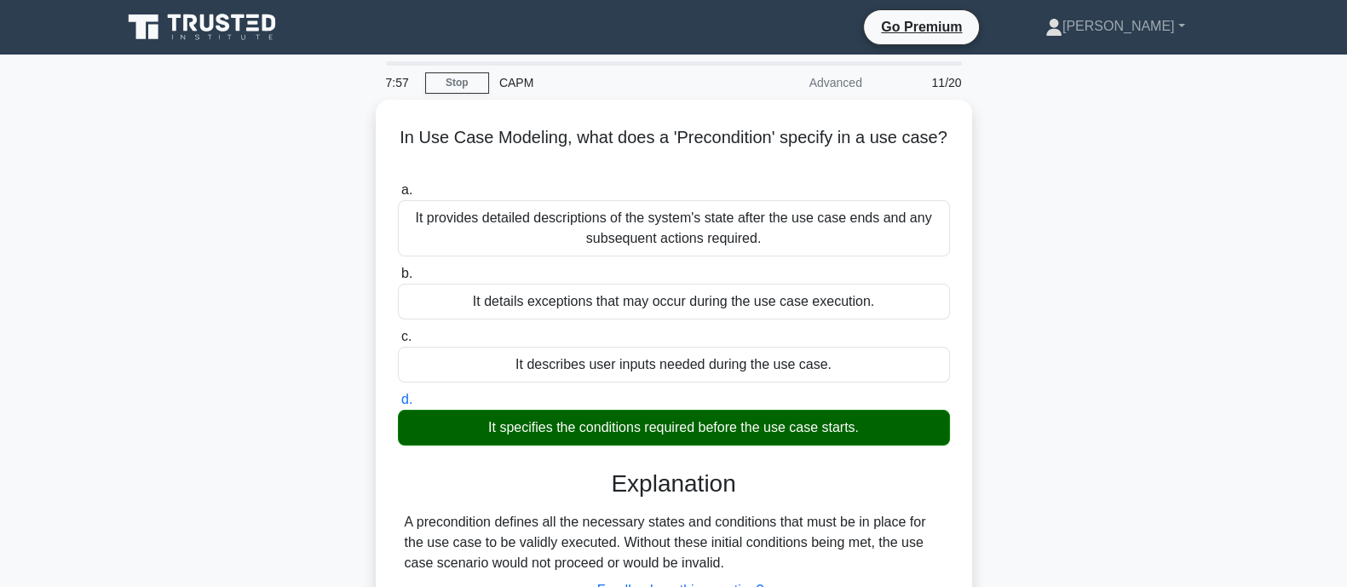
scroll to position [333, 0]
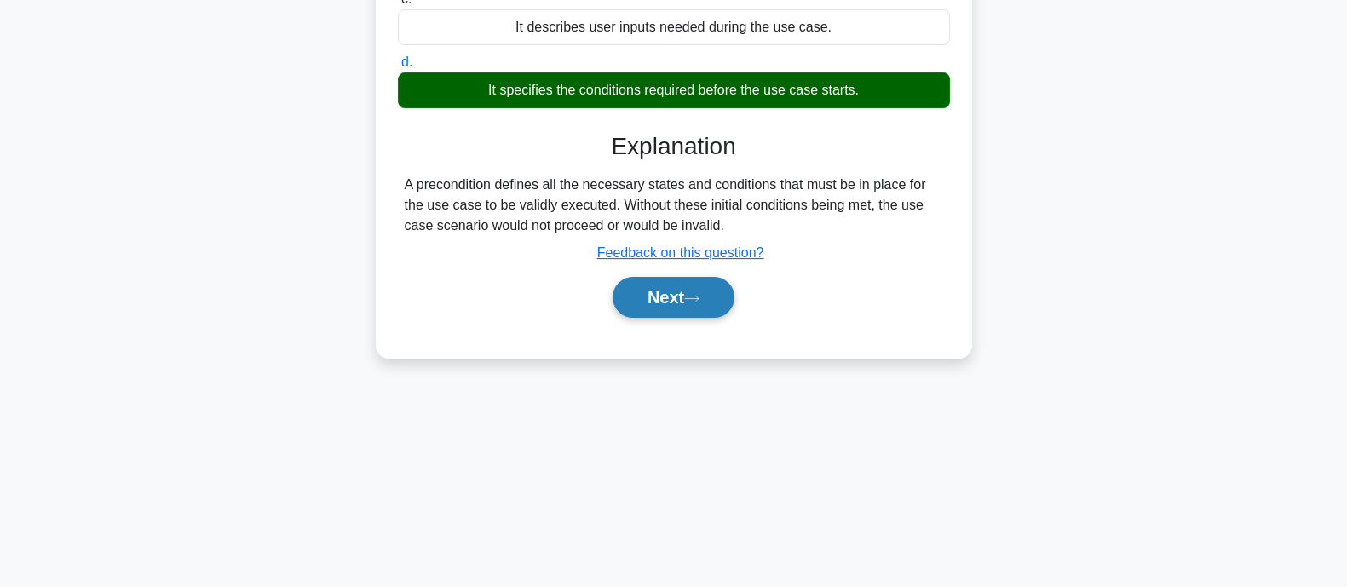
click at [700, 294] on icon at bounding box center [691, 298] width 15 height 9
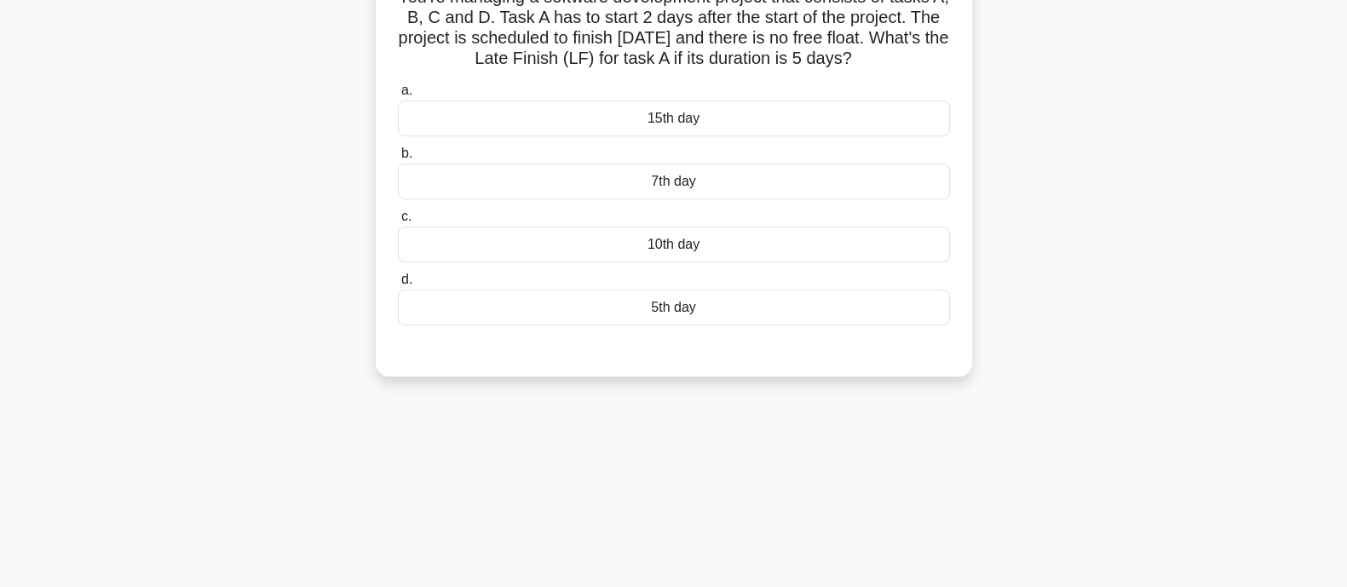
scroll to position [39, 0]
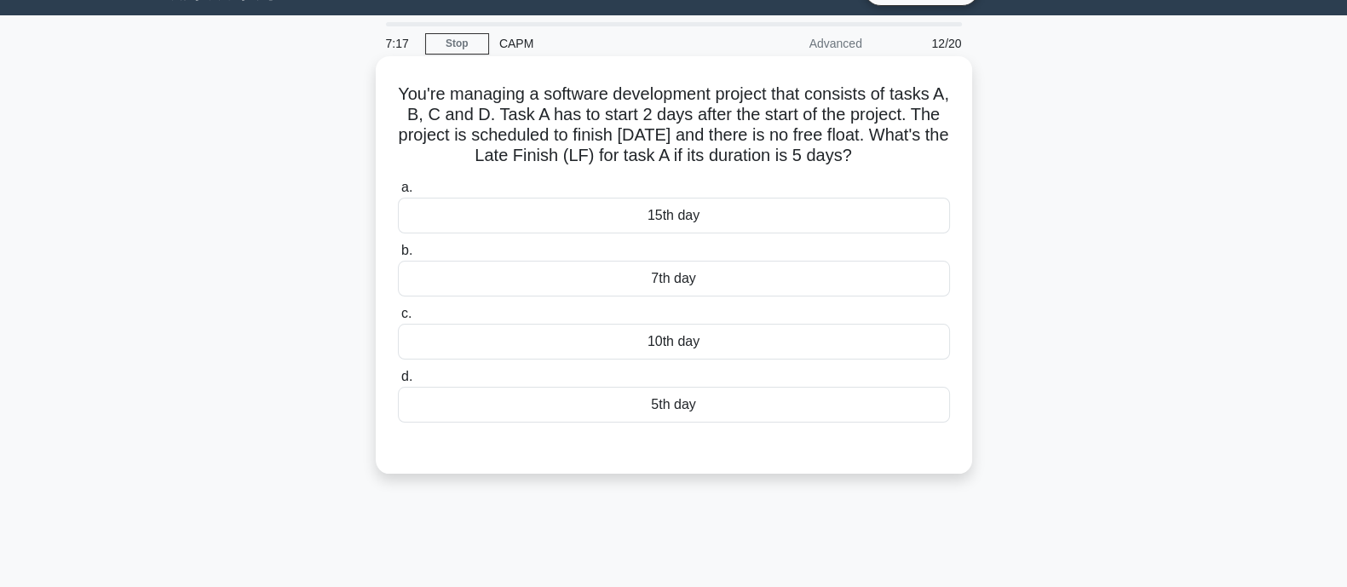
click at [660, 334] on div "10th day" at bounding box center [674, 342] width 552 height 36
click at [398, 320] on input "c. 10th day" at bounding box center [398, 313] width 0 height 11
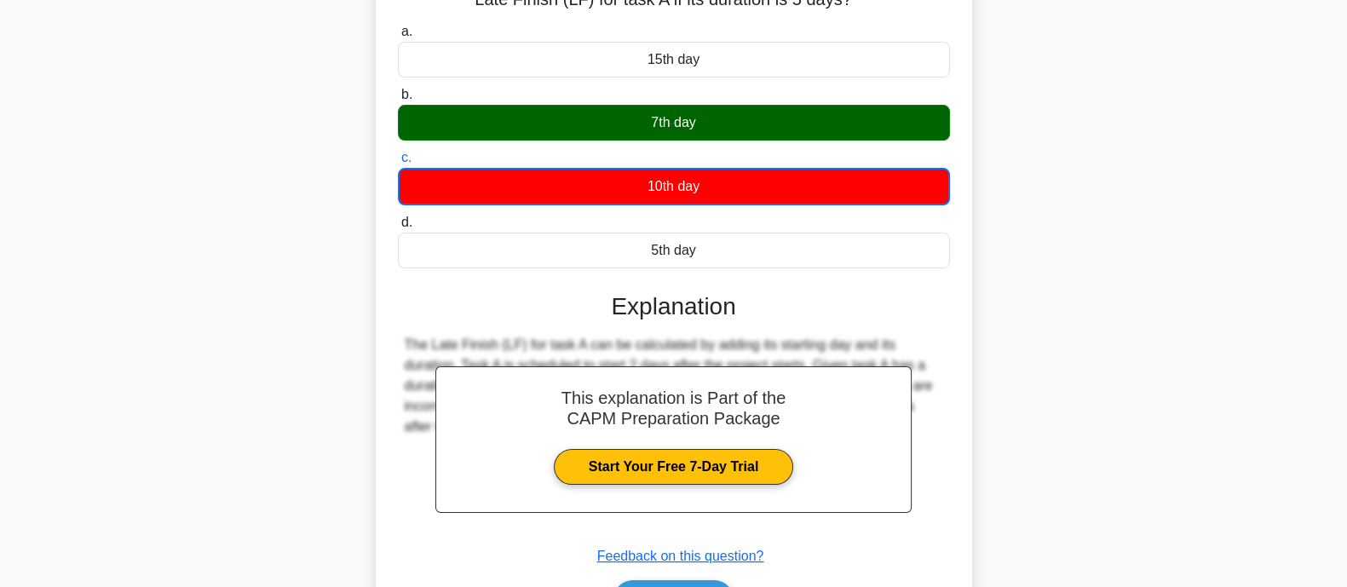
scroll to position [333, 0]
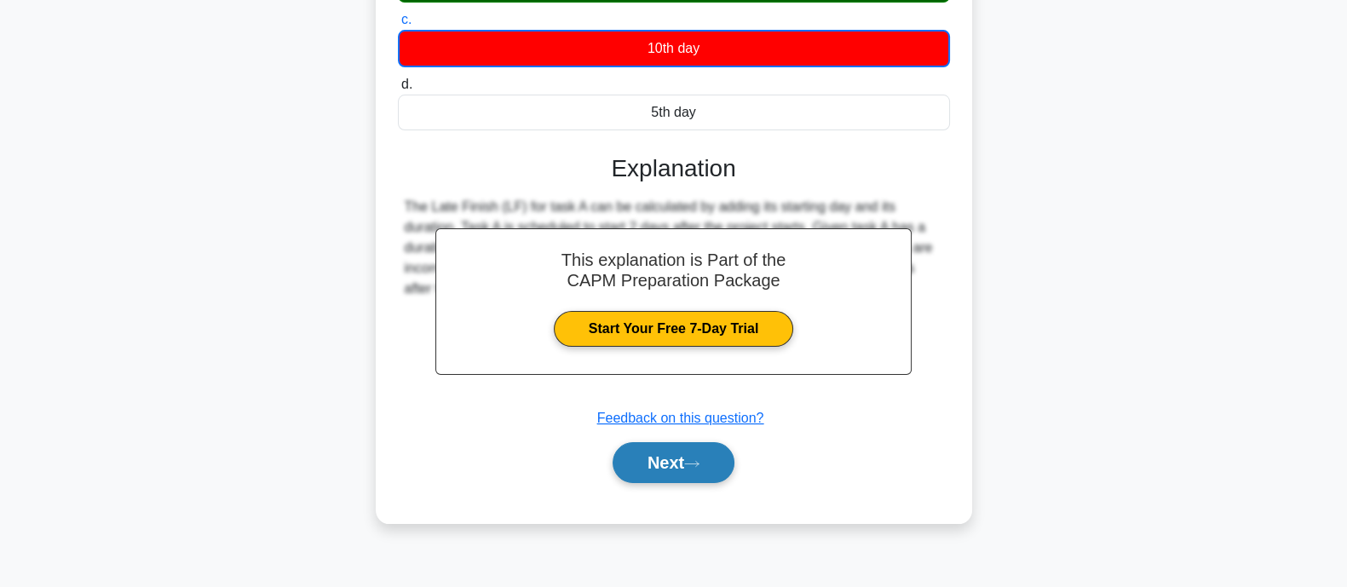
drag, startPoint x: 706, startPoint y: 483, endPoint x: 699, endPoint y: 467, distance: 17.6
click at [699, 467] on div "Next" at bounding box center [674, 462] width 552 height 55
click at [699, 467] on button "Next" at bounding box center [674, 462] width 122 height 41
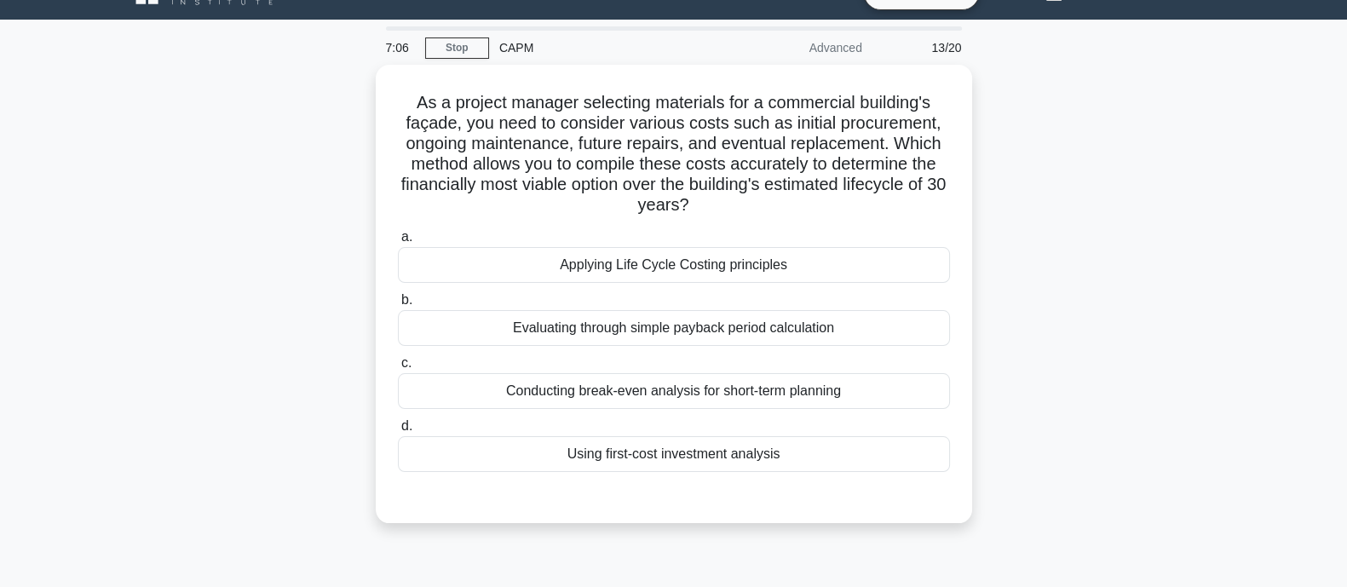
scroll to position [31, 0]
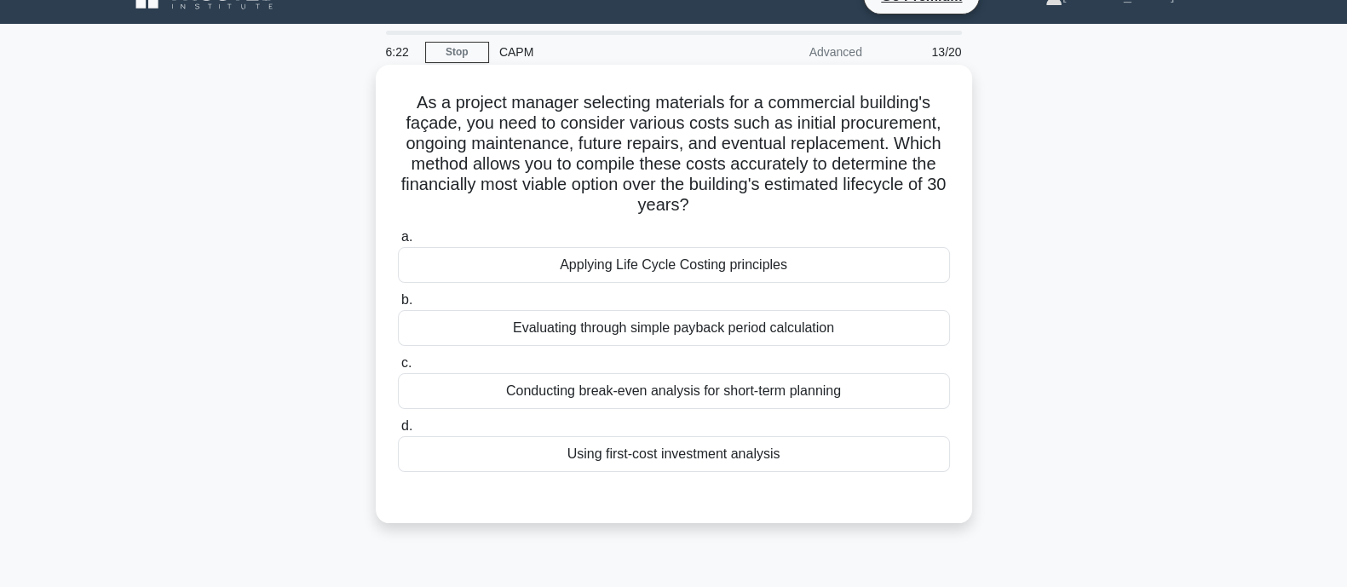
click at [942, 274] on div "Applying Life Cycle Costing principles" at bounding box center [674, 265] width 552 height 36
click at [398, 243] on input "a. Applying Life Cycle Costing principles" at bounding box center [398, 237] width 0 height 11
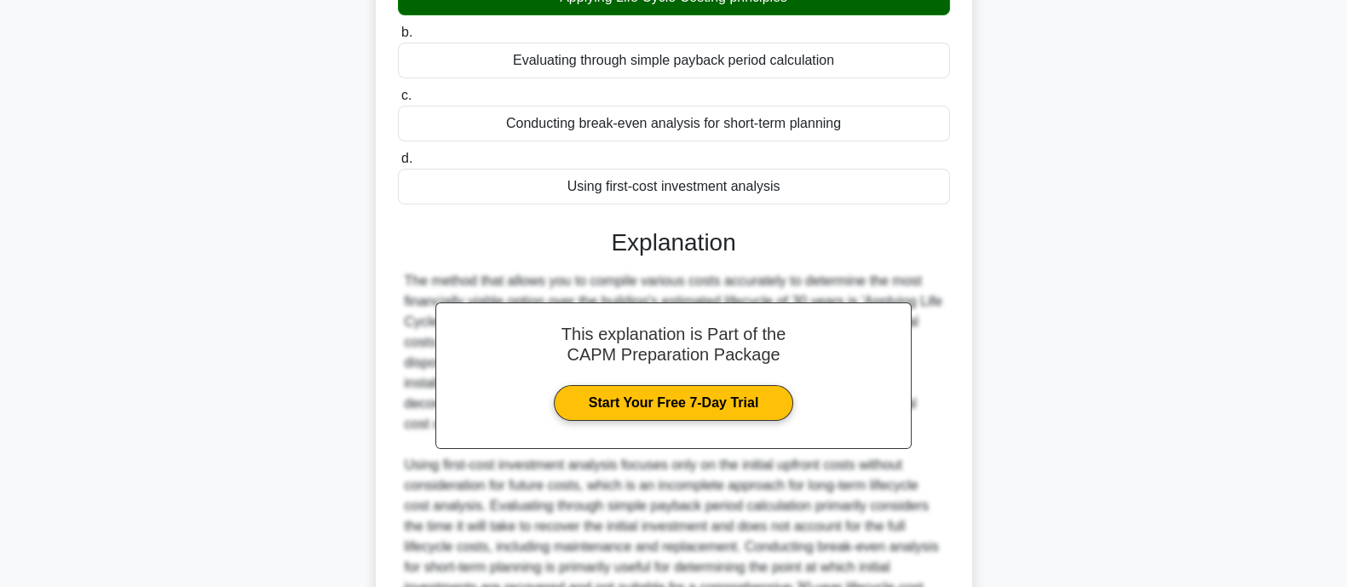
scroll to position [482, 0]
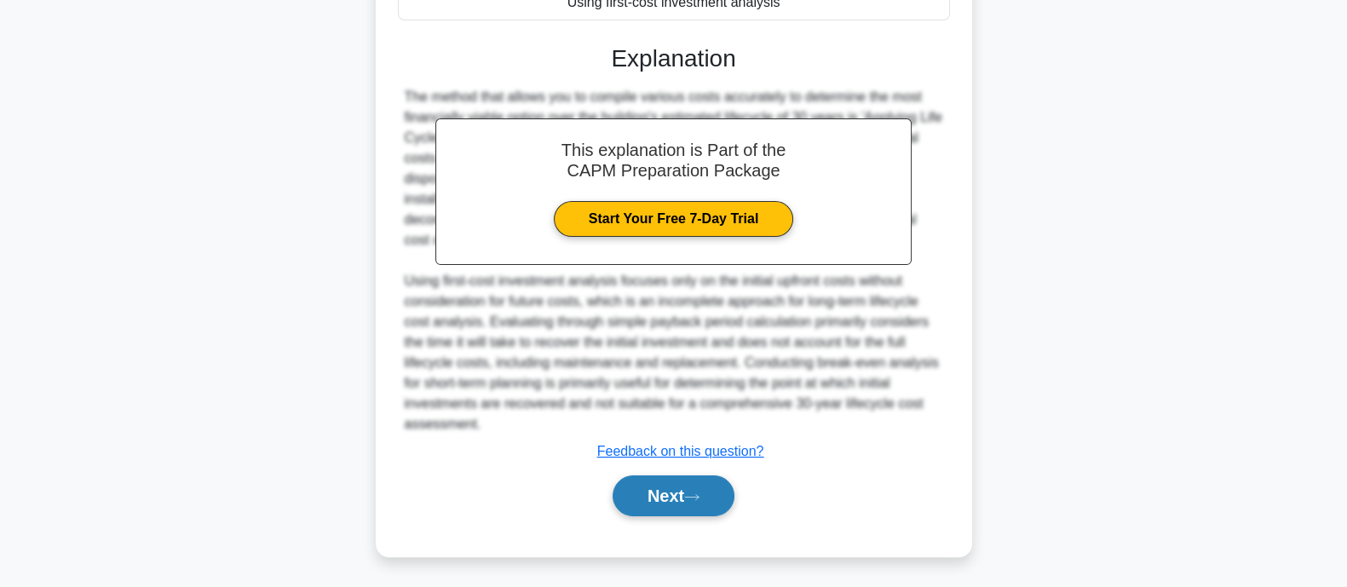
click at [687, 501] on button "Next" at bounding box center [674, 496] width 122 height 41
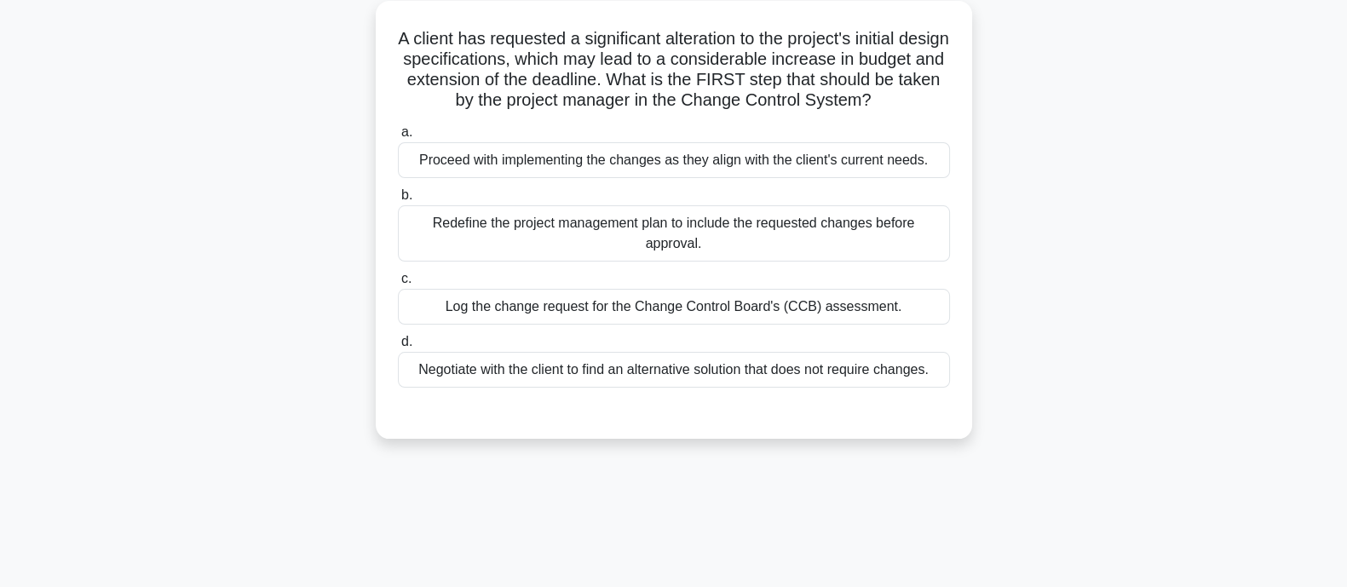
scroll to position [21, 0]
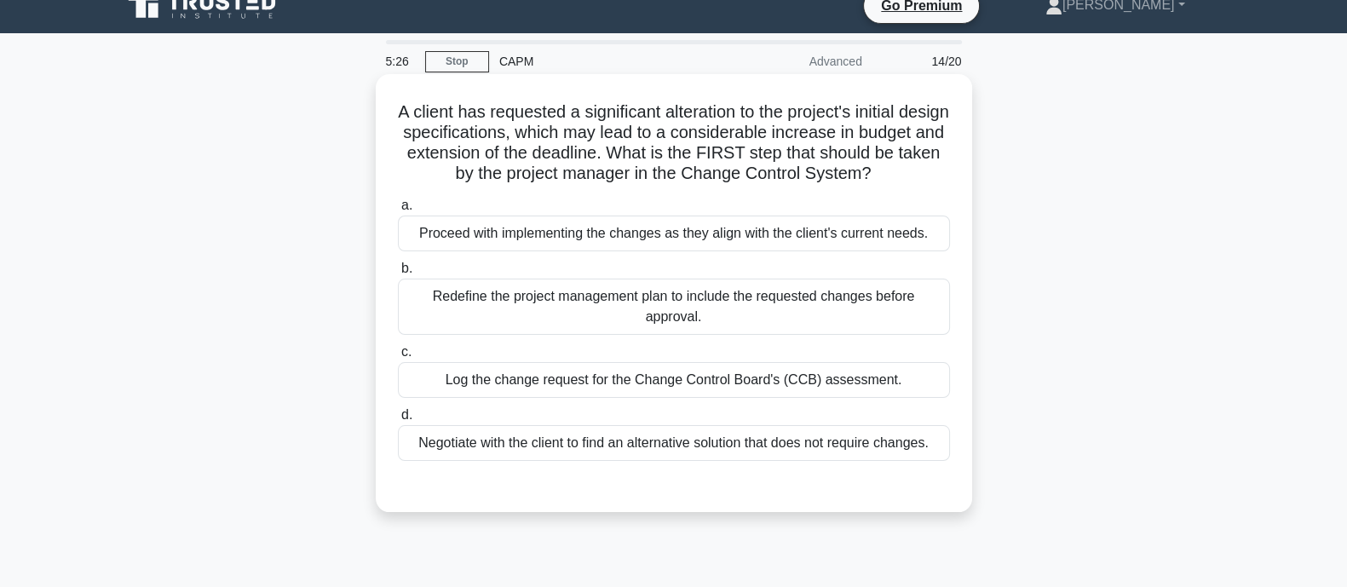
click at [717, 398] on div "Log the change request for the Change Control Board's (CCB) assessment." at bounding box center [674, 380] width 552 height 36
click at [398, 358] on input "c. Log the change request for the Change Control Board's (CCB) assessment." at bounding box center [398, 352] width 0 height 11
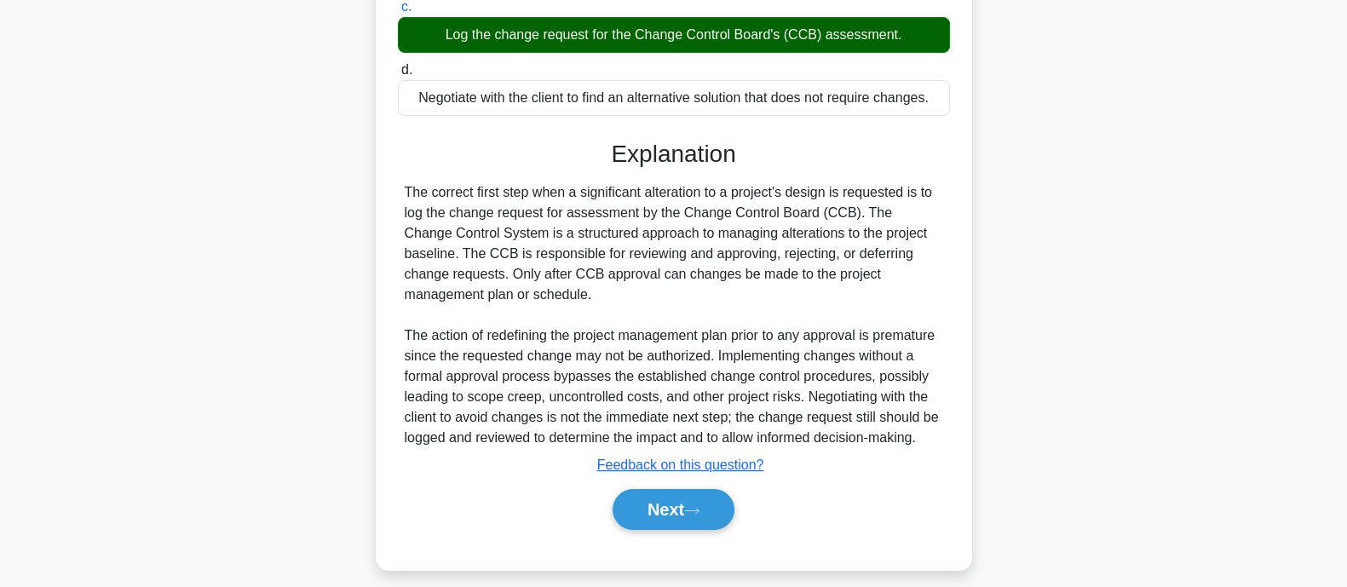
scroll to position [401, 0]
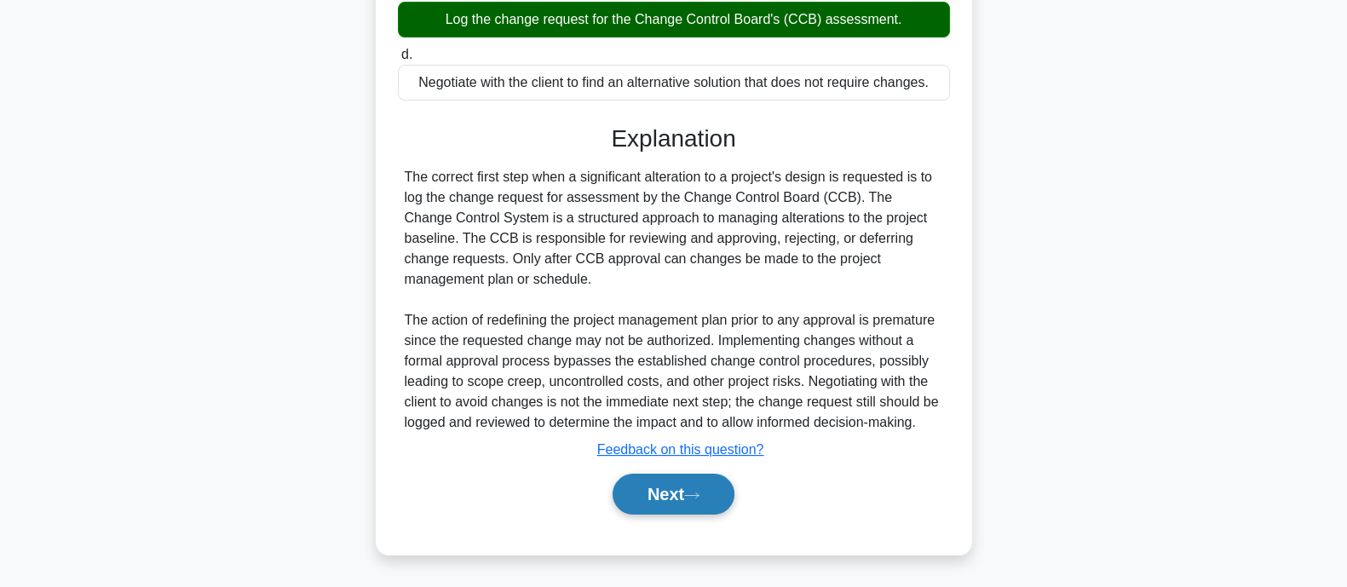
click at [661, 497] on button "Next" at bounding box center [674, 494] width 122 height 41
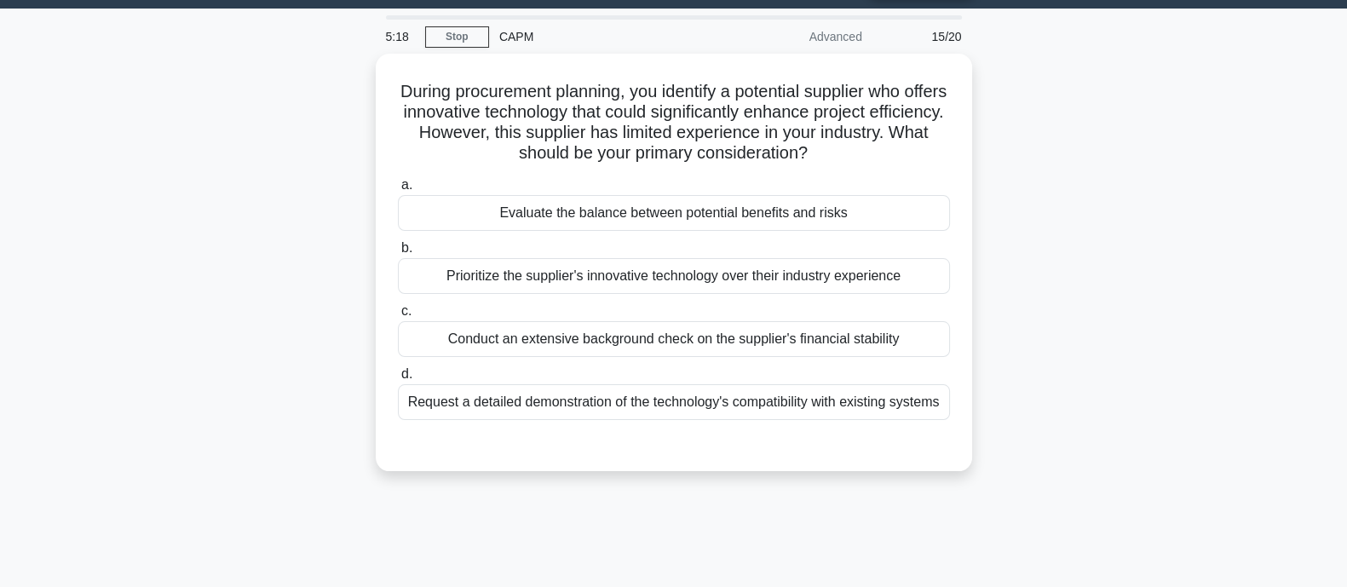
scroll to position [43, 0]
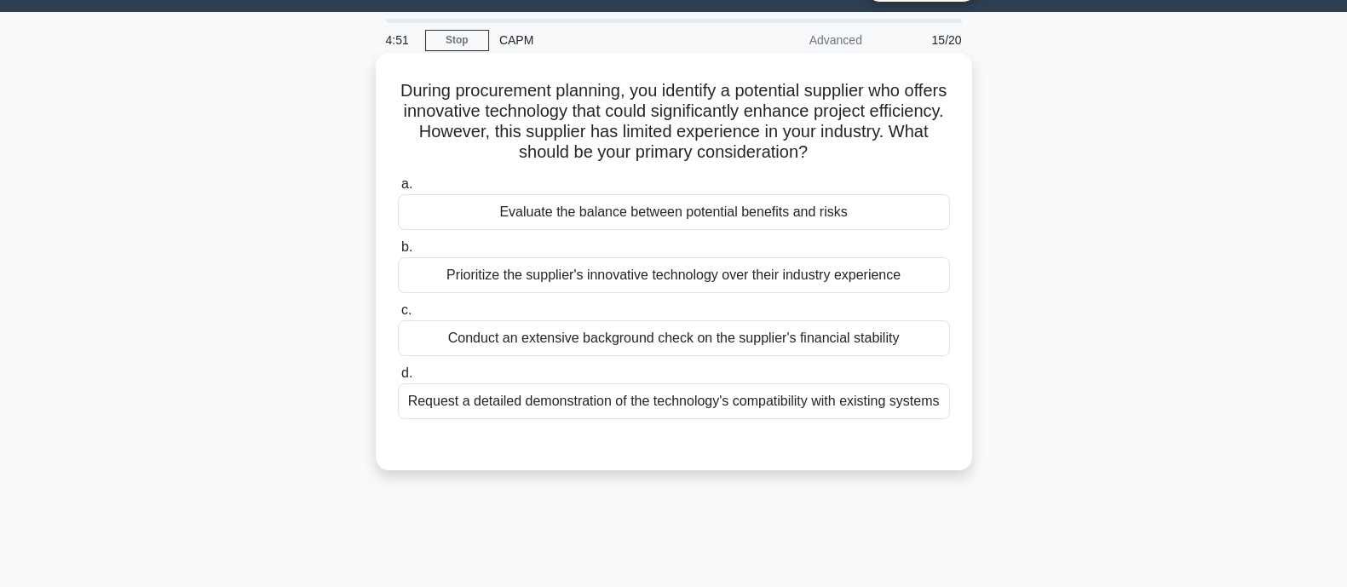
click at [694, 413] on div "Request a detailed demonstration of the technology's compatibility with existin…" at bounding box center [674, 401] width 552 height 36
click at [398, 379] on input "d. Request a detailed demonstration of the technology's compatibility with exis…" at bounding box center [398, 373] width 0 height 11
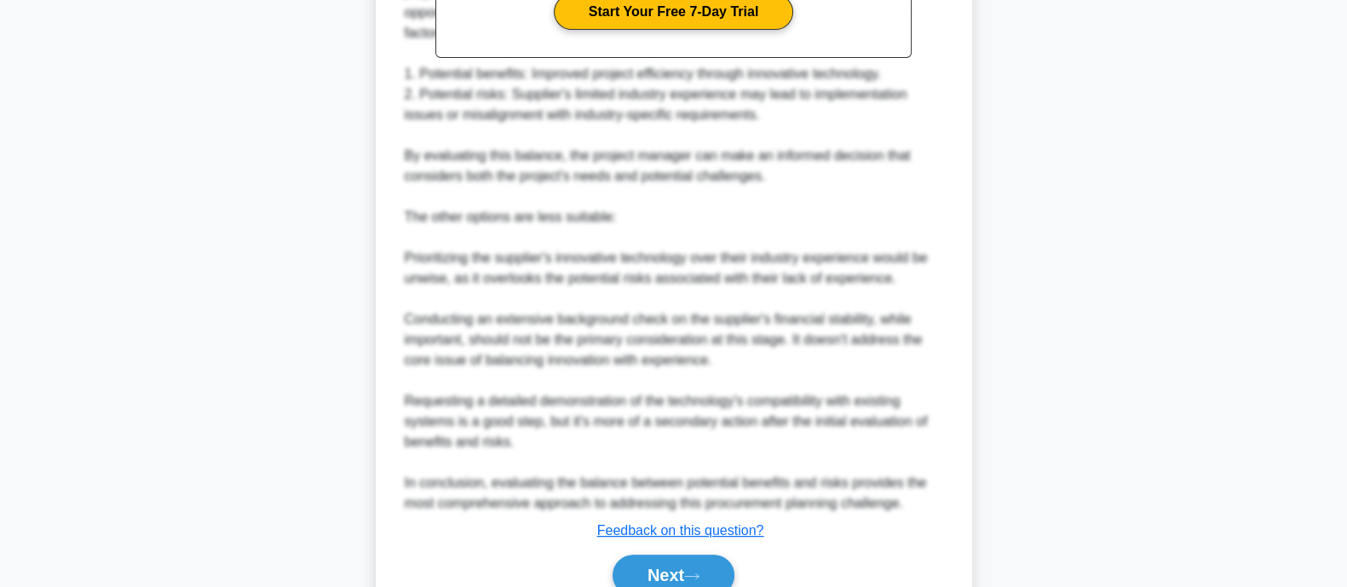
scroll to position [750, 0]
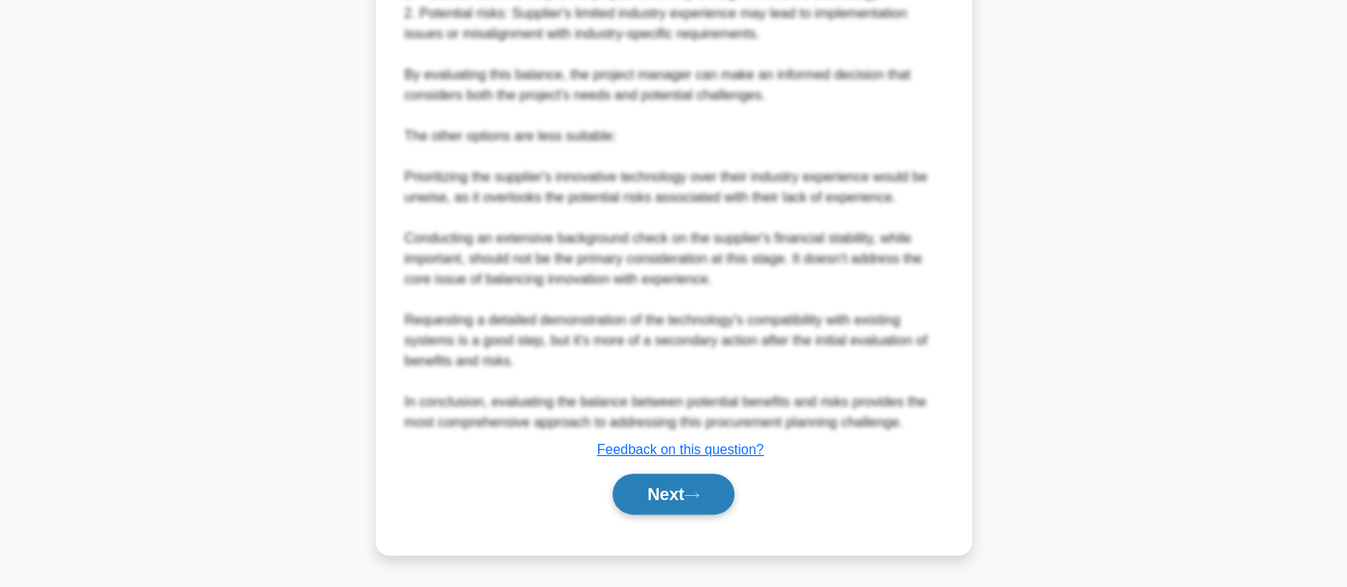
click at [705, 479] on button "Next" at bounding box center [674, 494] width 122 height 41
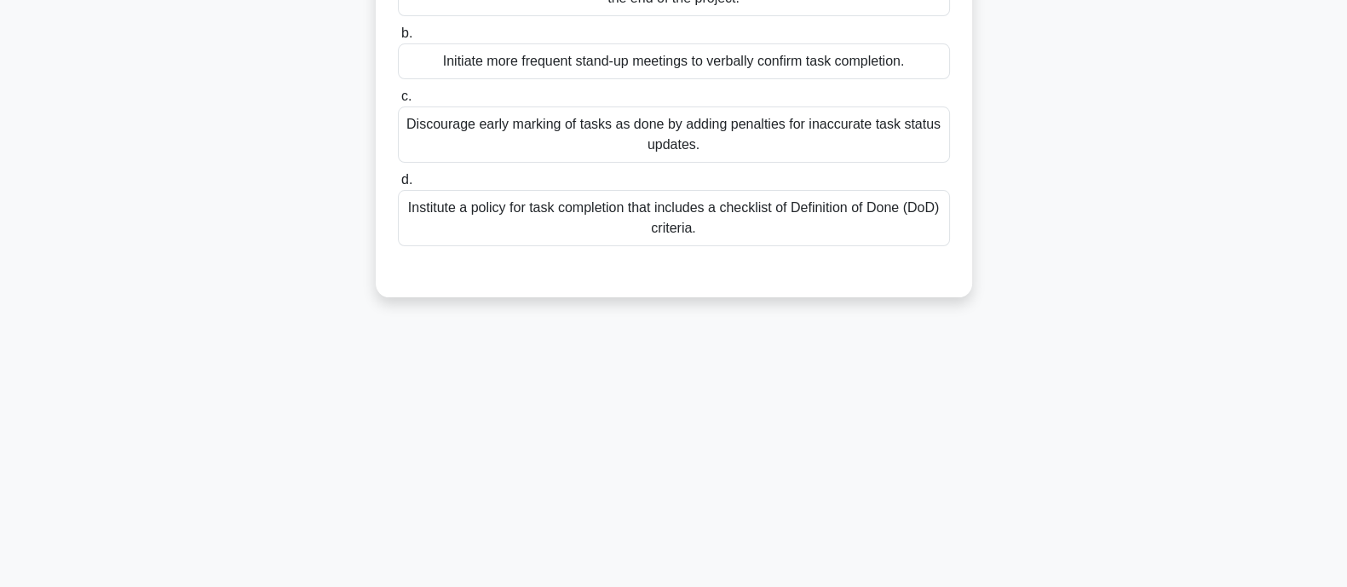
scroll to position [303, 0]
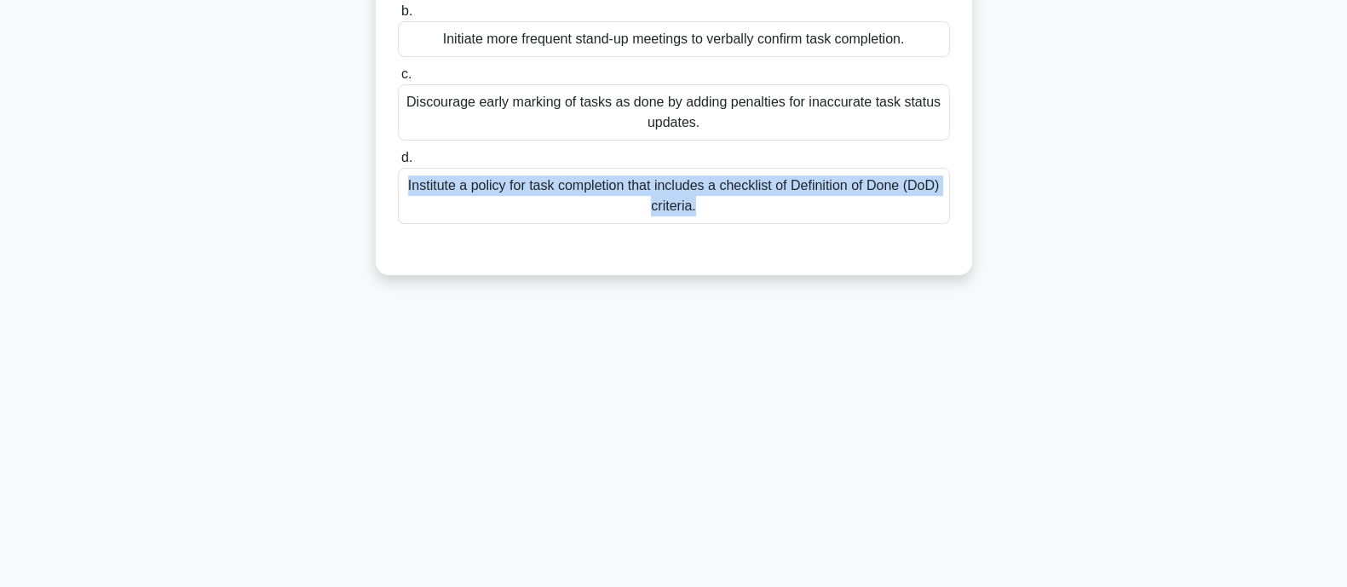
drag, startPoint x: 1340, startPoint y: 284, endPoint x: 1359, endPoint y: 153, distance: 132.7
click at [1346, 153] on html "Go Premium Hazel" at bounding box center [673, 157] width 1347 height 920
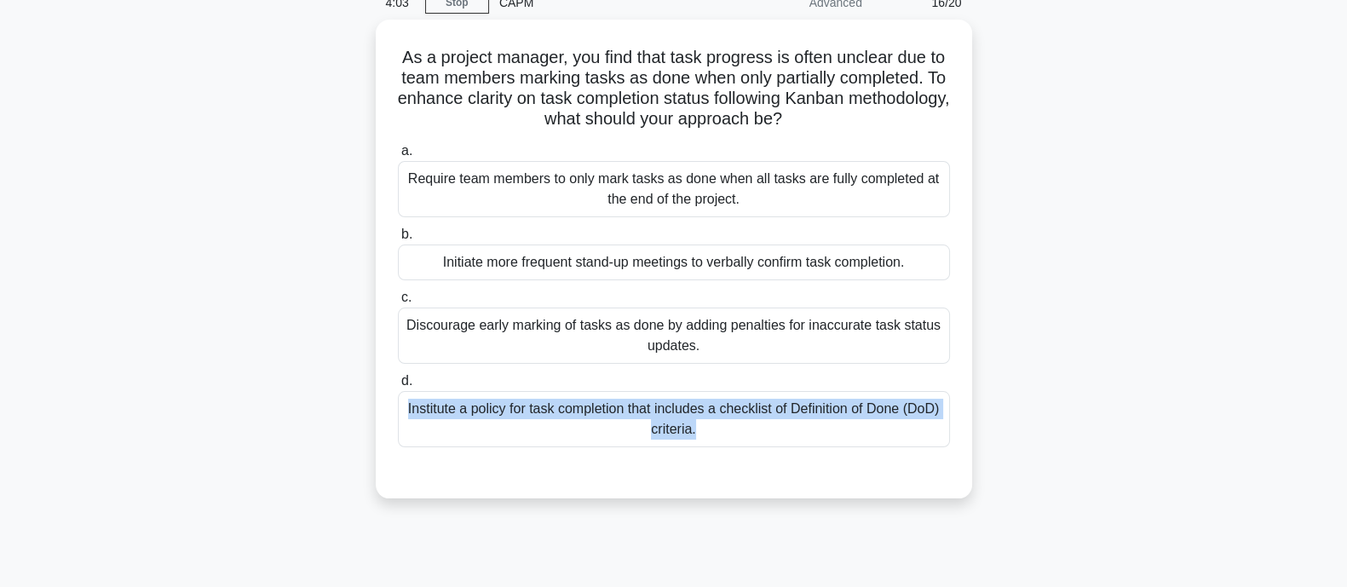
scroll to position [78, 0]
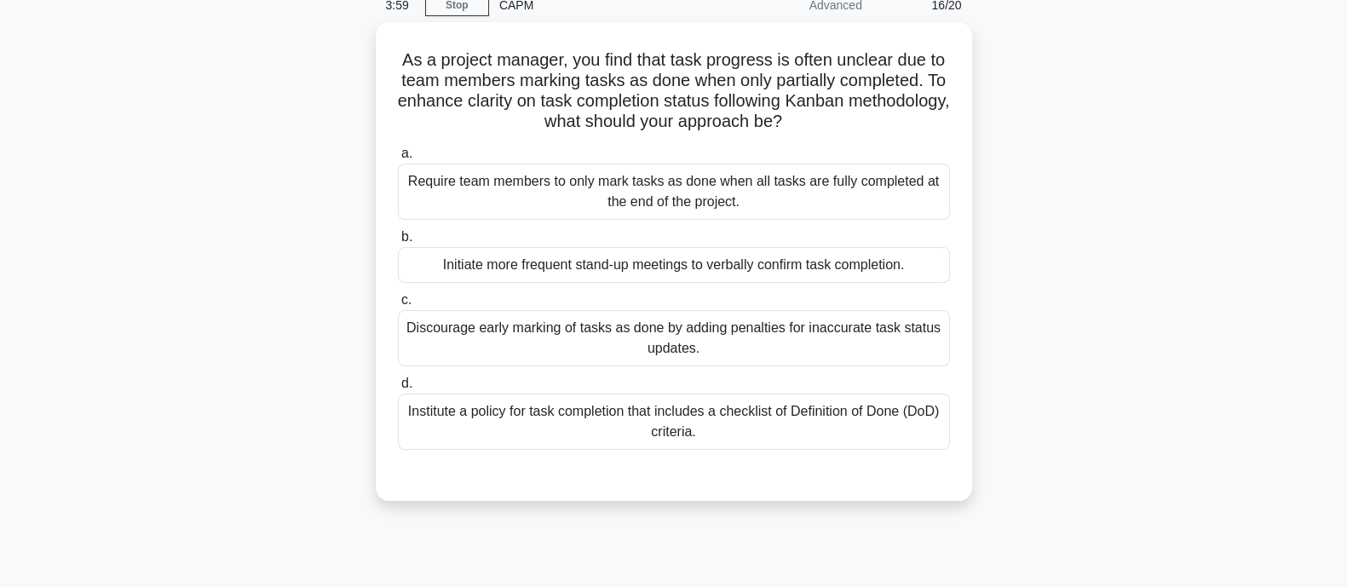
click at [1260, 159] on main "3:59 Stop CAPM Advanced 16/20 As a project manager, you find that task progress…" at bounding box center [673, 410] width 1347 height 866
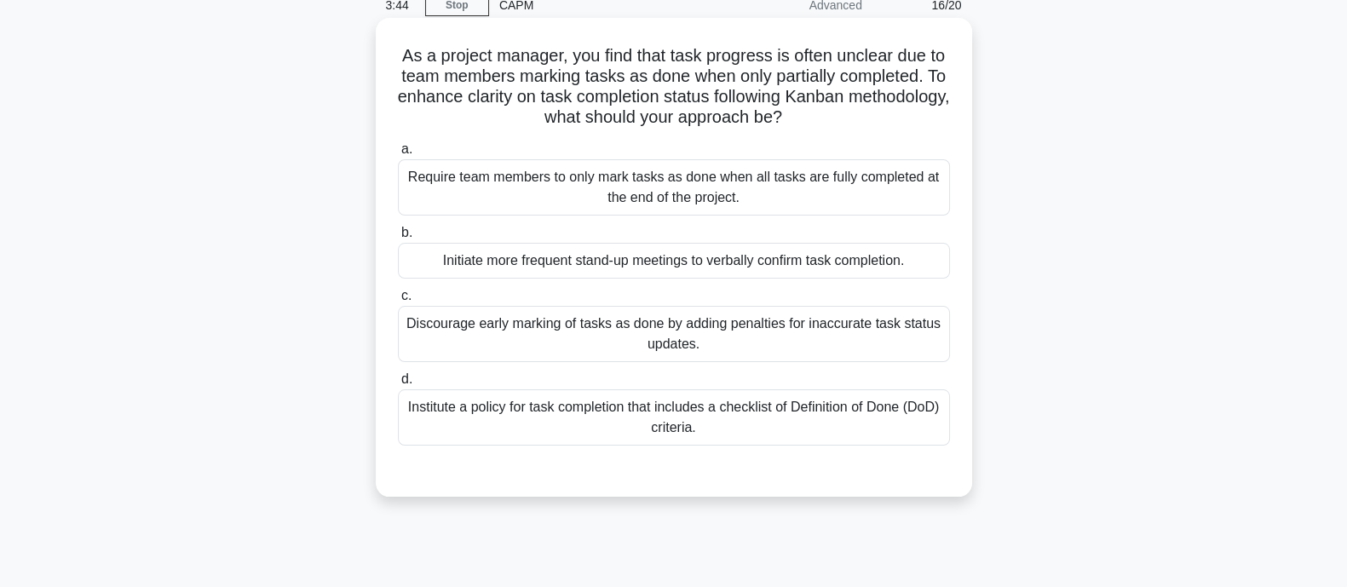
click at [763, 271] on div "Initiate more frequent stand-up meetings to verbally confirm task completion." at bounding box center [674, 261] width 552 height 36
click at [398, 239] on input "b. Initiate more frequent stand-up meetings to verbally confirm task completion." at bounding box center [398, 233] width 0 height 11
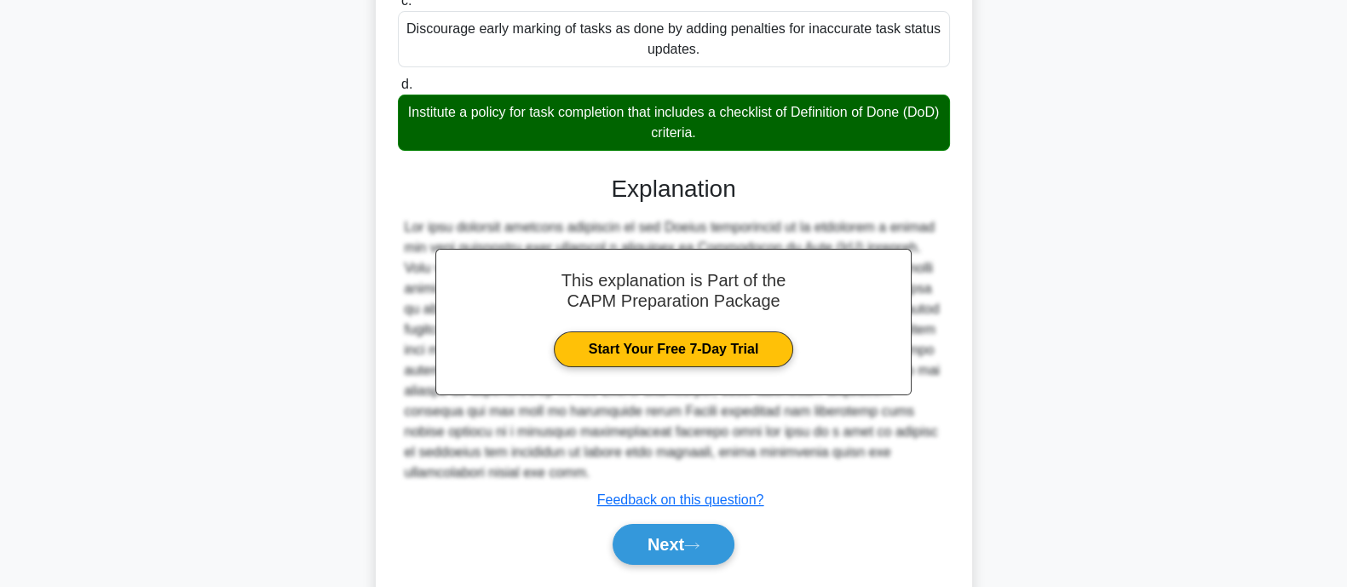
scroll to position [423, 0]
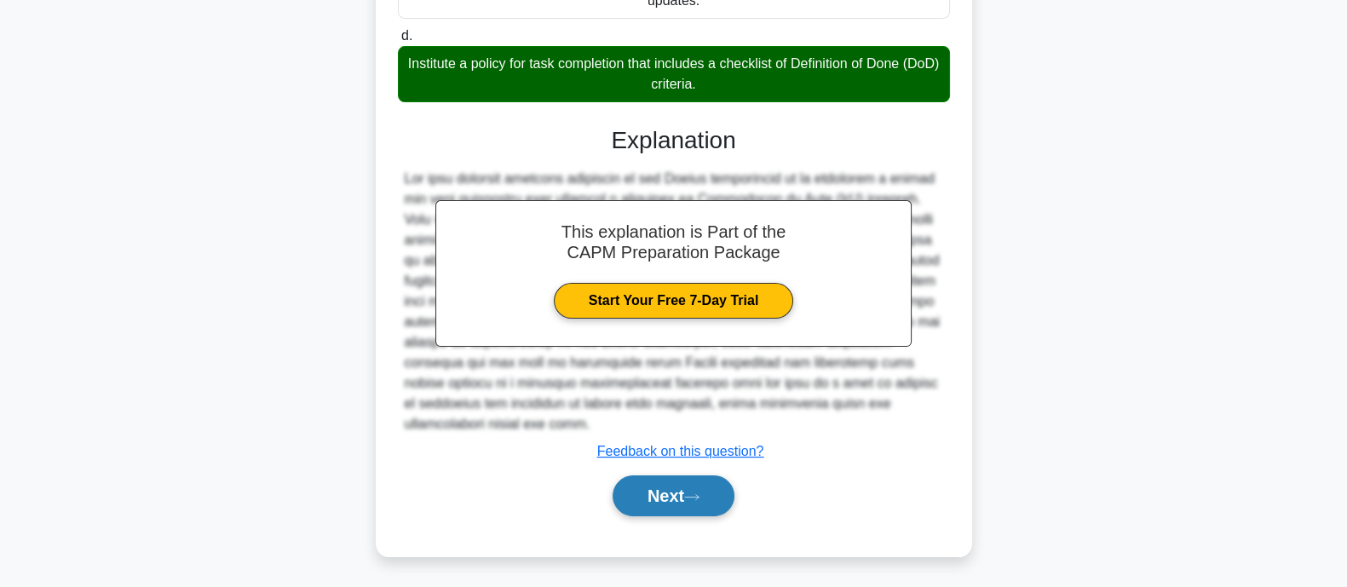
click at [697, 503] on button "Next" at bounding box center [674, 496] width 122 height 41
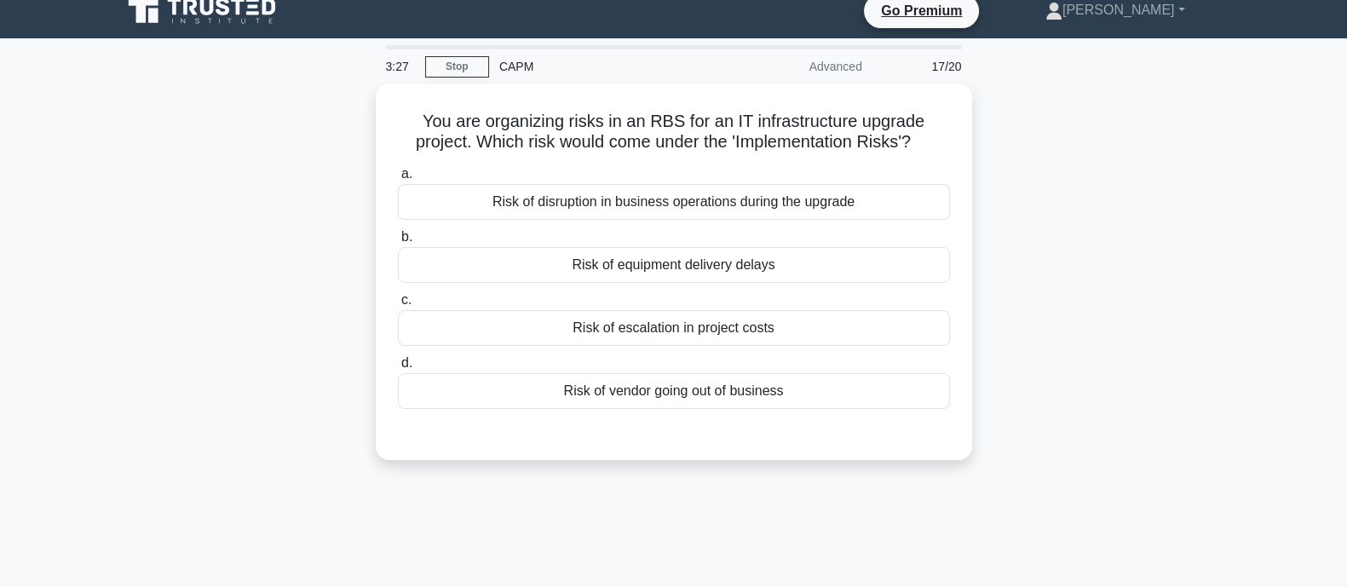
scroll to position [0, 0]
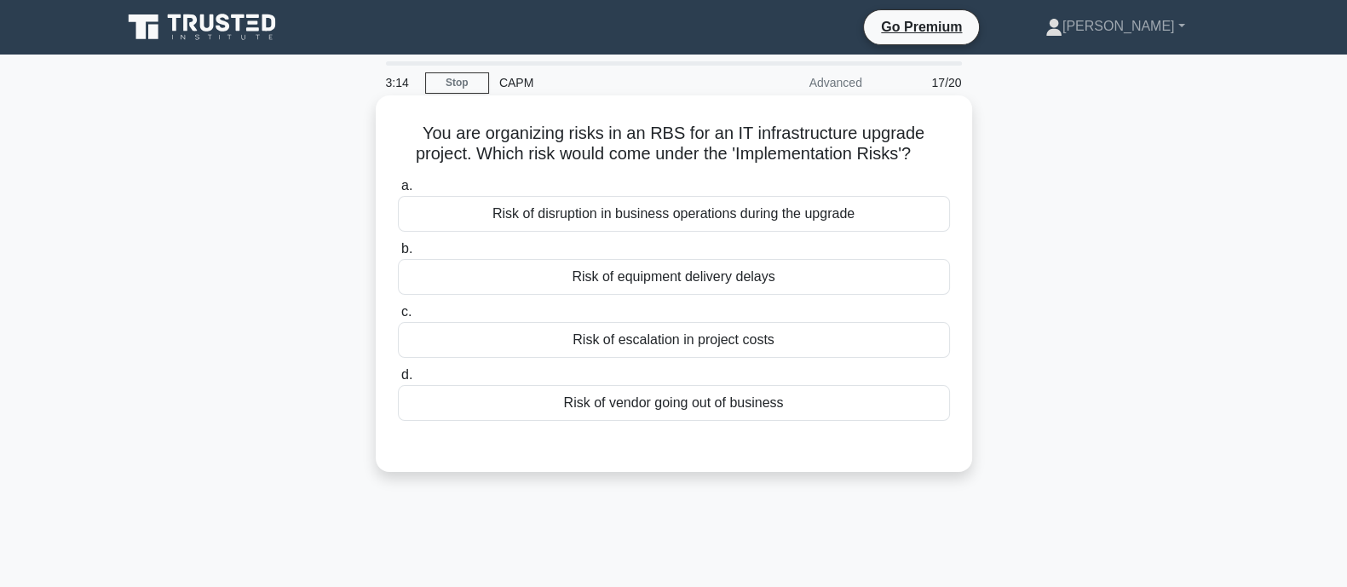
click at [797, 211] on div "Risk of disruption in business operations during the upgrade" at bounding box center [674, 214] width 552 height 36
click at [398, 192] on input "a. Risk of disruption in business operations during the upgrade" at bounding box center [398, 186] width 0 height 11
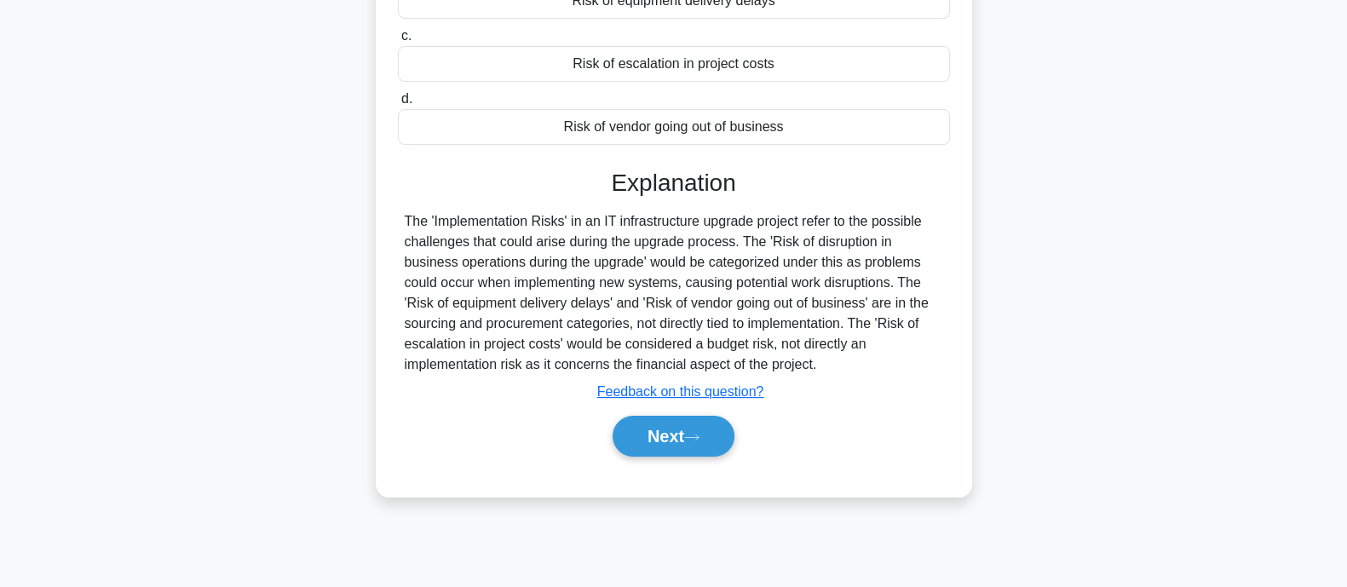
scroll to position [333, 0]
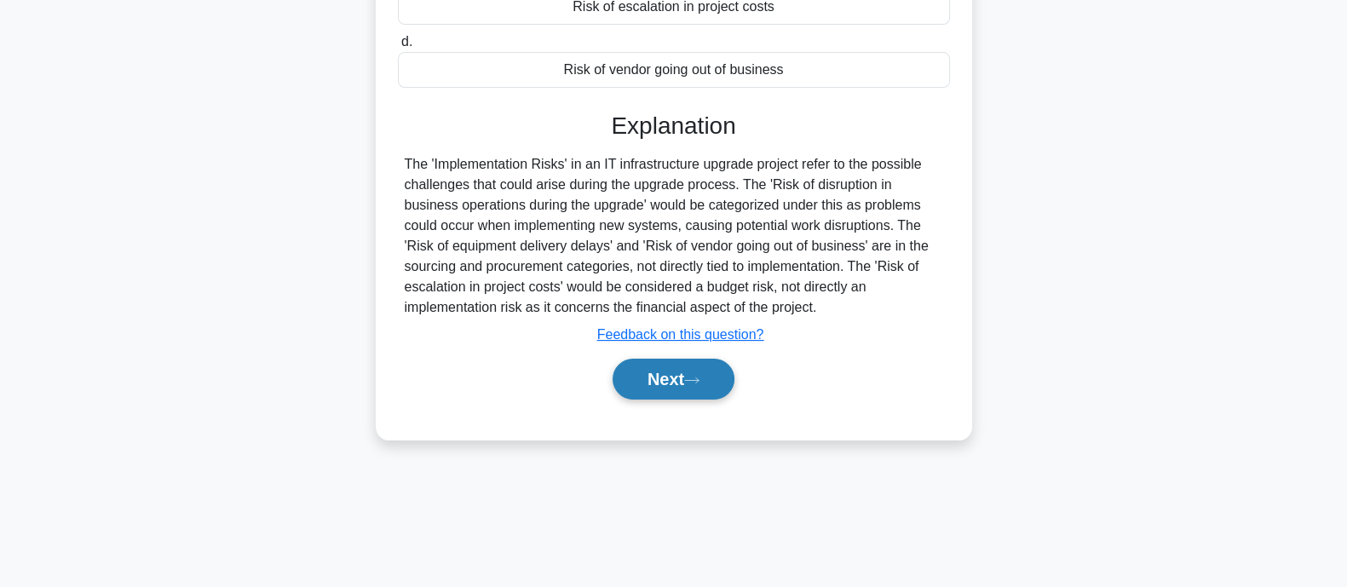
click at [695, 372] on button "Next" at bounding box center [674, 379] width 122 height 41
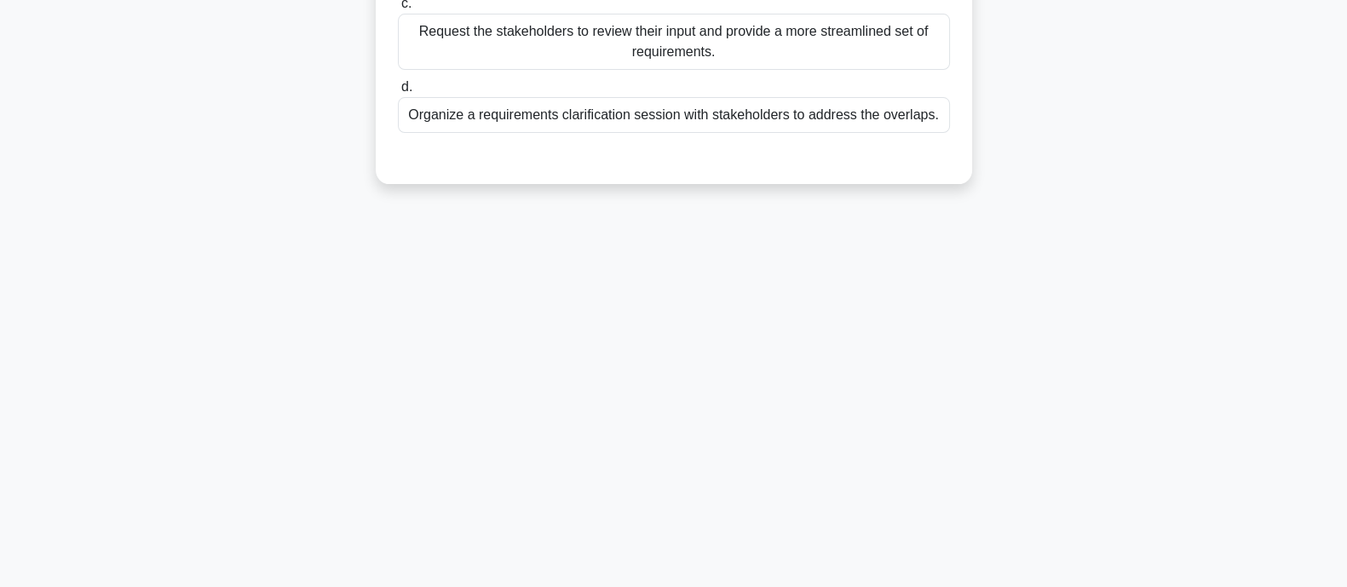
scroll to position [0, 0]
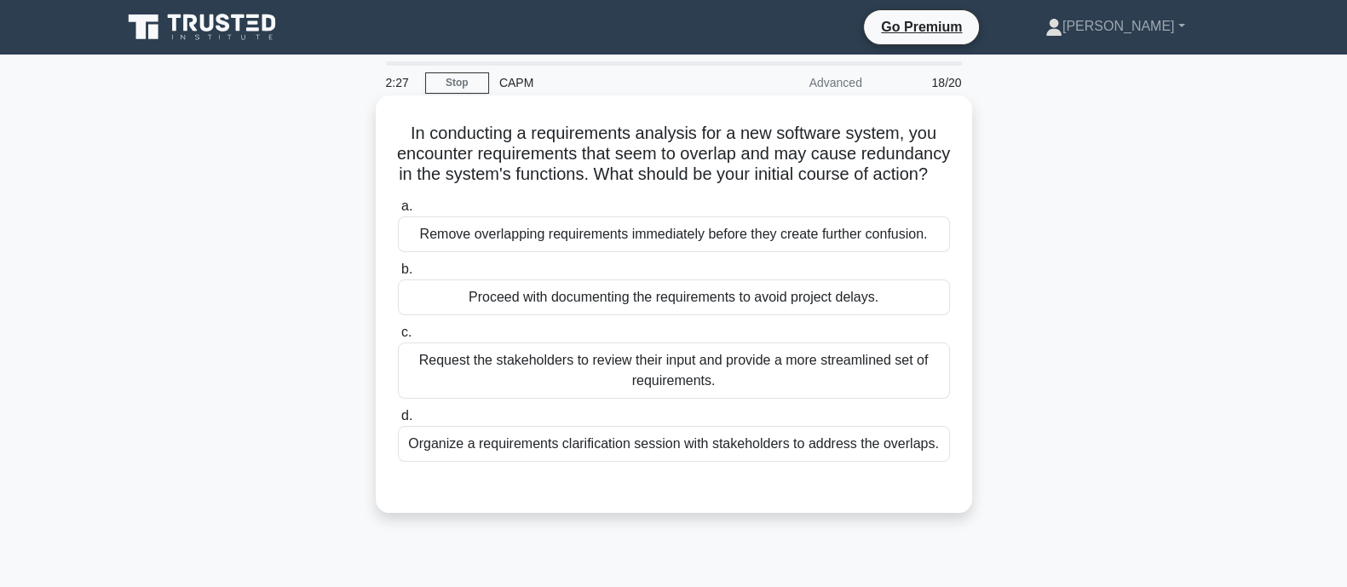
click at [620, 252] on div "Remove overlapping requirements immediately before they create further confusio…" at bounding box center [674, 234] width 552 height 36
click at [398, 212] on input "a. Remove overlapping requirements immediately before they create further confu…" at bounding box center [398, 206] width 0 height 11
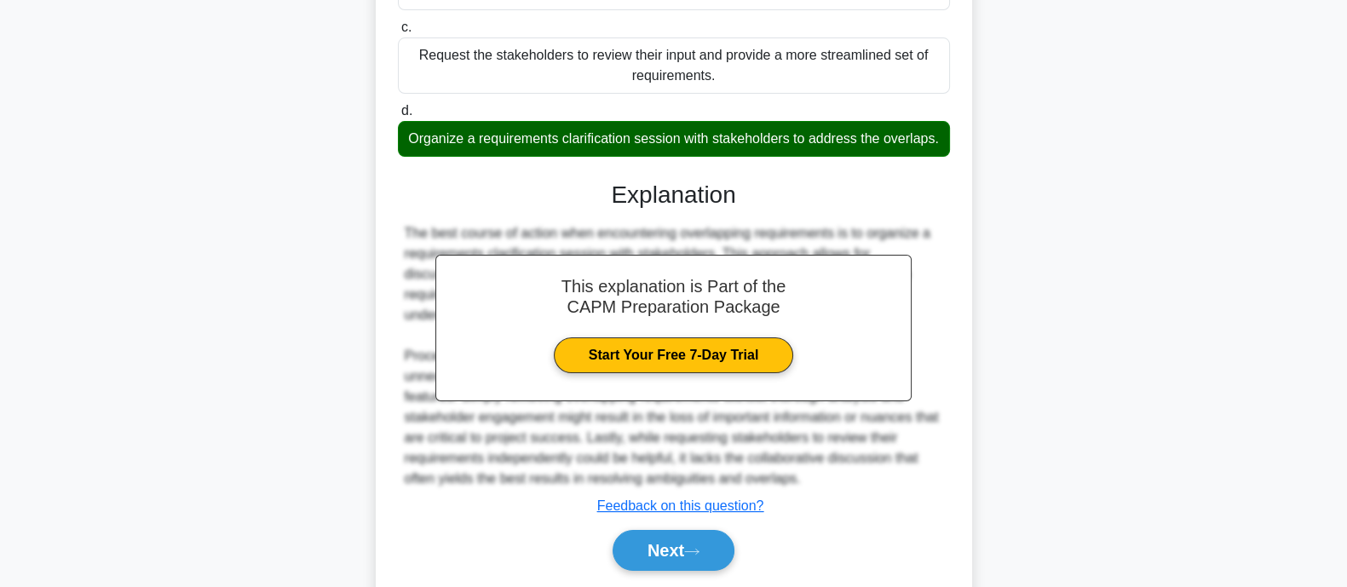
scroll to position [402, 0]
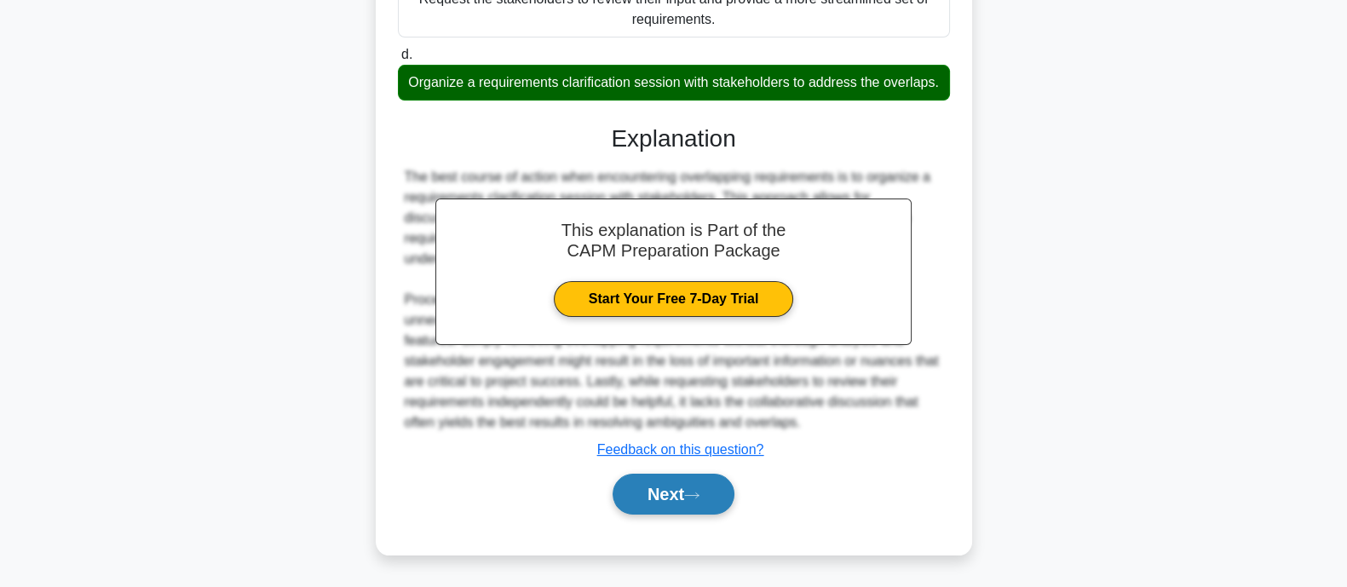
click at [652, 484] on button "Next" at bounding box center [674, 494] width 122 height 41
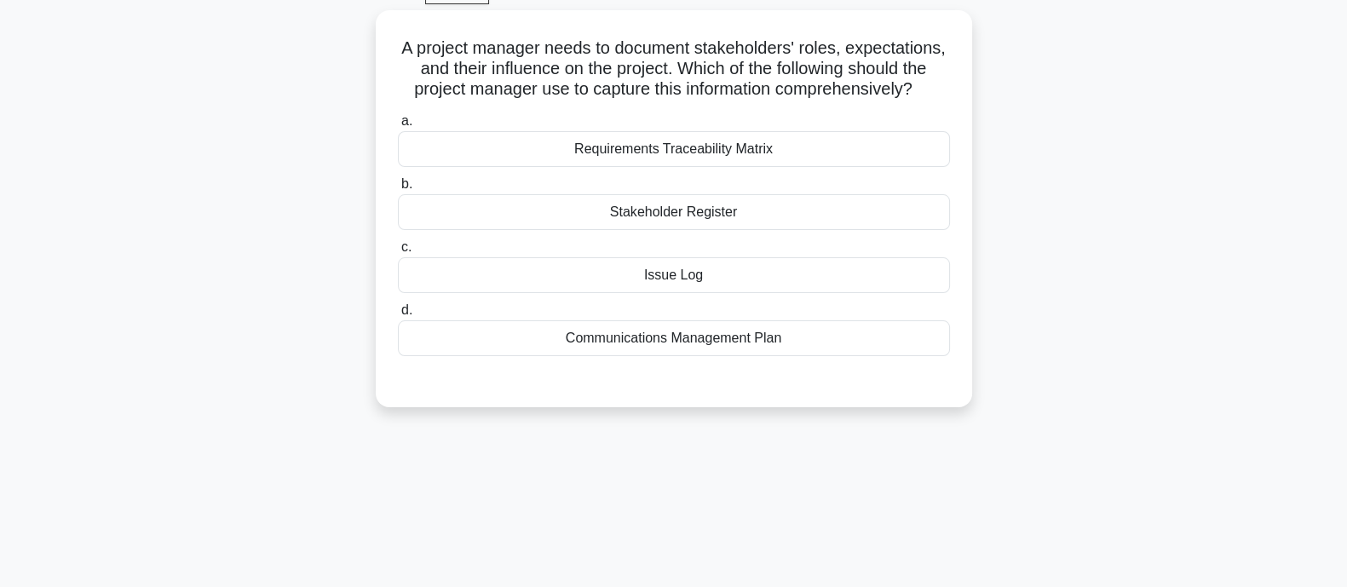
scroll to position [84, 0]
click at [766, 231] on div "Stakeholder Register" at bounding box center [674, 213] width 552 height 36
click at [398, 191] on input "b. Stakeholder Register" at bounding box center [398, 185] width 0 height 11
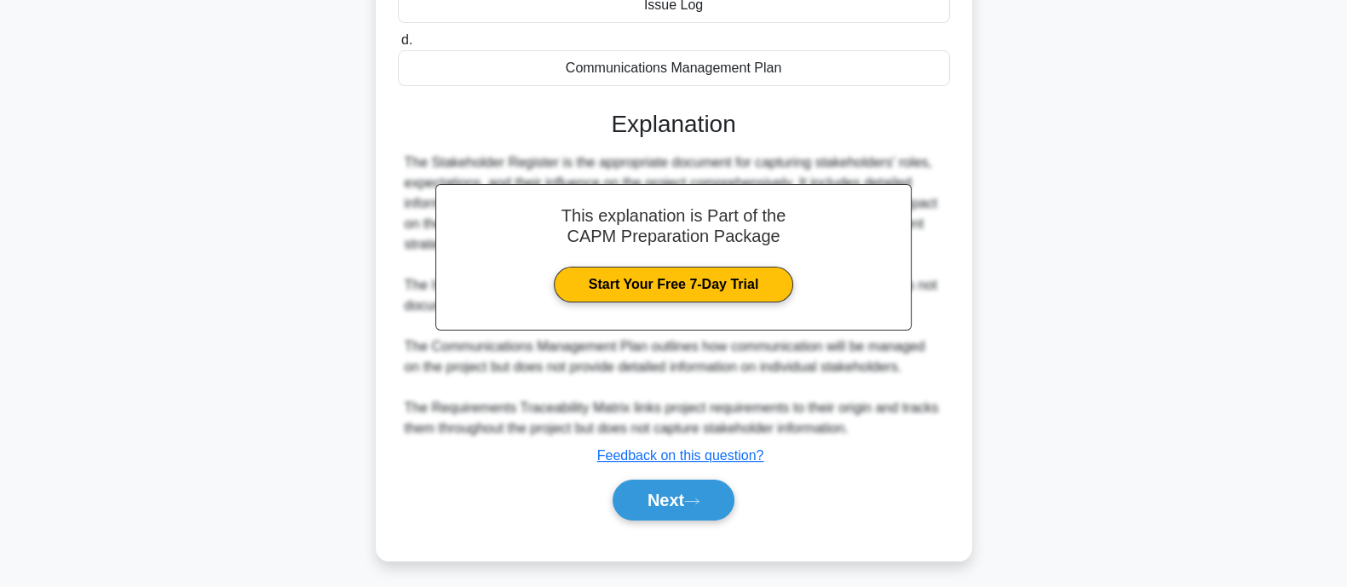
scroll to position [380, 0]
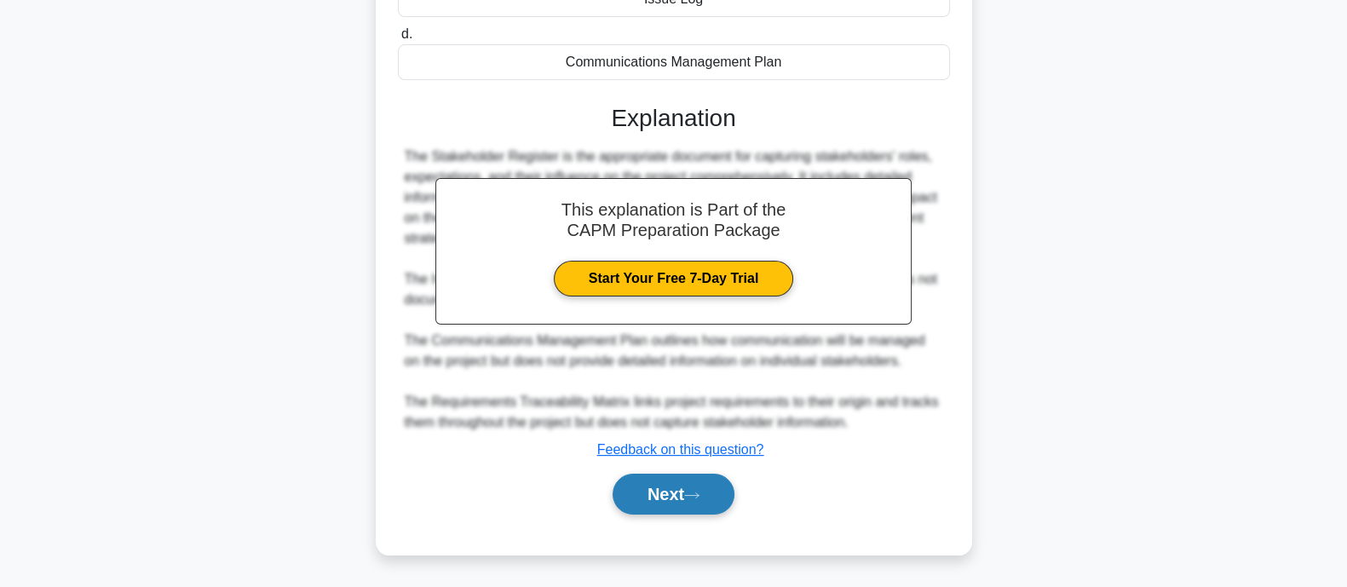
click at [712, 489] on button "Next" at bounding box center [674, 494] width 122 height 41
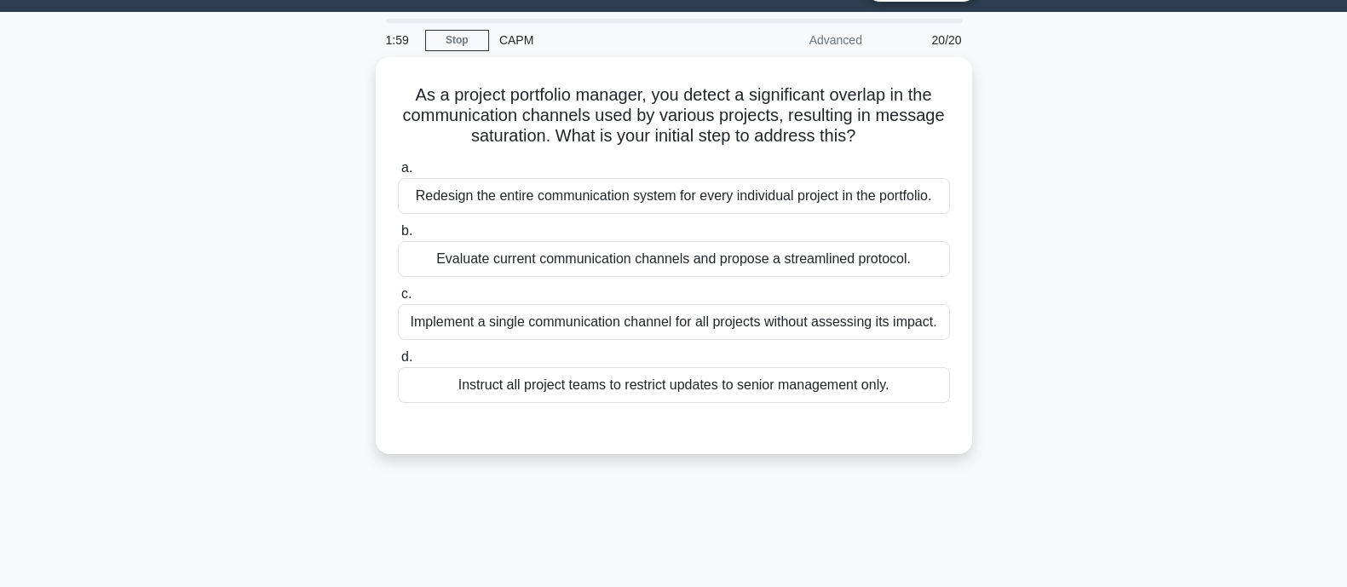
scroll to position [39, 0]
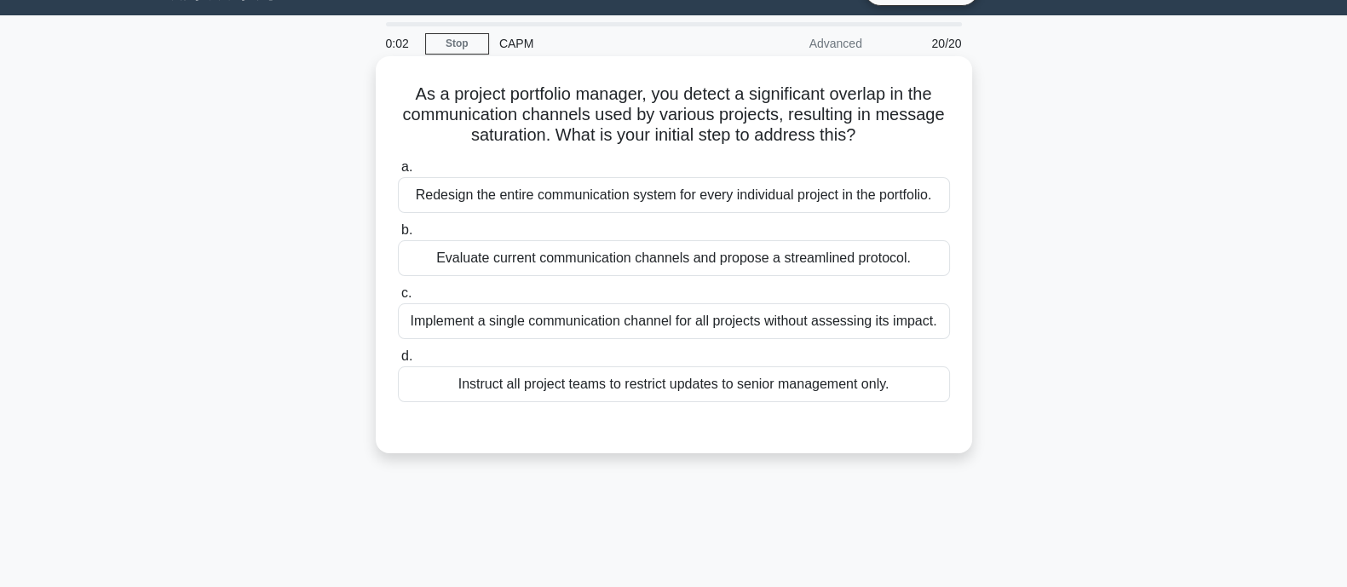
click at [697, 255] on div "Evaluate current communication channels and propose a streamlined protocol." at bounding box center [674, 258] width 552 height 36
click at [398, 236] on input "b. Evaluate current communication channels and propose a streamlined protocol." at bounding box center [398, 230] width 0 height 11
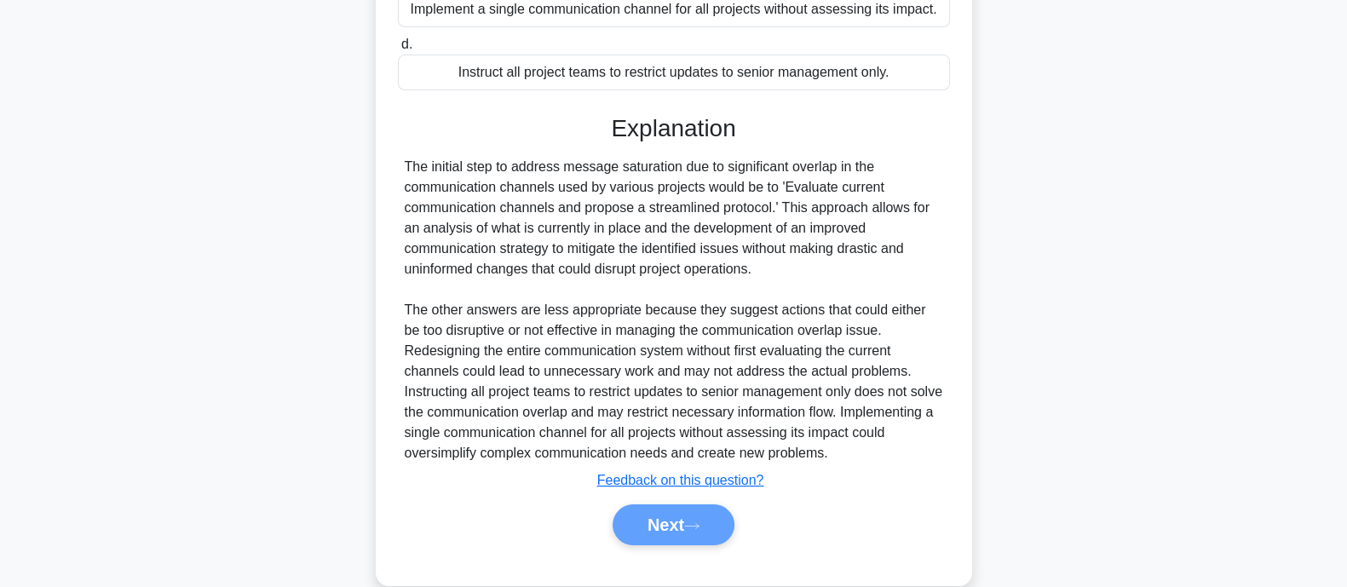
scroll to position [360, 0]
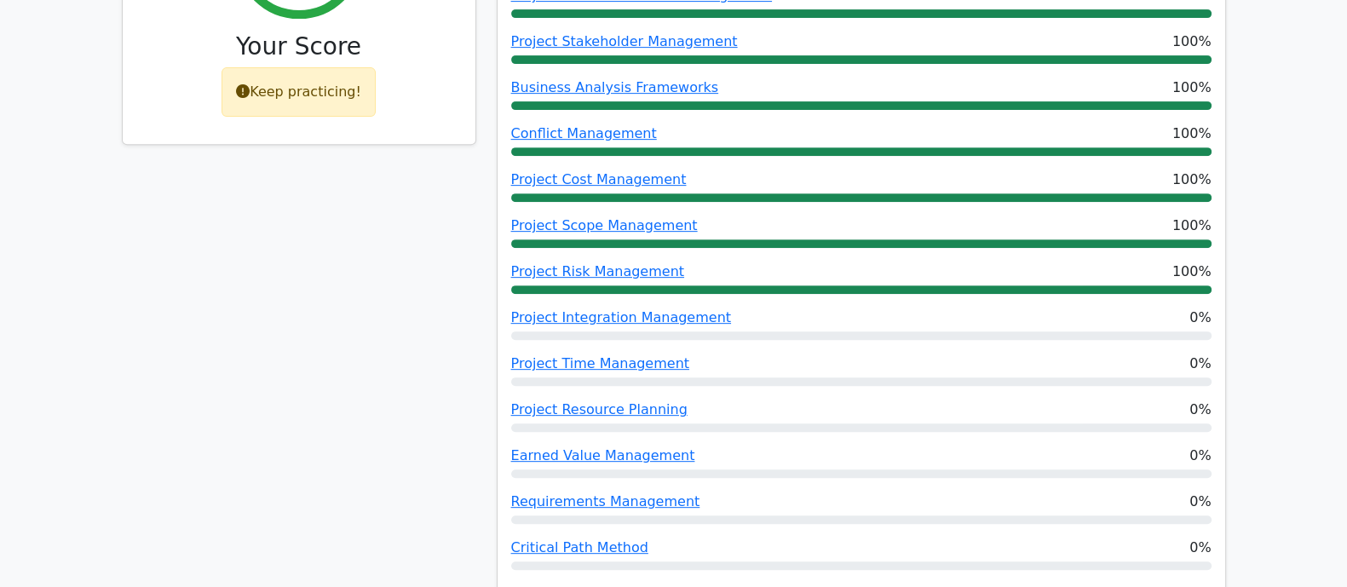
scroll to position [678, 0]
